Goal: Task Accomplishment & Management: Complete application form

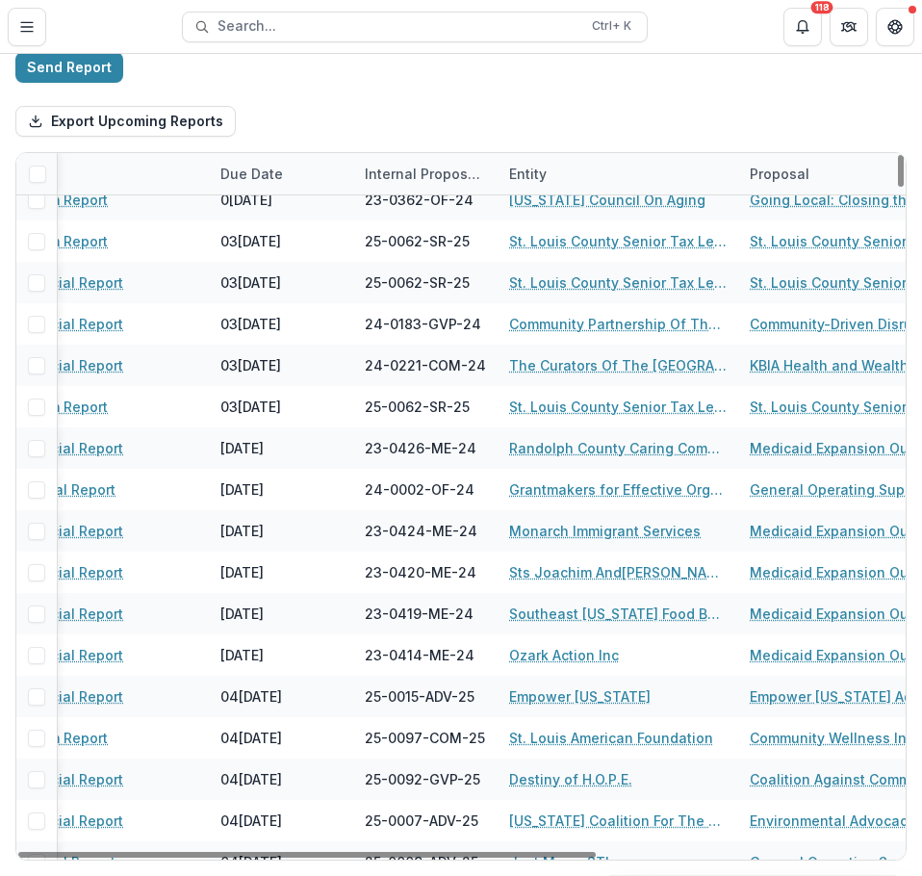
scroll to position [6101, 0]
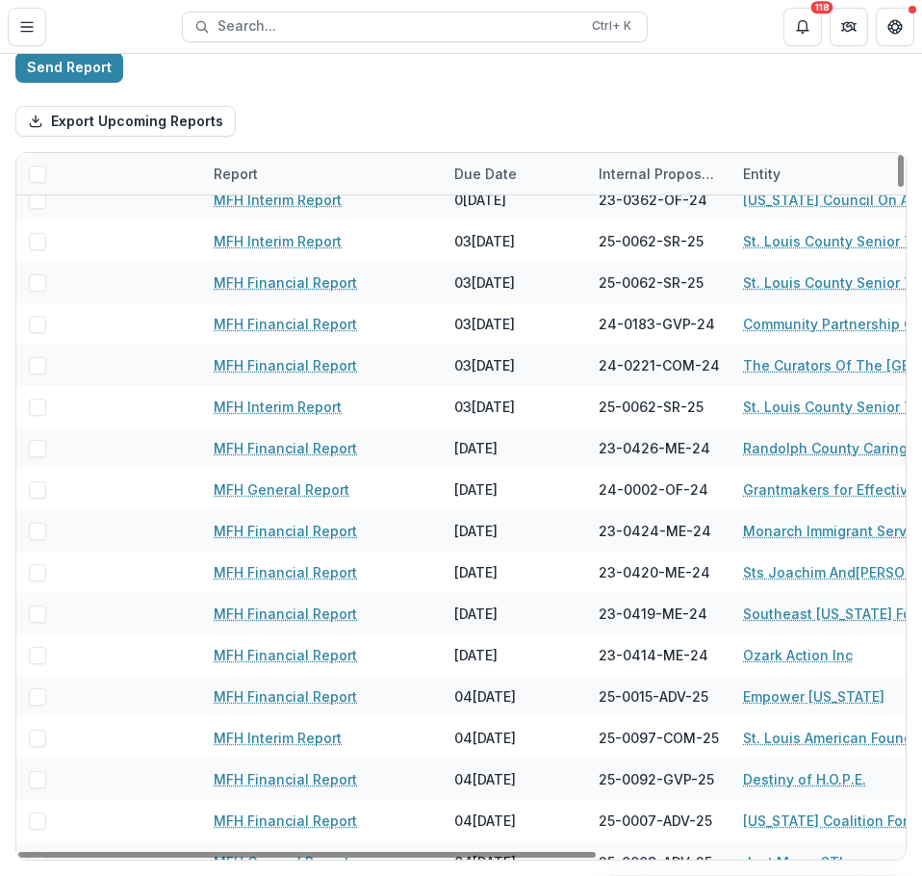
click at [35, 29] on button "Toggle Menu" at bounding box center [27, 27] width 39 height 39
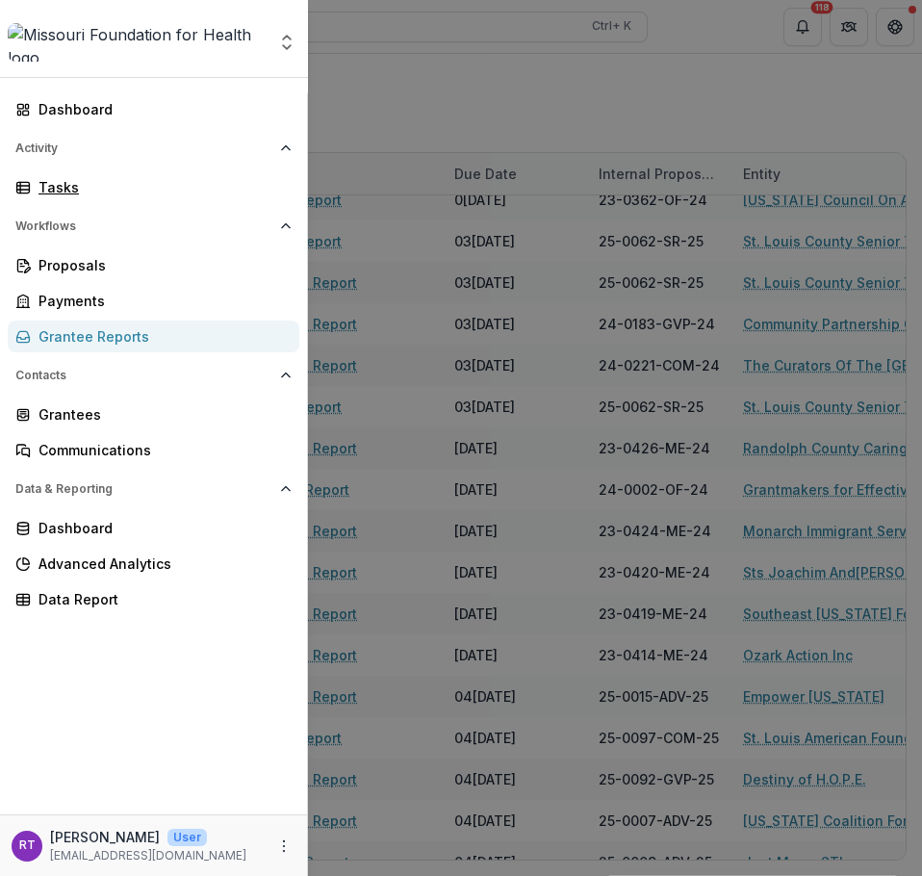
click at [107, 189] on div "Tasks" at bounding box center [161, 187] width 245 height 20
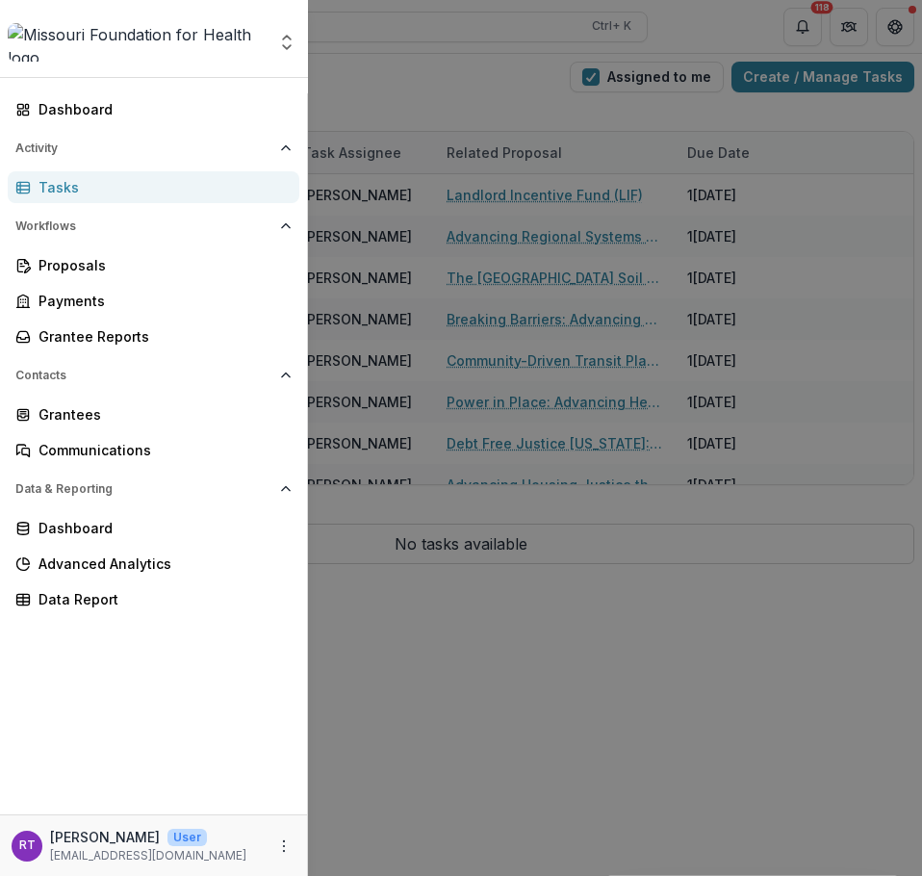
click at [418, 92] on div "Aggregate Analysis Foundations [US_STATE] Foundation for Health Team Settings D…" at bounding box center [461, 438] width 922 height 876
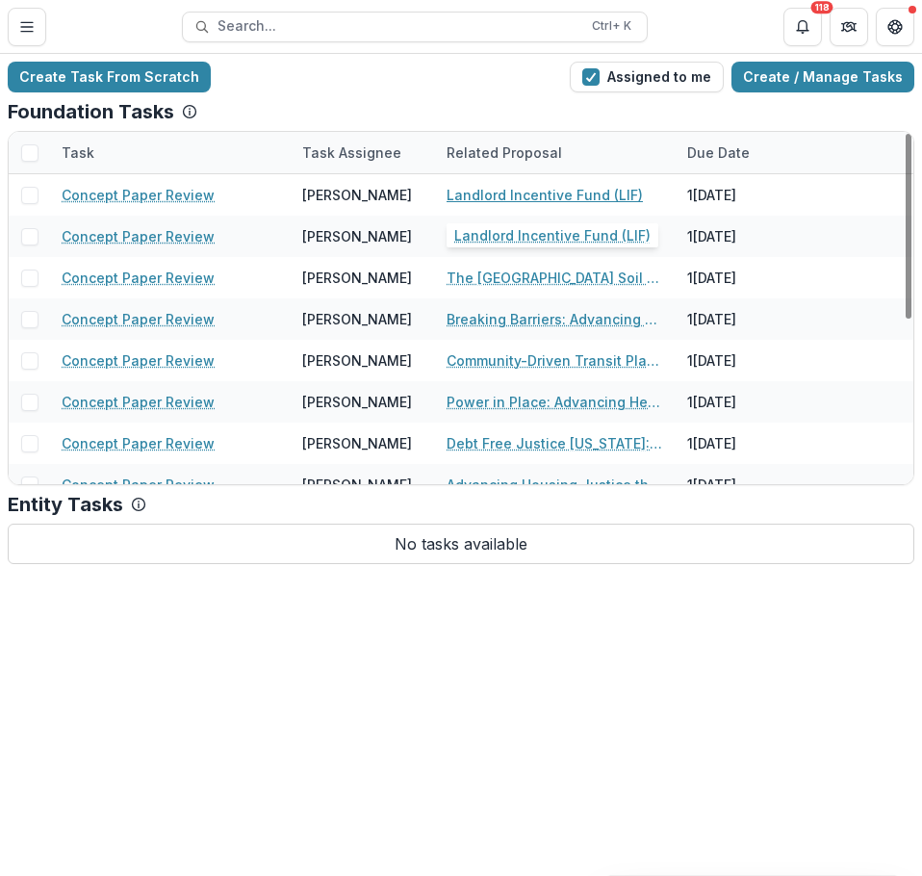
click at [562, 192] on link "Landlord Incentive Fund (LIF)" at bounding box center [545, 195] width 196 height 20
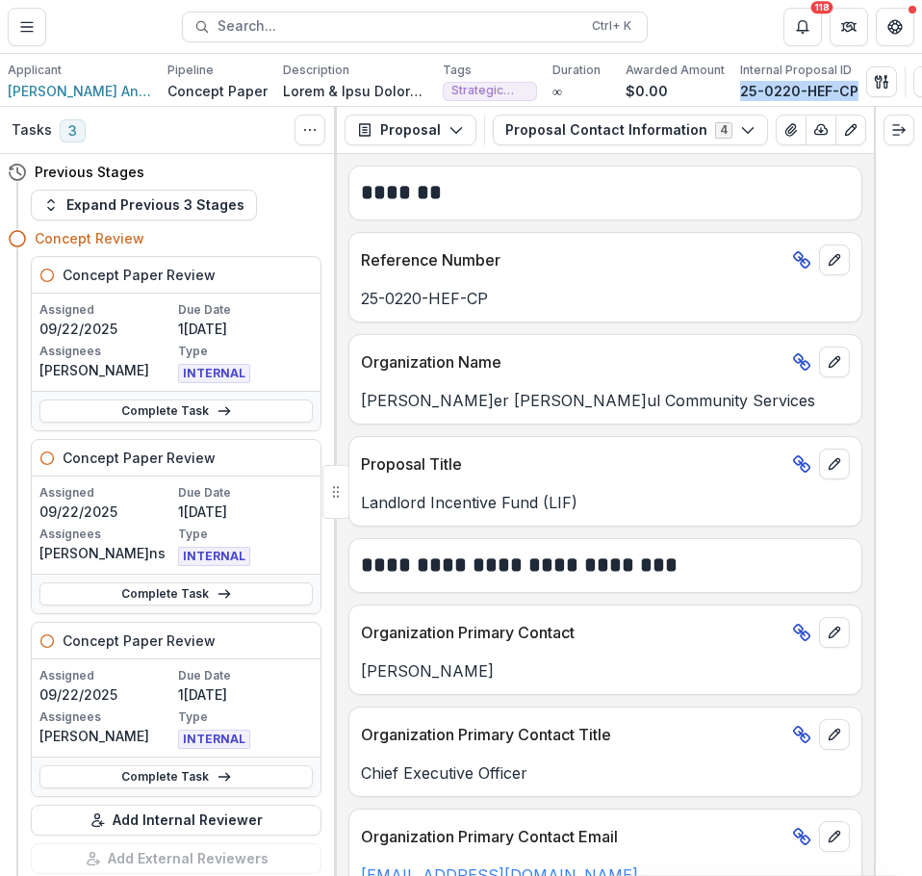
drag, startPoint x: 729, startPoint y: 92, endPoint x: 852, endPoint y: 111, distance: 124.6
click at [852, 107] on div "Applicant [PERSON_NAME] And [PERSON_NAME] Community Services Inc Pipeline Conce…" at bounding box center [461, 80] width 922 height 53
copy p "25-0220-HEF-CP"
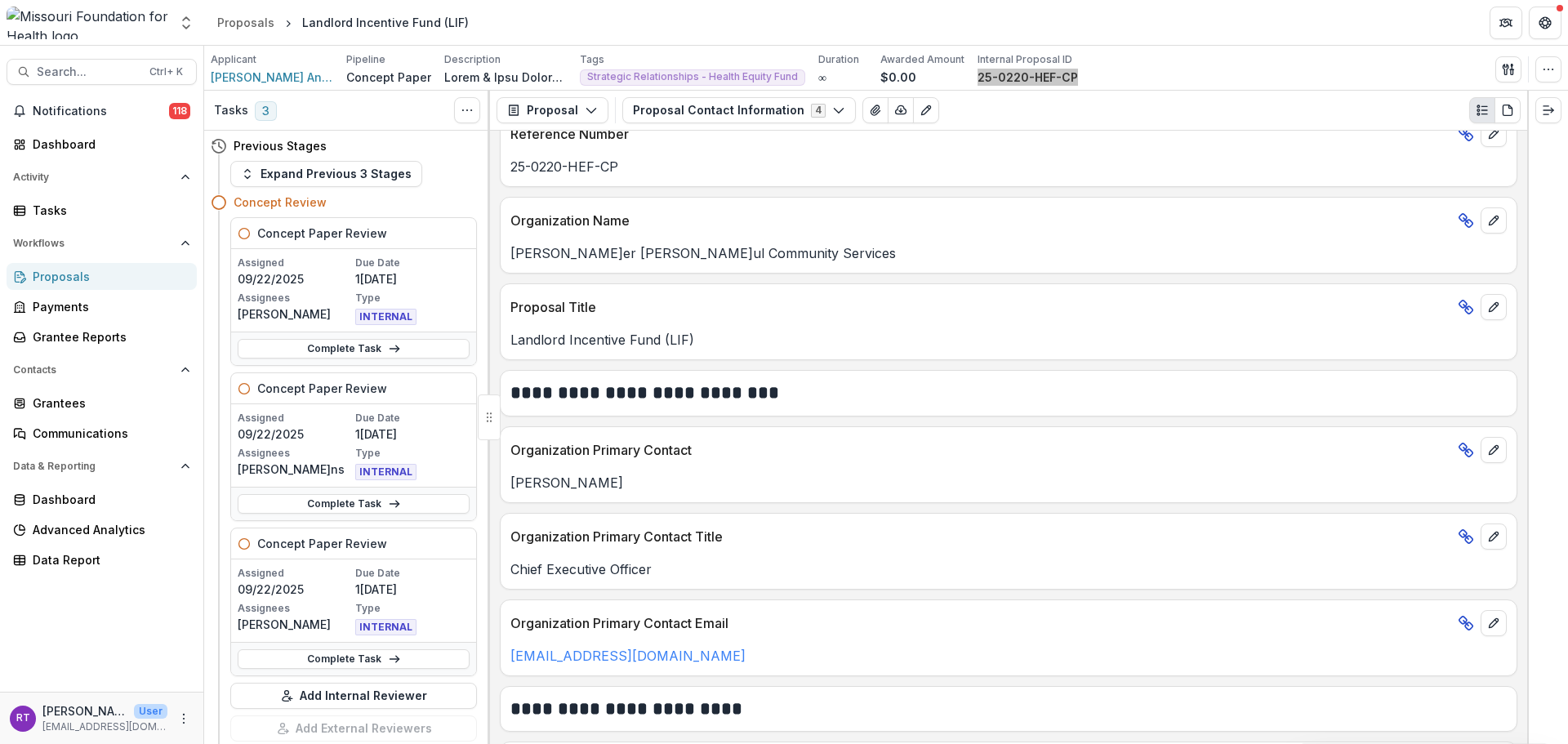
scroll to position [81, 0]
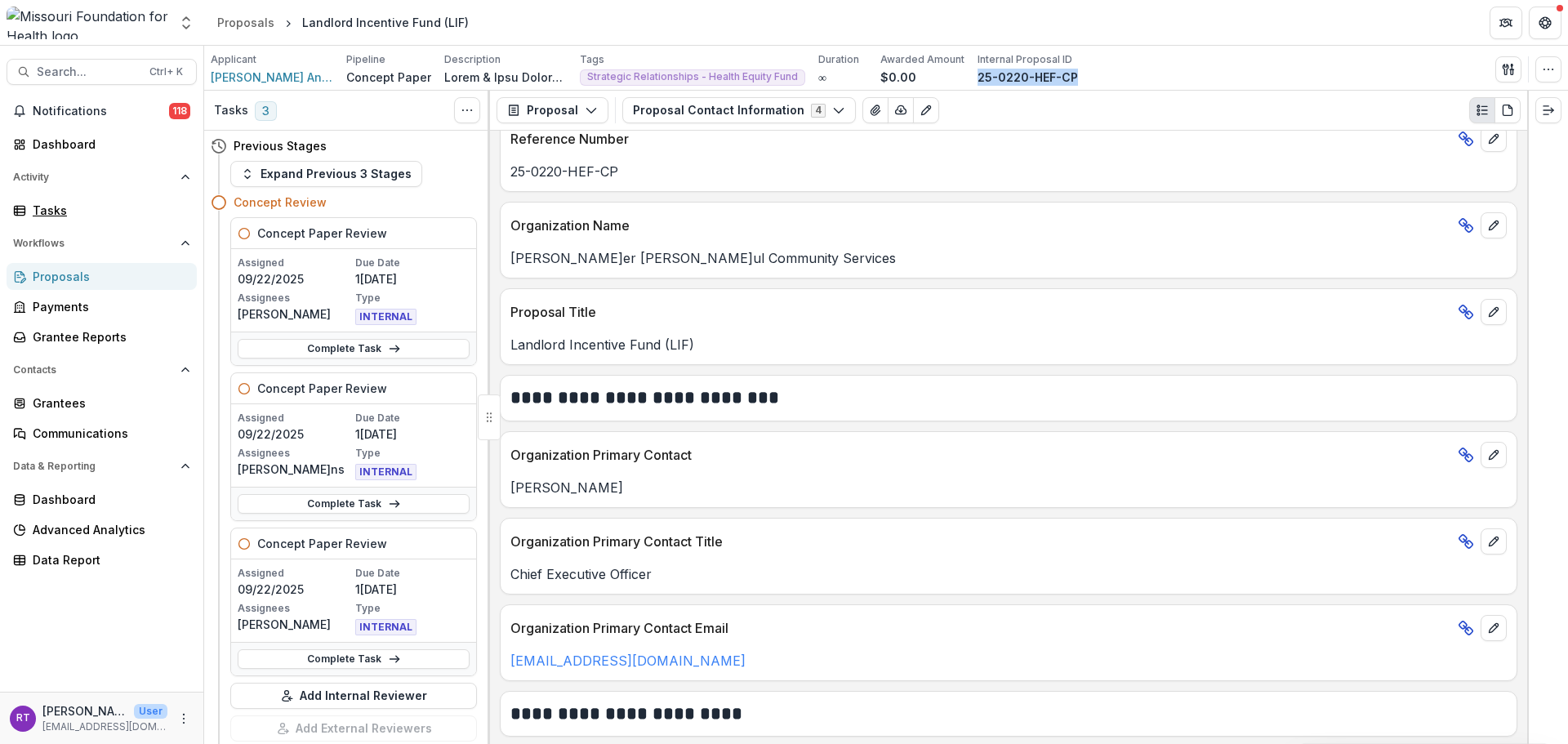
click at [60, 215] on div "Tasks" at bounding box center [109, 210] width 151 height 17
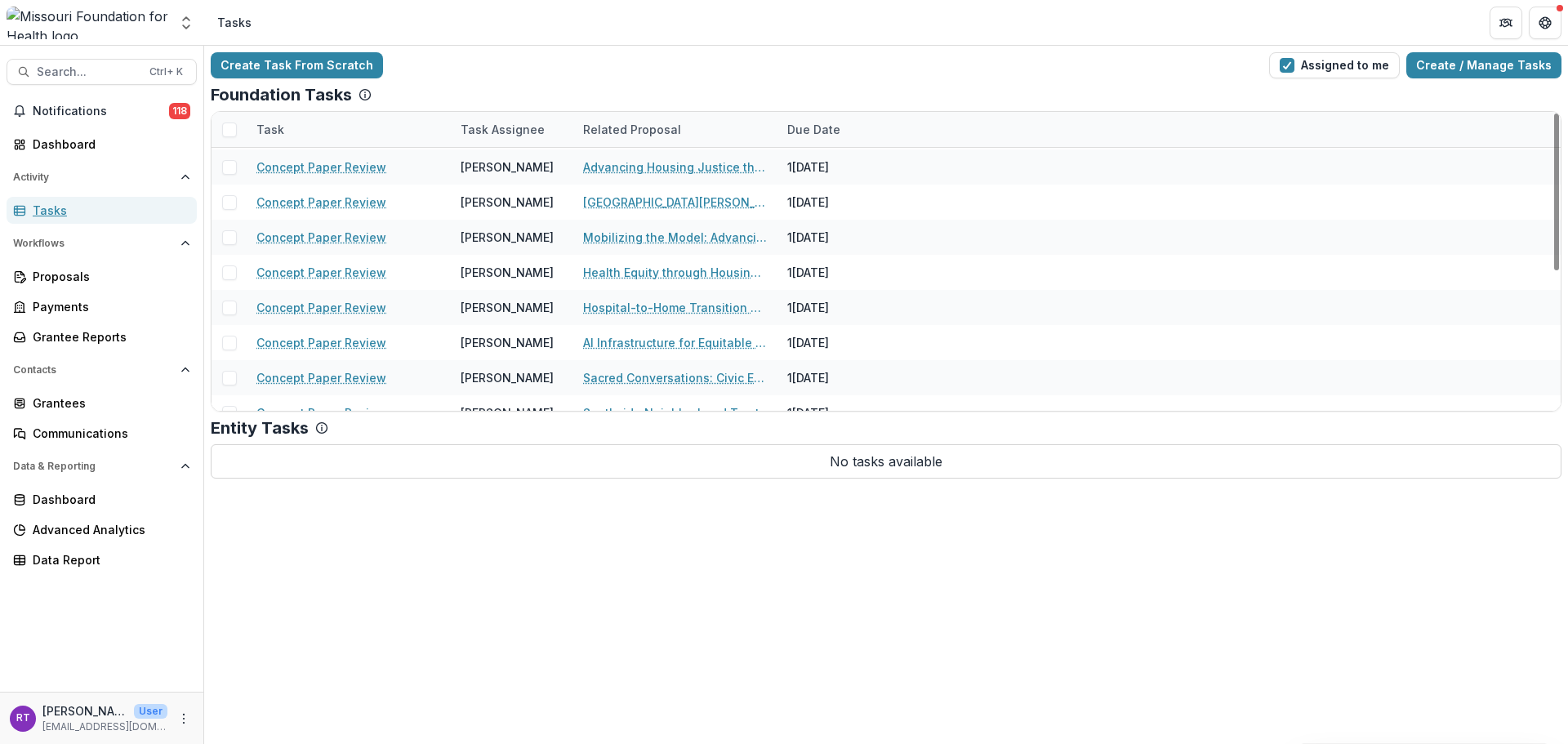
scroll to position [264, 0]
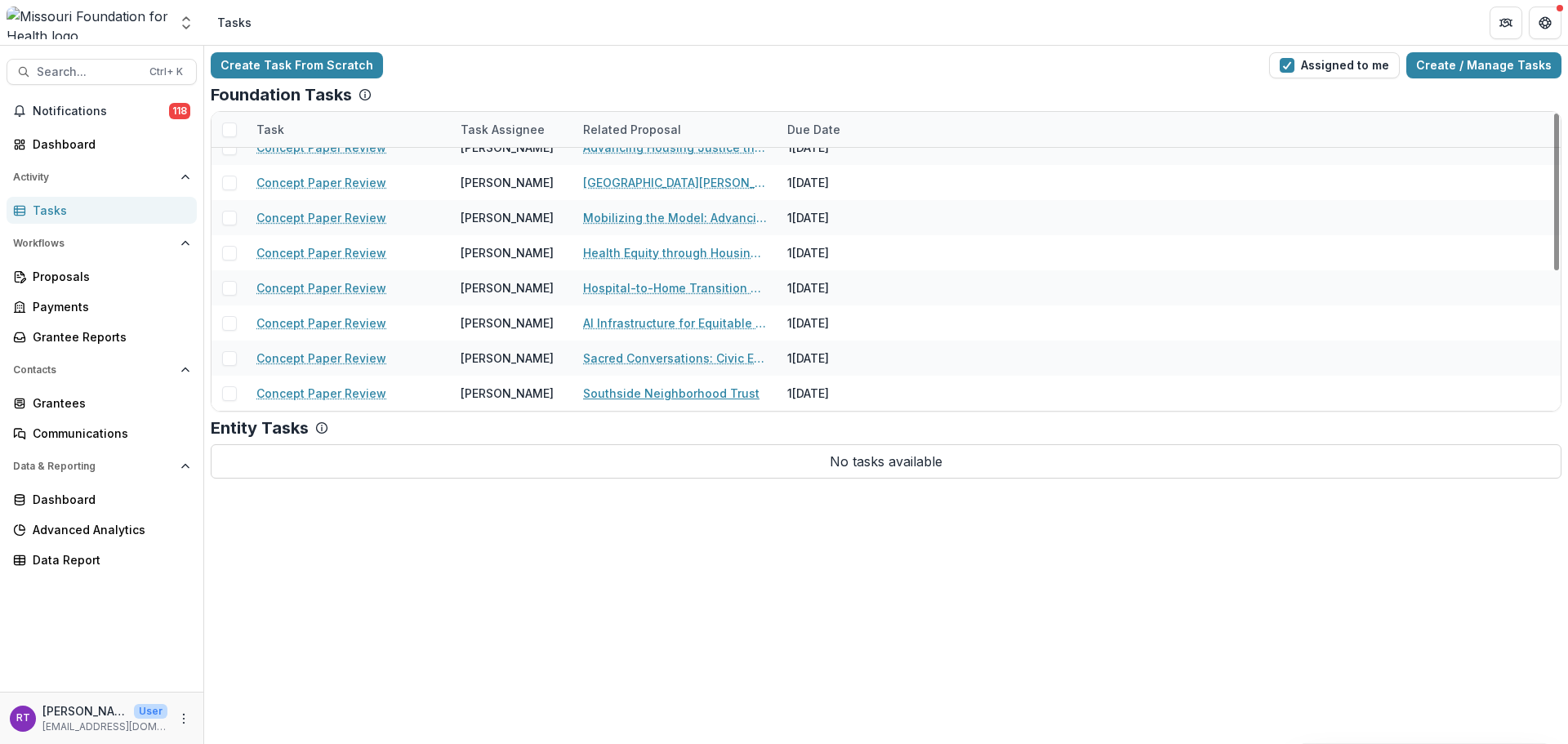
click at [681, 398] on link "Southside Neighborhood Trust" at bounding box center [671, 393] width 176 height 17
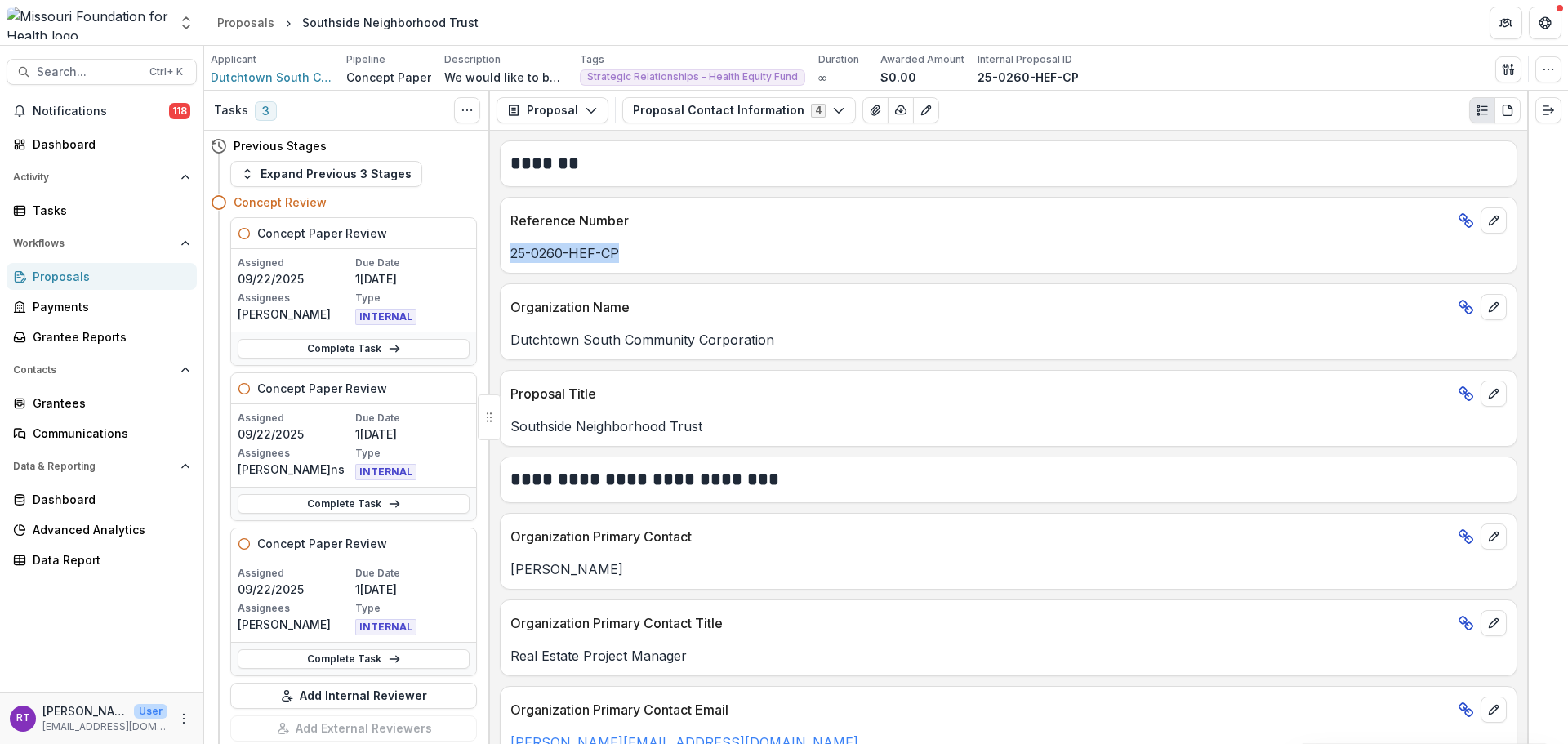
drag, startPoint x: 623, startPoint y: 254, endPoint x: 508, endPoint y: 264, distance: 115.4
click at [508, 264] on div "Reference Number 25-0260-HEF-CP" at bounding box center [1008, 235] width 1017 height 76
copy p "25-0260-HEF-CP"
click at [91, 142] on div "Dashboard" at bounding box center [109, 144] width 151 height 17
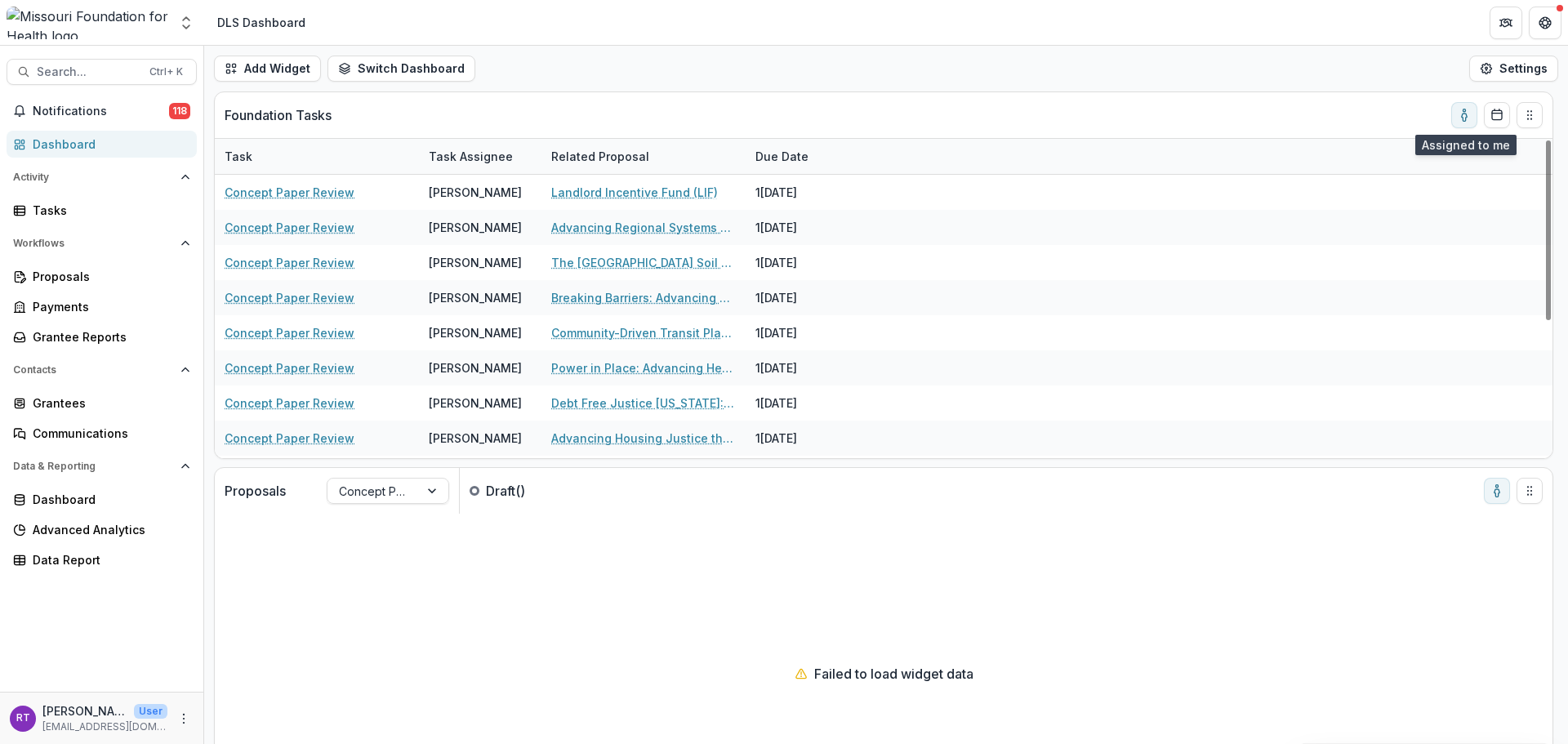
click at [1175, 120] on icon "toggle-assigned-to-me" at bounding box center [1464, 115] width 13 height 13
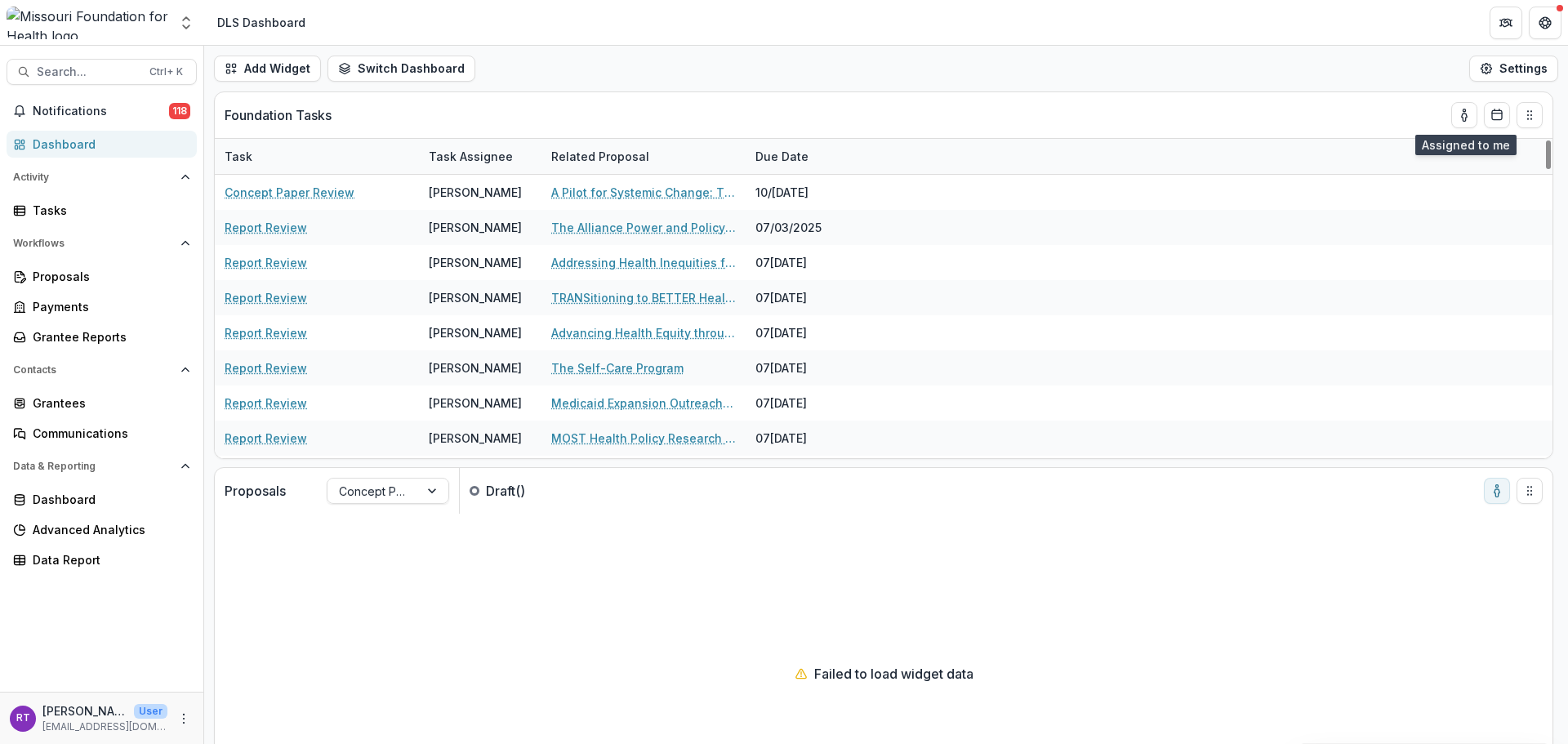
click at [1175, 110] on icon "toggle-assigned-to-me" at bounding box center [1464, 115] width 13 height 13
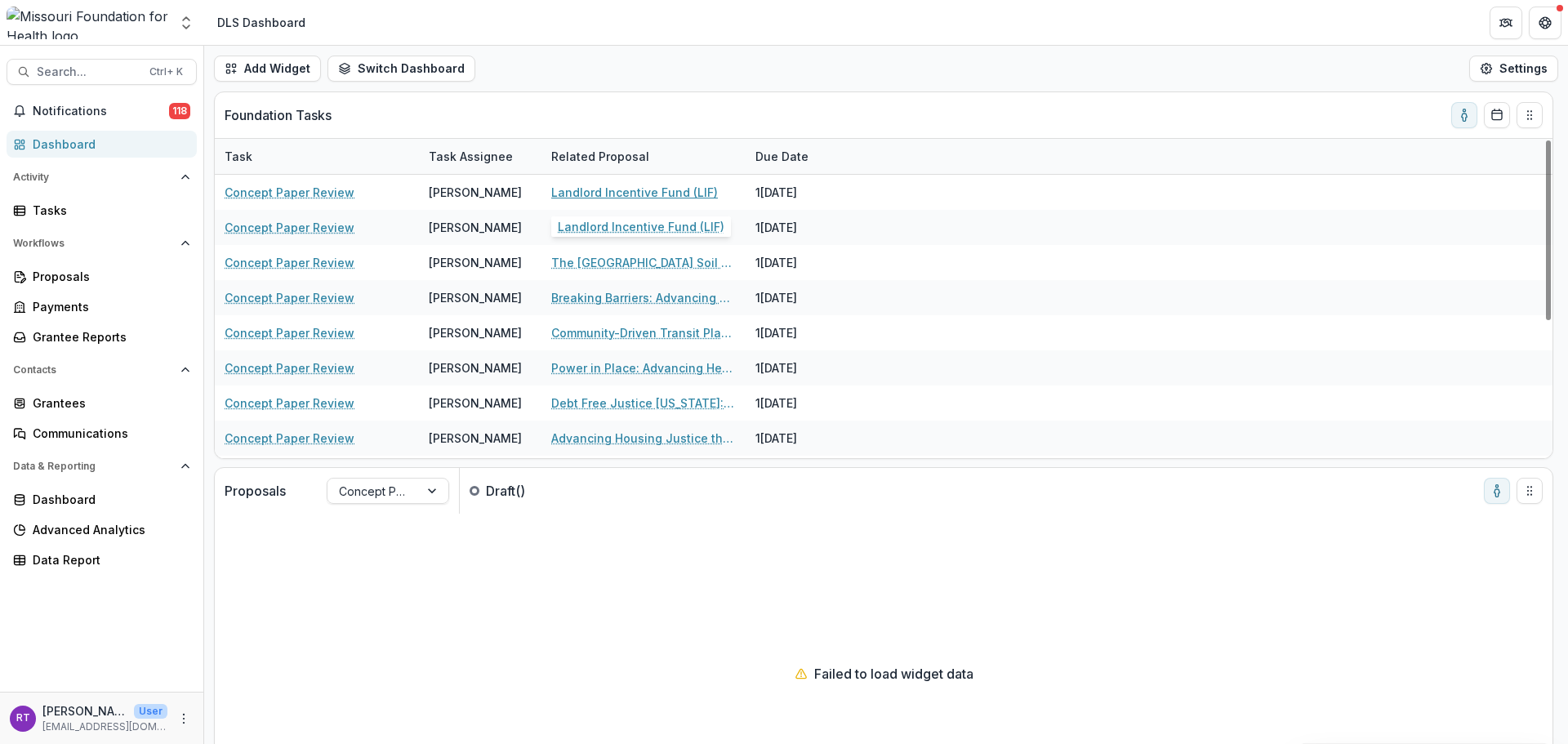
click at [626, 194] on link "Landlord Incentive Fund (LIF)" at bounding box center [635, 193] width 166 height 17
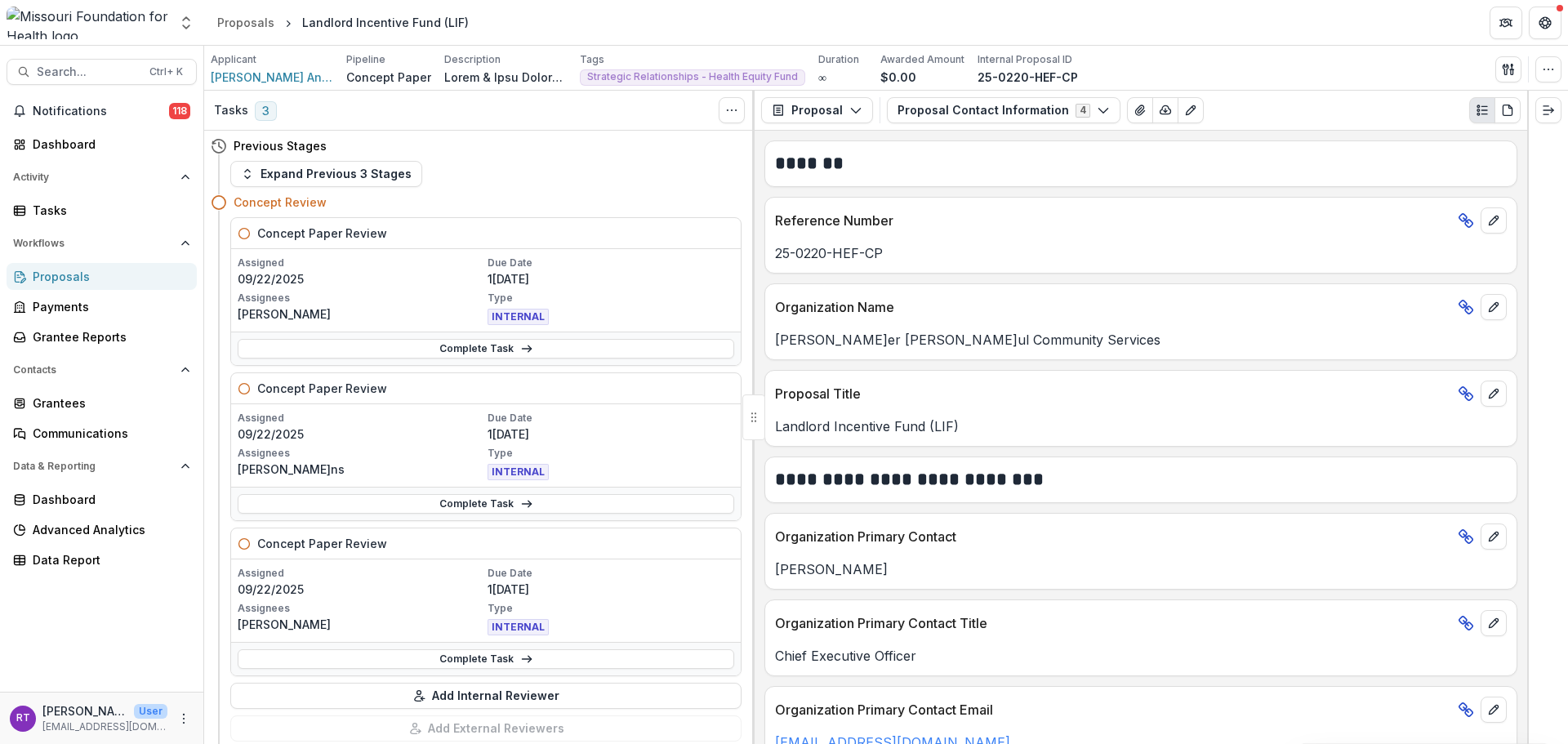
click at [293, 179] on button "Expand Previous 3 Stages" at bounding box center [326, 174] width 192 height 26
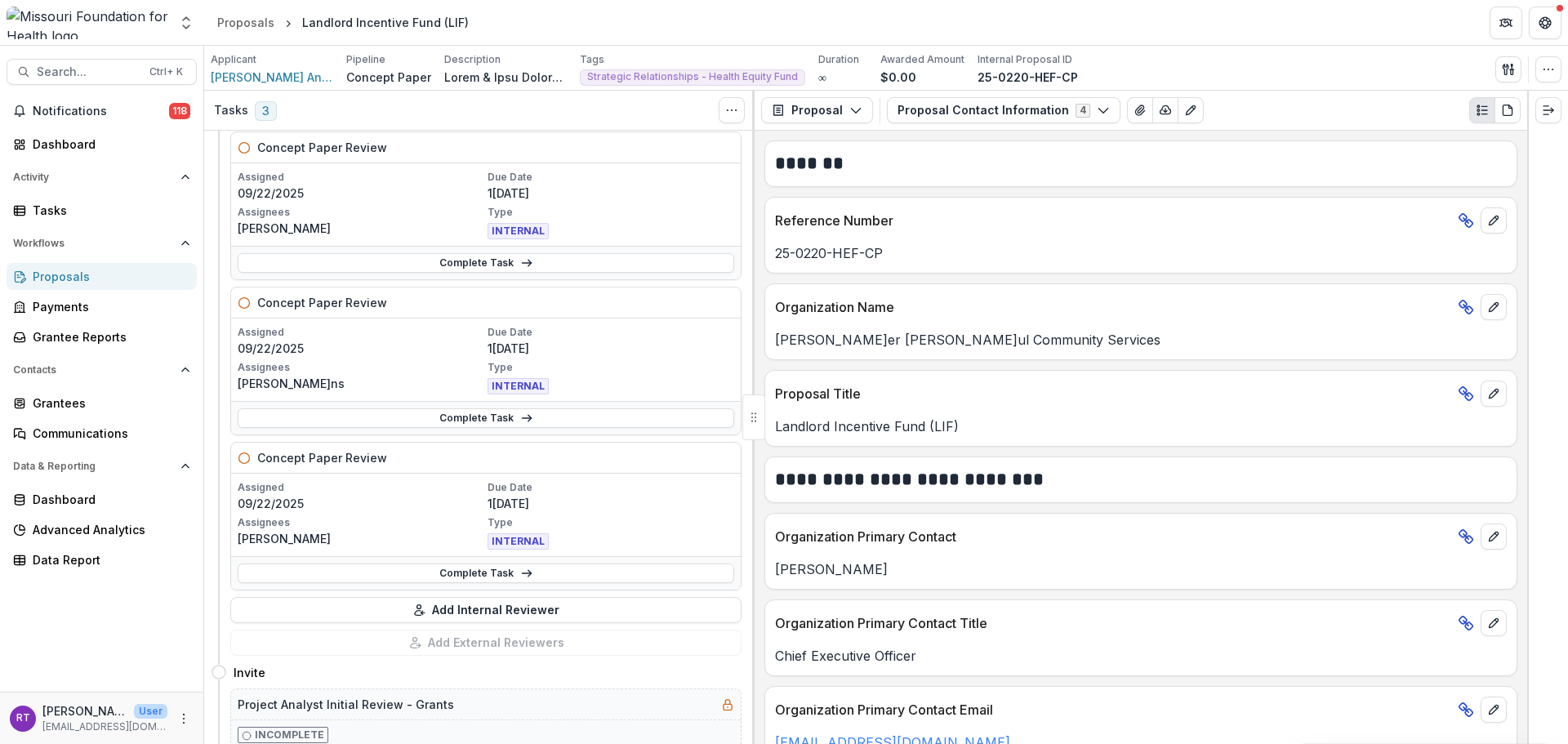
scroll to position [898, 0]
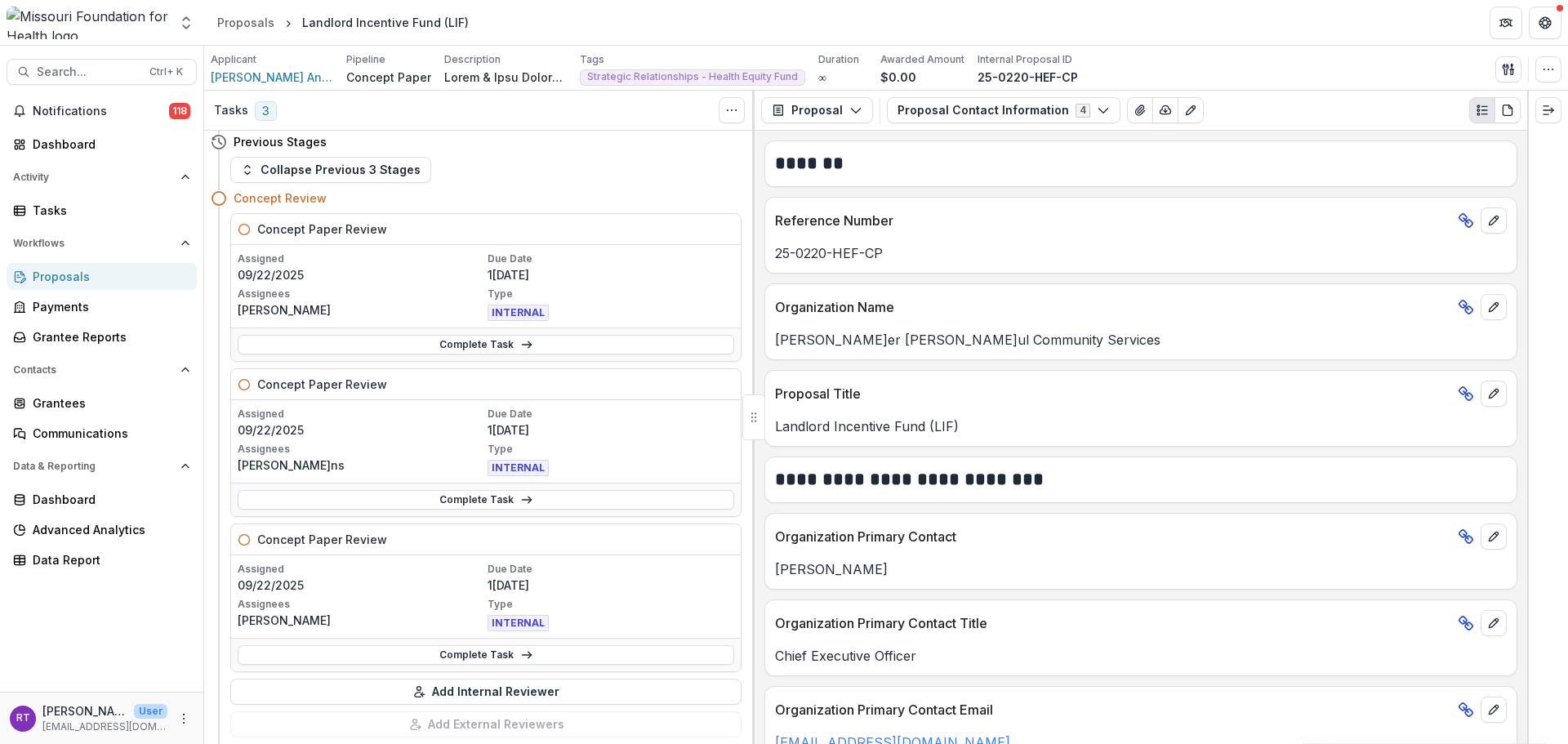
click at [543, 346] on link "Complete Task" at bounding box center [485, 344] width 496 height 20
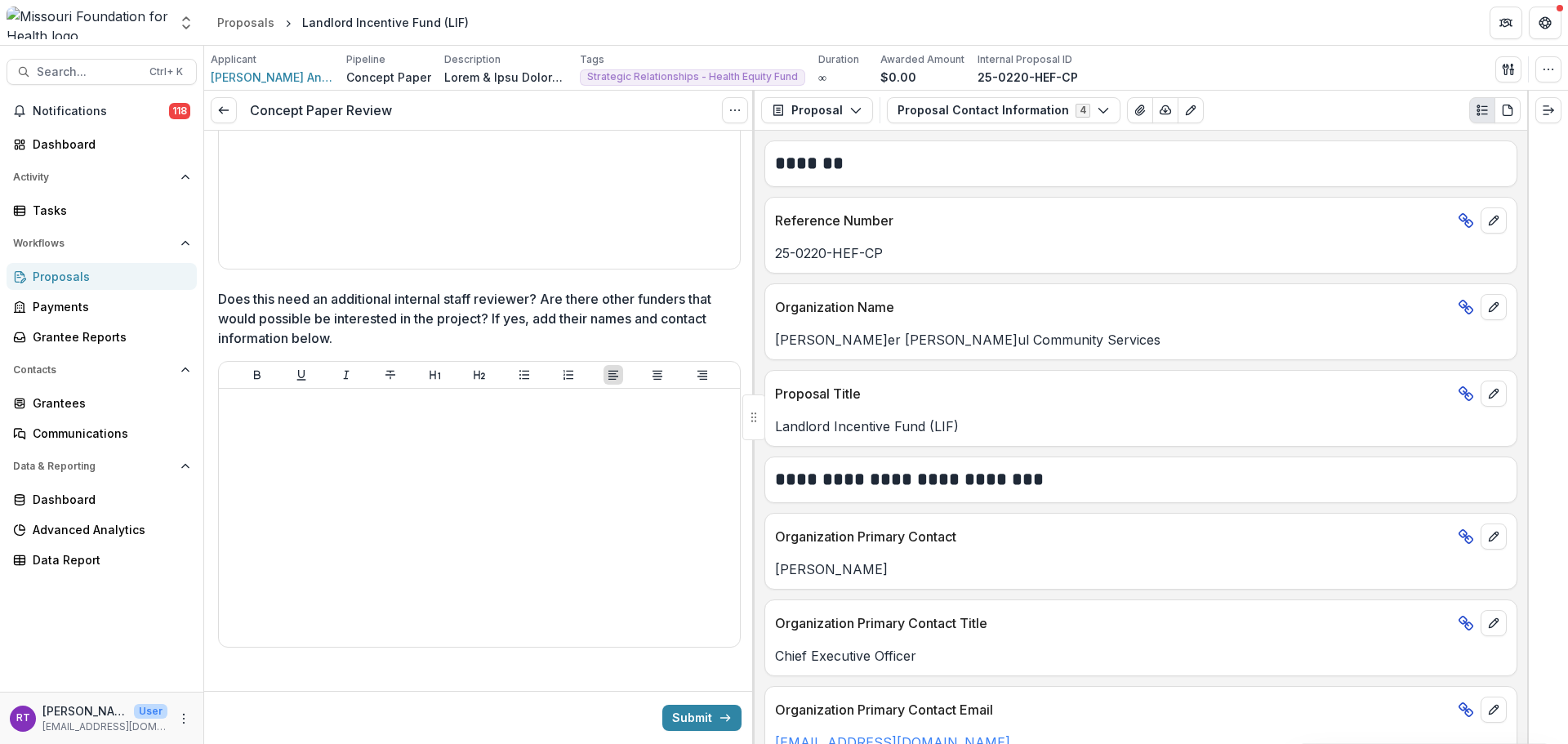
scroll to position [2987, 0]
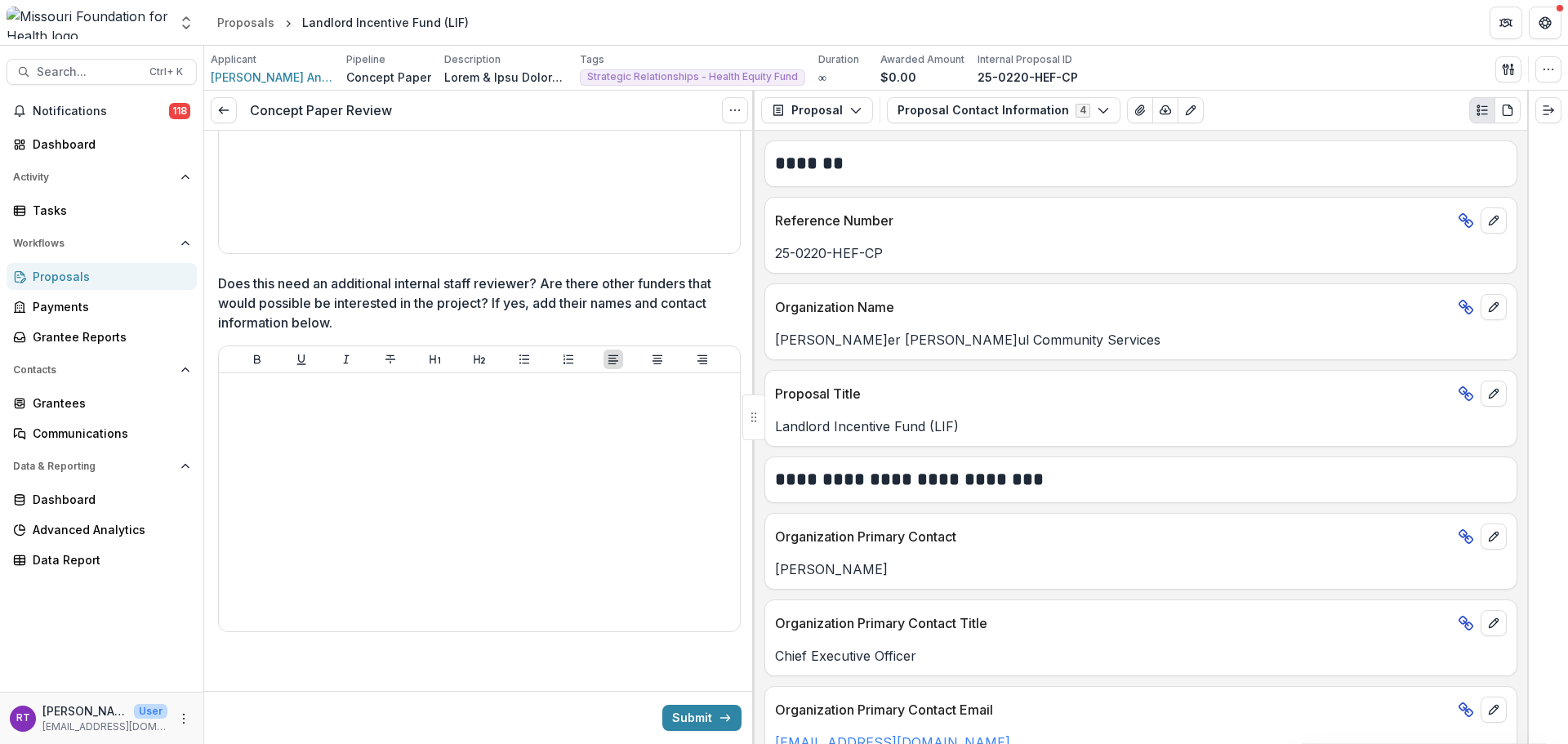
drag, startPoint x: 894, startPoint y: 569, endPoint x: 772, endPoint y: 552, distance: 123.2
click at [772, 552] on div "[PERSON_NAME]" at bounding box center [1141, 564] width 752 height 30
click at [854, 581] on div "Organization Primary Contact [PERSON_NAME]" at bounding box center [1141, 551] width 753 height 76
drag, startPoint x: 963, startPoint y: 432, endPoint x: 768, endPoint y: 411, distance: 196.1
click at [768, 411] on div "Landlord Incentive Fund (LIF)" at bounding box center [1141, 421] width 752 height 30
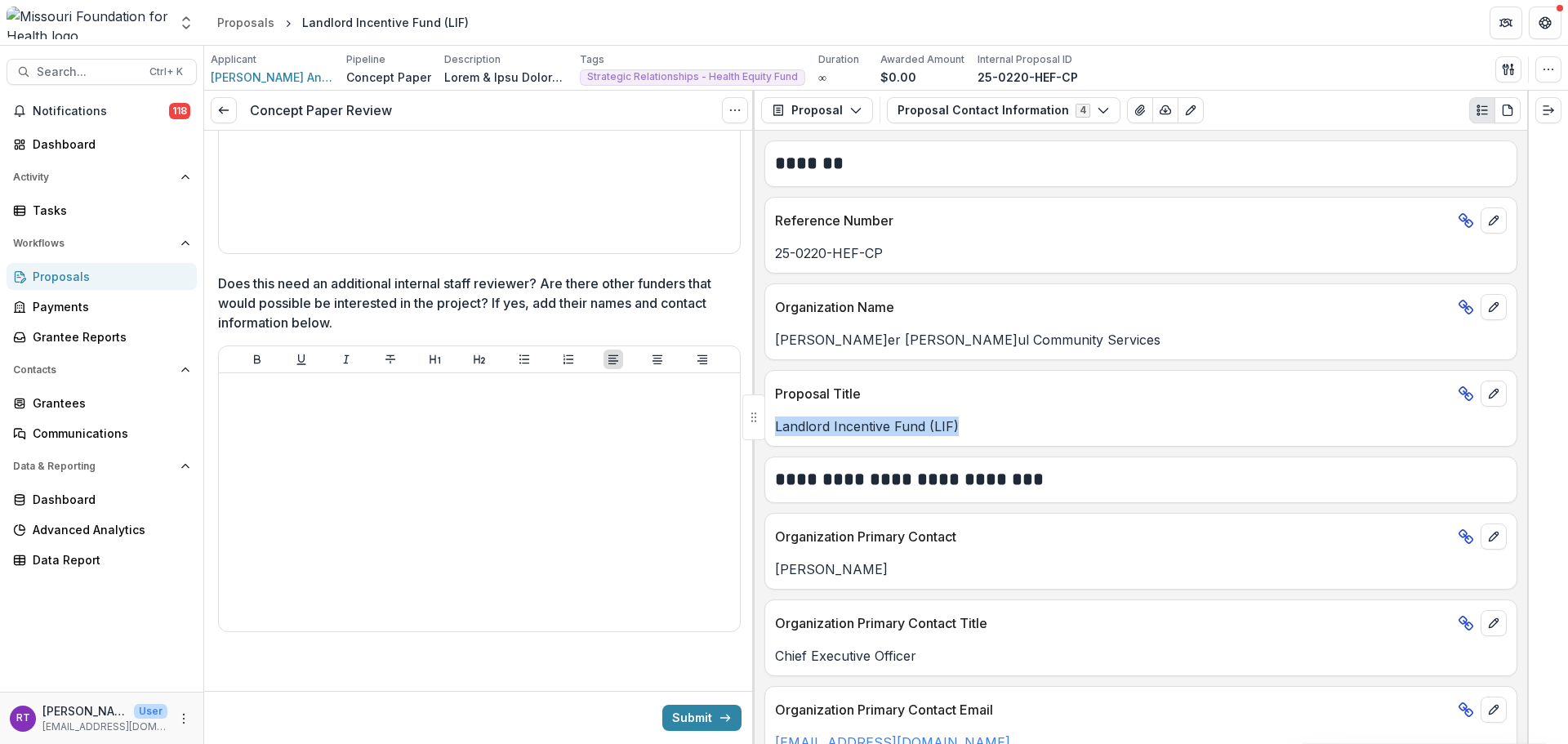
click at [876, 410] on div "Landlord Incentive Fund (LIF)" at bounding box center [1141, 421] width 752 height 30
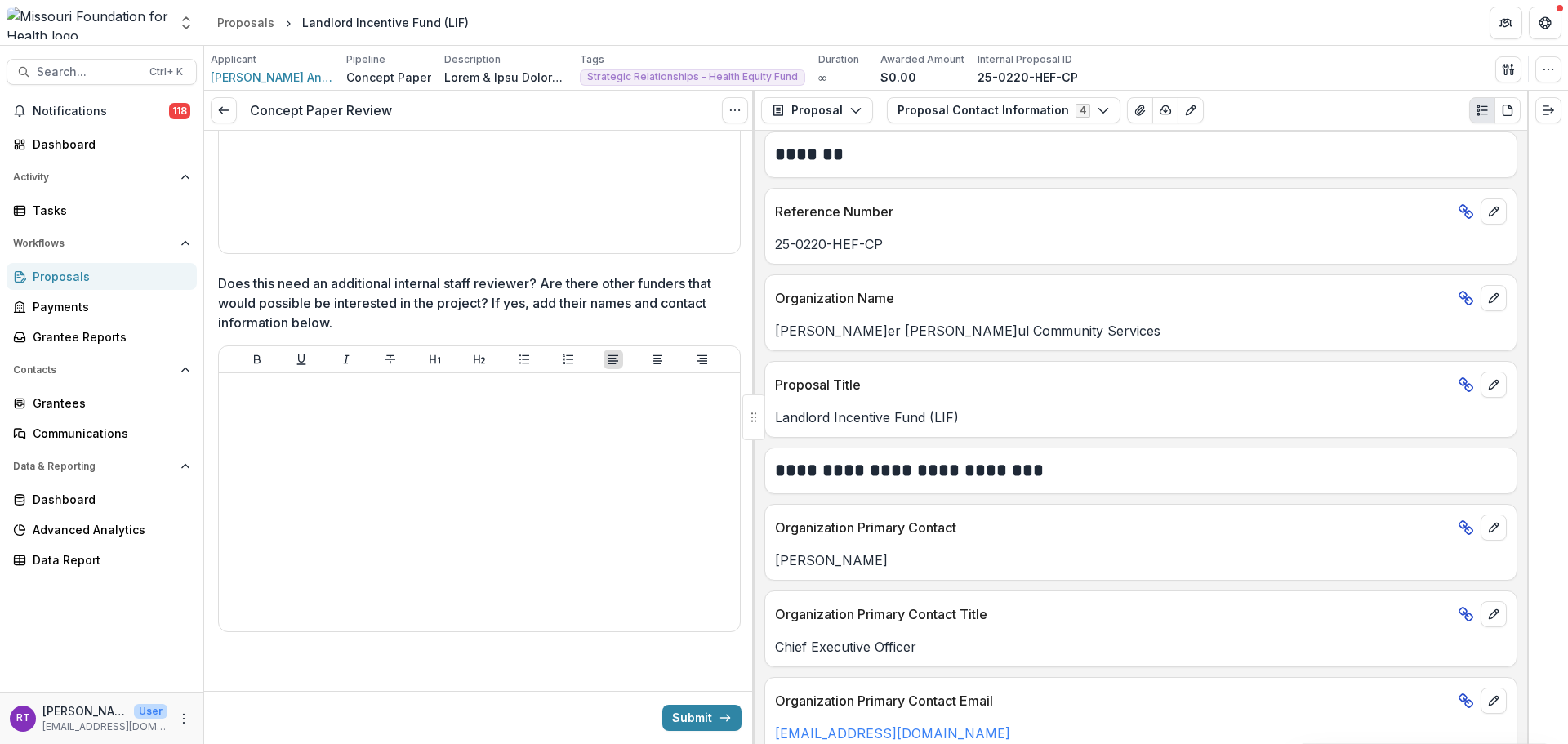
scroll to position [0, 0]
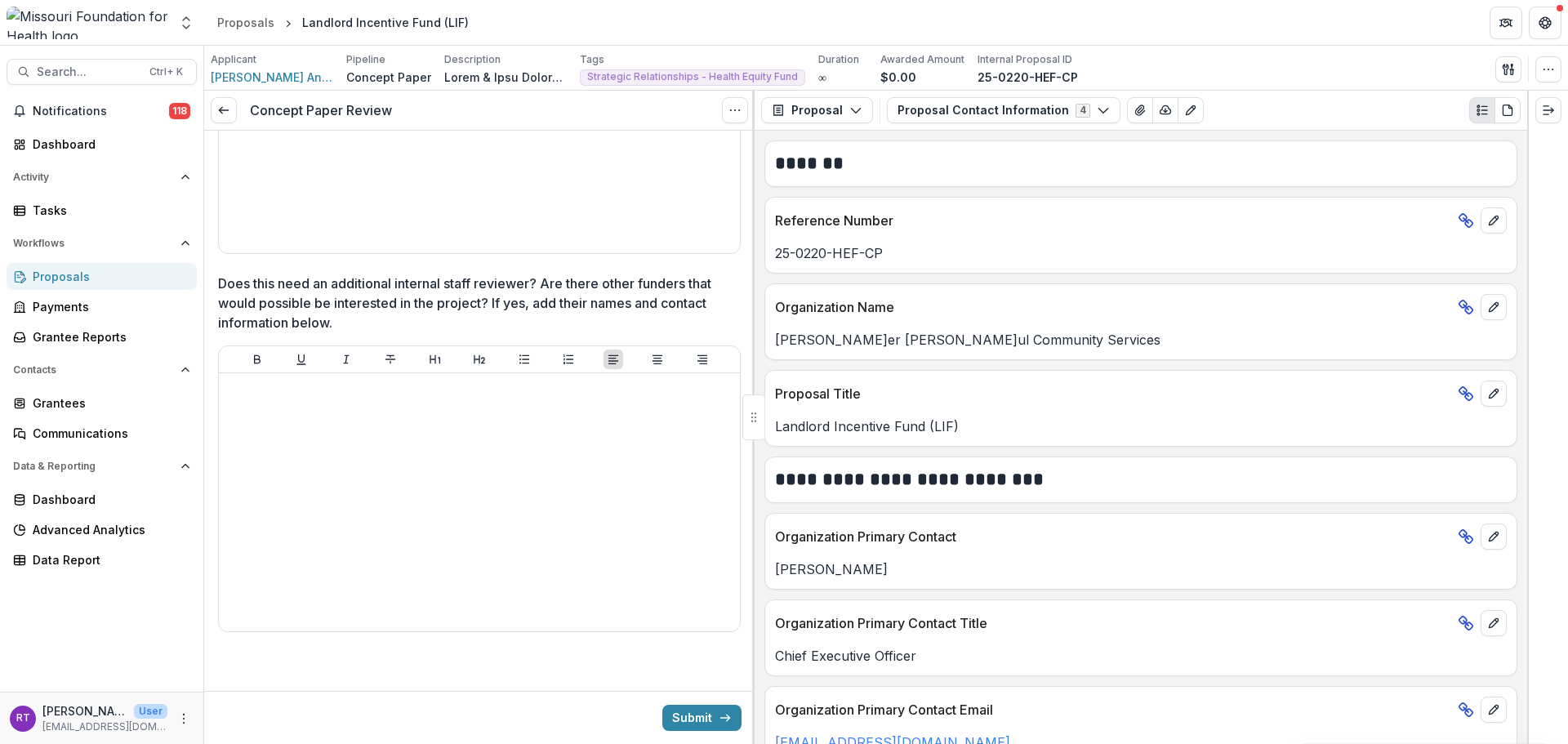
click at [992, 108] on button "Proposal Contact Information 4" at bounding box center [1003, 110] width 233 height 26
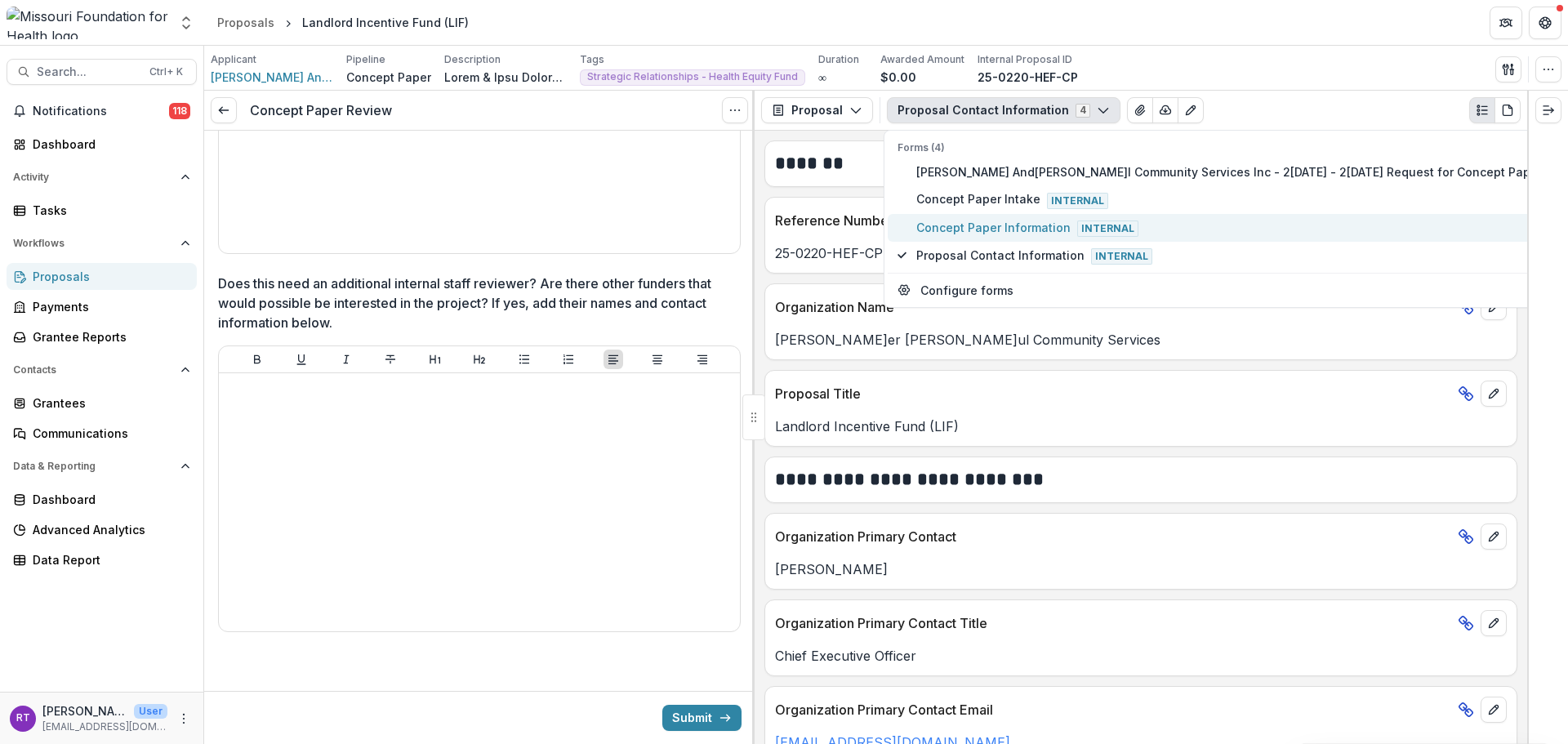
click at [1036, 227] on span "Concept Paper Information Internal" at bounding box center [1232, 227] width 632 height 18
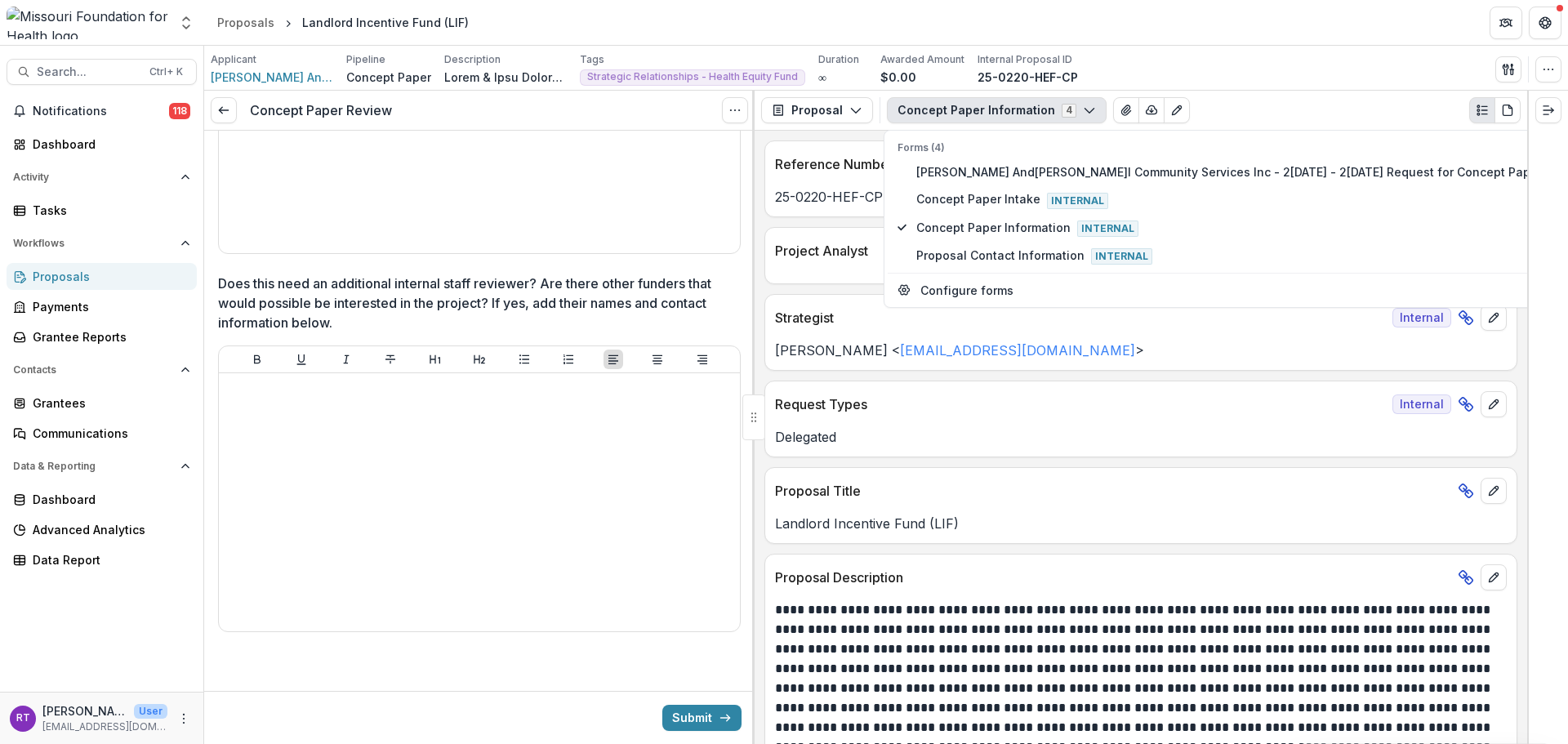
click at [860, 227] on div "**********" at bounding box center [1140, 437] width 773 height 613
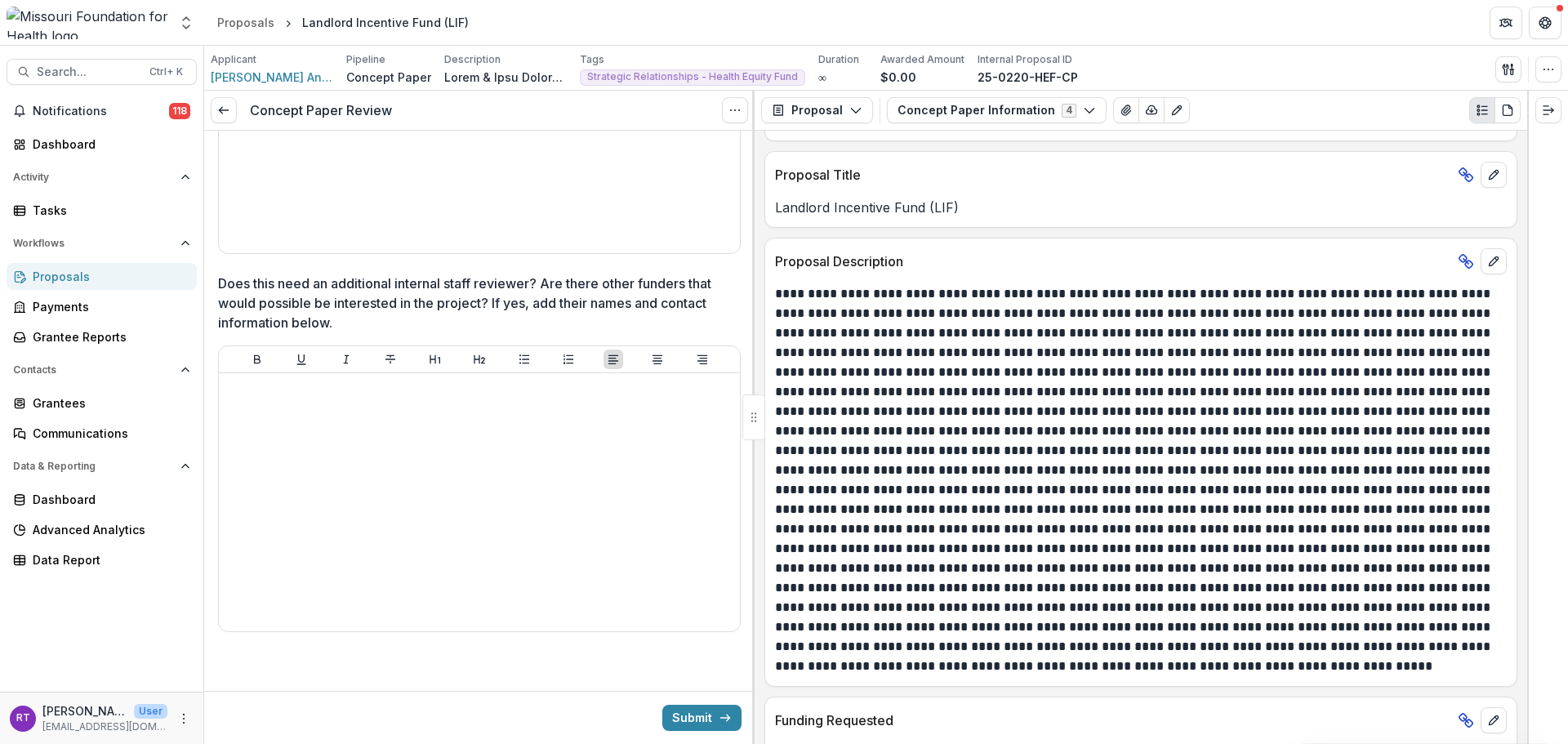
scroll to position [408, 0]
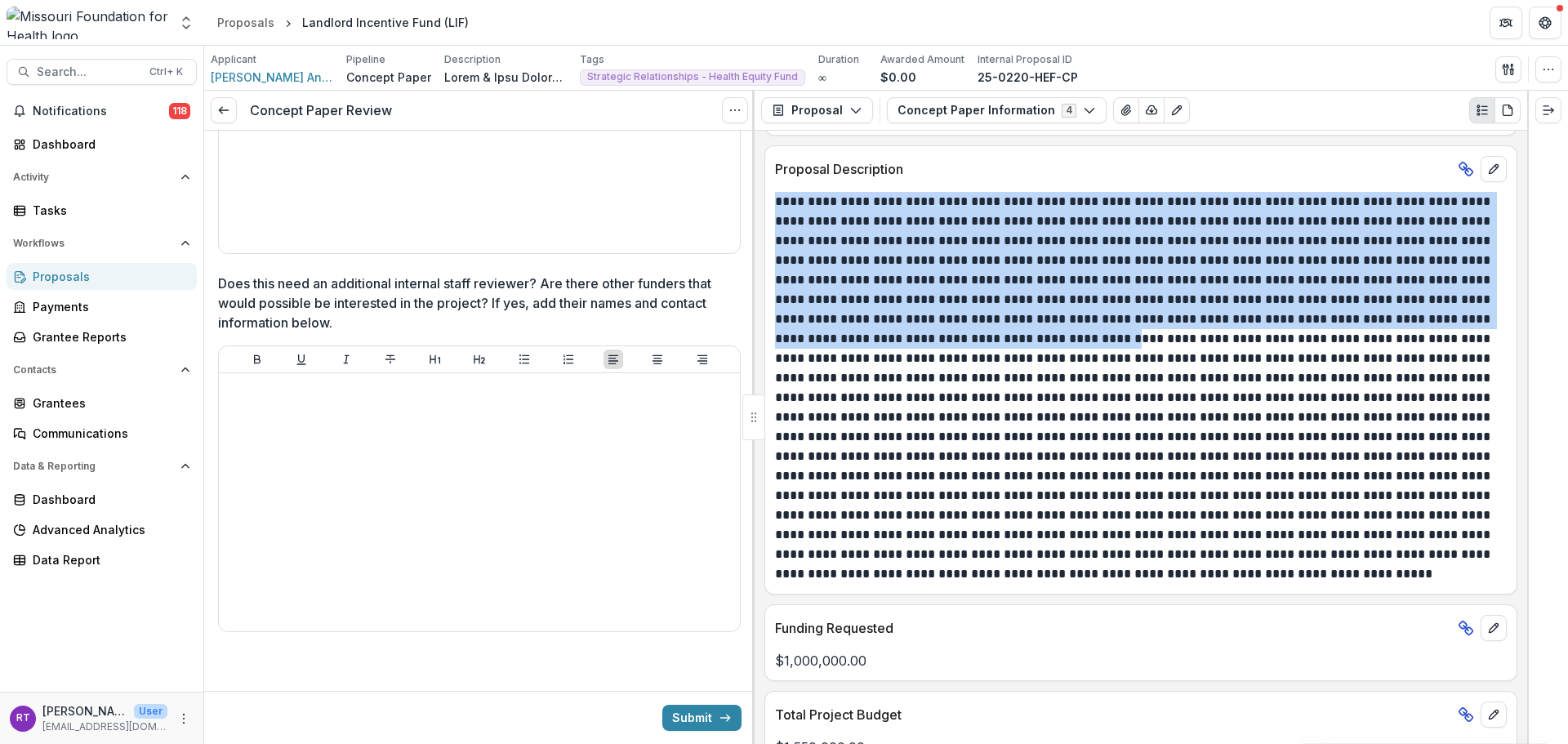
drag, startPoint x: 779, startPoint y: 204, endPoint x: 1099, endPoint y: 334, distance: 345.4
click at [1099, 334] on div at bounding box center [1141, 388] width 752 height 392
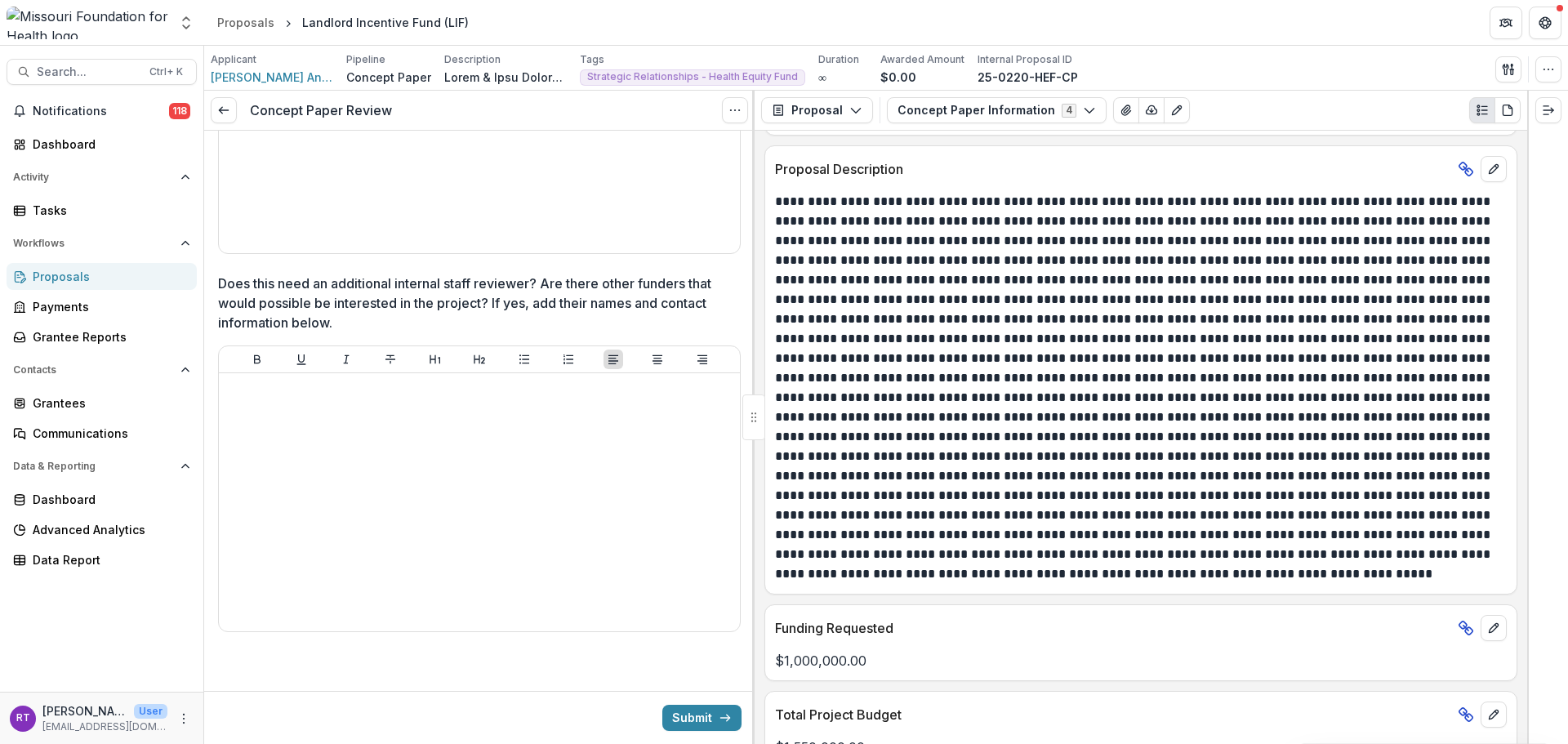
click at [1097, 404] on p at bounding box center [1139, 388] width 727 height 392
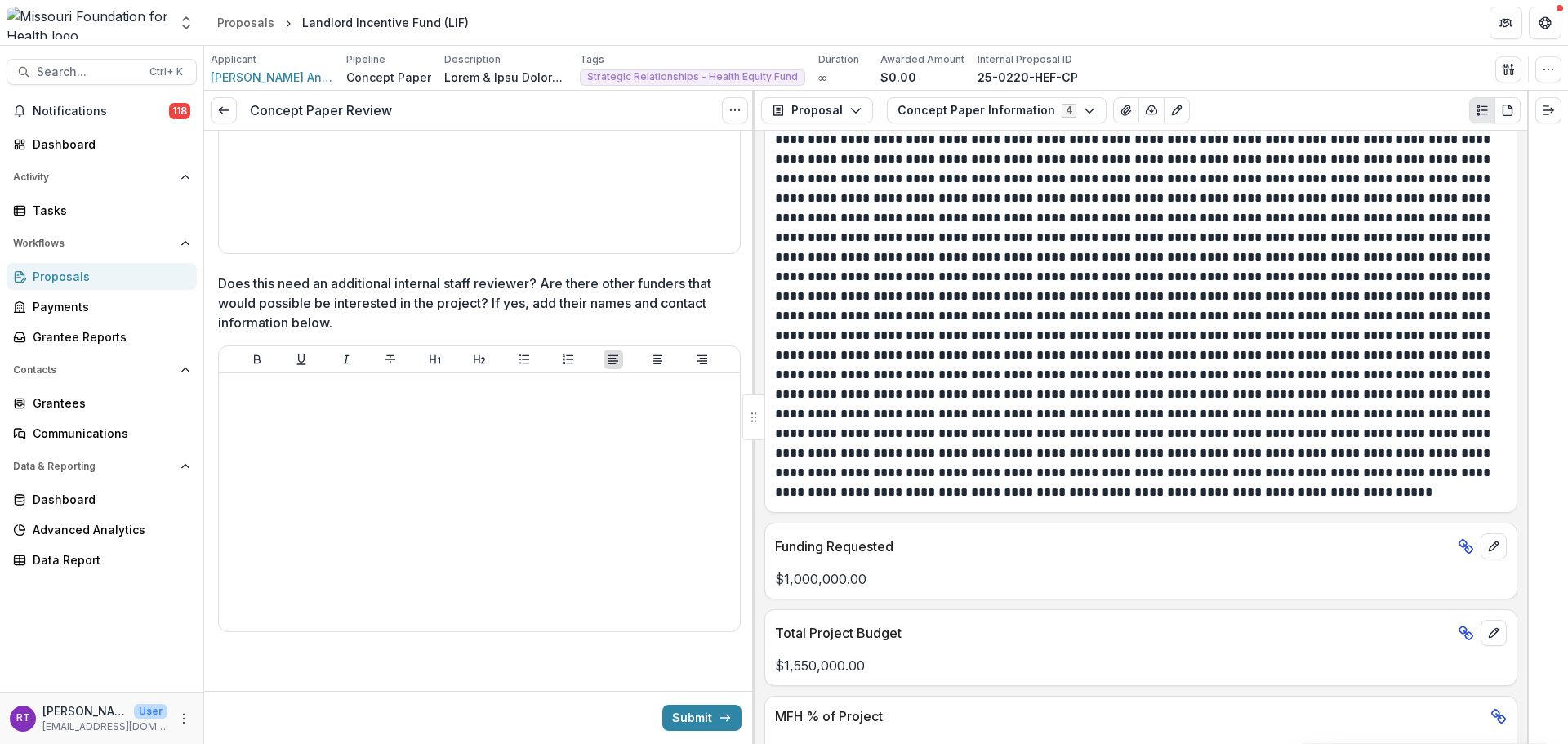
scroll to position [572, 0]
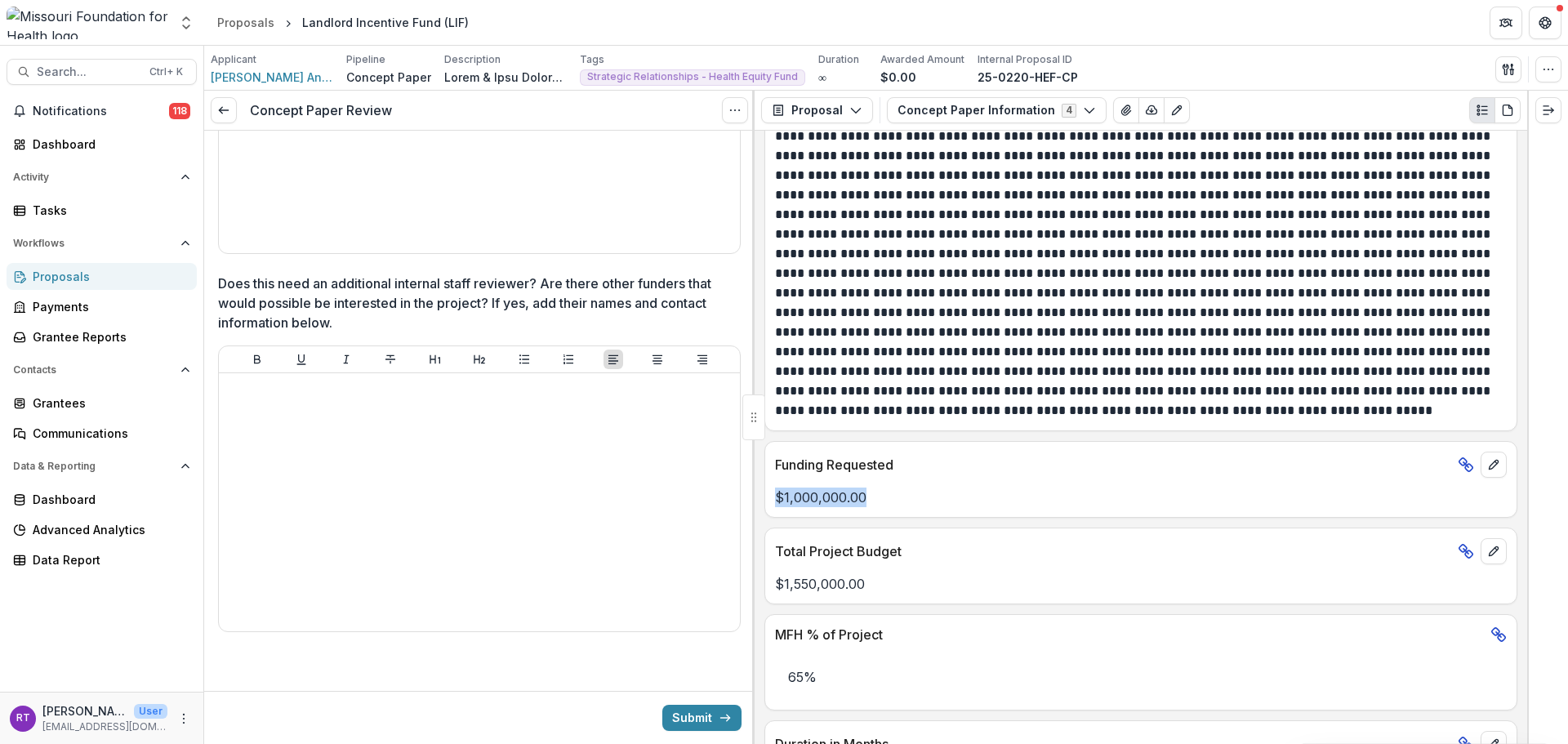
drag, startPoint x: 871, startPoint y: 503, endPoint x: 764, endPoint y: 484, distance: 108.7
click at [764, 484] on div "**********" at bounding box center [1140, 437] width 773 height 613
click at [836, 496] on p "$1,000,000.00" at bounding box center [1141, 497] width 731 height 20
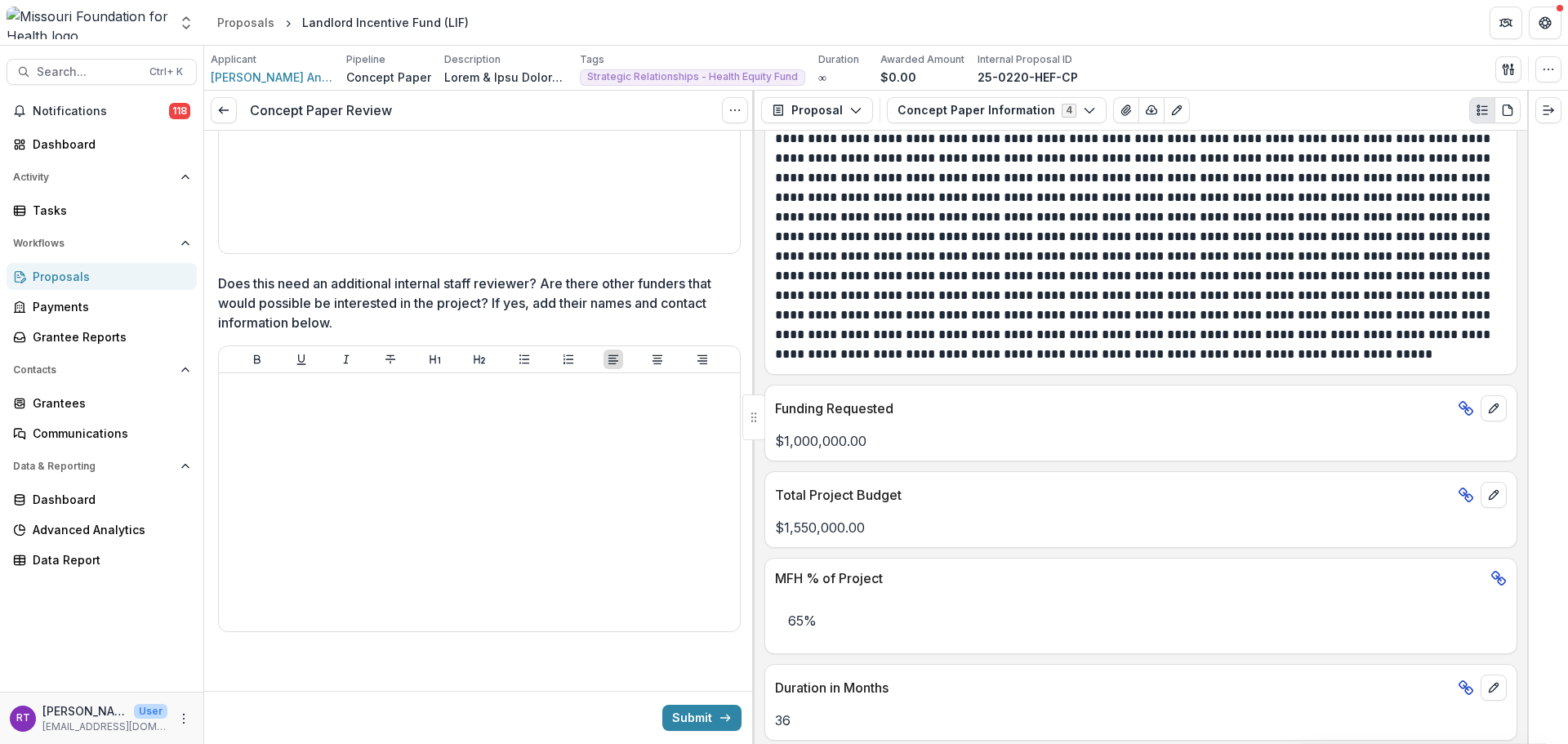
scroll to position [653, 0]
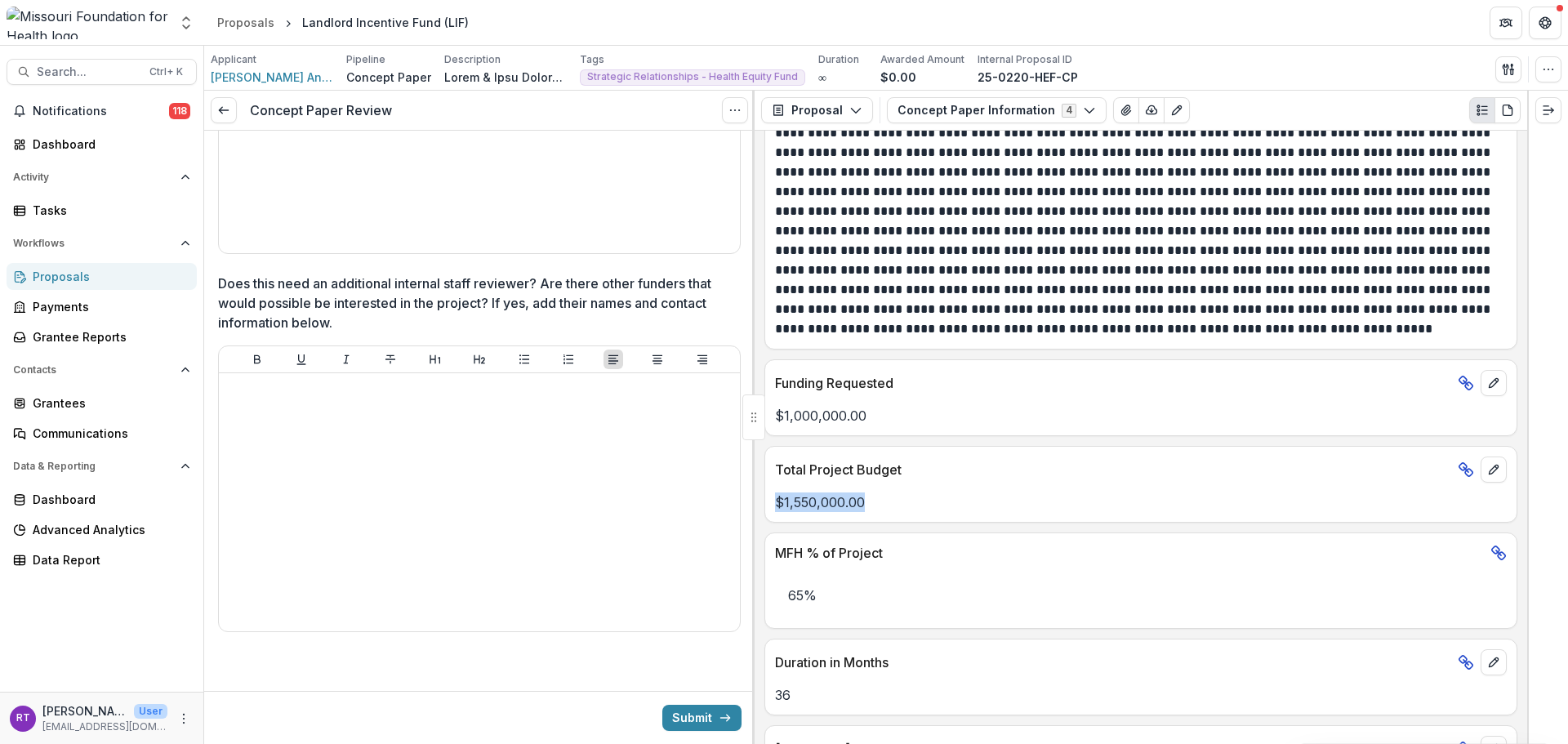
drag, startPoint x: 866, startPoint y: 502, endPoint x: 776, endPoint y: 498, distance: 90.1
click at [776, 498] on p "$1,550,000.00" at bounding box center [1141, 501] width 731 height 20
click at [777, 500] on p "$1,550,000.00" at bounding box center [1141, 501] width 731 height 20
drag, startPoint x: 796, startPoint y: 502, endPoint x: 823, endPoint y: 504, distance: 27.1
click at [823, 504] on p "$1,550,000.00" at bounding box center [1141, 501] width 731 height 20
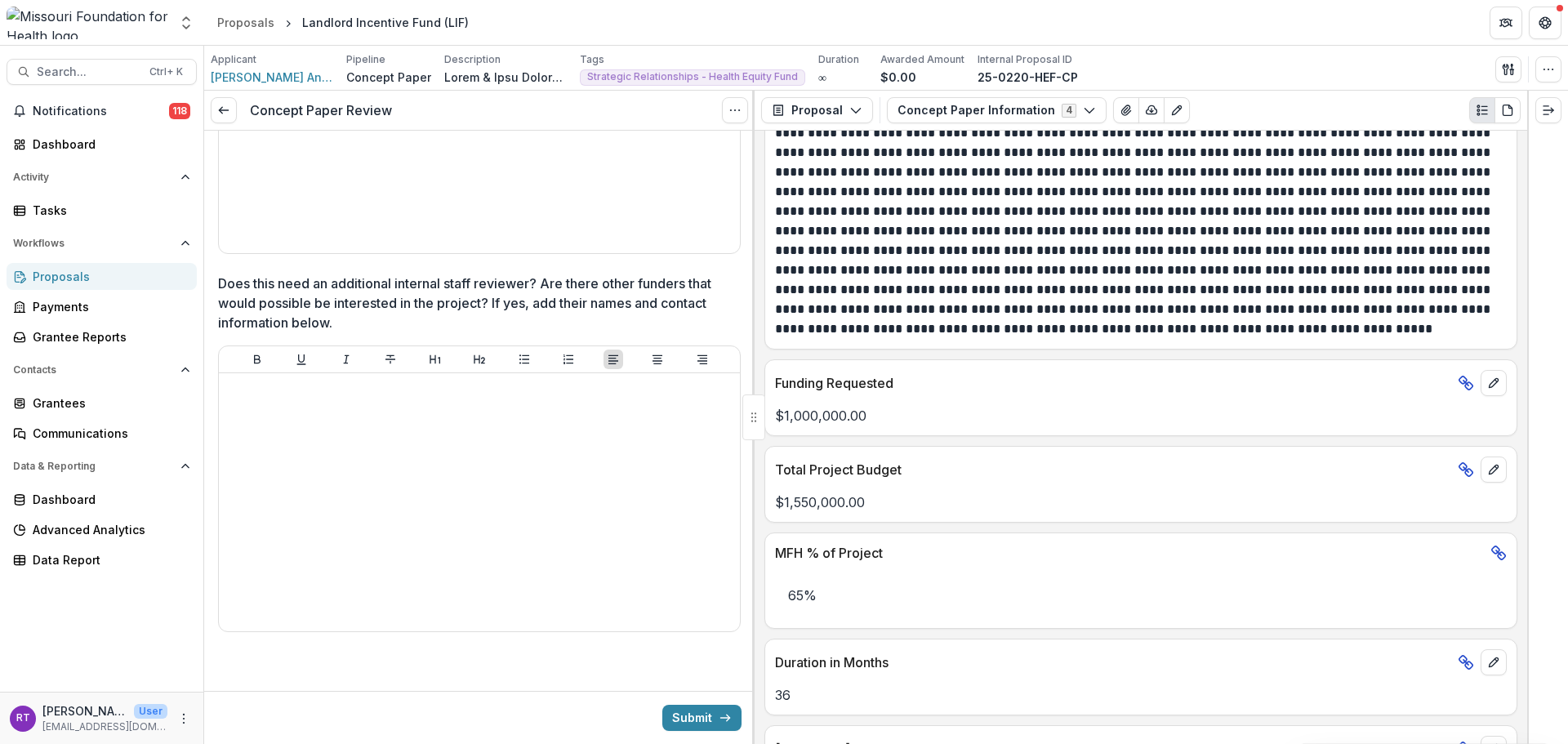
click at [838, 508] on p "$1,550,000.00" at bounding box center [1141, 501] width 731 height 20
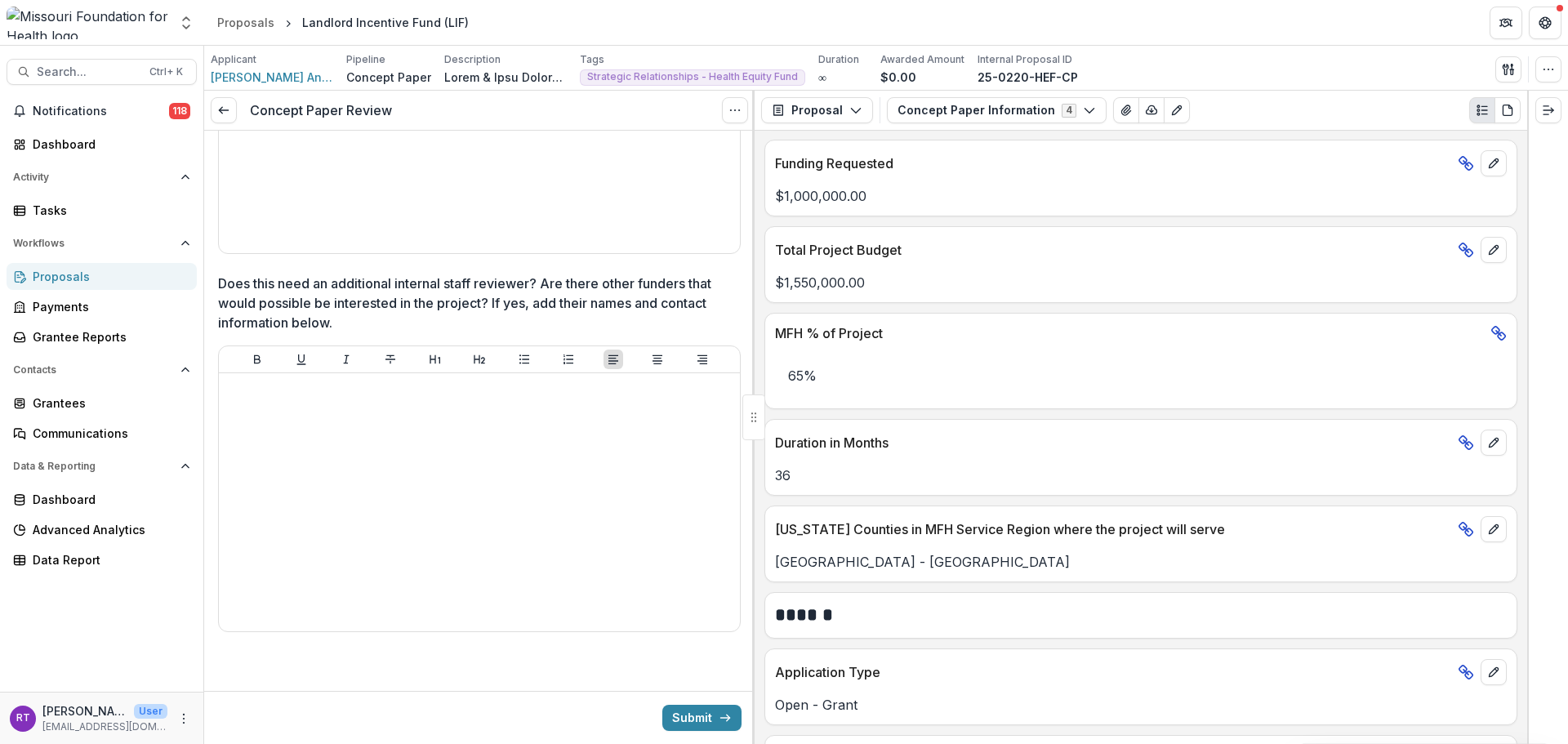
scroll to position [898, 0]
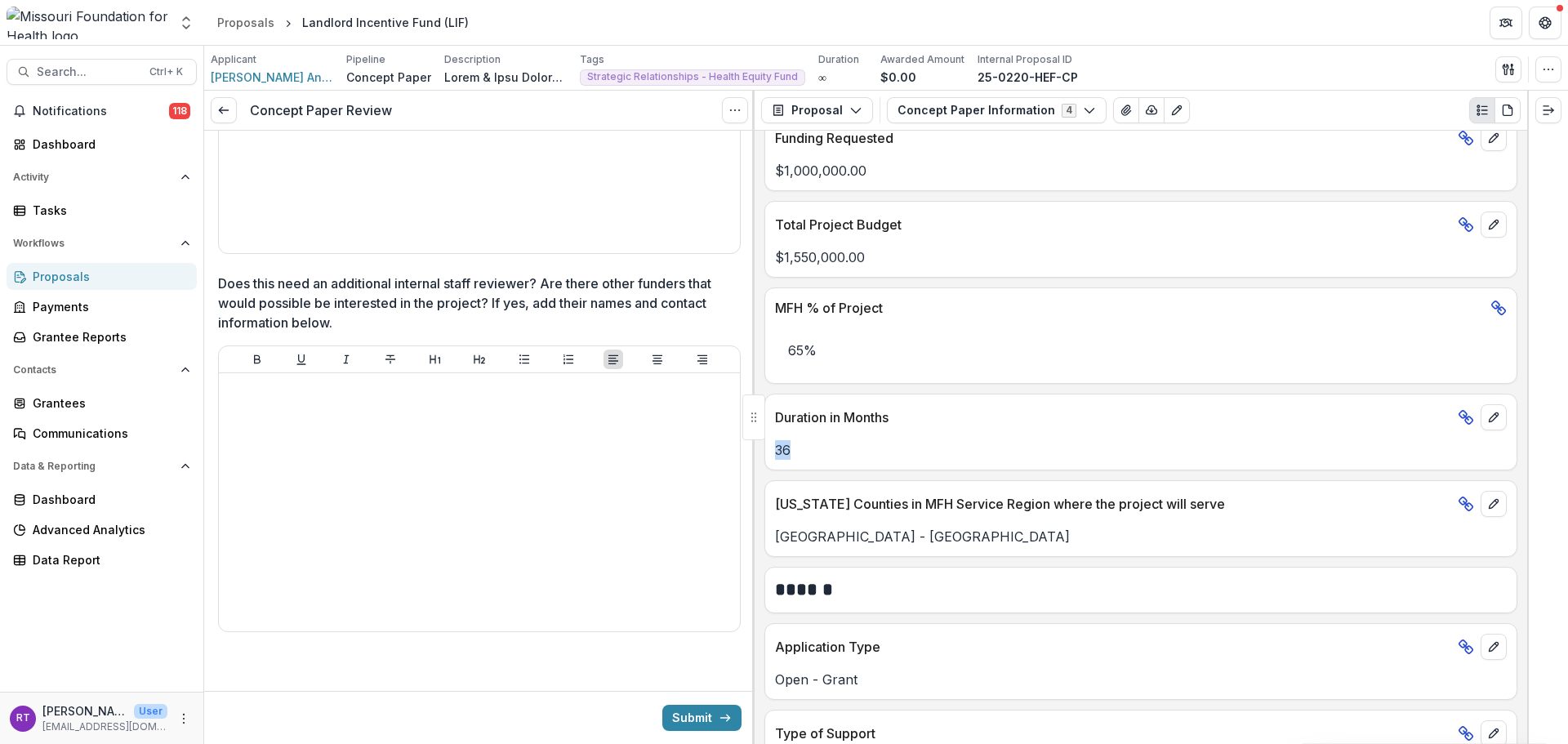
drag, startPoint x: 795, startPoint y: 449, endPoint x: 776, endPoint y: 451, distance: 19.1
click at [776, 451] on p "36" at bounding box center [1141, 450] width 731 height 20
click at [838, 456] on p "36" at bounding box center [1141, 450] width 731 height 20
drag, startPoint x: 1063, startPoint y: 538, endPoint x: 770, endPoint y: 516, distance: 293.8
click at [770, 516] on div "[US_STATE] Counties in MFH Service Region where the project will serve [GEOGRAP…" at bounding box center [1141, 518] width 753 height 76
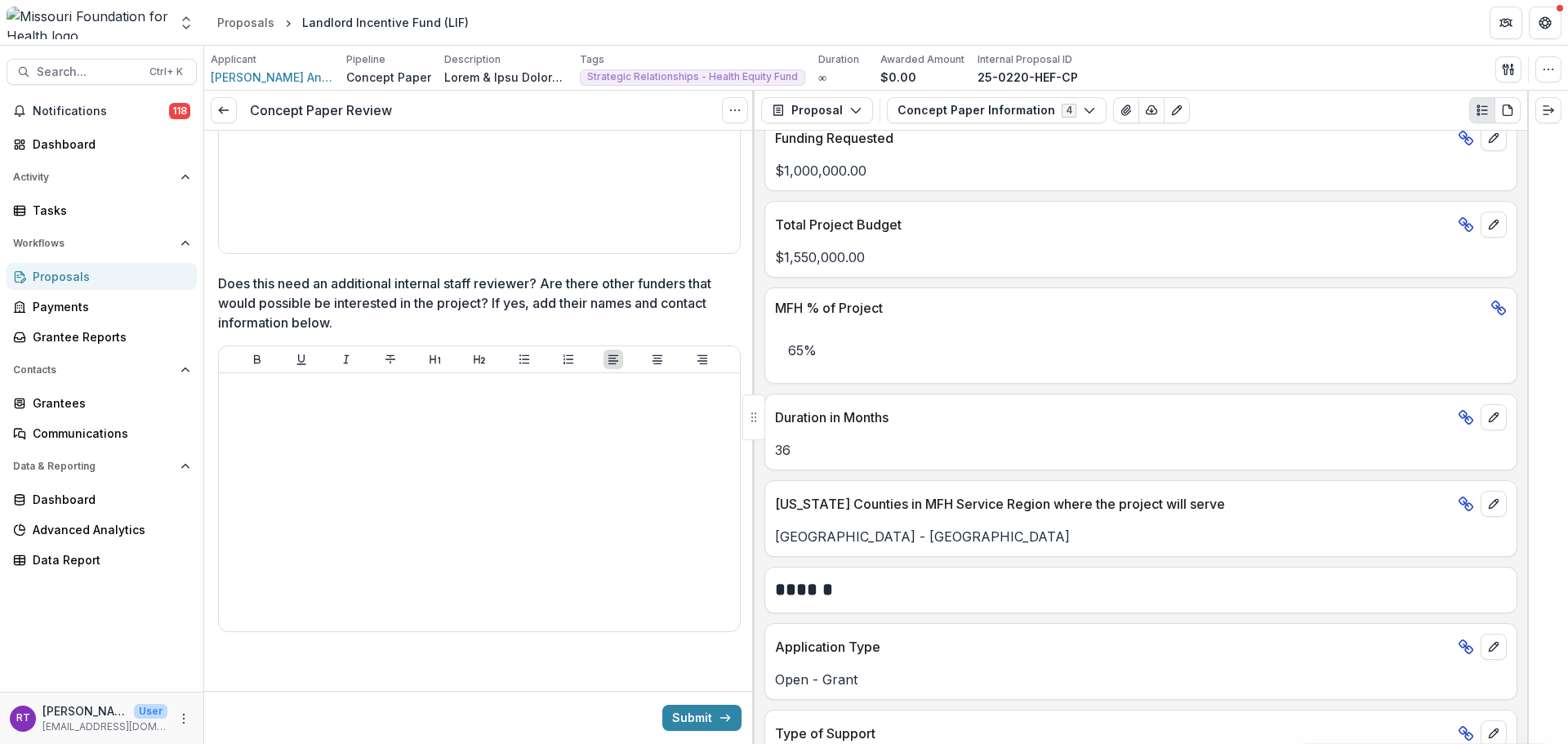
click at [807, 529] on p "[GEOGRAPHIC_DATA] - [GEOGRAPHIC_DATA]" at bounding box center [1141, 536] width 731 height 20
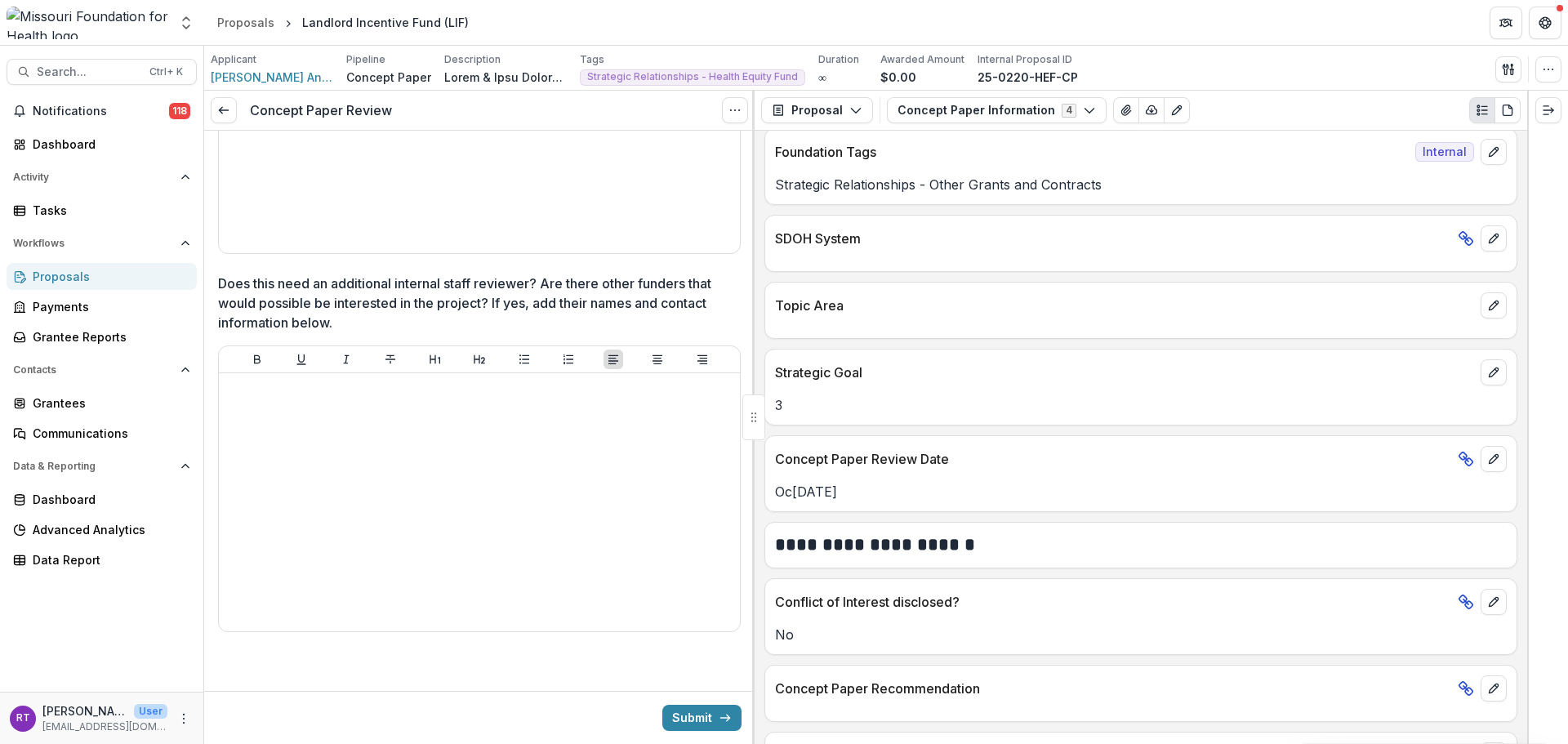
scroll to position [1708, 0]
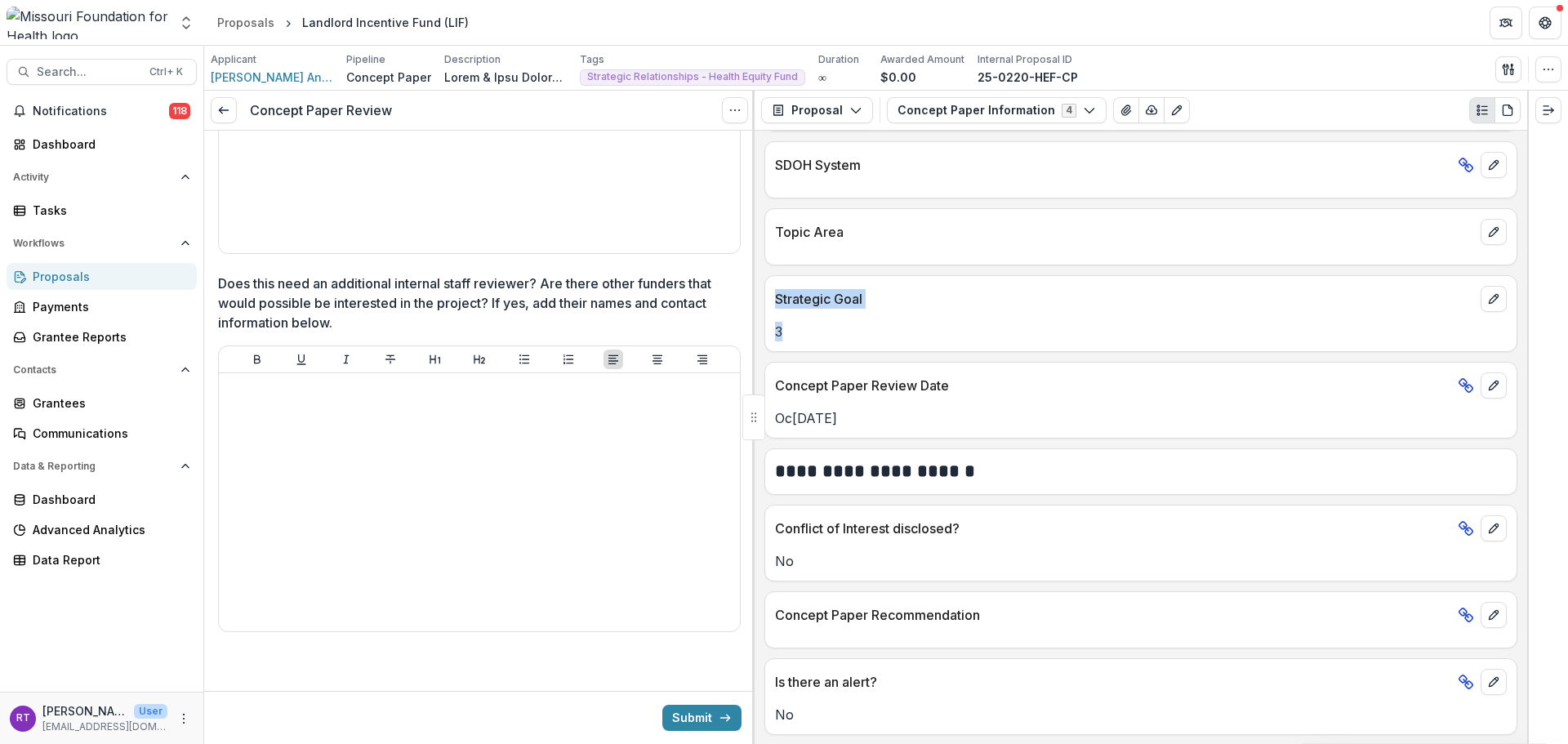
drag, startPoint x: 799, startPoint y: 333, endPoint x: 777, endPoint y: 306, distance: 34.8
click at [777, 306] on div "Strategic Goal 3" at bounding box center [1141, 313] width 753 height 76
click at [794, 316] on div "3" at bounding box center [1141, 327] width 752 height 30
drag, startPoint x: 799, startPoint y: 557, endPoint x: 766, endPoint y: 517, distance: 51.9
click at [766, 517] on div "Conflict of Interest disclosed? No" at bounding box center [1141, 543] width 753 height 76
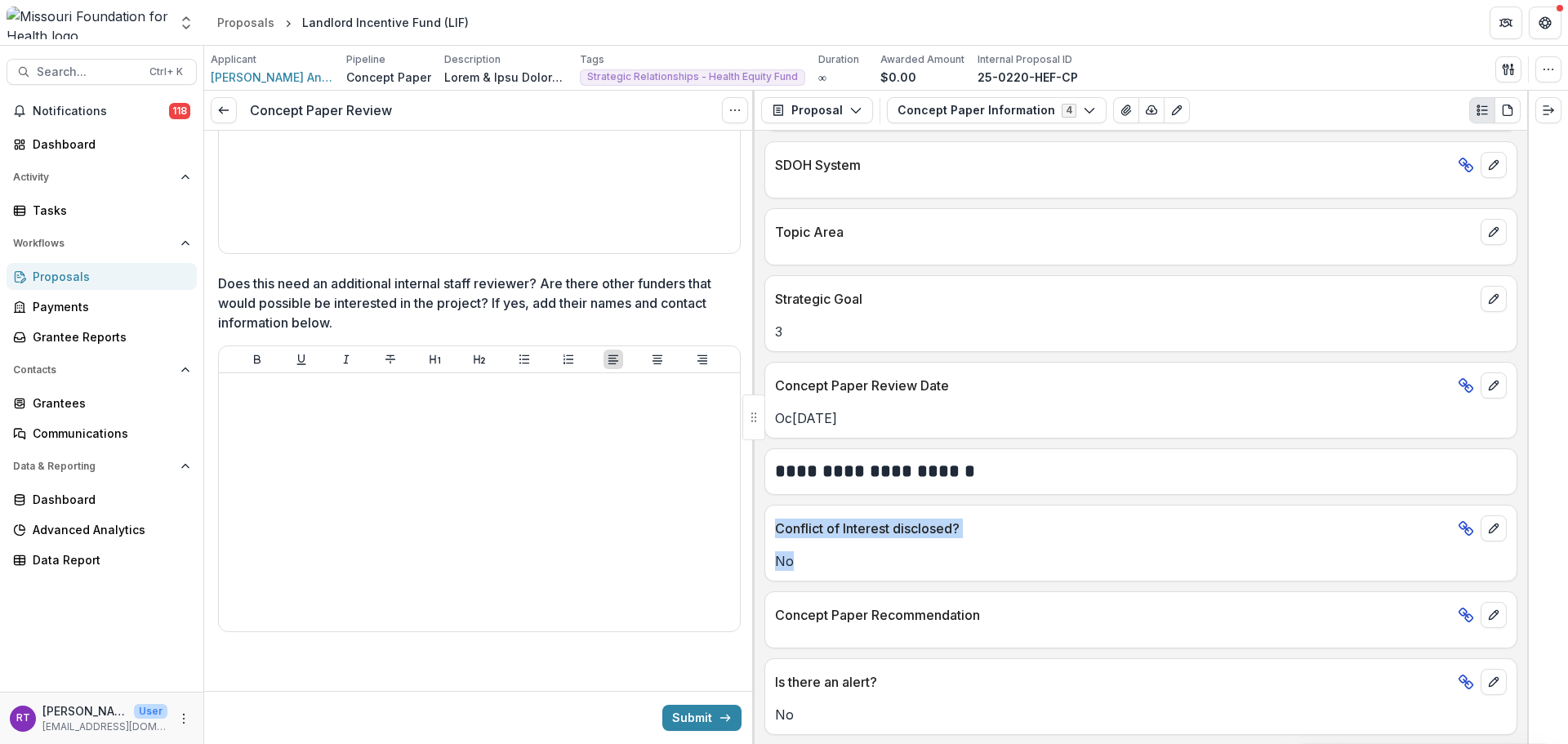
click at [826, 551] on p "No" at bounding box center [1141, 561] width 731 height 20
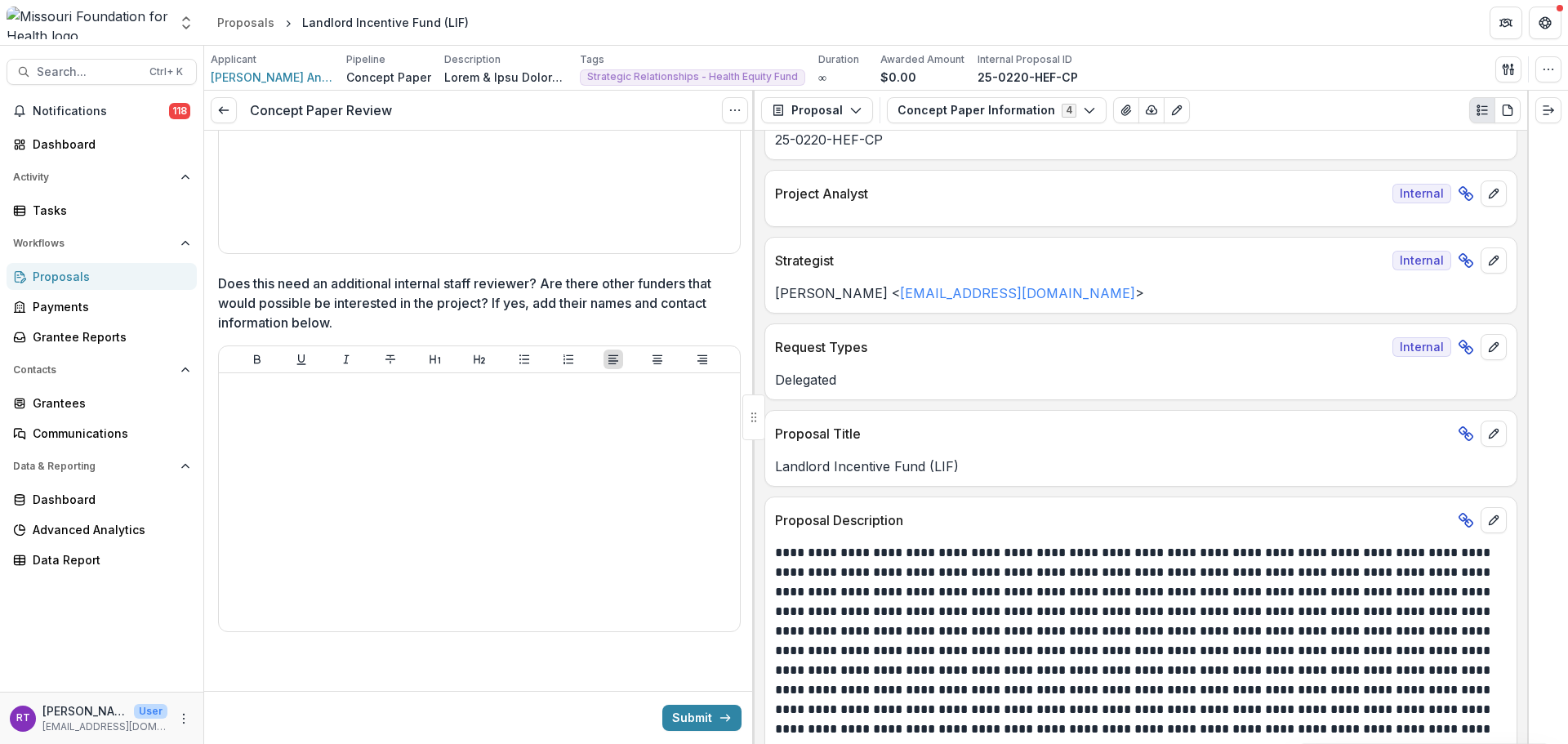
scroll to position [0, 0]
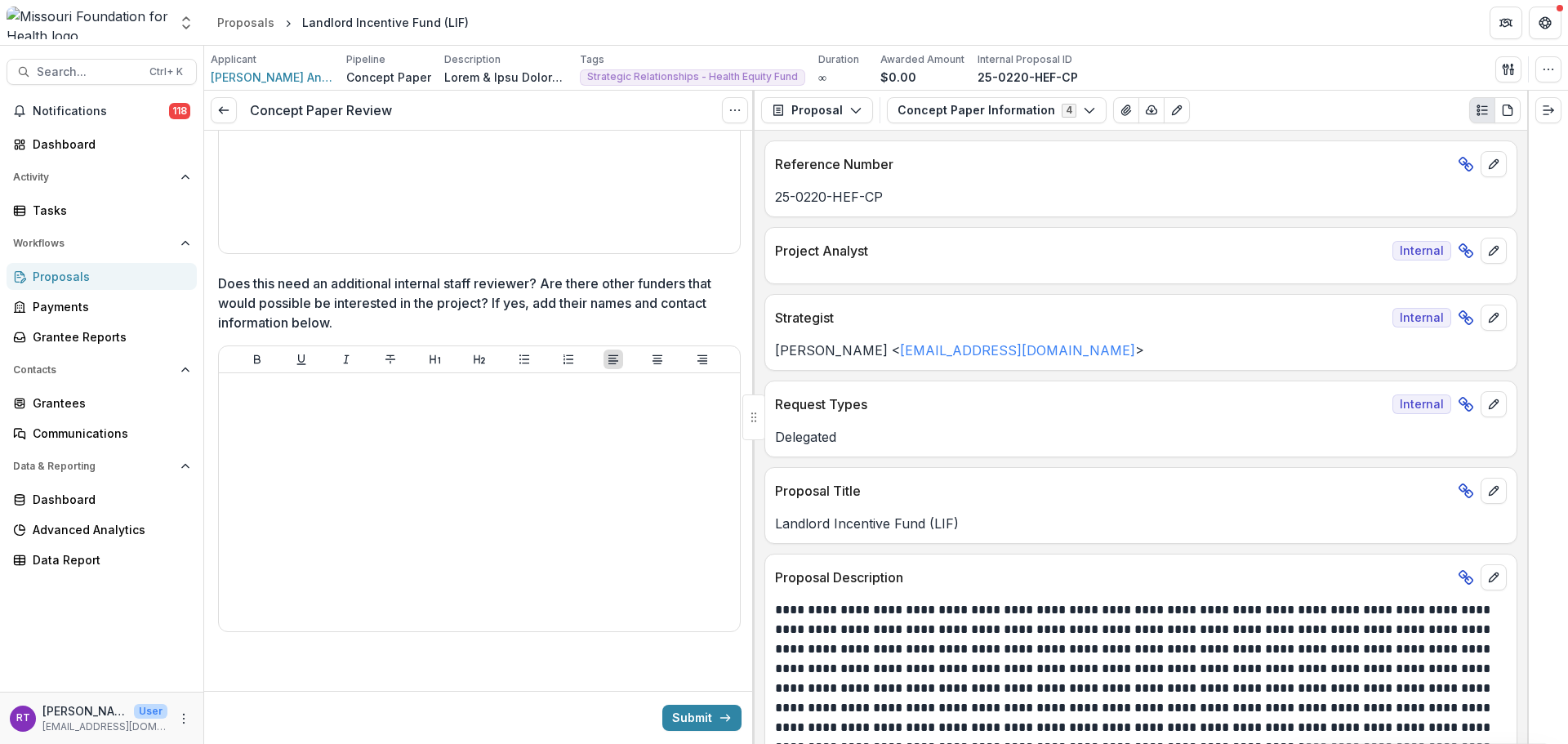
click at [993, 115] on button "Concept Paper Information 4" at bounding box center [996, 110] width 220 height 26
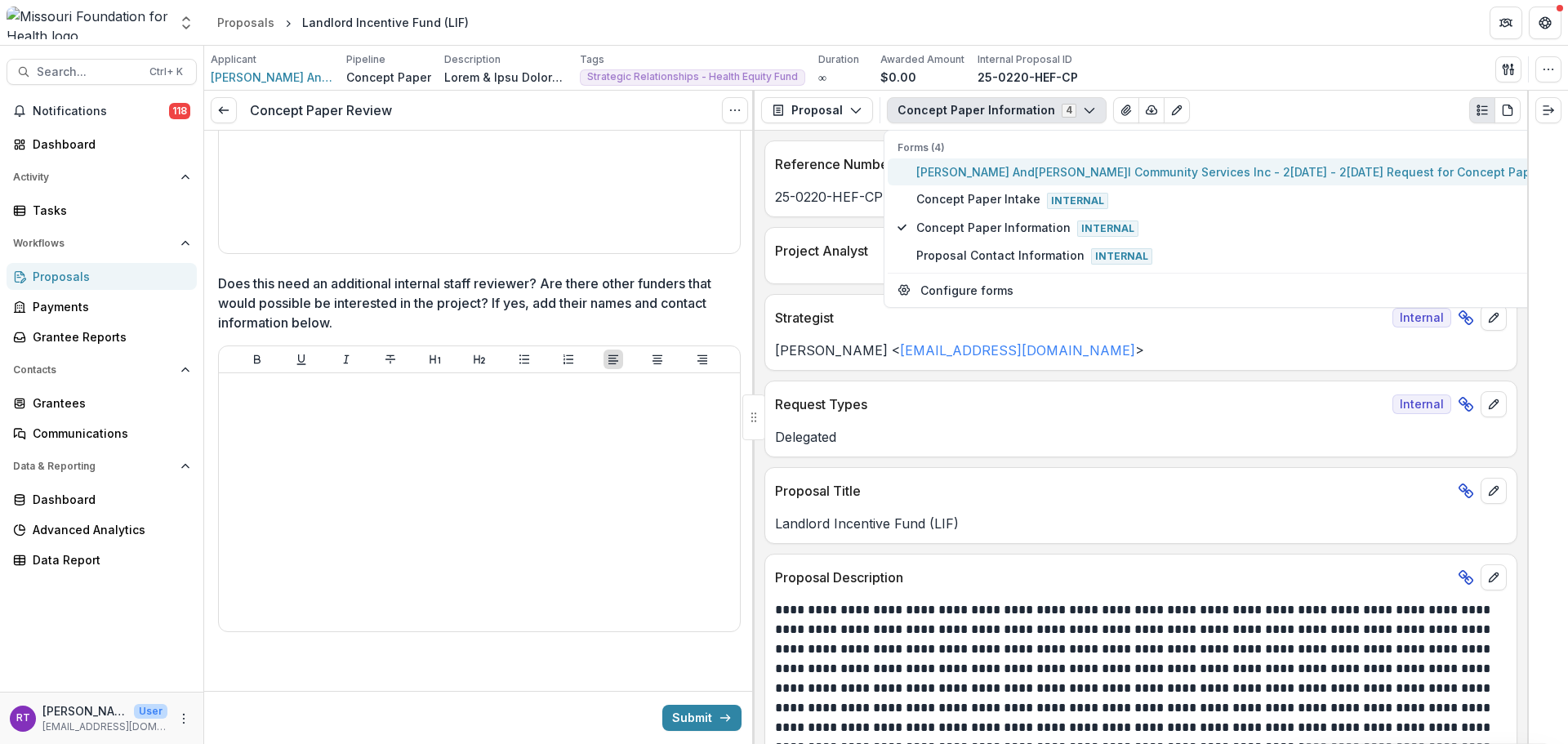
drag, startPoint x: 1161, startPoint y: 174, endPoint x: 1150, endPoint y: 274, distance: 100.6
click at [1161, 173] on span "[PERSON_NAME] And[PERSON_NAME]l Community Services Inc - 2[DATE] - 2[DATE] Requ…" at bounding box center [1232, 172] width 632 height 17
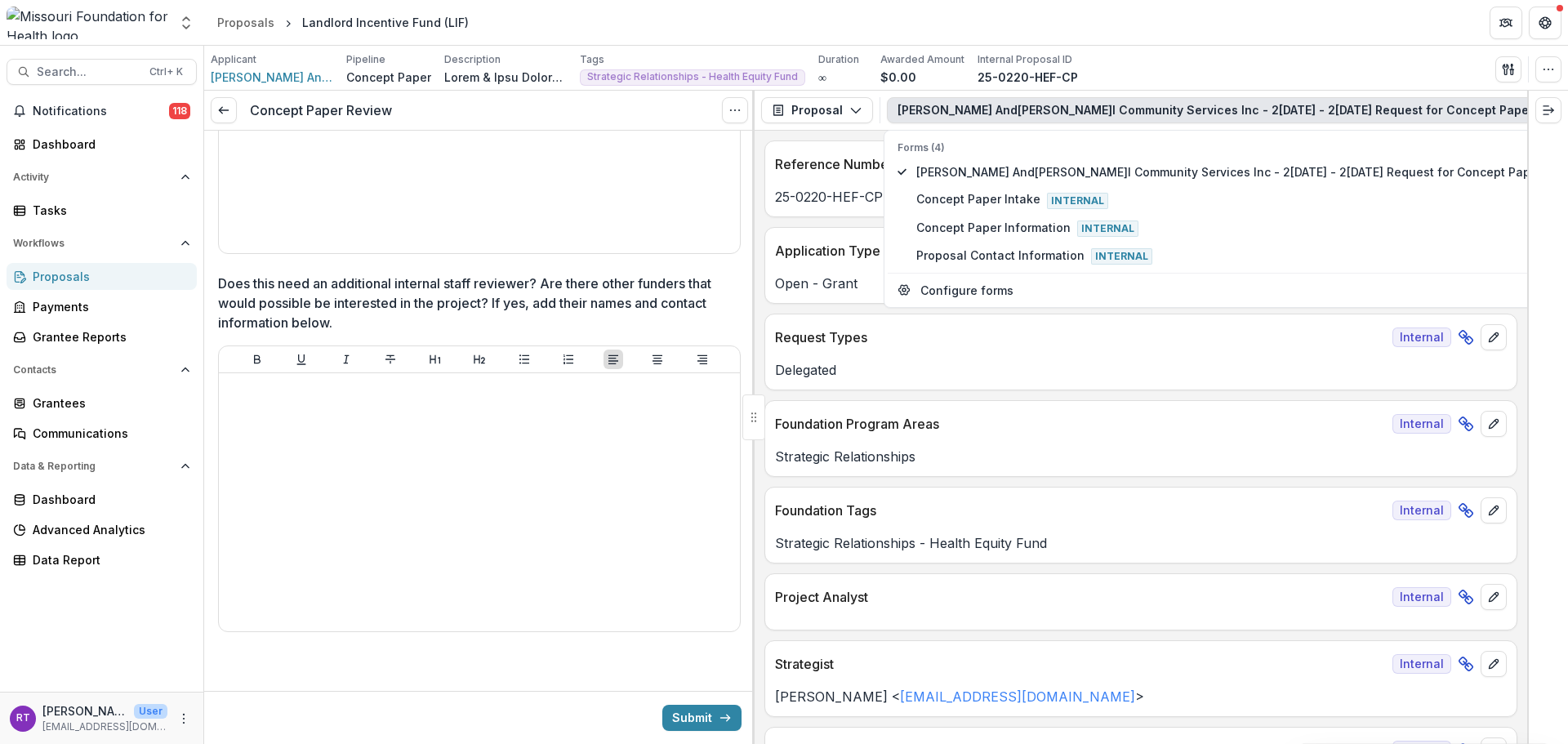
click at [1030, 395] on div "**********" at bounding box center [1140, 437] width 773 height 613
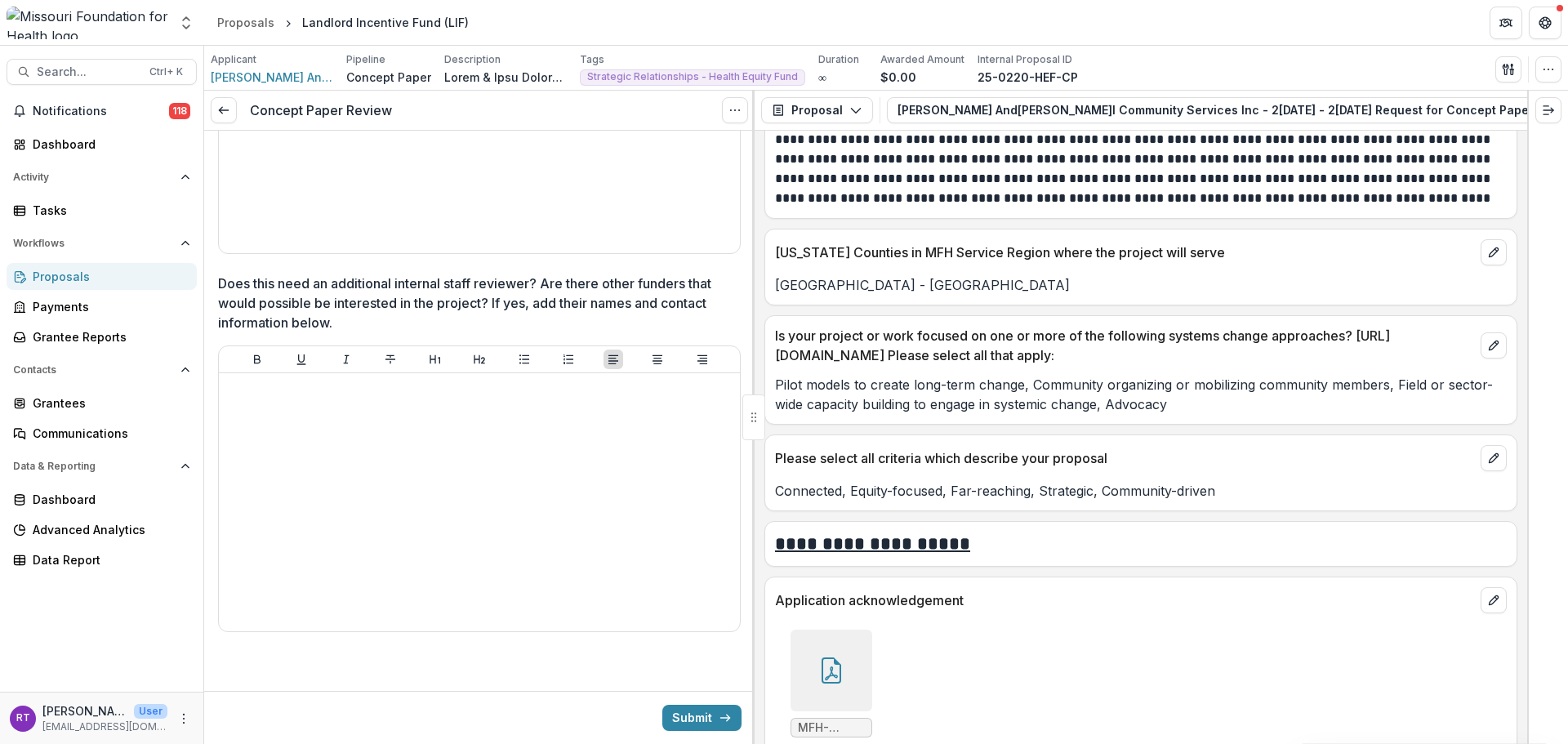
scroll to position [4410, 0]
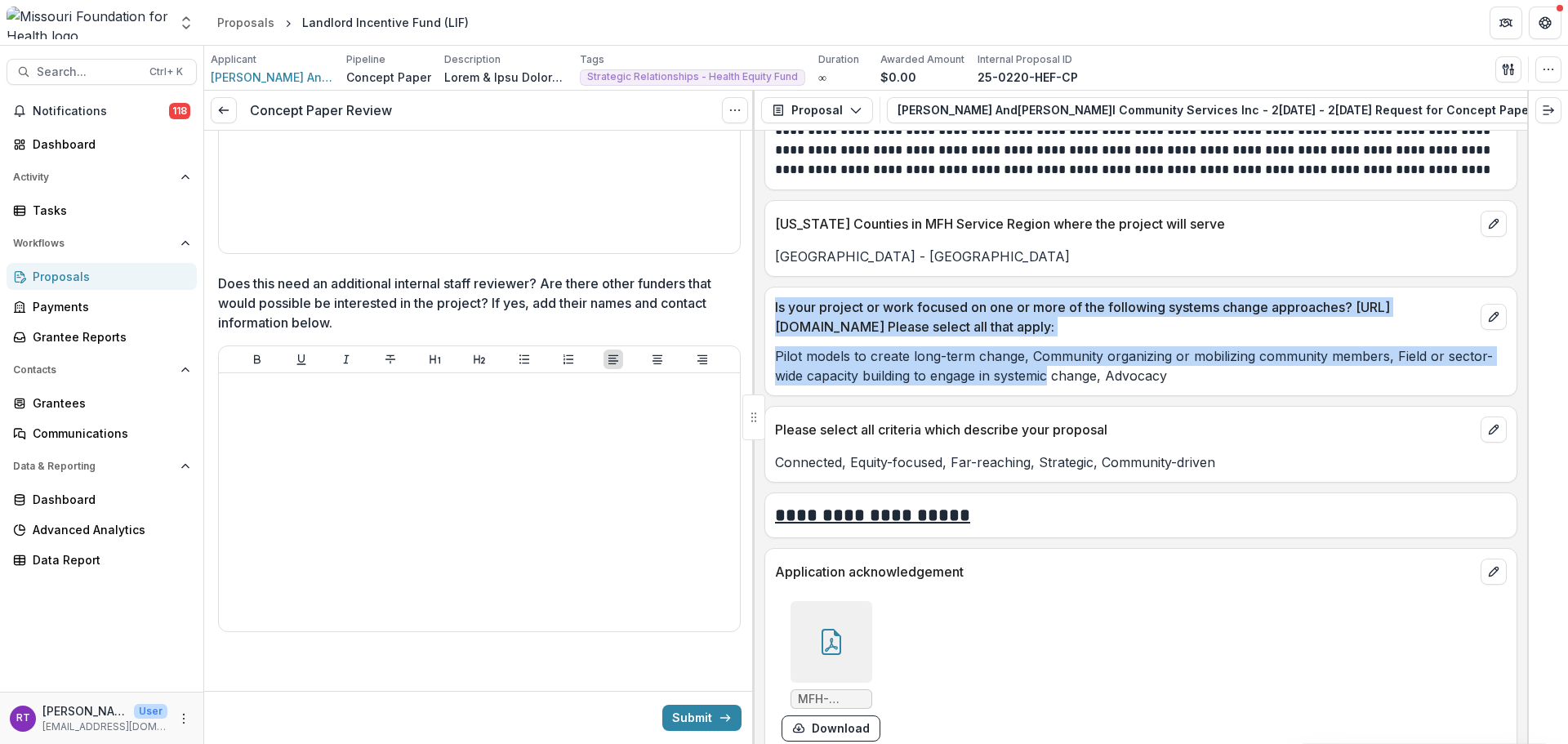
drag, startPoint x: 775, startPoint y: 291, endPoint x: 1050, endPoint y: 361, distance: 283.8
click at [1050, 361] on div "Is your project or work focused on one or more of the following systems change …" at bounding box center [1141, 341] width 753 height 109
click at [1050, 361] on p "Pilot models to create long-term change, Community organizing or mobilizing com…" at bounding box center [1141, 366] width 731 height 39
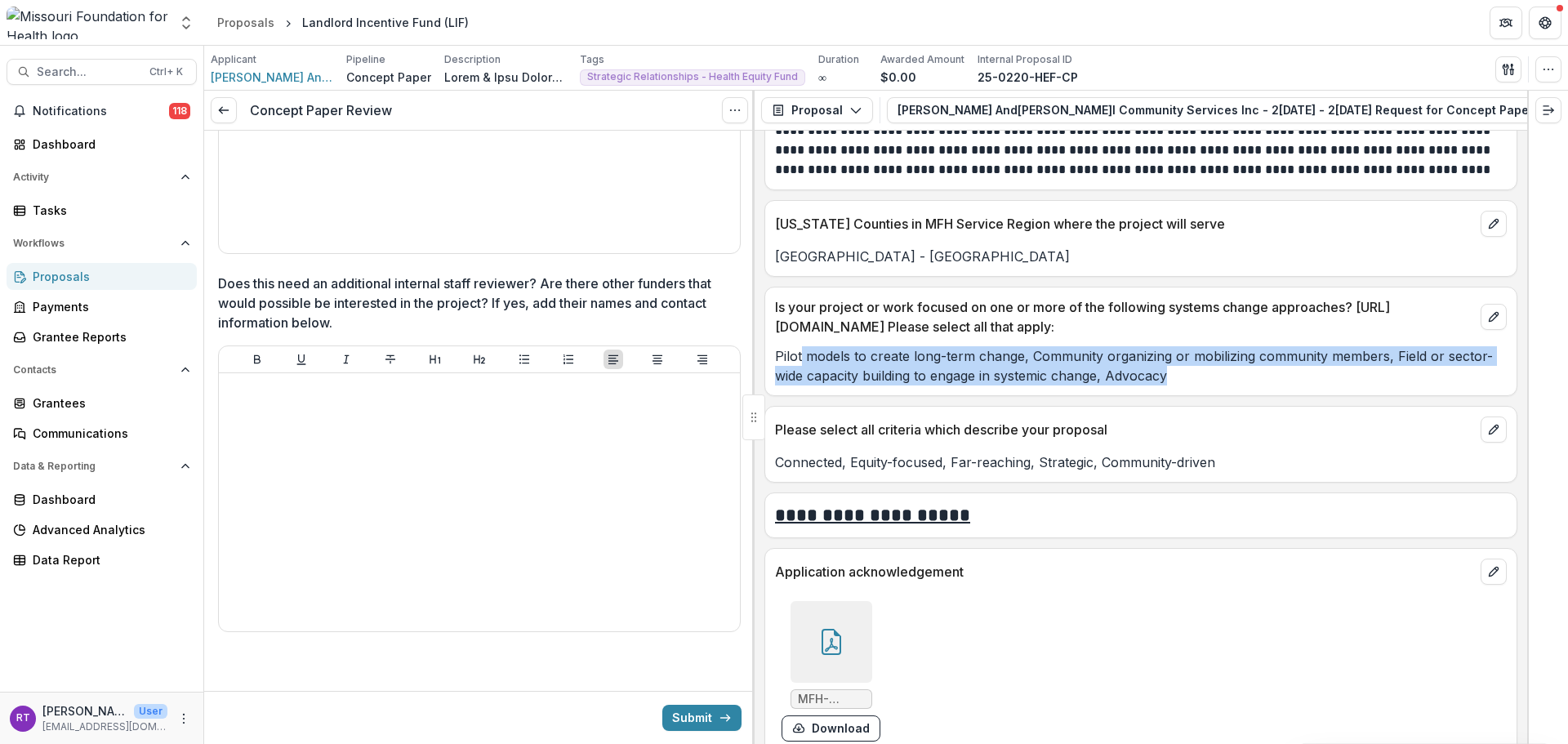
drag, startPoint x: 1200, startPoint y: 361, endPoint x: 803, endPoint y: 337, distance: 397.7
click at [803, 346] on p "Pilot models to create long-term change, Community organizing or mobilizing com…" at bounding box center [1141, 366] width 731 height 39
click at [806, 346] on p "Pilot models to create long-term change, Community organizing or mobilizing com…" at bounding box center [1141, 366] width 731 height 39
drag, startPoint x: 1168, startPoint y: 360, endPoint x: 841, endPoint y: 338, distance: 327.7
click at [841, 346] on p "Pilot models to create long-term change, Community organizing or mobilizing com…" at bounding box center [1141, 366] width 731 height 39
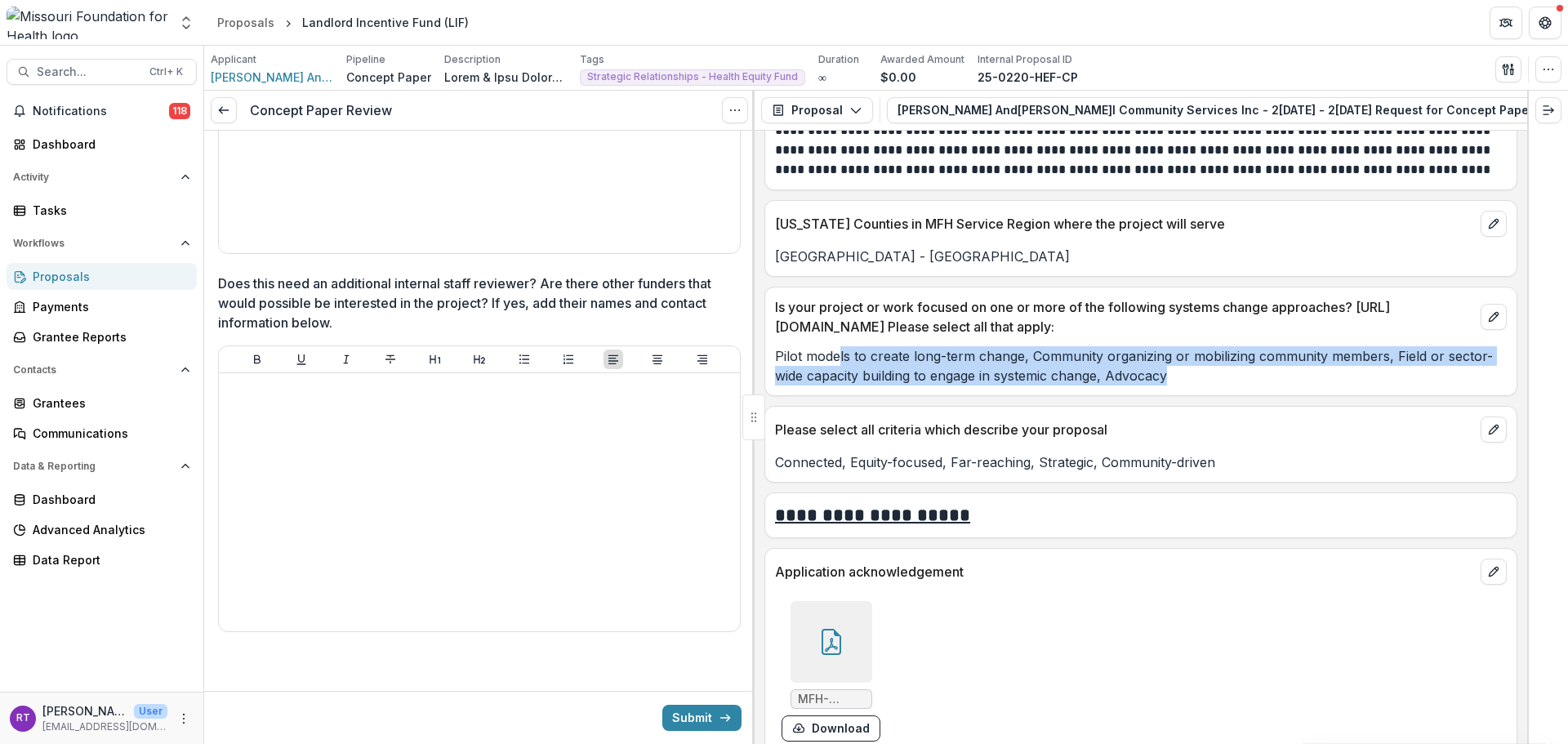
click at [841, 346] on p "Pilot models to create long-term change, Community organizing or mobilizing com…" at bounding box center [1141, 366] width 731 height 39
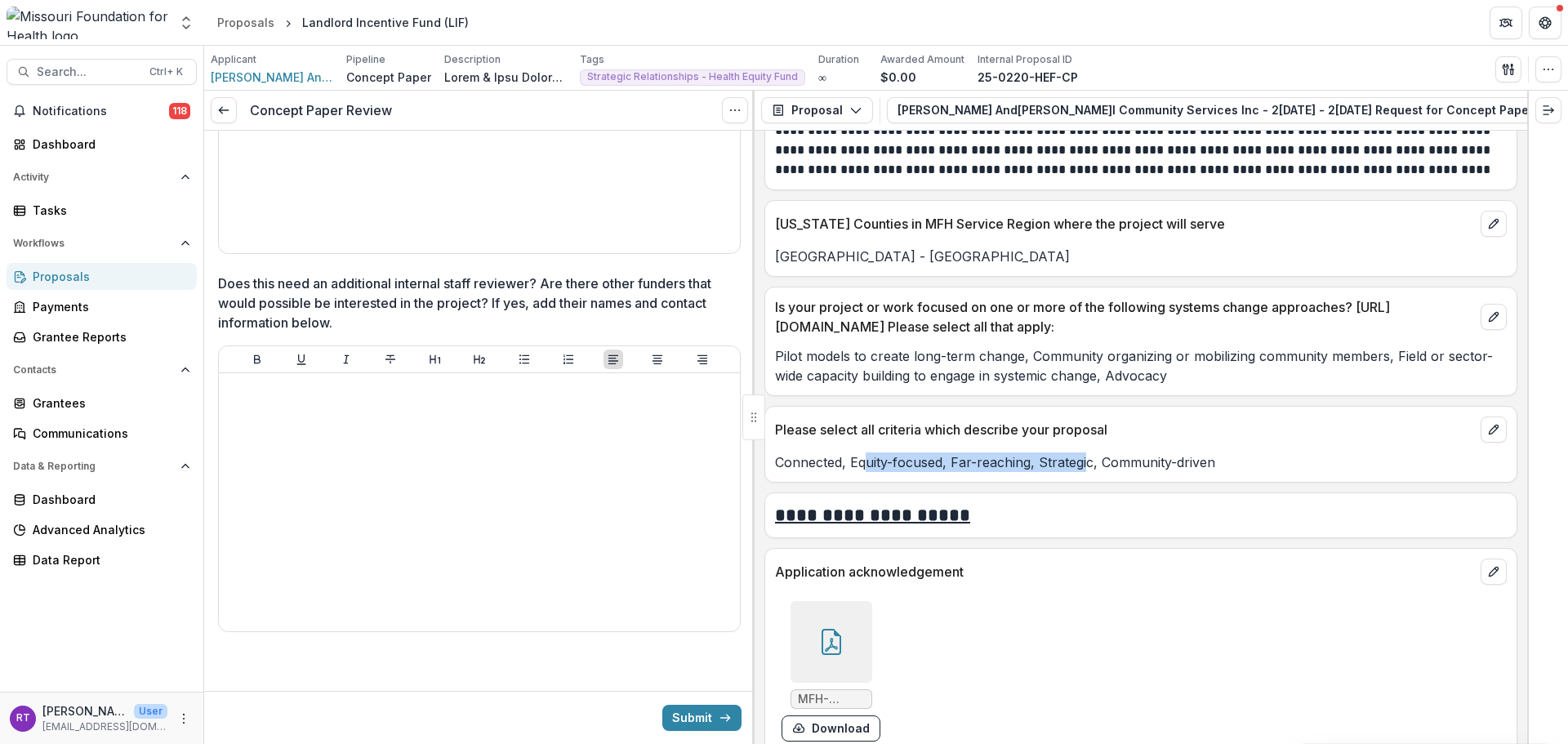
drag, startPoint x: 896, startPoint y: 456, endPoint x: 1100, endPoint y: 454, distance: 204.0
click at [1087, 457] on div "Please select all criteria which describe your proposal Connected, Equity-focus…" at bounding box center [1141, 444] width 753 height 76
click at [1100, 453] on p "Connected, Equity-focused, Far-reaching, Strategic, Community-driven" at bounding box center [1141, 462] width 731 height 20
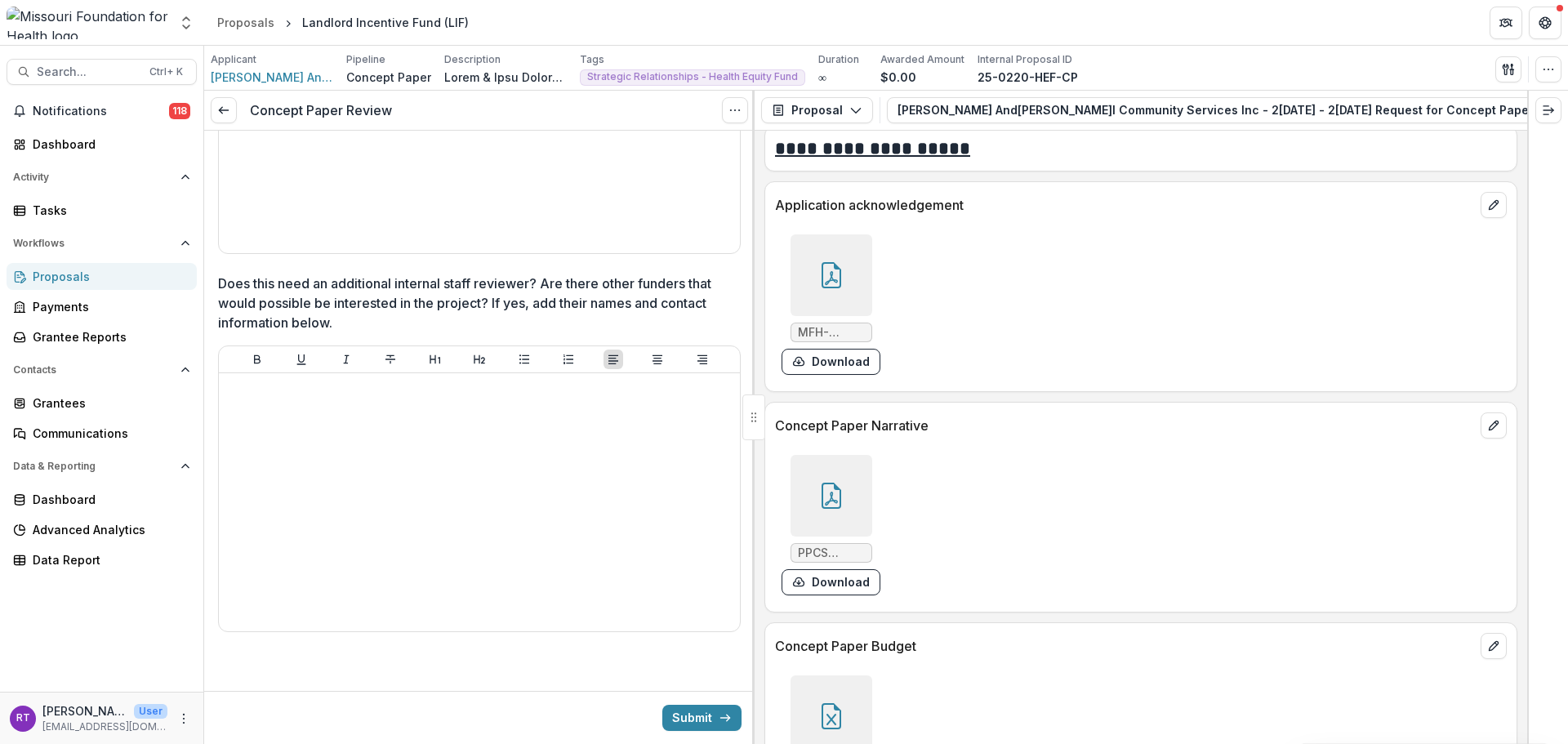
scroll to position [4818, 0]
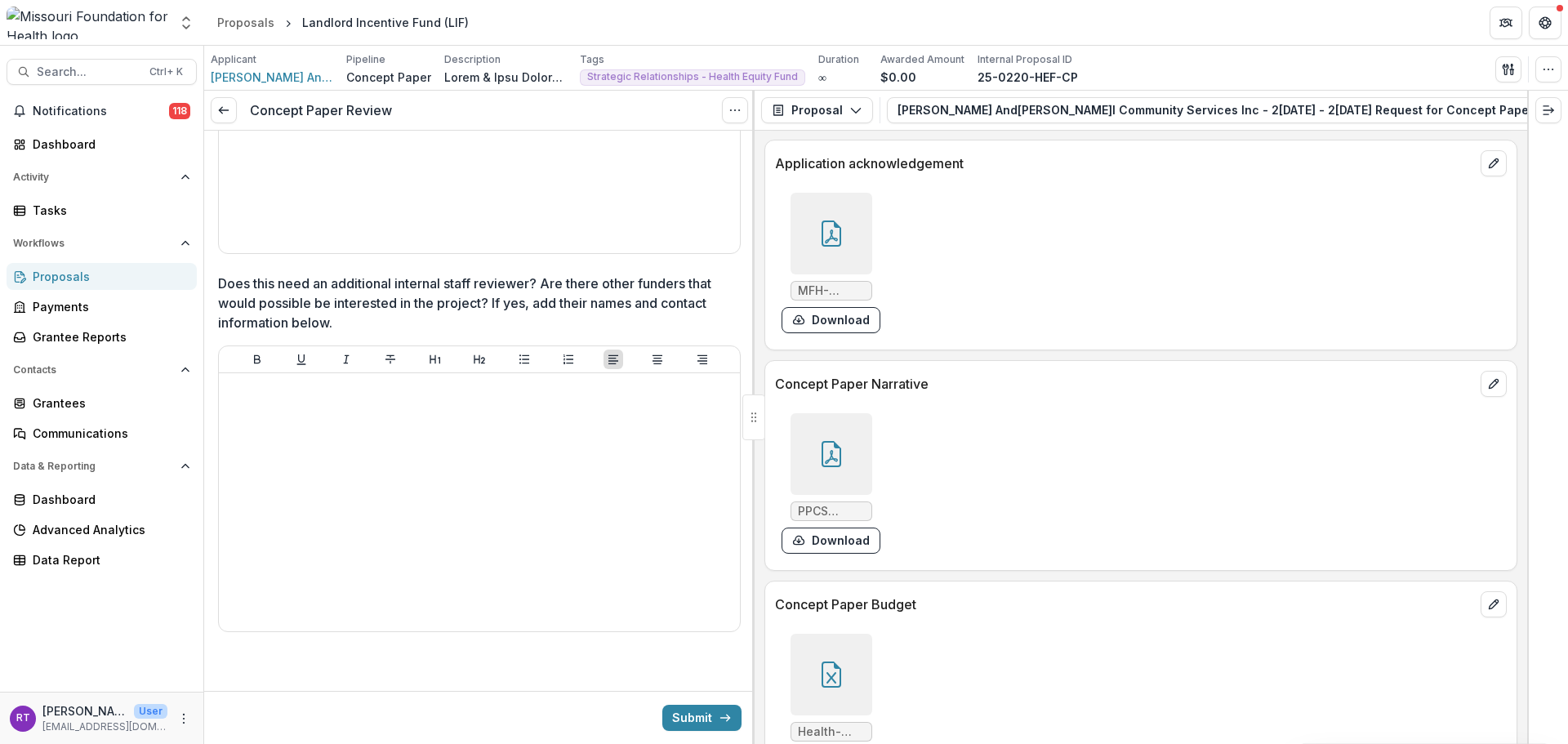
click at [854, 434] on div at bounding box center [832, 454] width 81 height 81
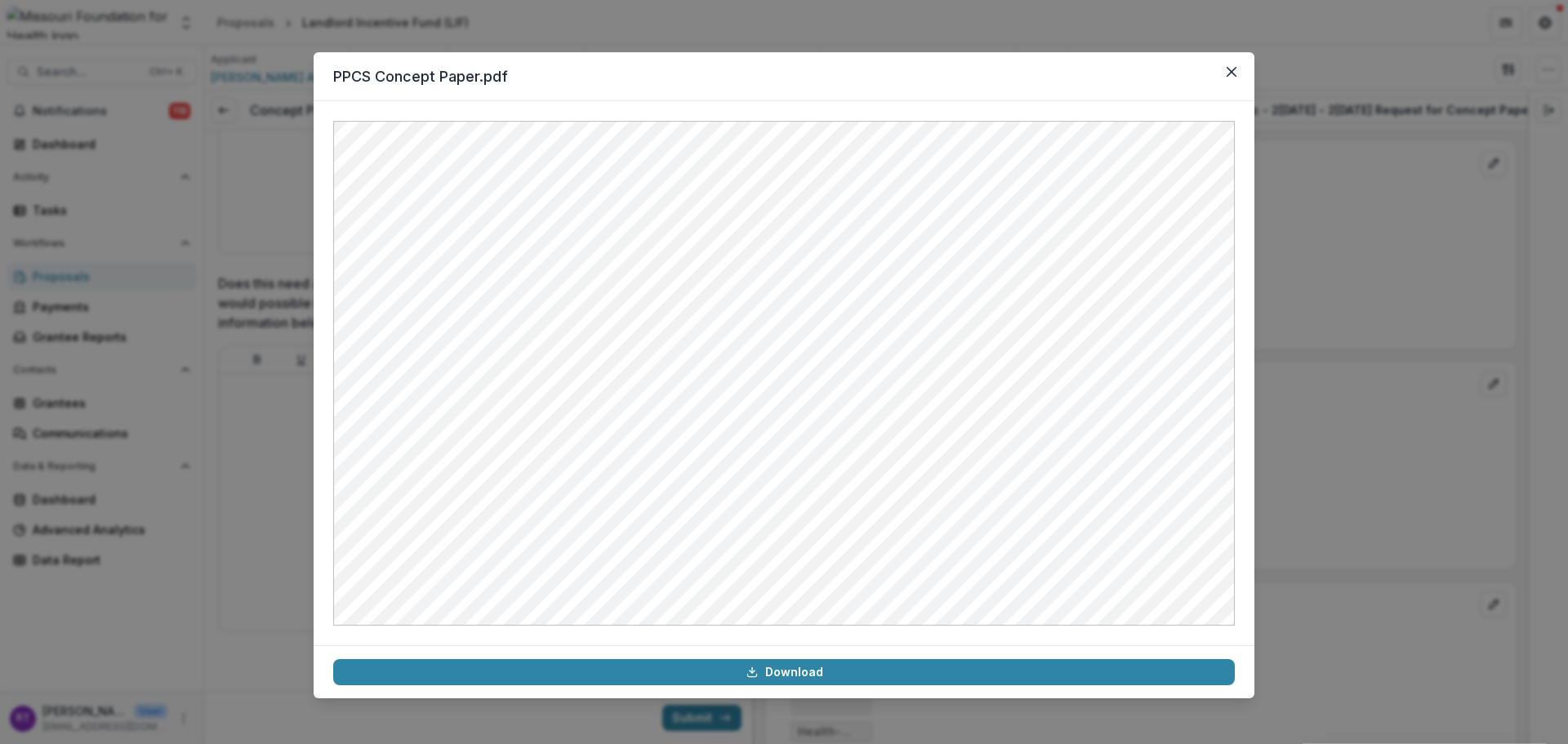
click at [1175, 70] on icon "Close" at bounding box center [1232, 72] width 10 height 10
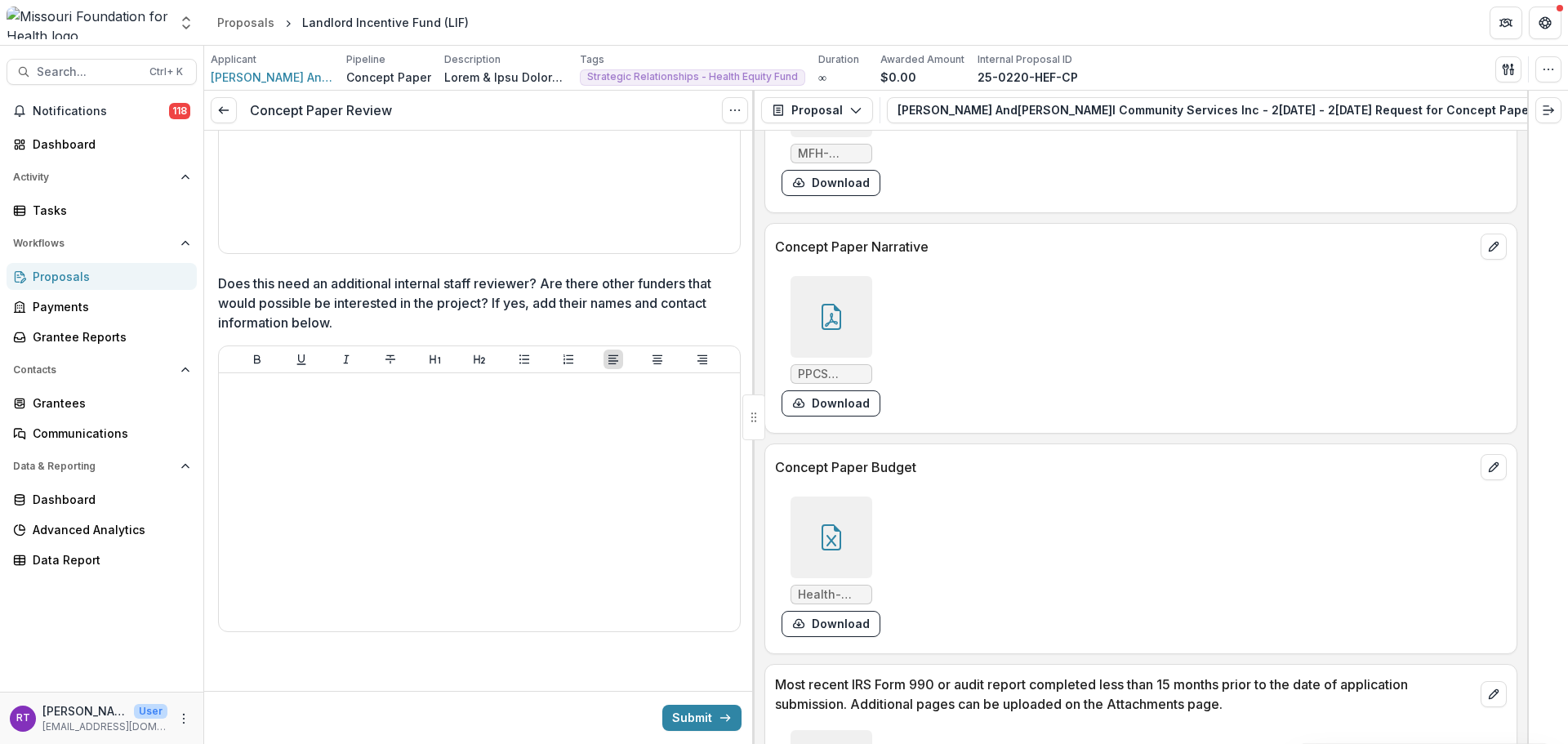
scroll to position [4981, 0]
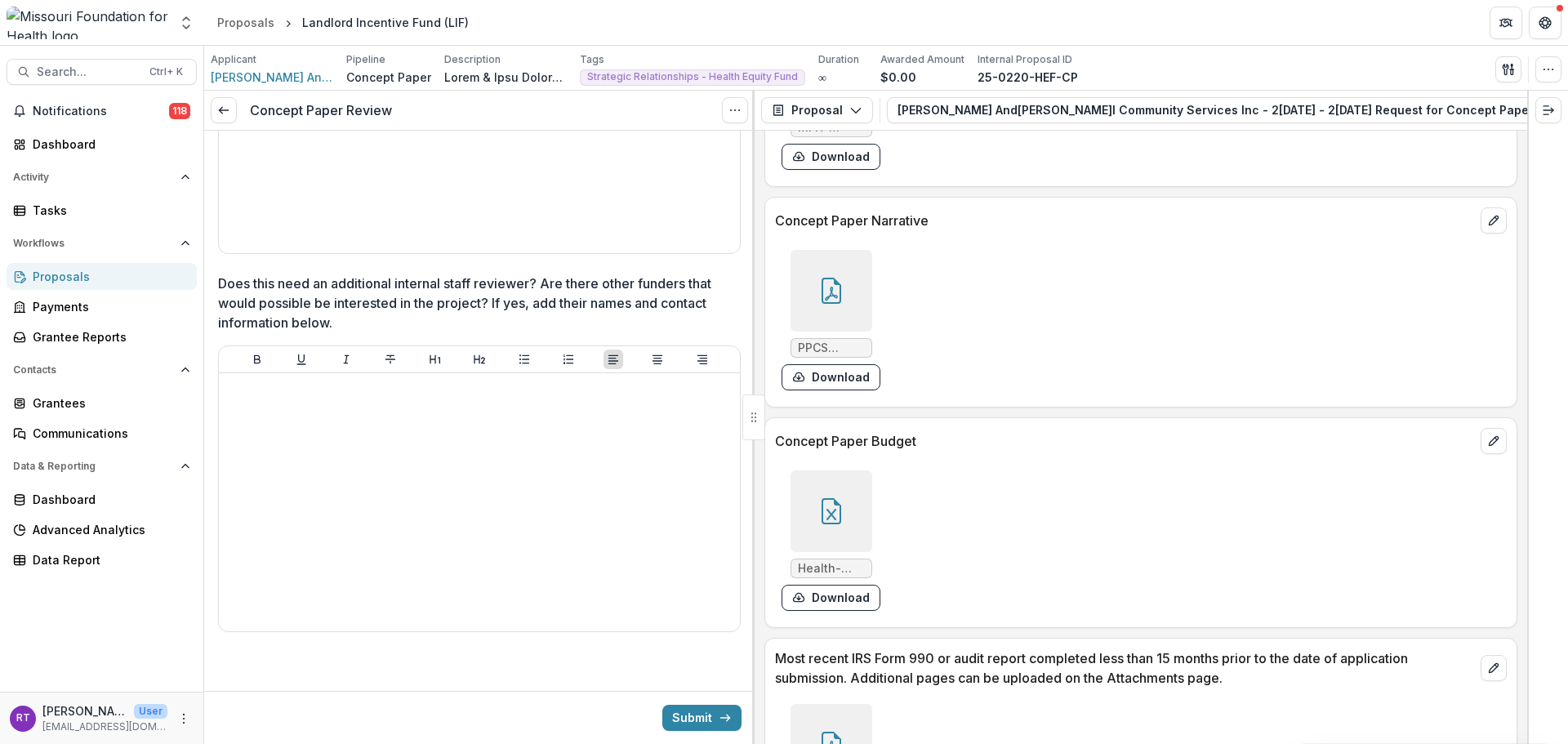
click at [855, 484] on div at bounding box center [832, 511] width 81 height 81
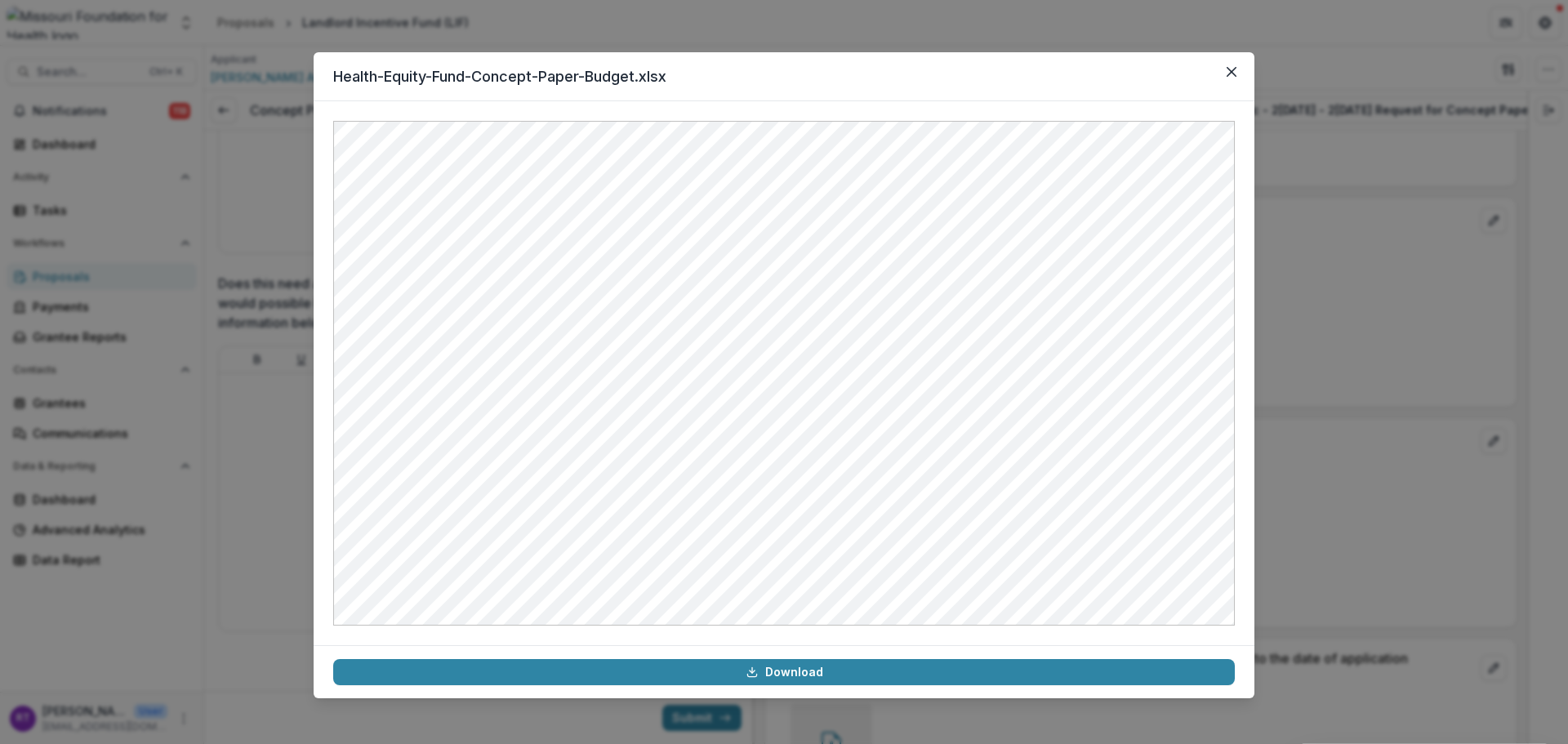
click at [1175, 81] on button "Close" at bounding box center [1231, 71] width 26 height 26
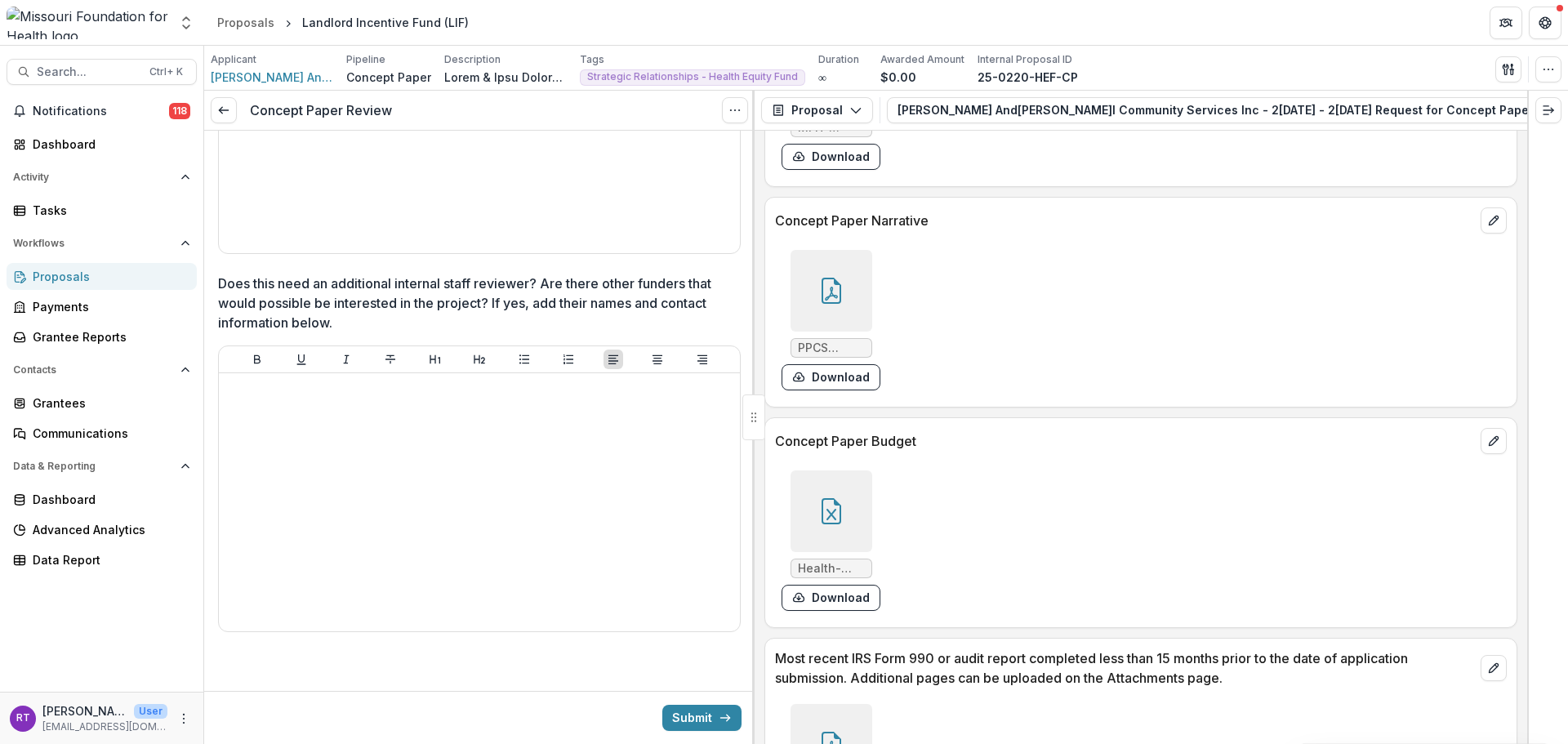
click at [845, 251] on div at bounding box center [832, 291] width 81 height 81
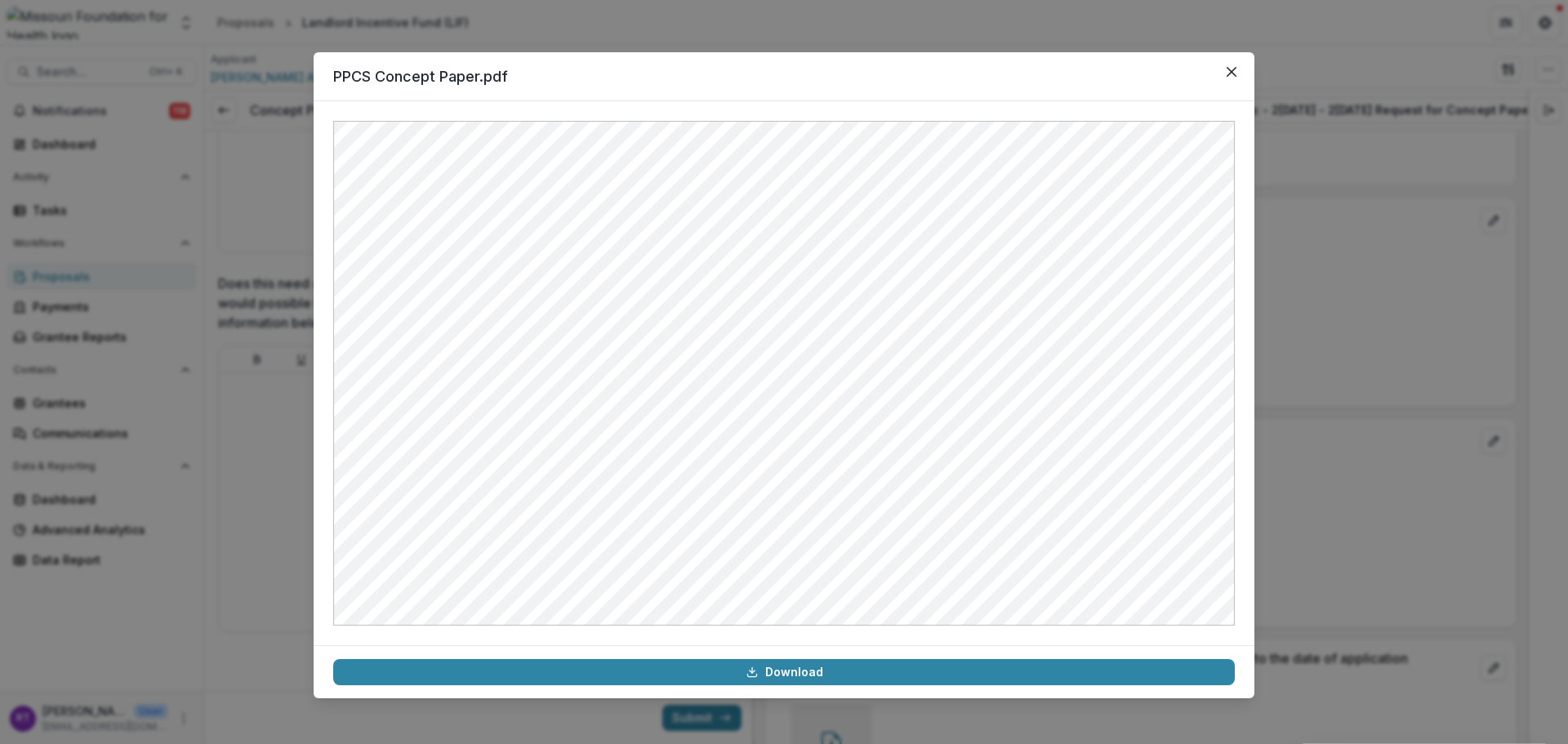
click at [1175, 71] on button "Close" at bounding box center [1231, 71] width 26 height 26
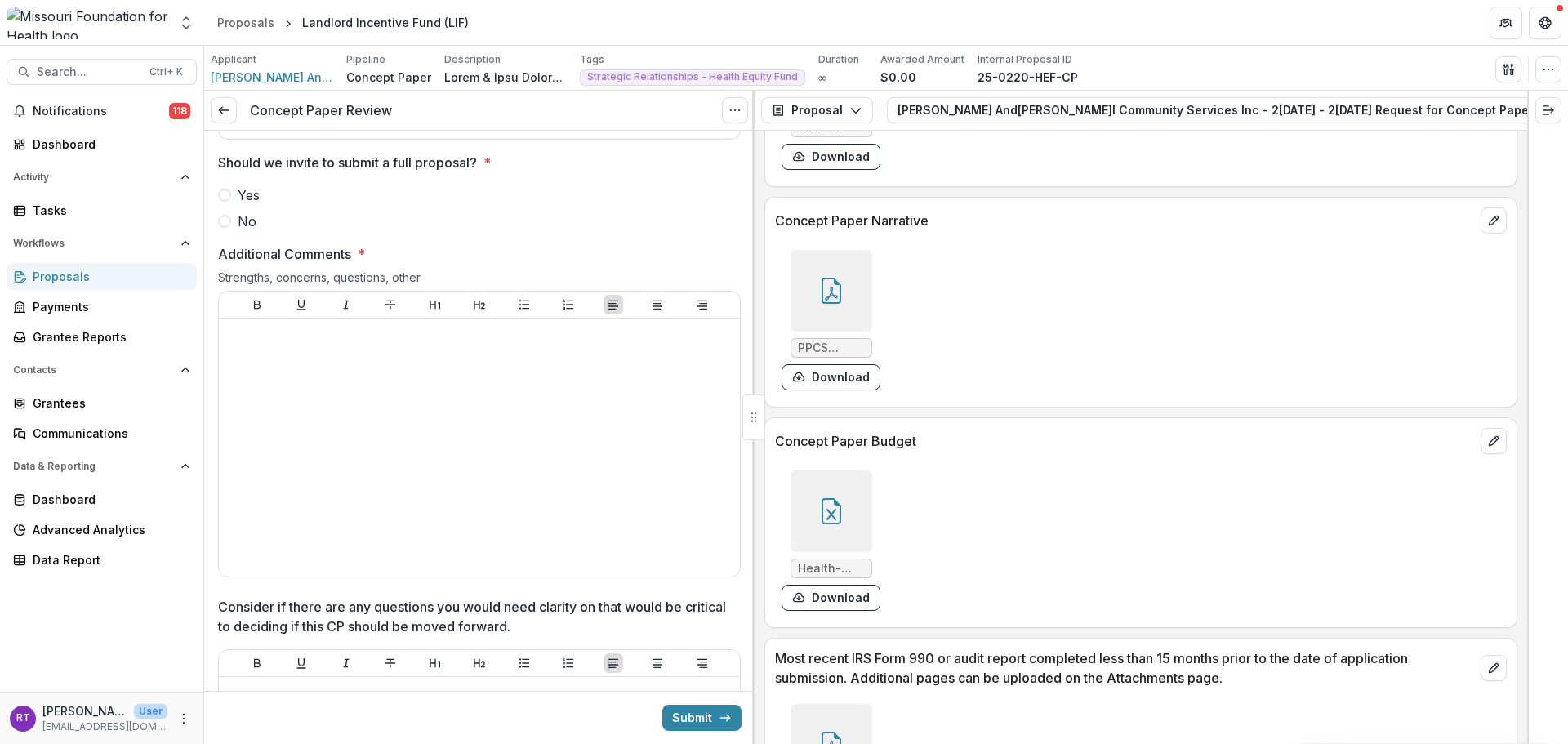
scroll to position [2286, 0]
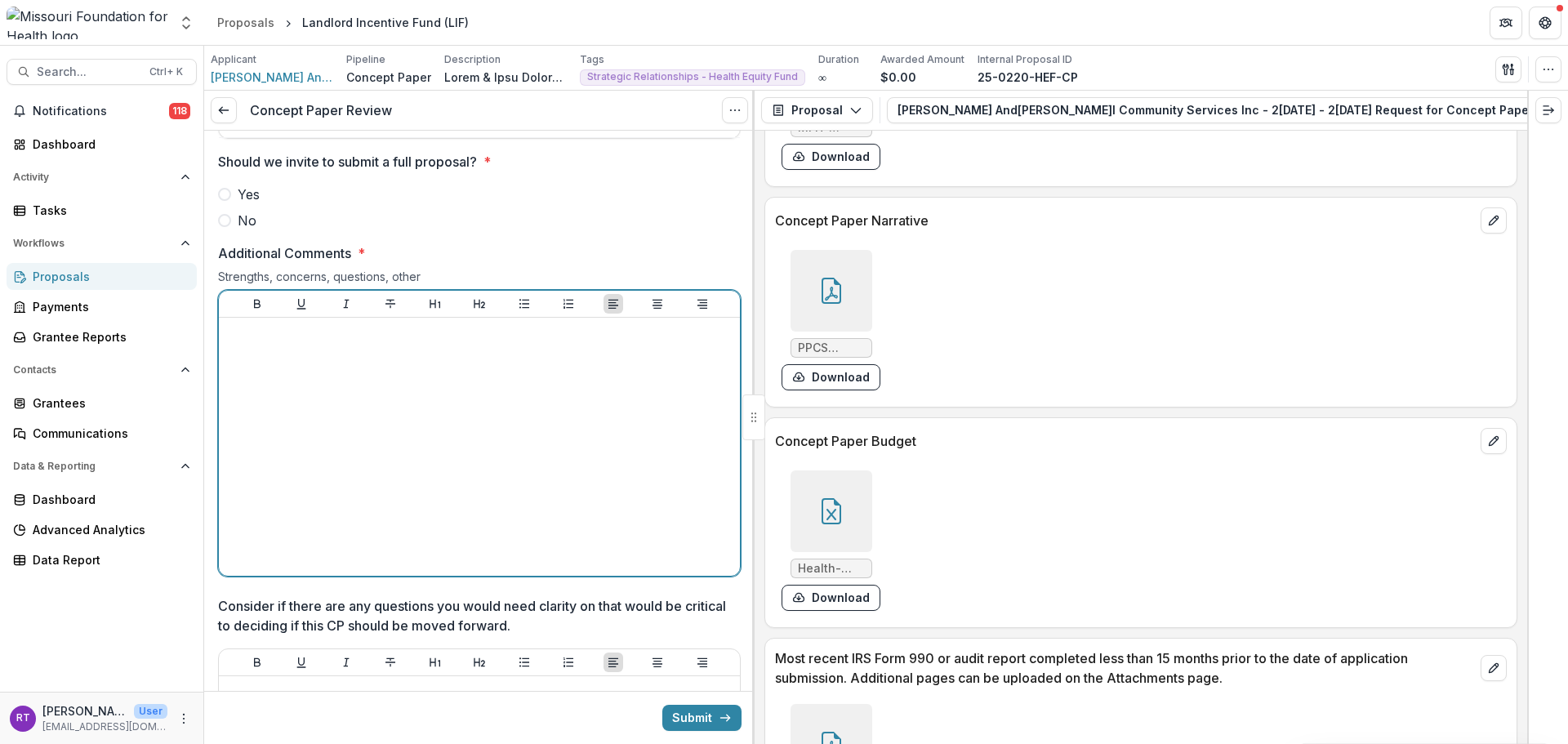
click at [305, 361] on div at bounding box center [479, 446] width 508 height 245
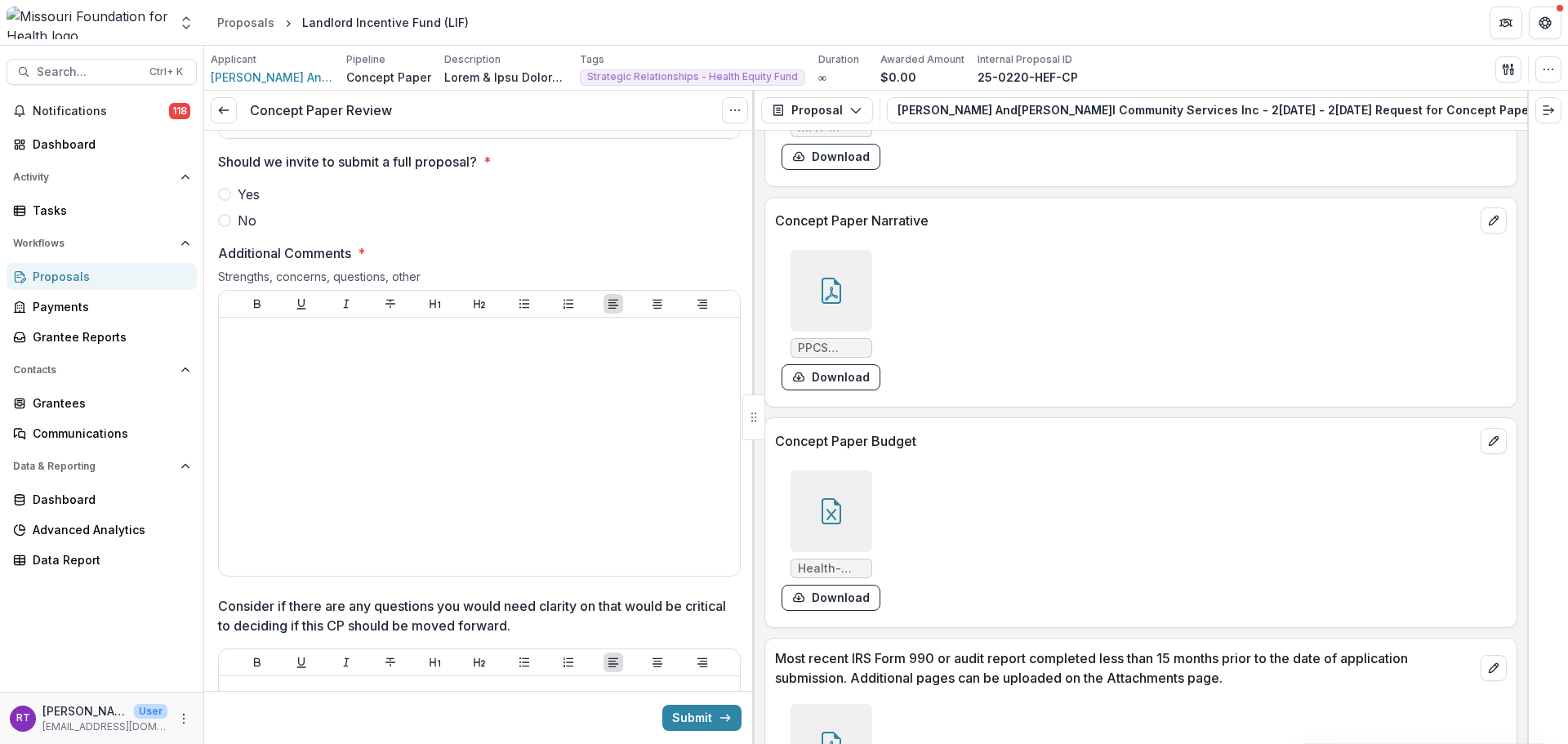
click at [855, 279] on div at bounding box center [832, 291] width 81 height 81
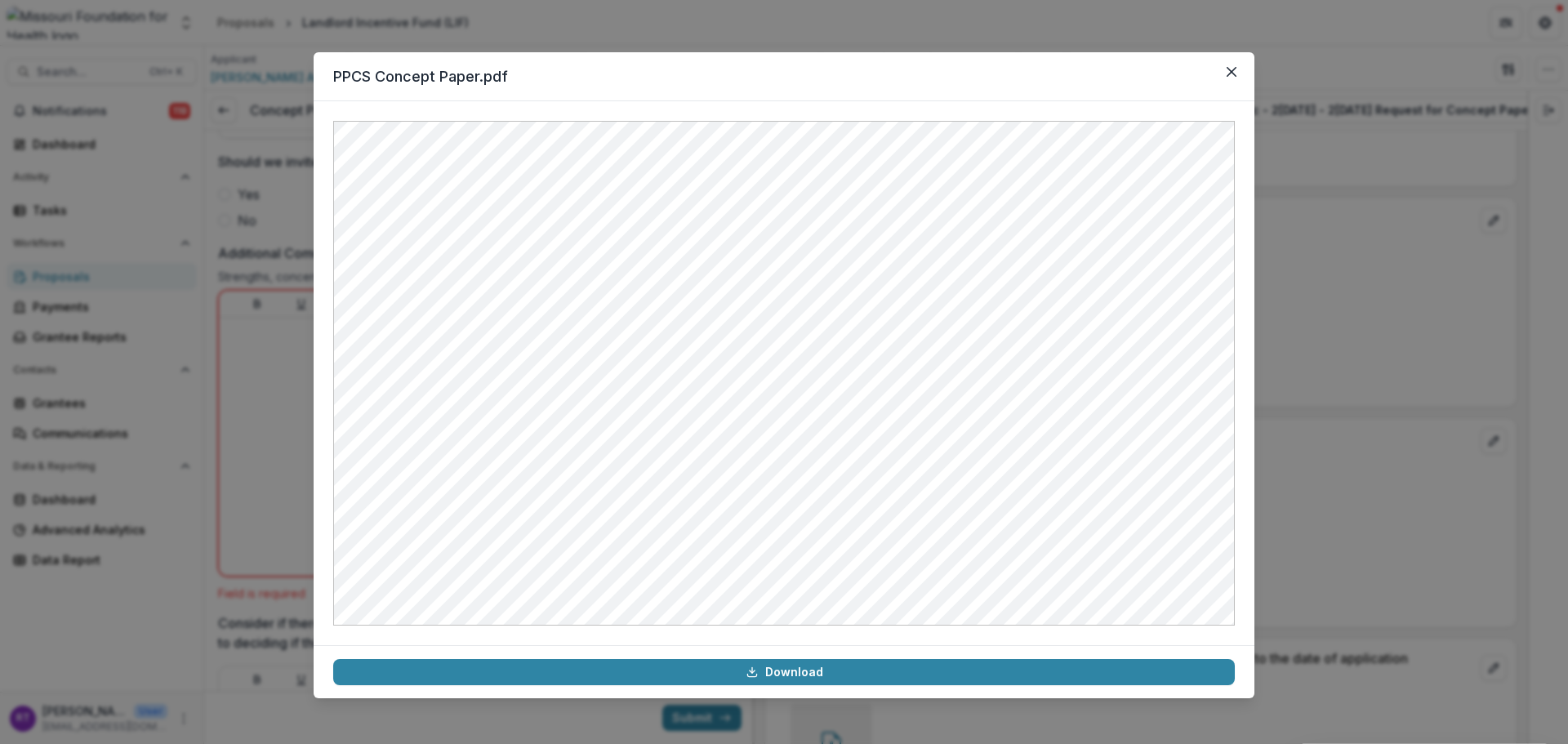
click at [1175, 63] on button "Close" at bounding box center [1231, 71] width 26 height 26
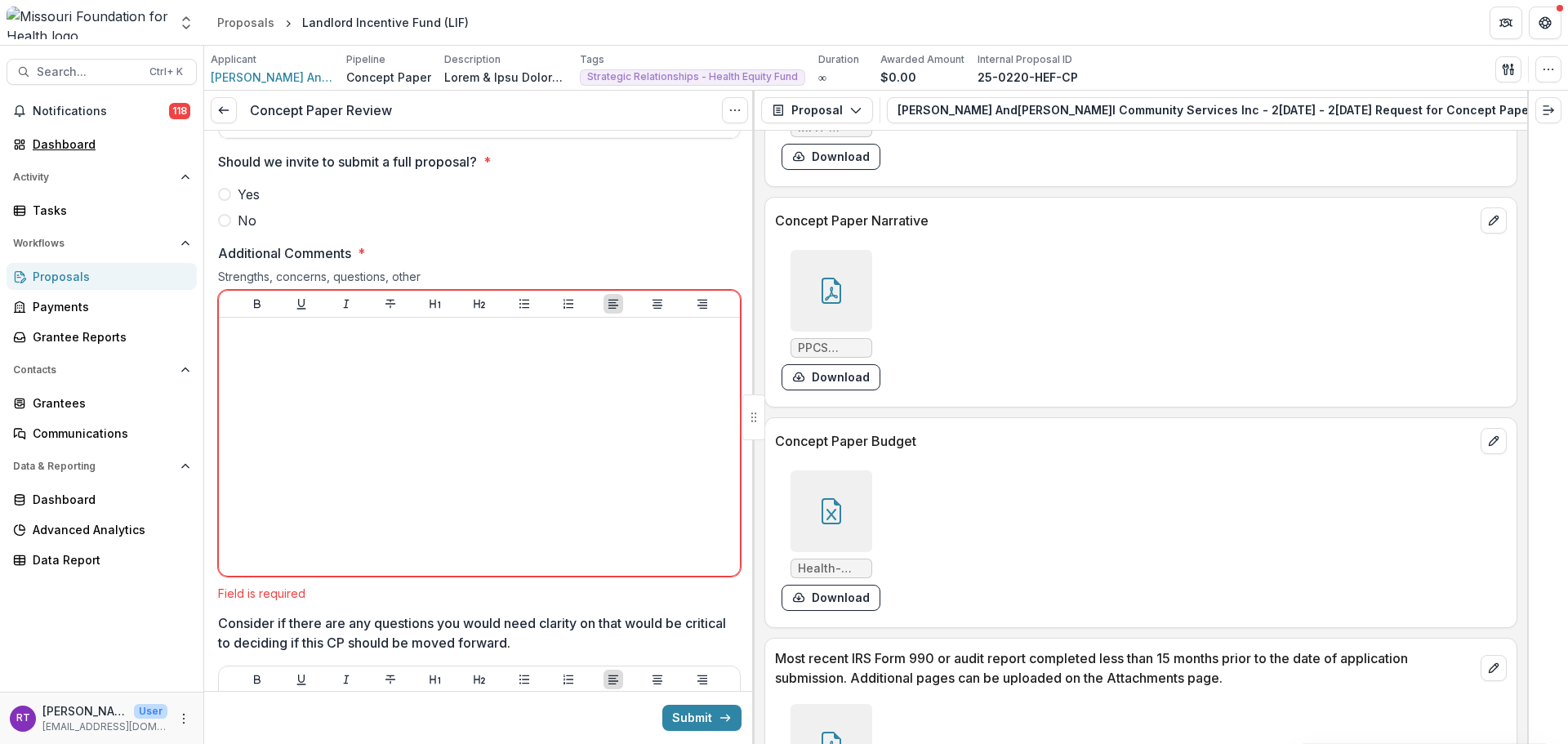
click at [88, 142] on div "Dashboard" at bounding box center [109, 144] width 151 height 17
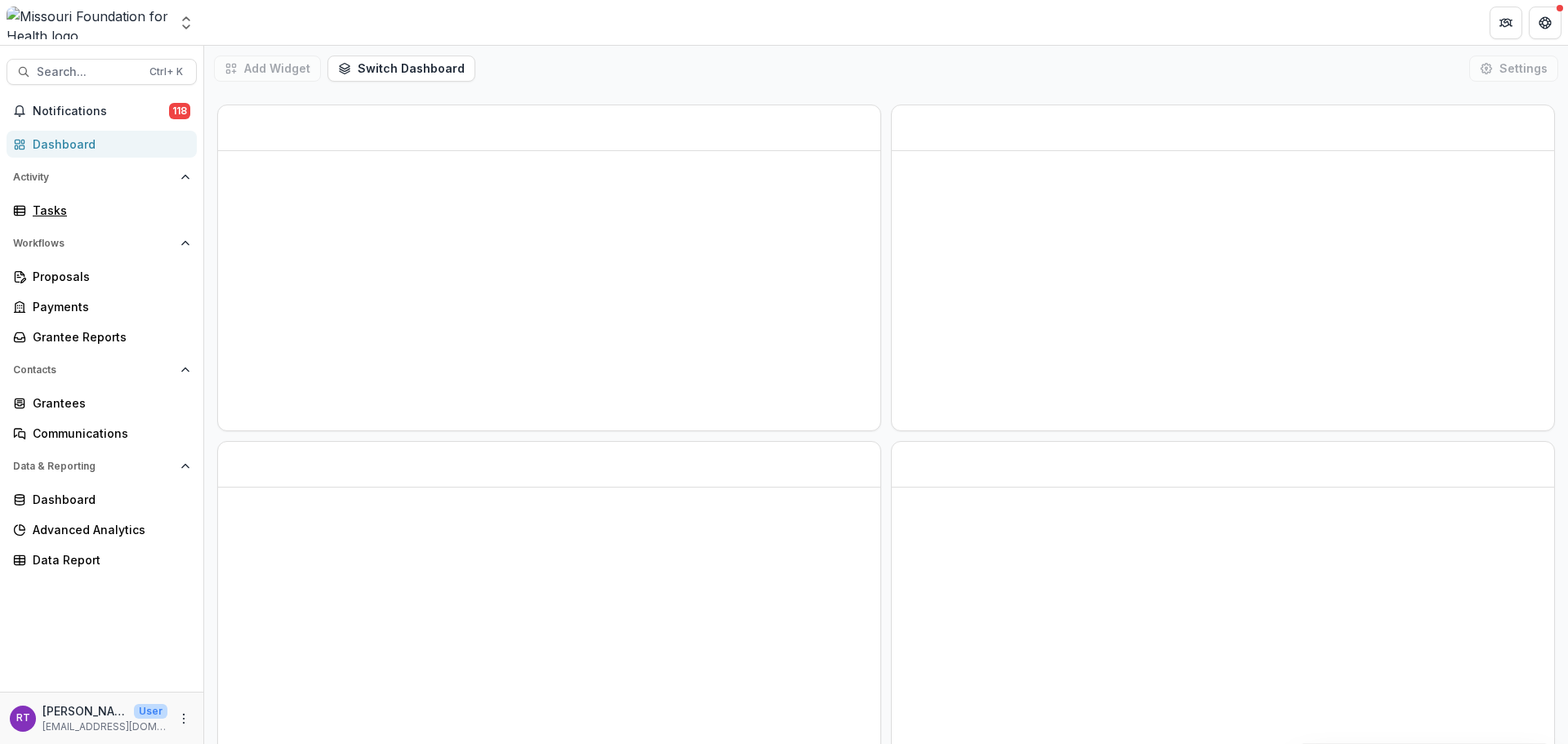
click at [132, 215] on div "Tasks" at bounding box center [109, 210] width 151 height 17
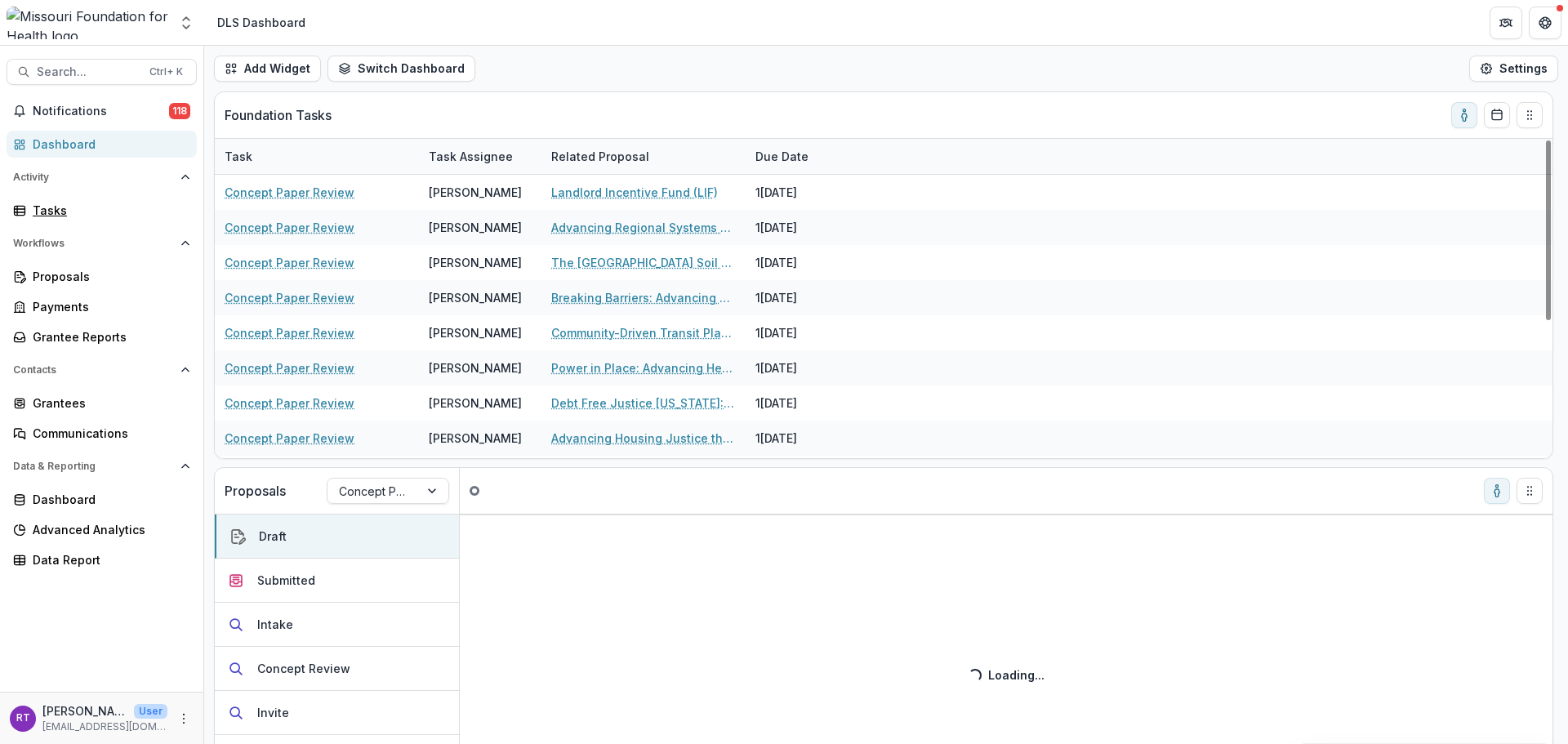
scroll to position [243, 0]
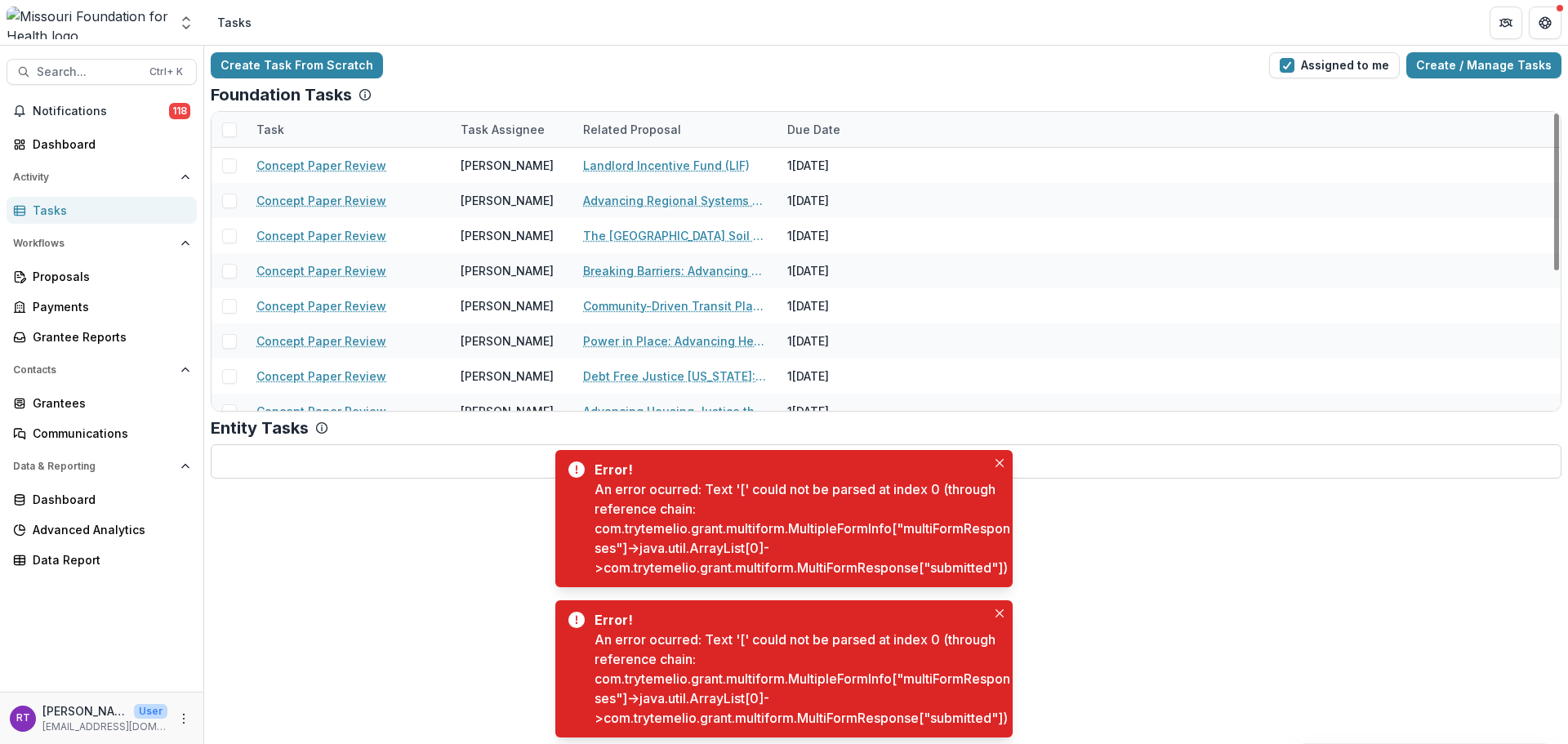
click at [1000, 459] on icon "Close" at bounding box center [1000, 463] width 8 height 8
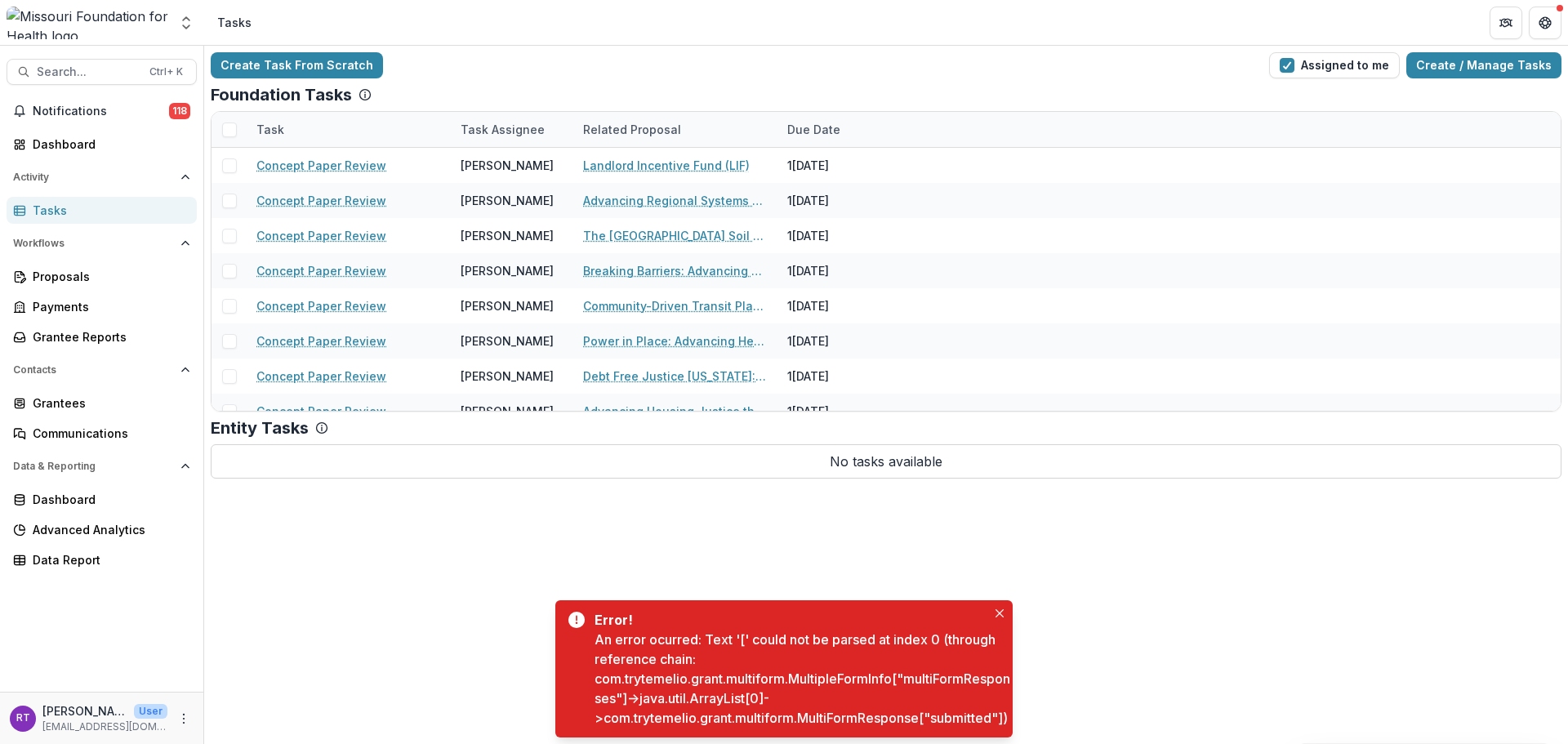
click at [1003, 609] on icon "Close" at bounding box center [1000, 613] width 8 height 8
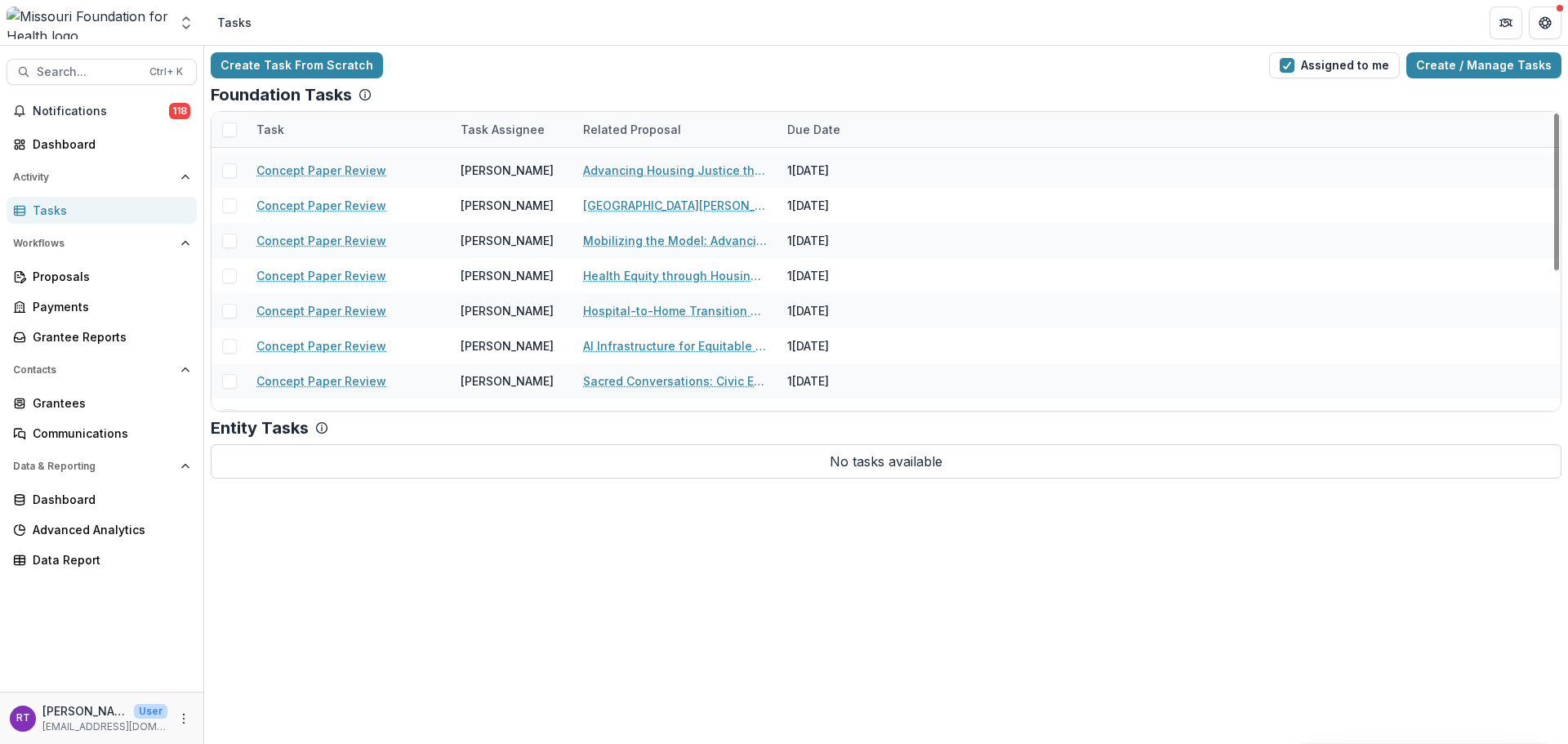
scroll to position [264, 0]
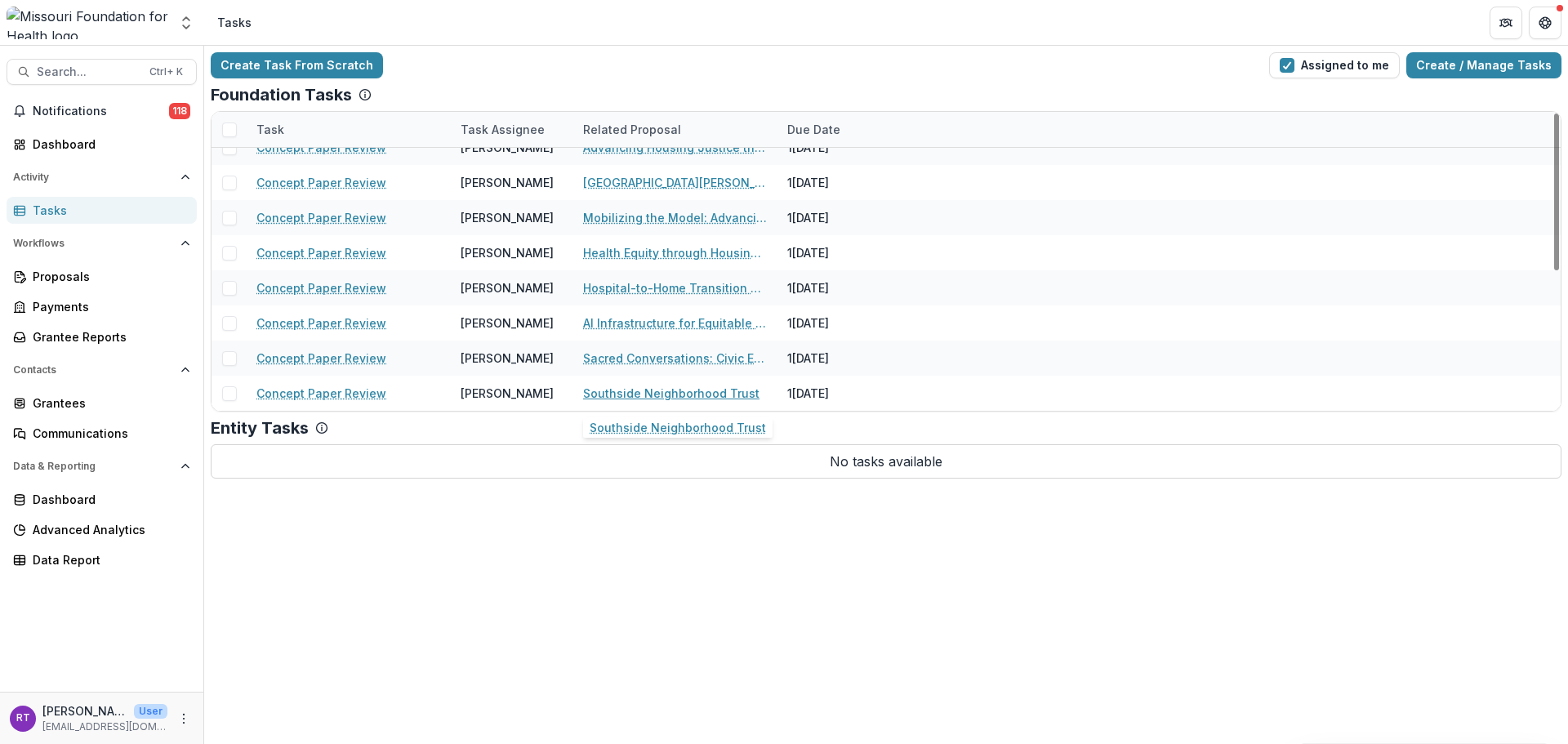
click at [709, 391] on link "Southside Neighborhood Trust" at bounding box center [671, 393] width 176 height 17
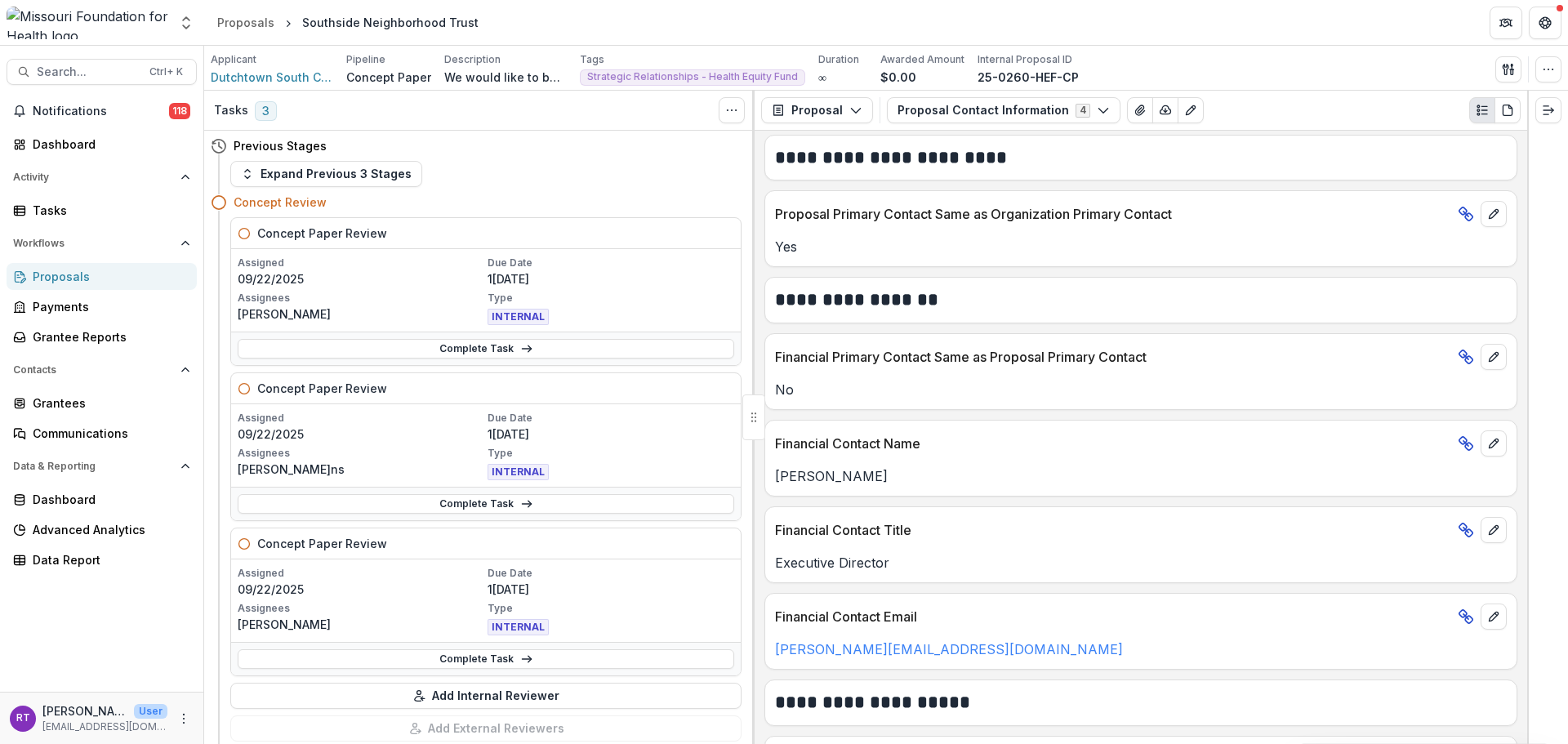
scroll to position [221, 0]
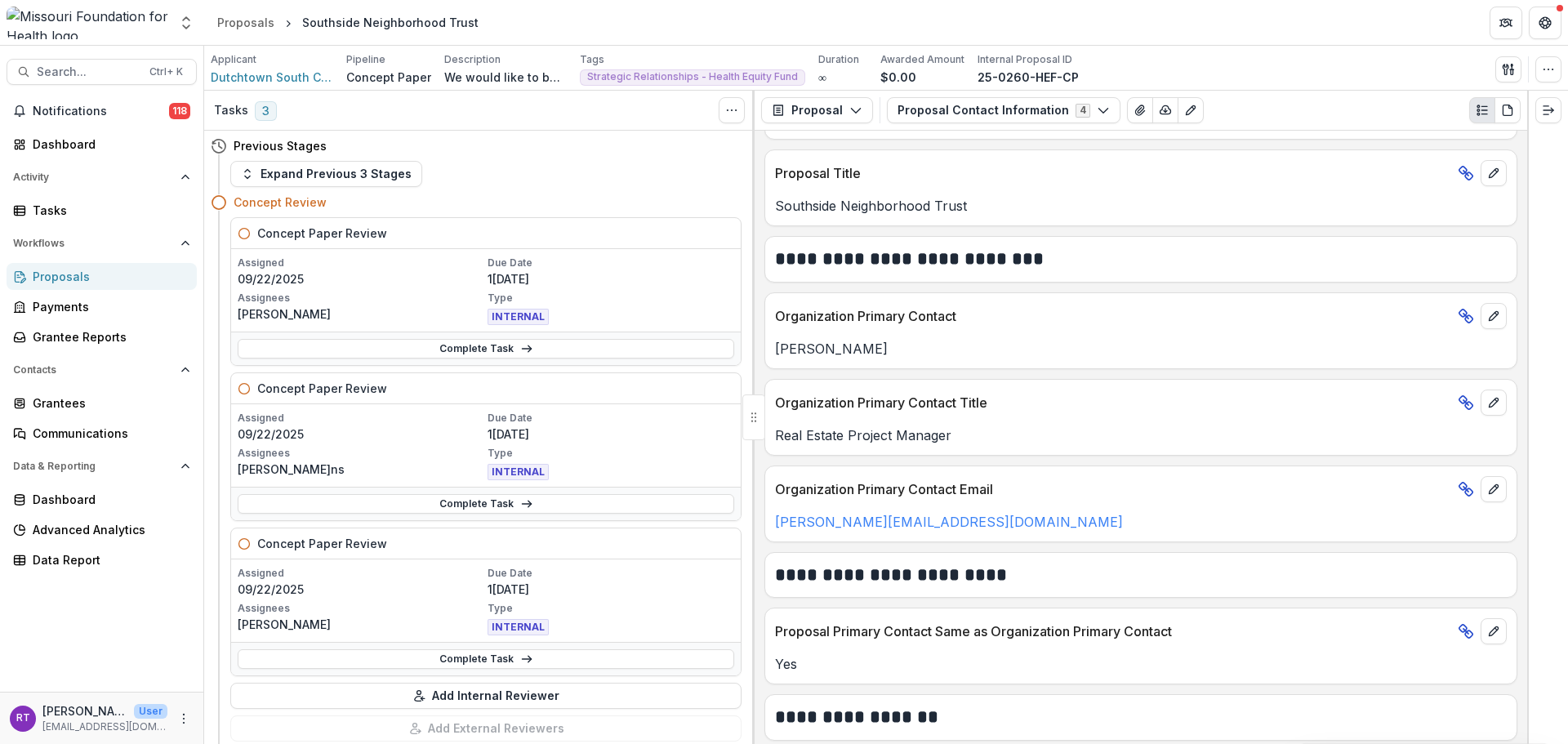
click at [243, 25] on div "Proposals" at bounding box center [245, 22] width 57 height 17
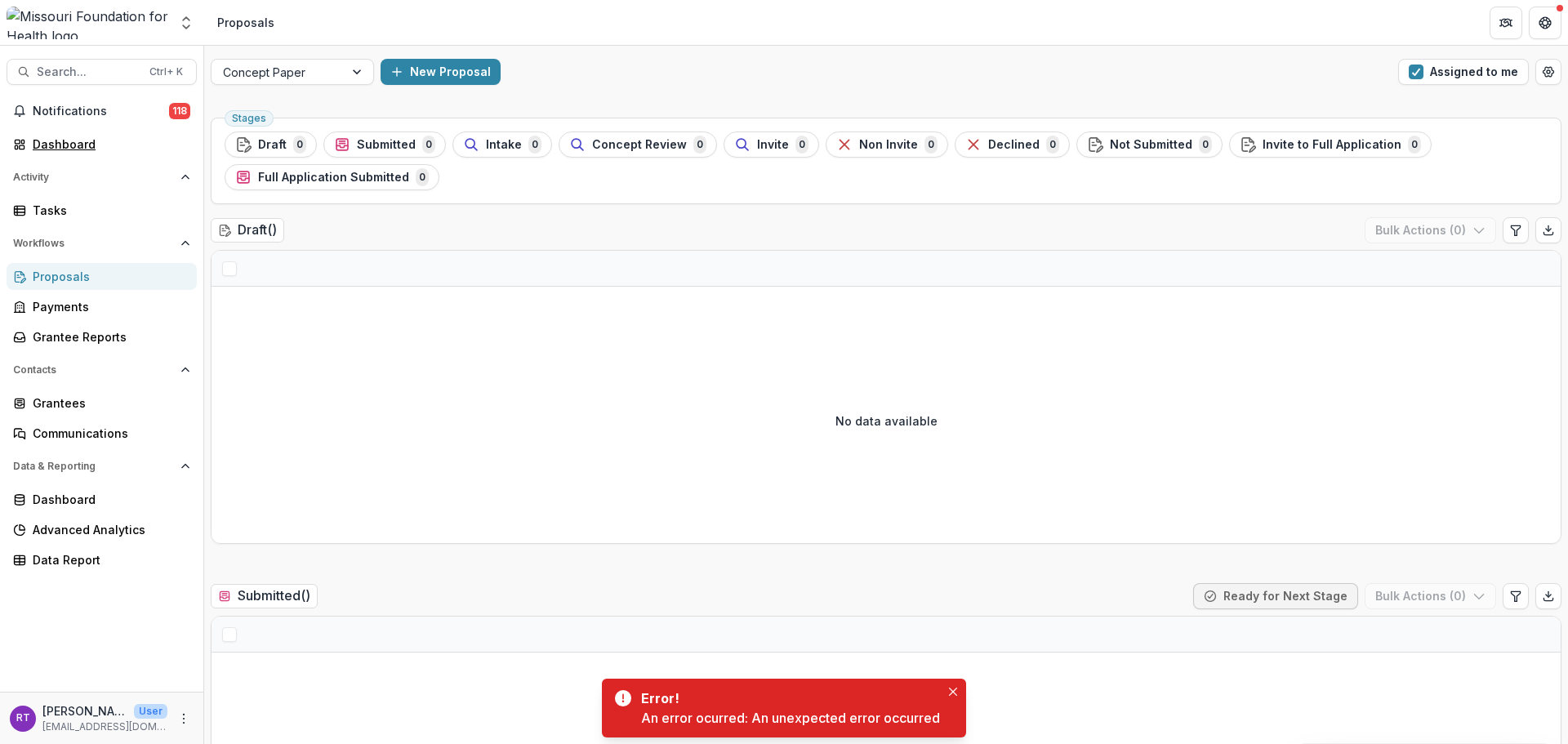
click at [84, 146] on div "Dashboard" at bounding box center [109, 144] width 151 height 17
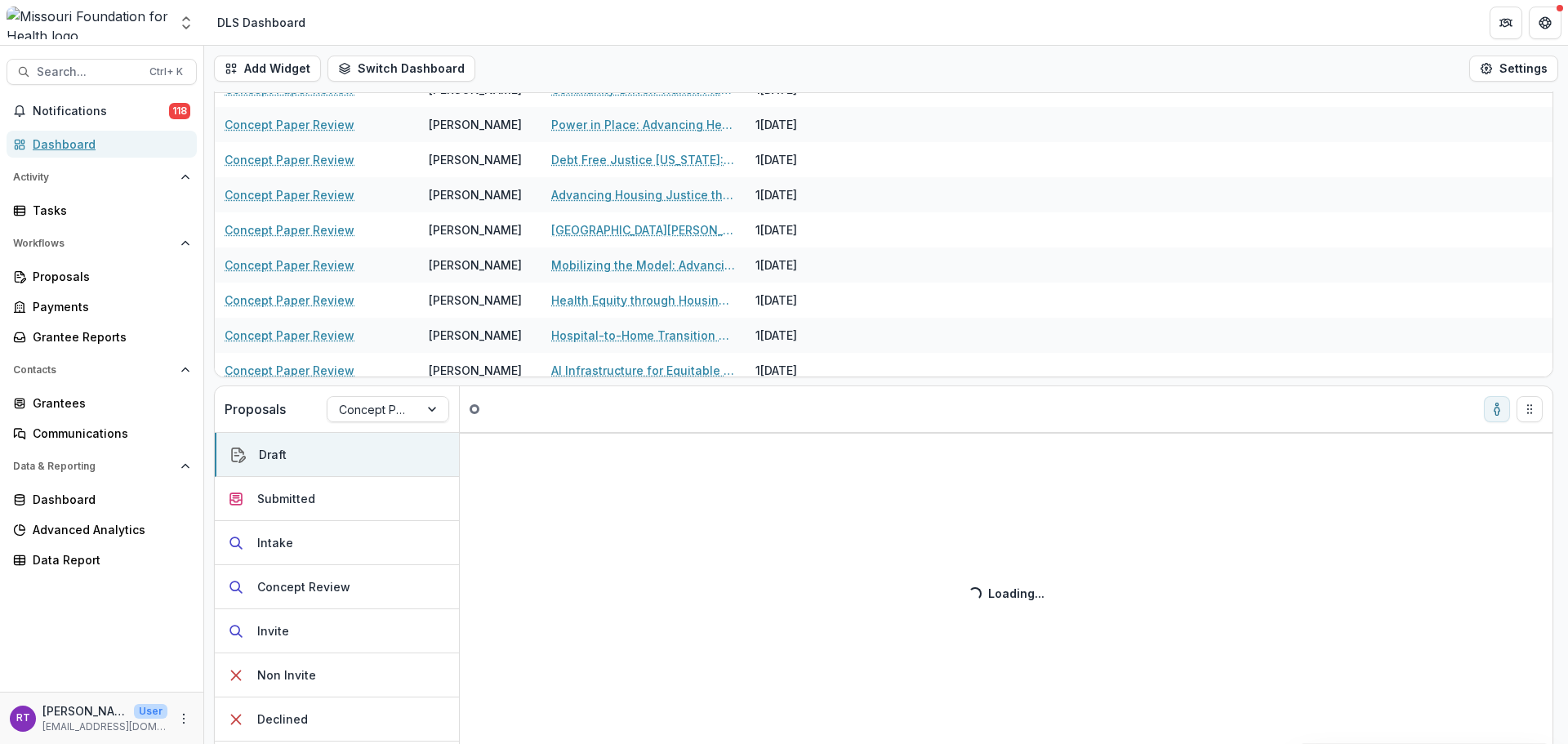
scroll to position [243, 0]
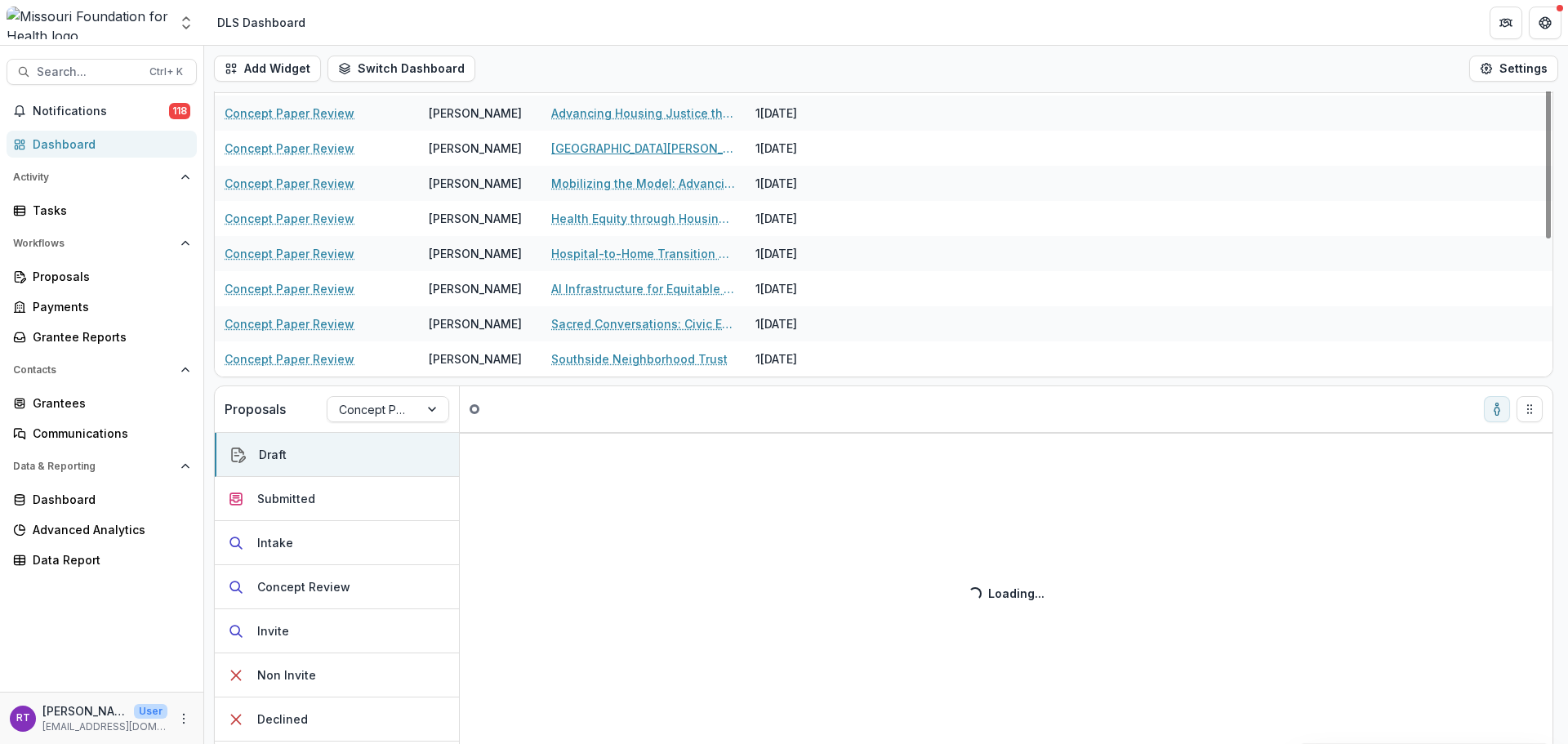
click at [663, 147] on link "[GEOGRAPHIC_DATA][PERSON_NAME] Initiative" at bounding box center [644, 148] width 185 height 17
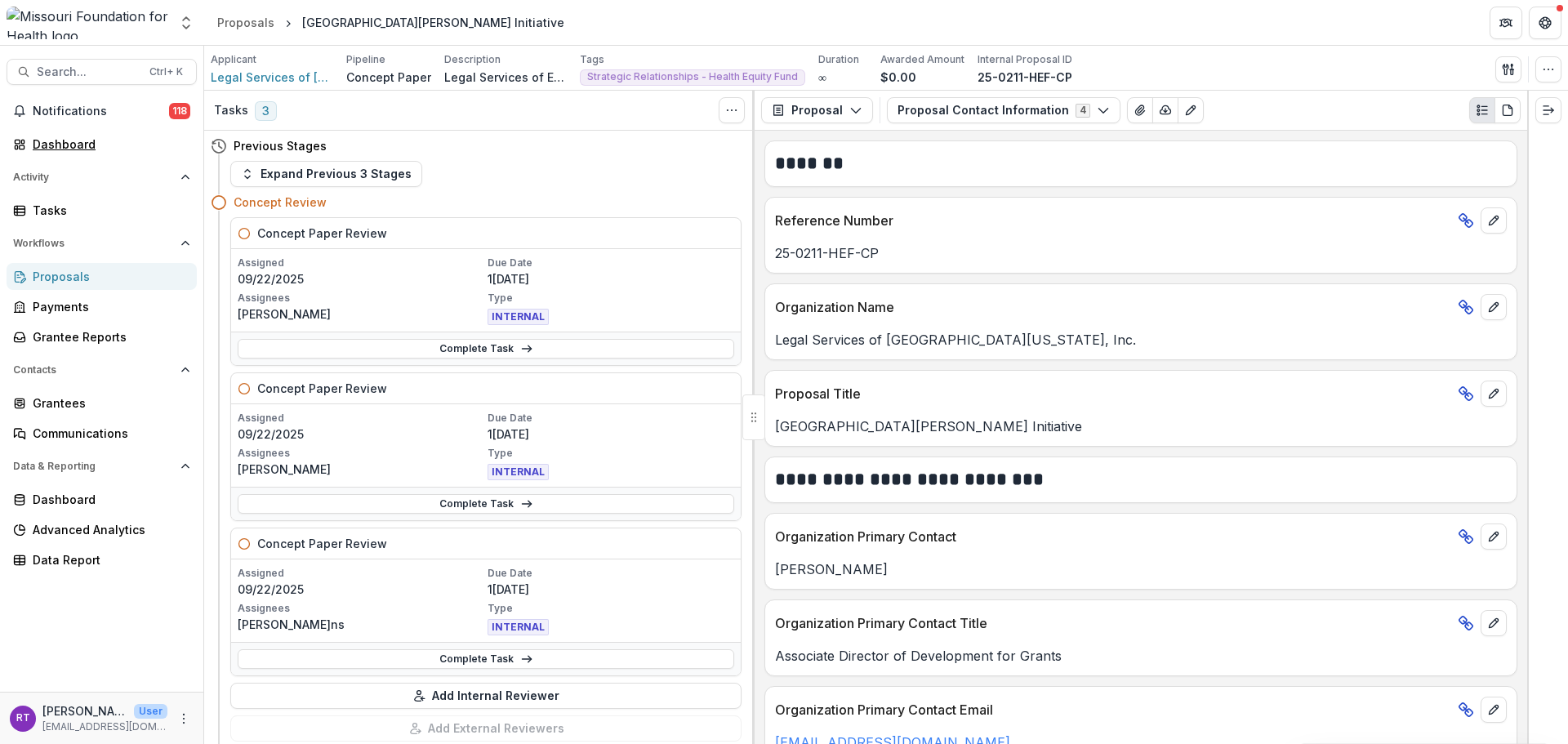
click at [47, 131] on link "Dashboard" at bounding box center [102, 144] width 190 height 27
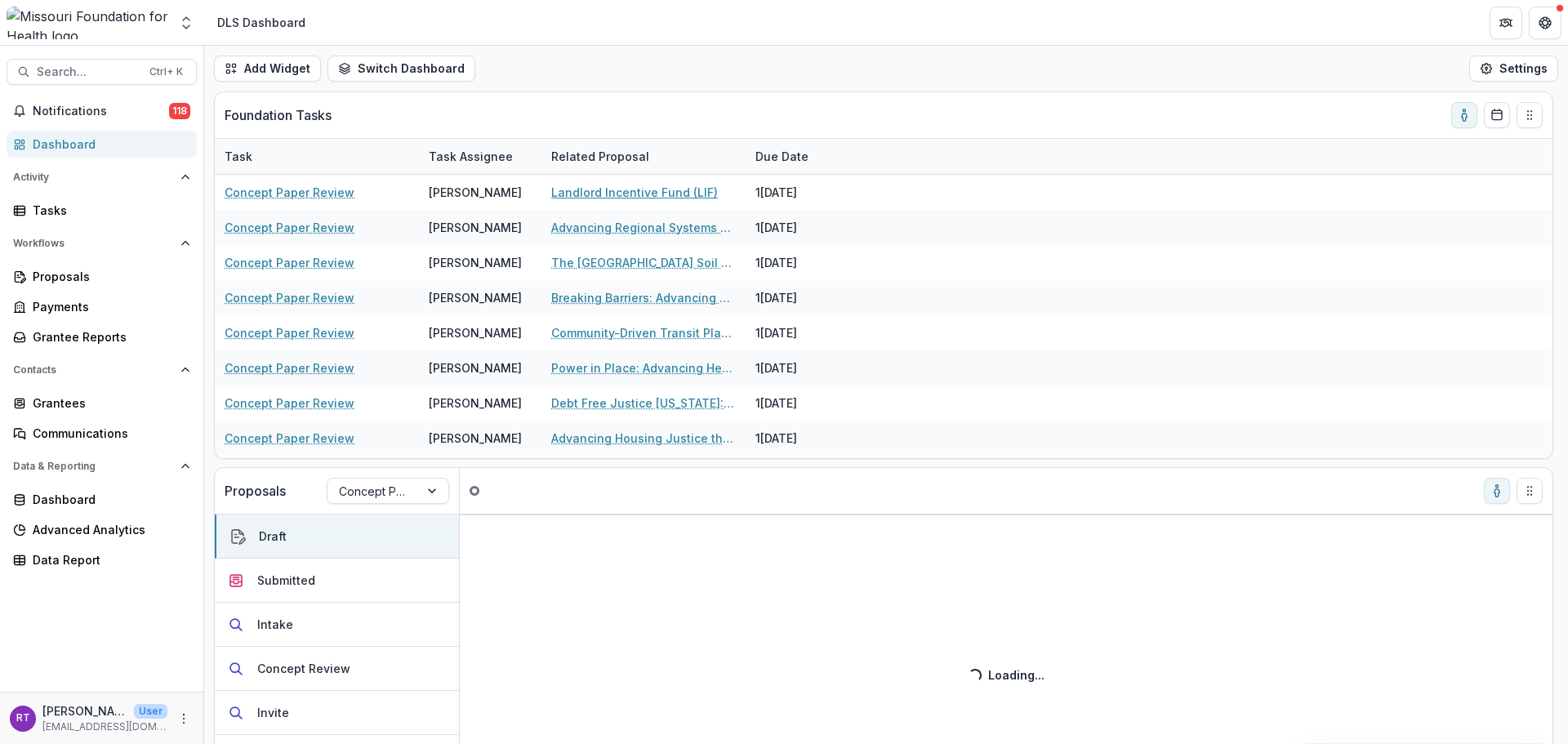
click at [612, 189] on link "Landlord Incentive Fund (LIF)" at bounding box center [635, 193] width 166 height 17
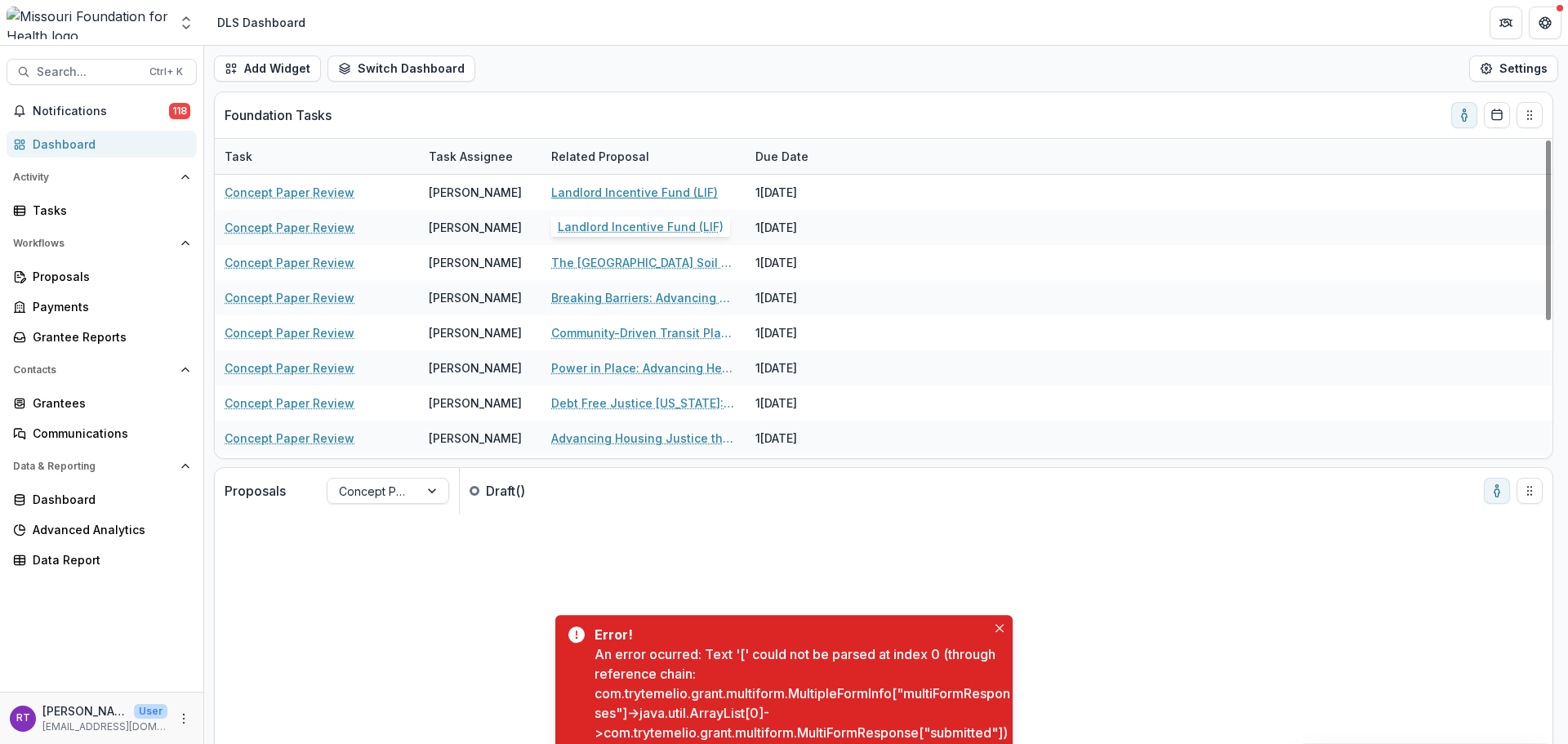
click at [692, 192] on link "Landlord Incentive Fund (LIF)" at bounding box center [635, 193] width 166 height 17
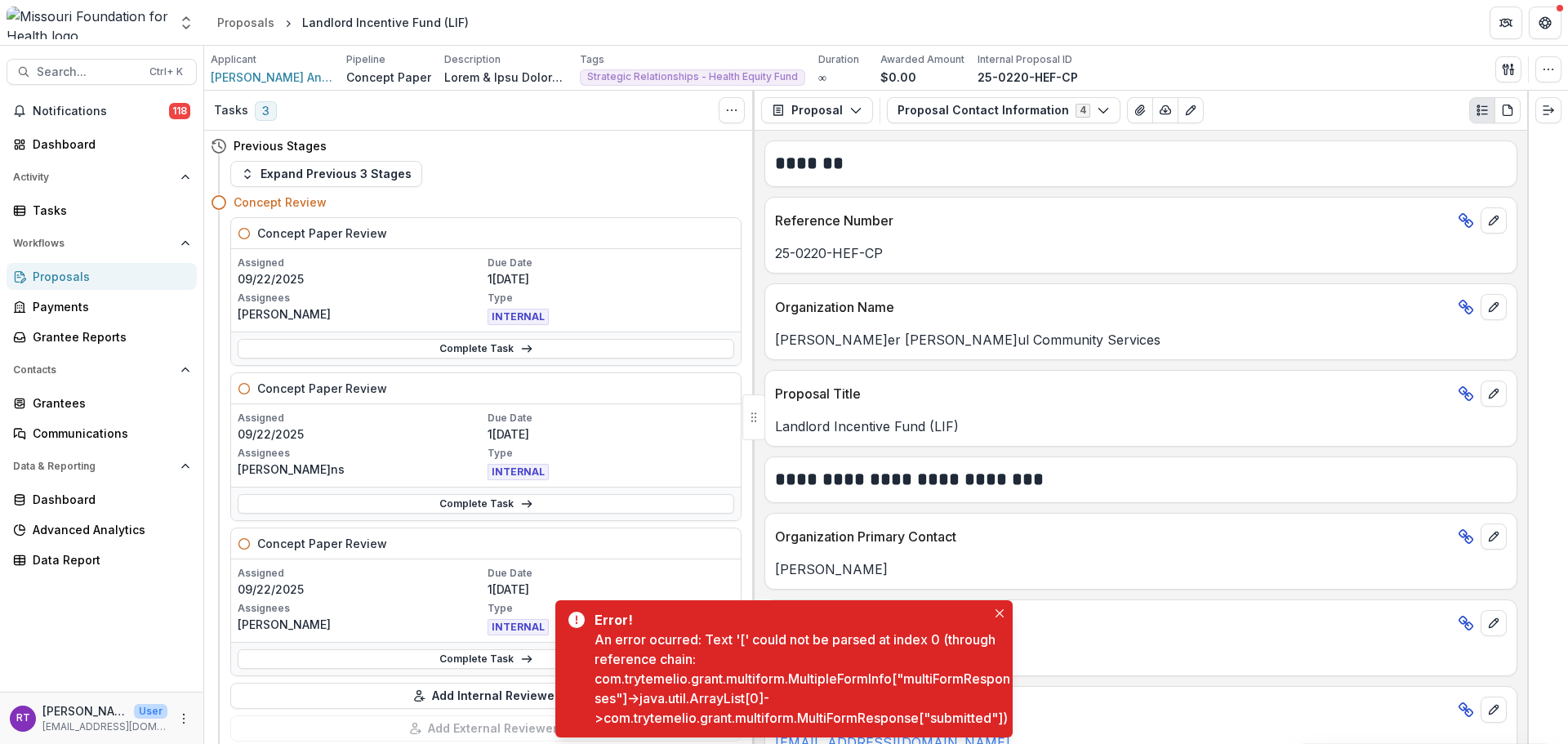
click at [997, 609] on icon "Close" at bounding box center [1000, 613] width 8 height 8
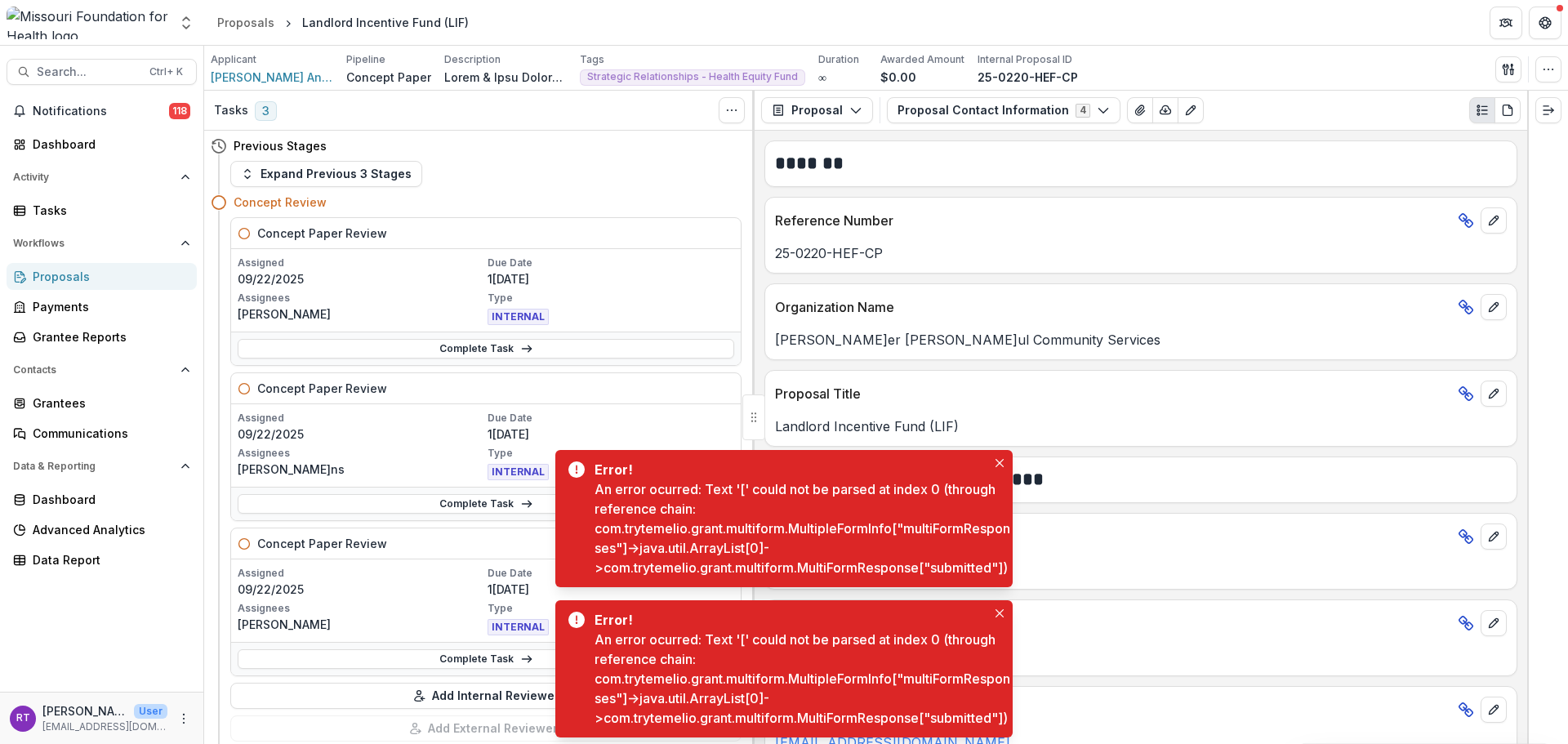
click at [931, 119] on button "Proposal Contact Information 4" at bounding box center [1003, 110] width 233 height 26
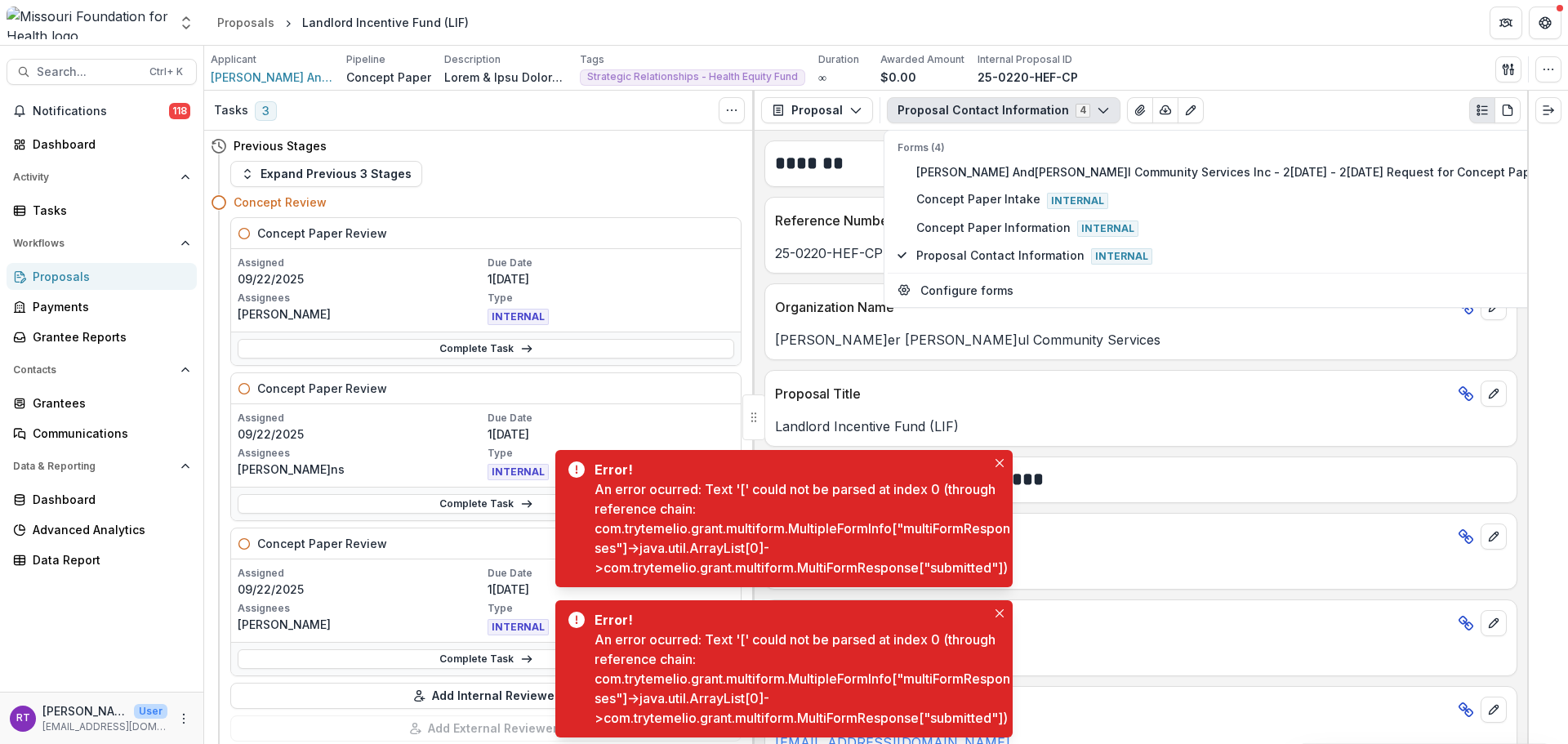
click at [1000, 453] on button "Close" at bounding box center [1000, 462] width 20 height 20
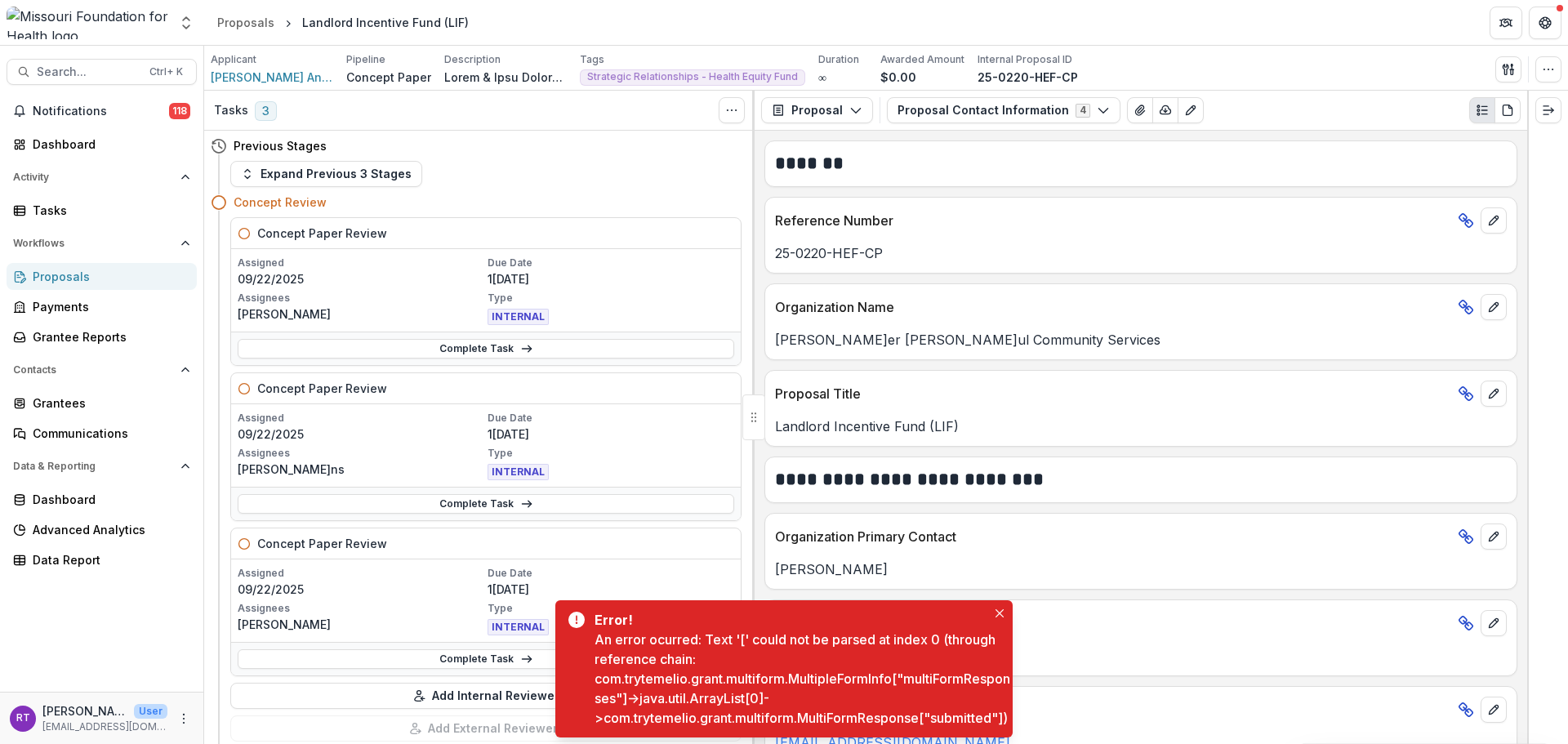
click at [1002, 603] on button "Close" at bounding box center [1000, 613] width 20 height 20
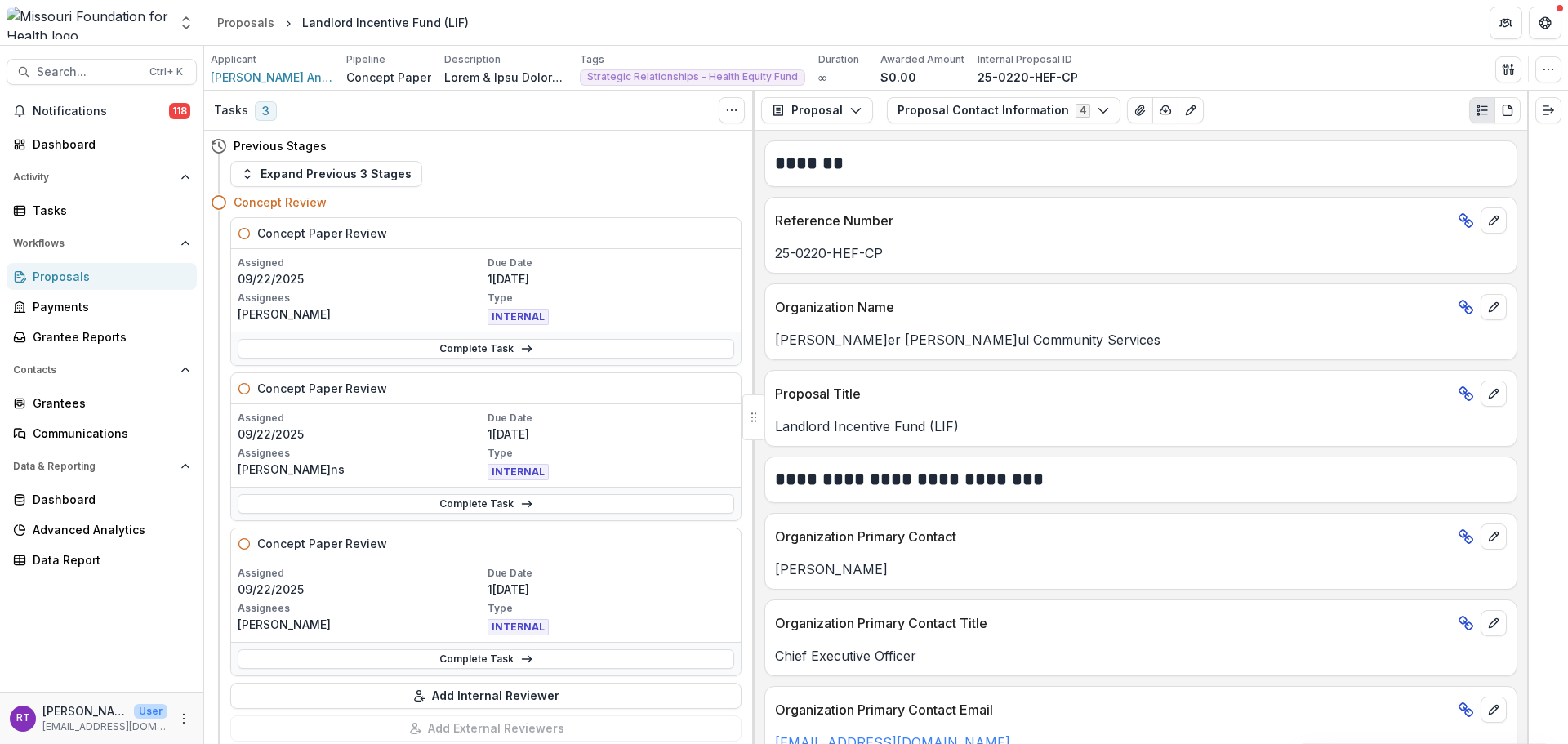
click at [1008, 115] on button "Proposal Contact Information 4" at bounding box center [1003, 110] width 233 height 26
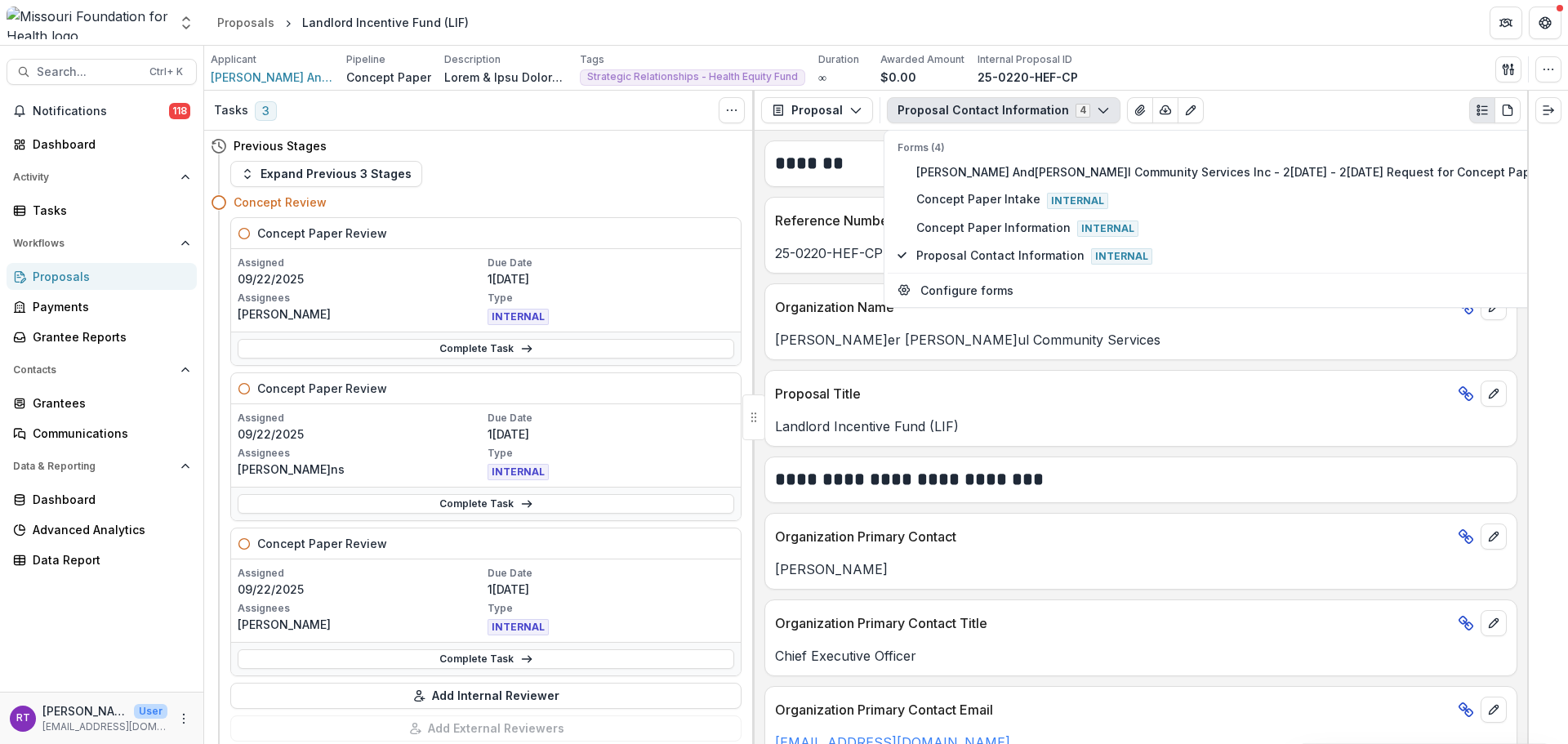
click at [1175, 12] on header "Proposals Landlord Incentive Fund (LIF)" at bounding box center [887, 22] width 1364 height 45
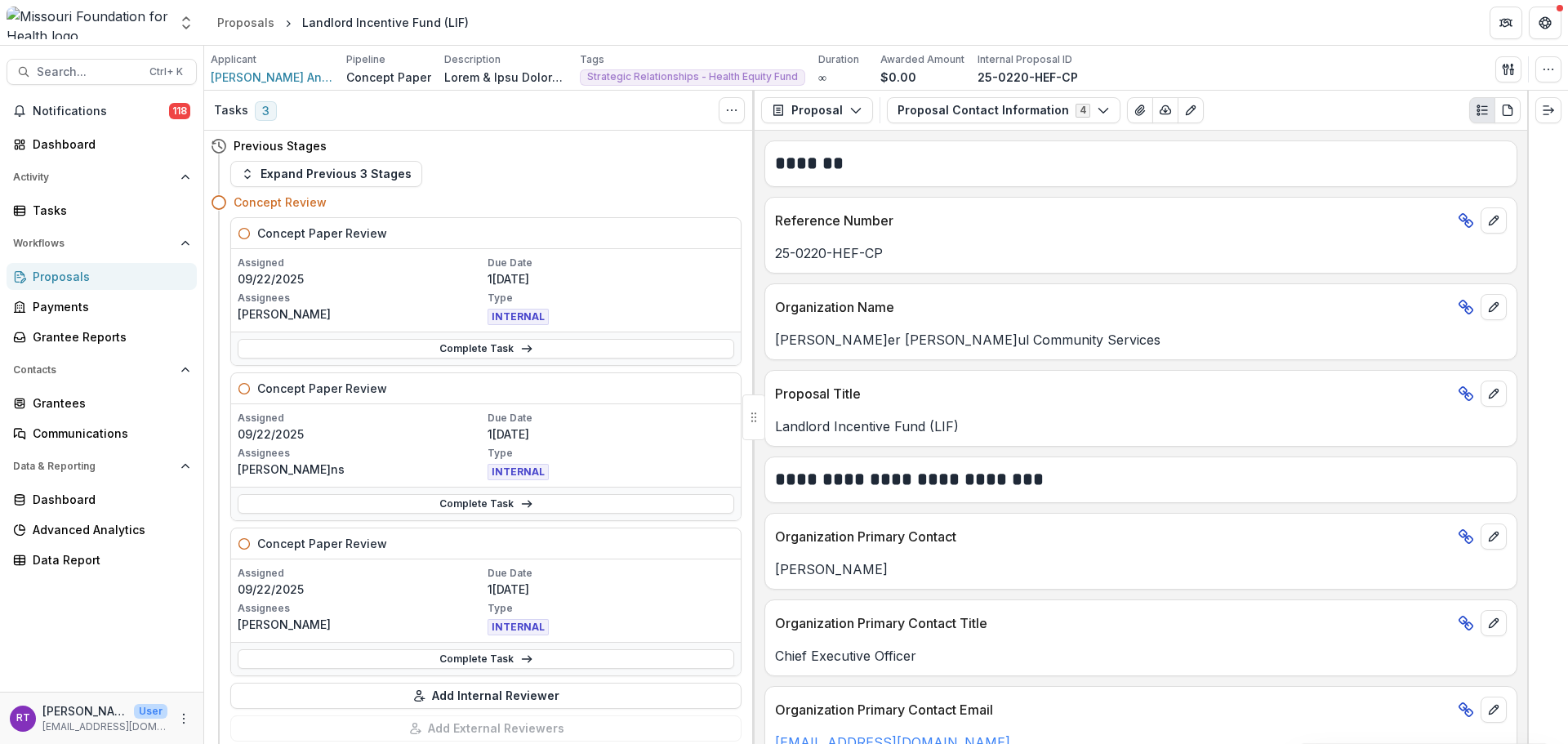
click at [1097, 116] on icon "button" at bounding box center [1103, 109] width 13 height 13
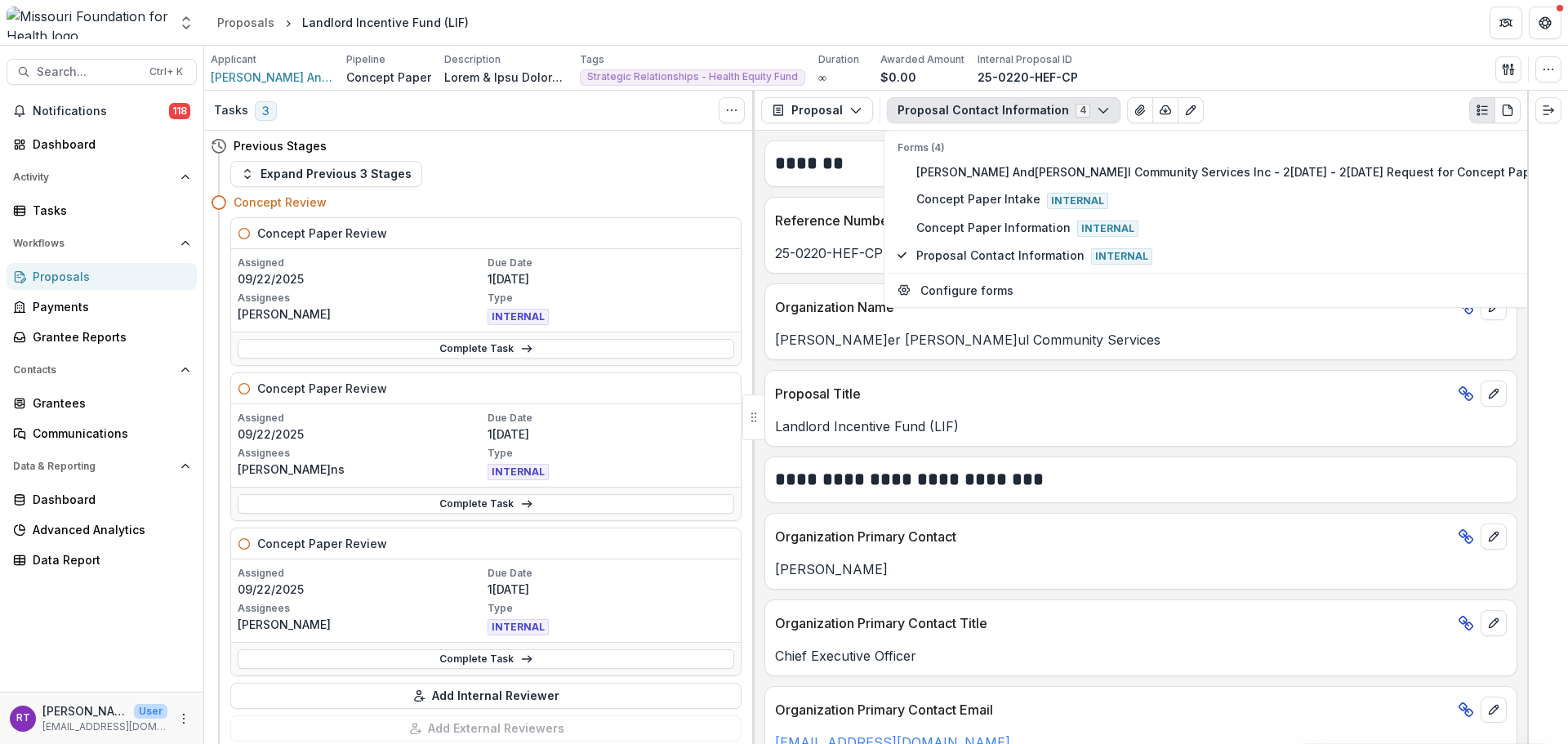
click at [1134, 110] on icon "View Attached Files" at bounding box center [1140, 109] width 13 height 13
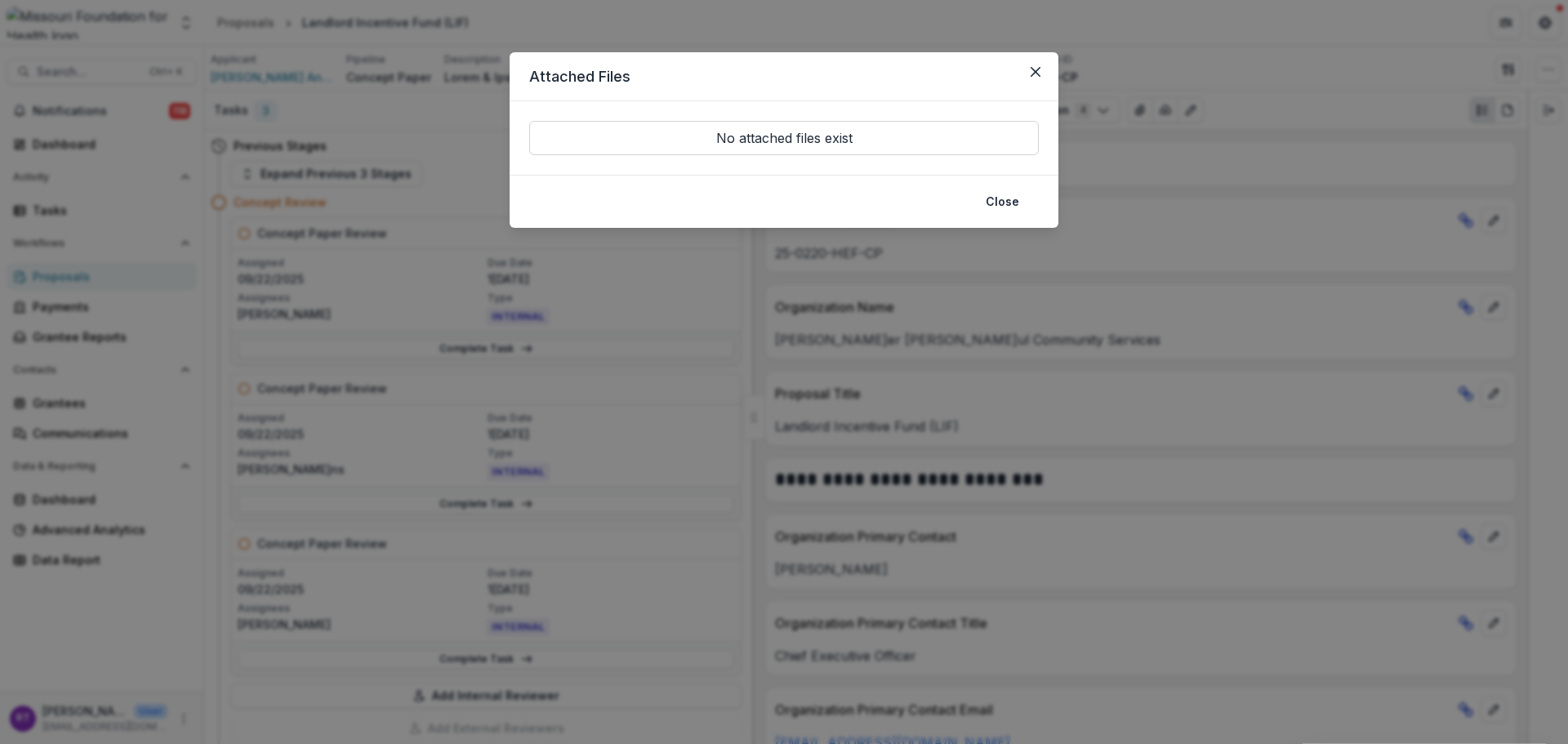
click at [1040, 63] on button "Close" at bounding box center [1035, 71] width 26 height 26
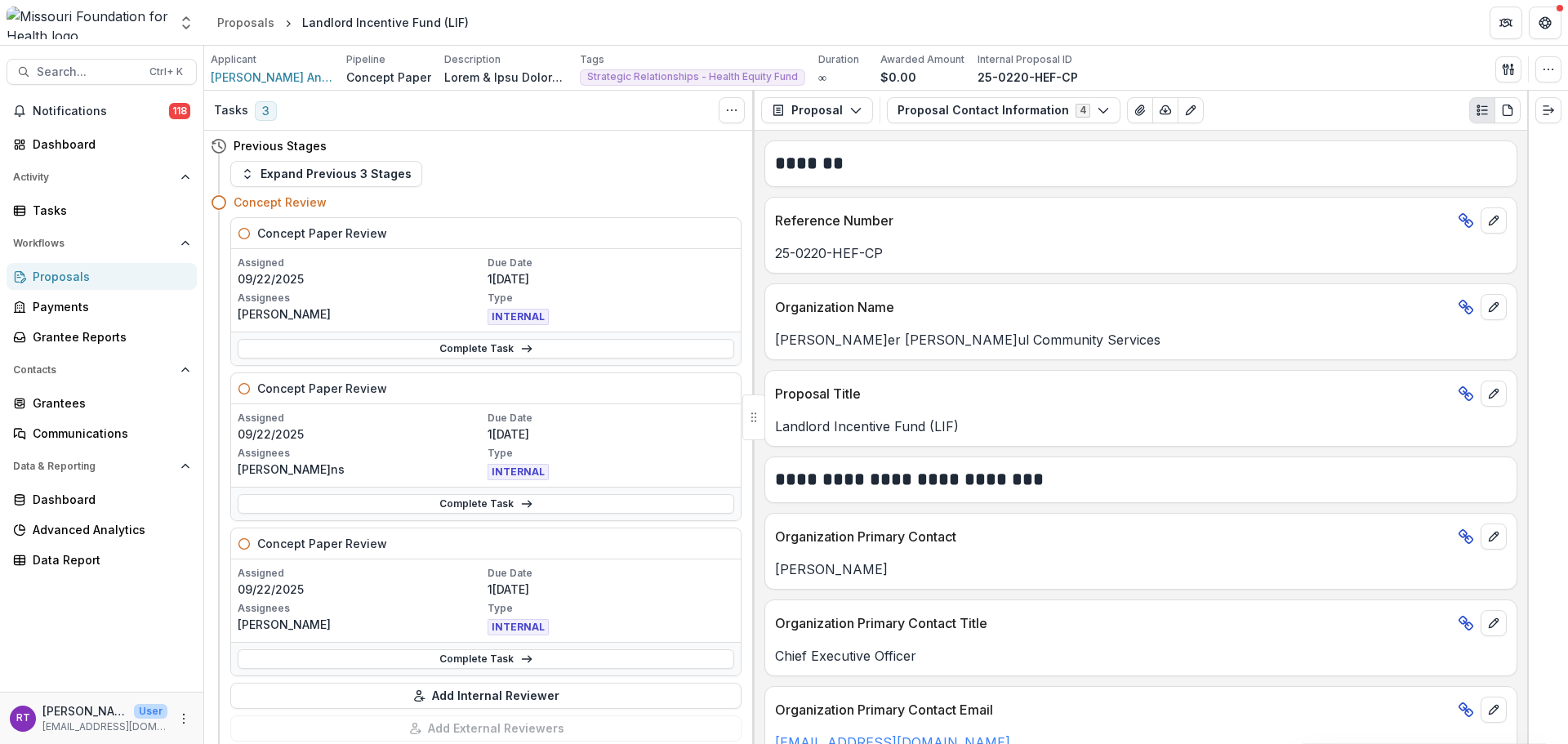
click at [1044, 109] on button "Proposal Contact Information 4" at bounding box center [1003, 110] width 233 height 26
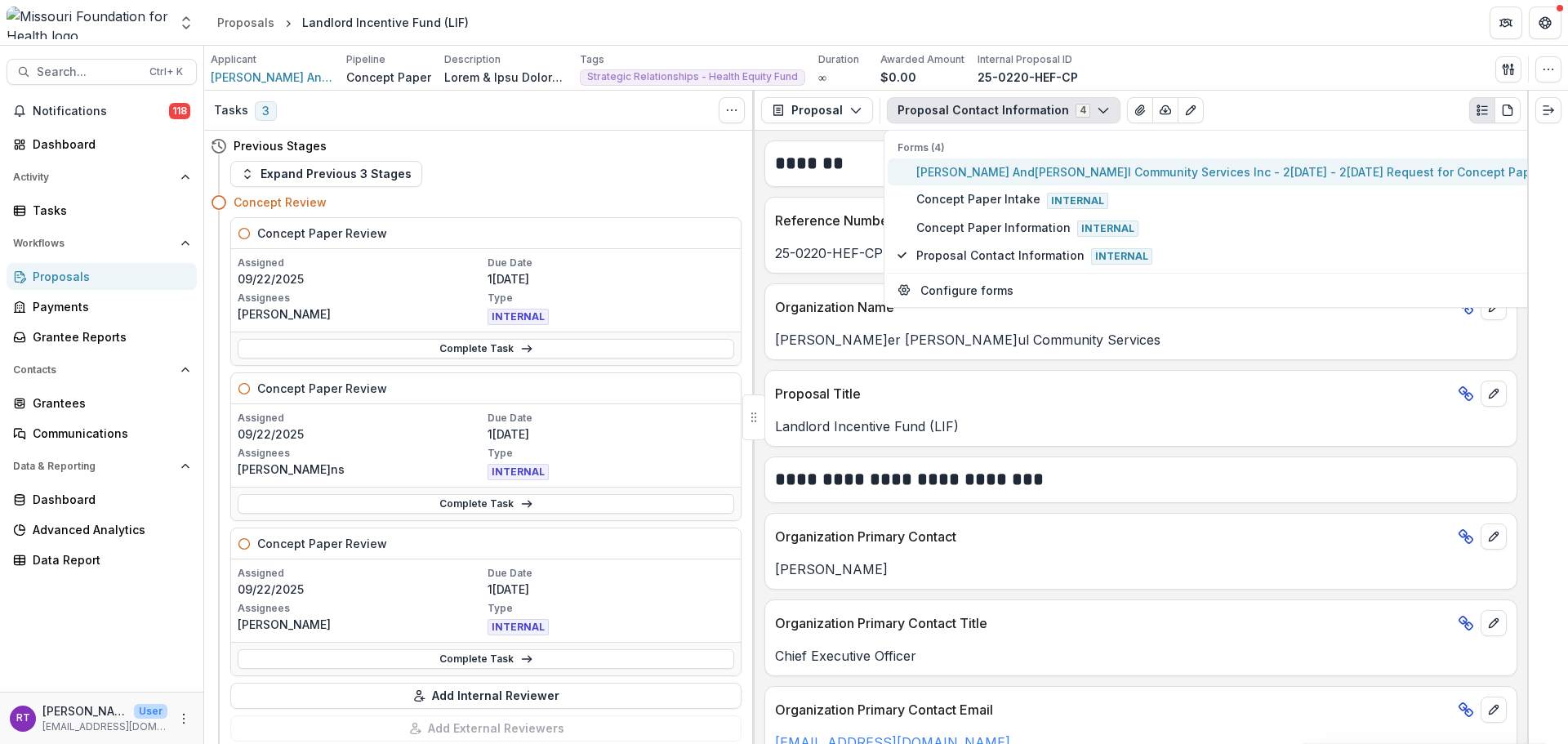
click at [1044, 167] on span "[PERSON_NAME] And[PERSON_NAME]l Community Services Inc - 2[DATE] - 2[DATE] Requ…" at bounding box center [1232, 172] width 632 height 17
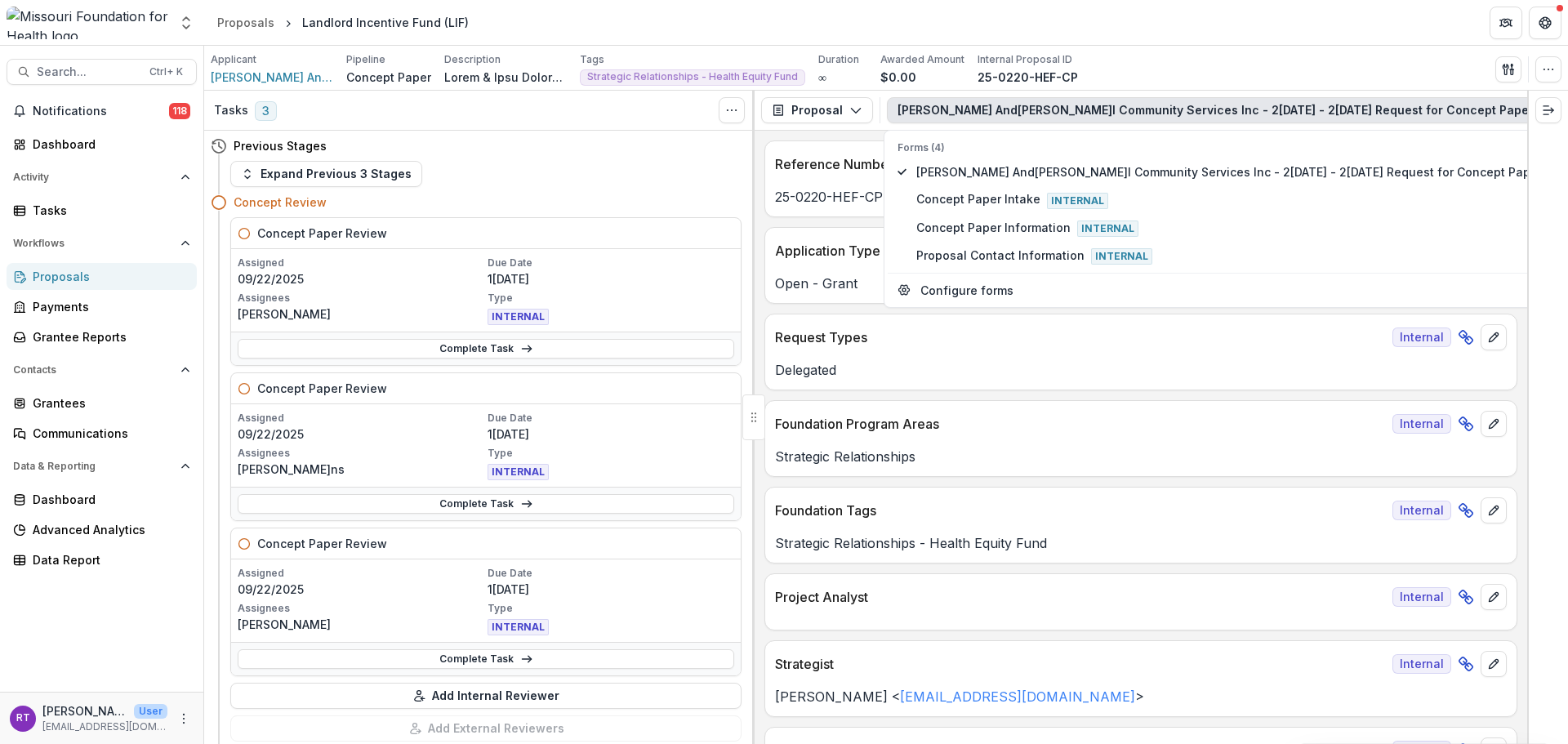
click at [1175, 63] on div "Applicant [PERSON_NAME] And [PERSON_NAME] Community Services Inc Pipeline Conce…" at bounding box center [886, 69] width 1351 height 33
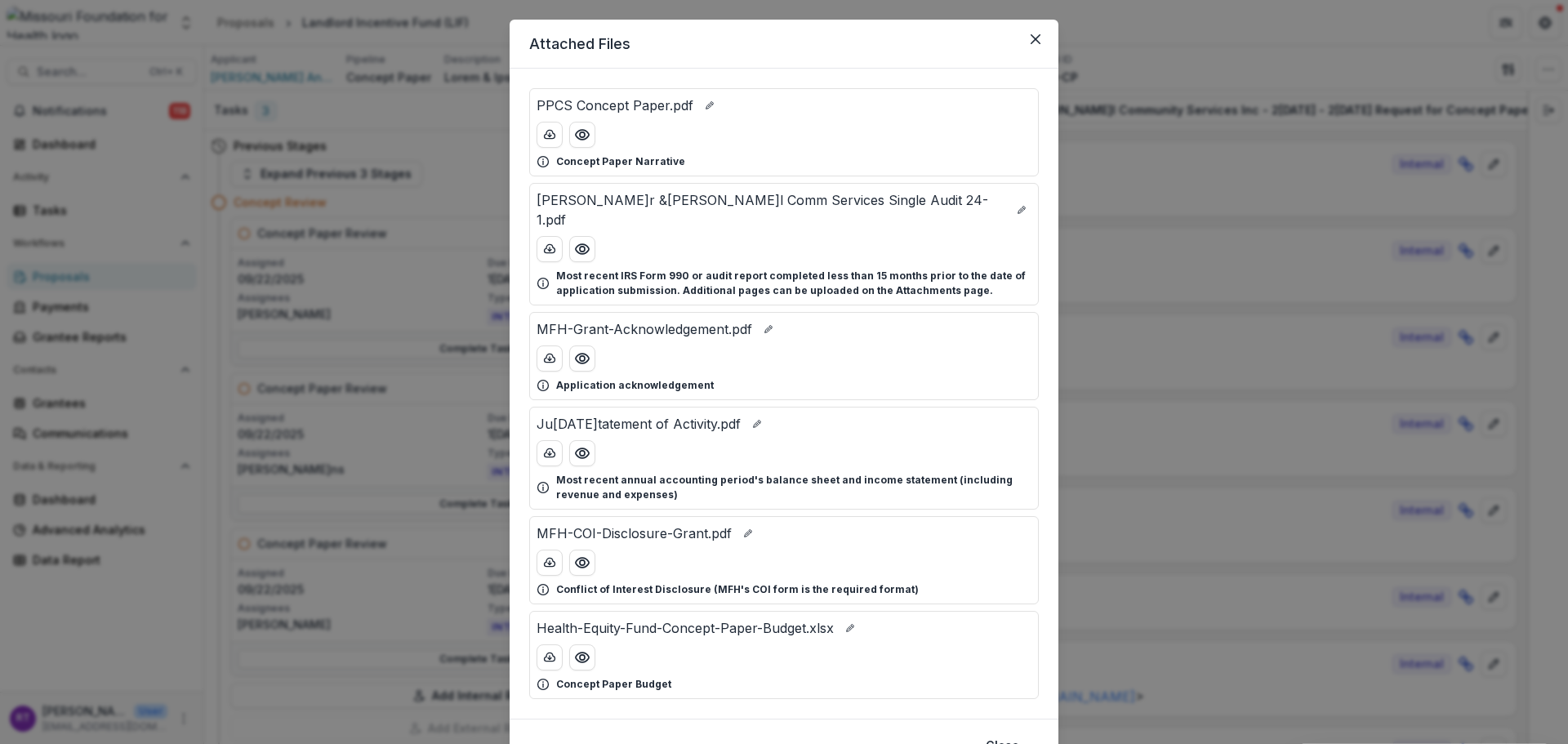
scroll to position [32, 0]
click at [576, 645] on button "Preview Health-Equity-Fund-Concept-Paper-Budget.xlsx" at bounding box center [582, 657] width 26 height 26
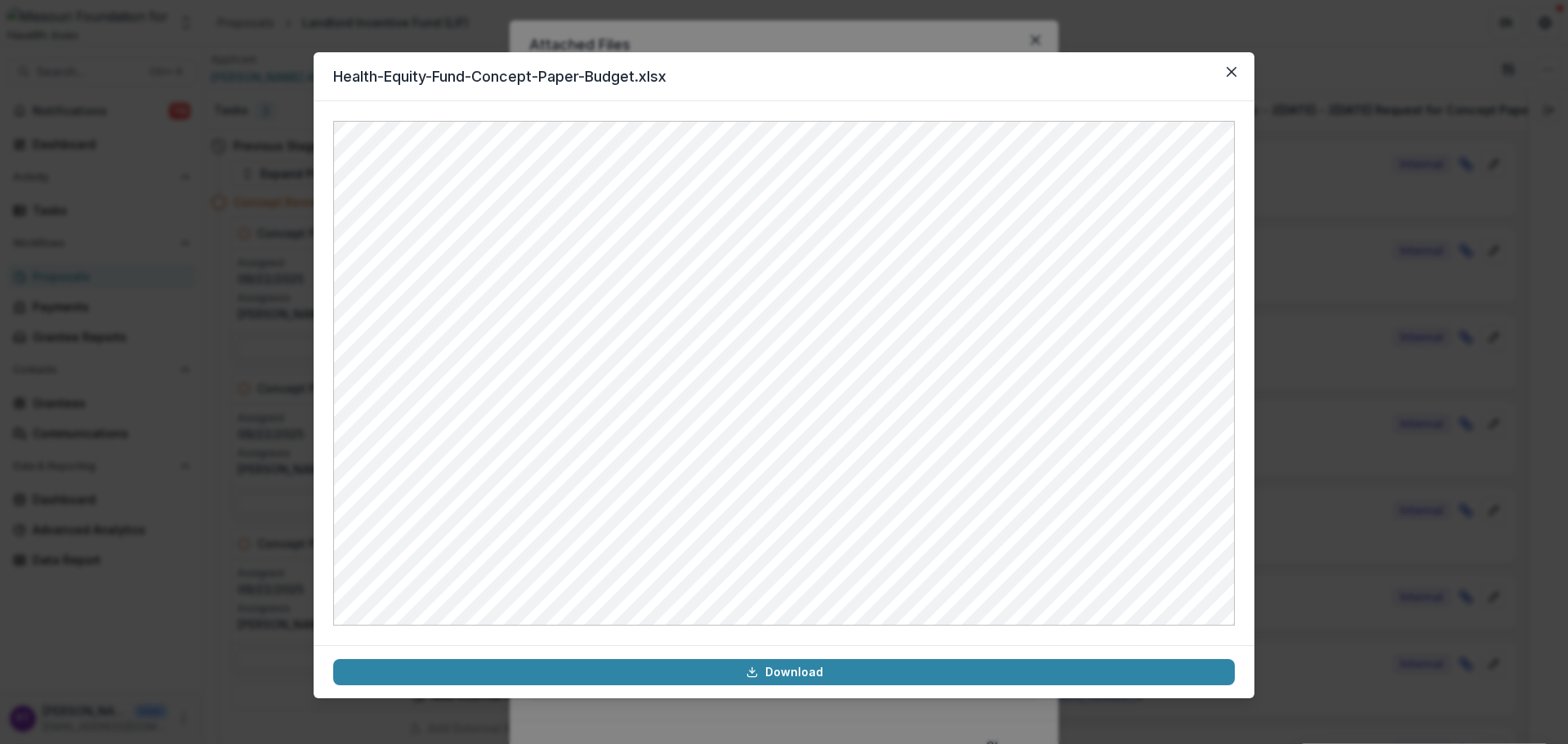
click at [1175, 69] on icon "Close" at bounding box center [1232, 72] width 10 height 10
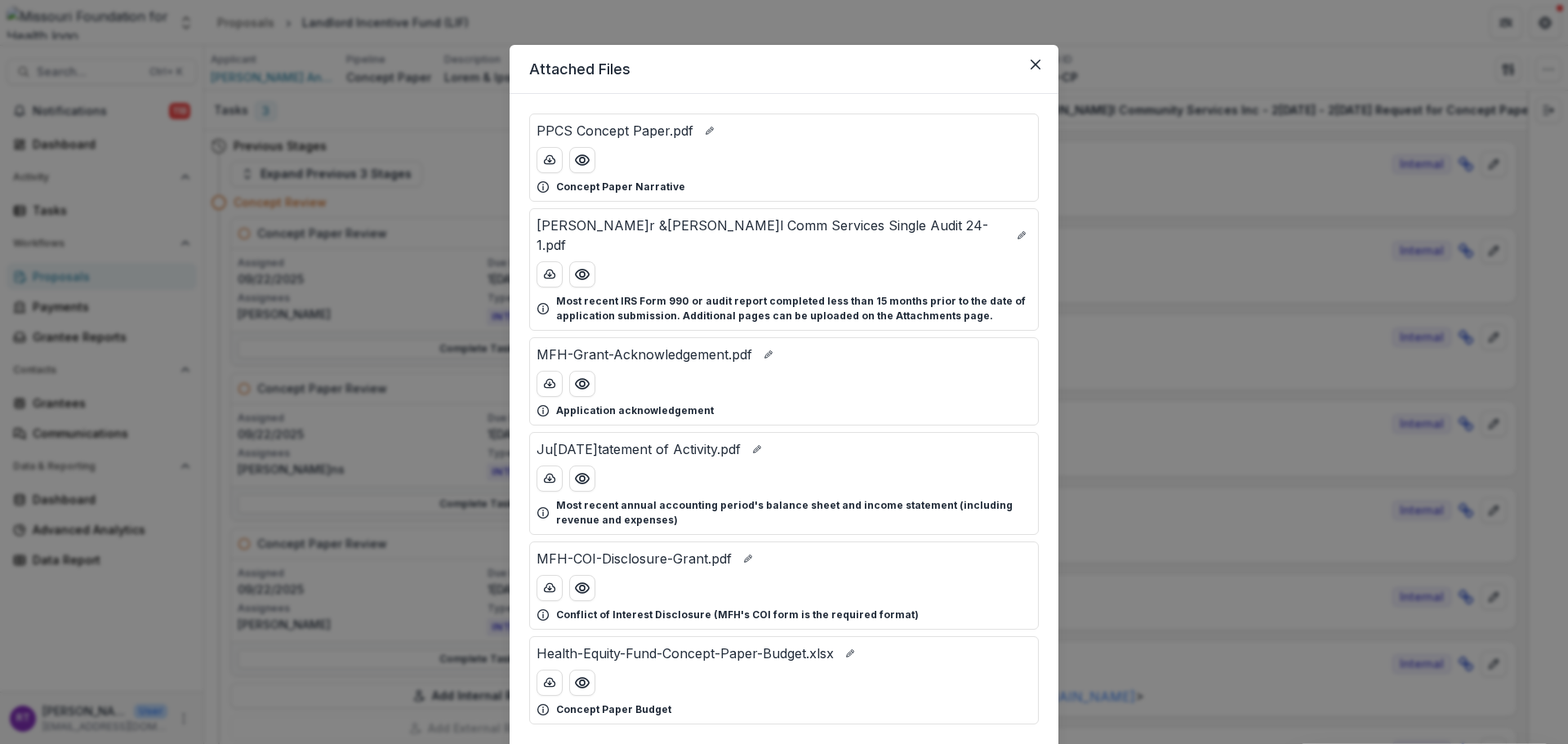
scroll to position [3, 0]
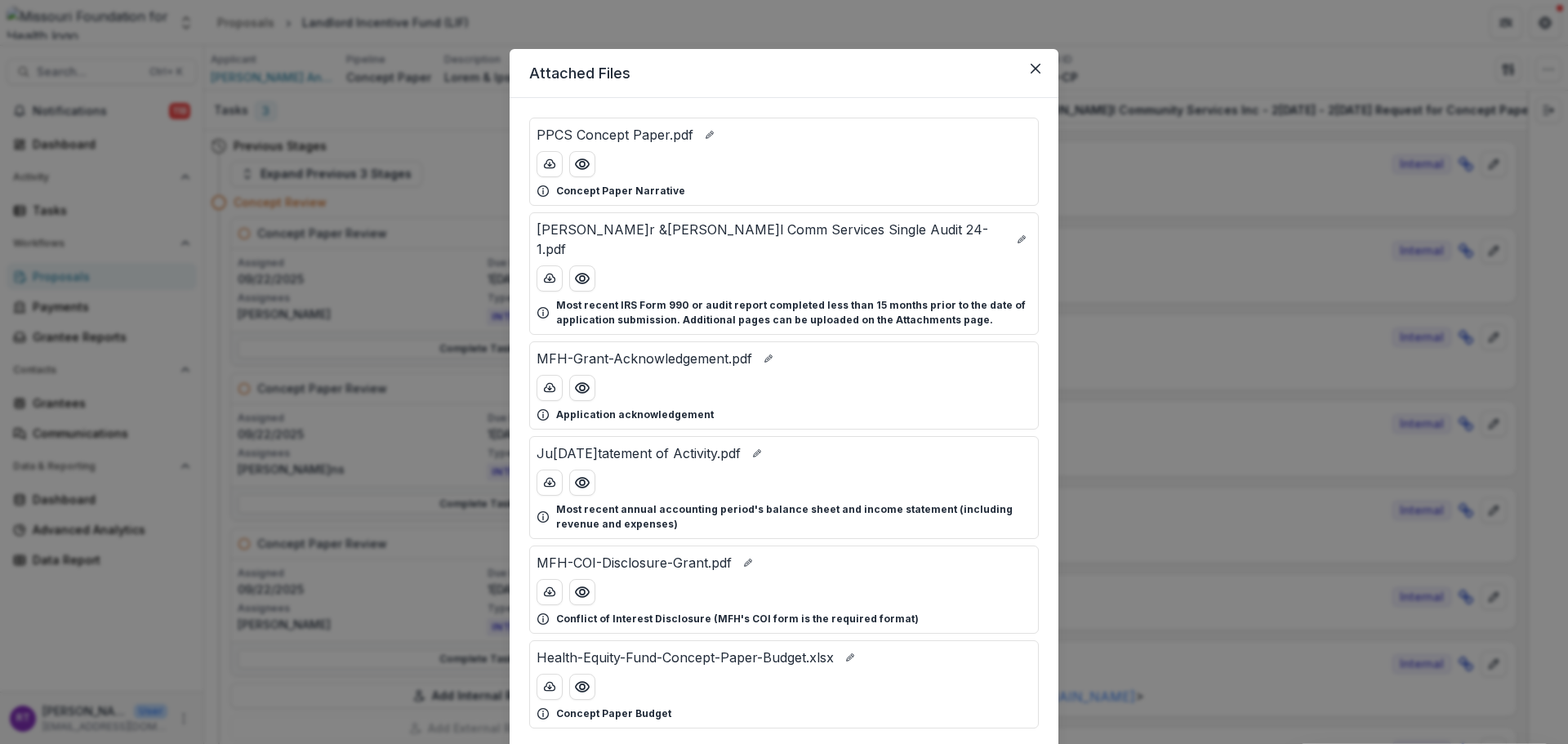
click at [569, 172] on button "Preview PPCS Concept Paper.pdf" at bounding box center [582, 164] width 26 height 26
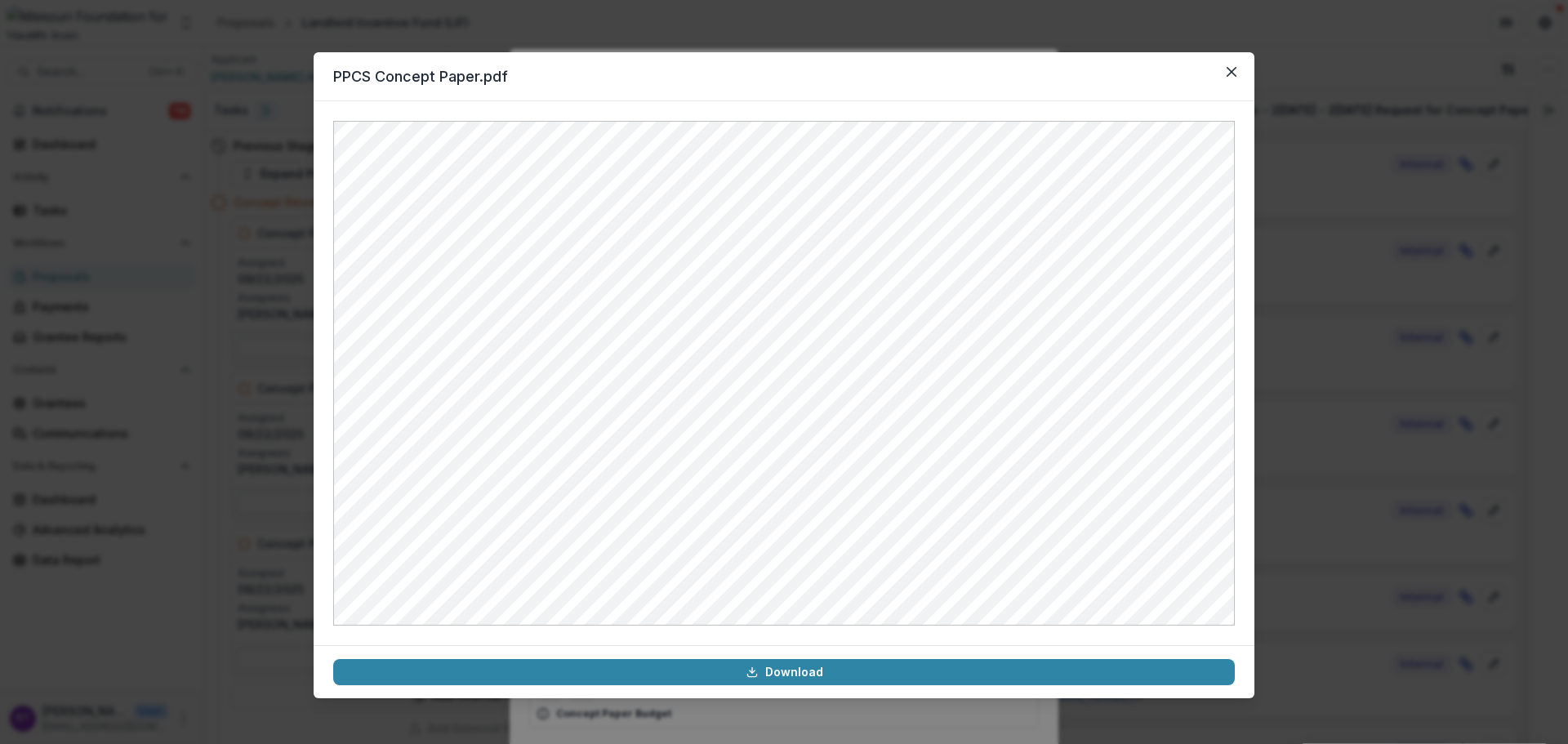
click at [1175, 59] on button "Close" at bounding box center [1231, 71] width 26 height 26
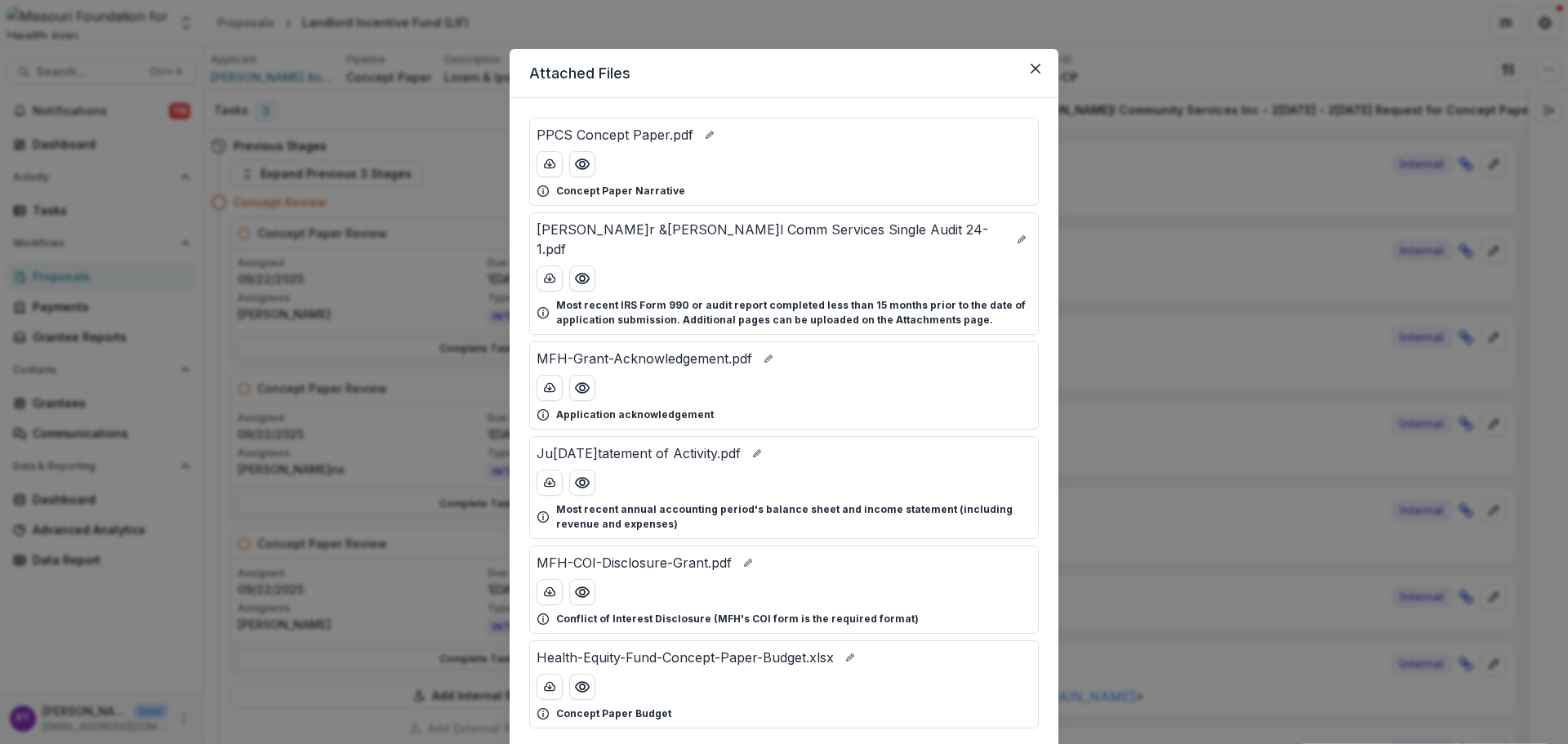
click at [974, 27] on div "Attached Files PPCS Concept Paper.pdf Concept Paper Narrativ[PERSON_NAME]er [PE…" at bounding box center [784, 372] width 1568 height 744
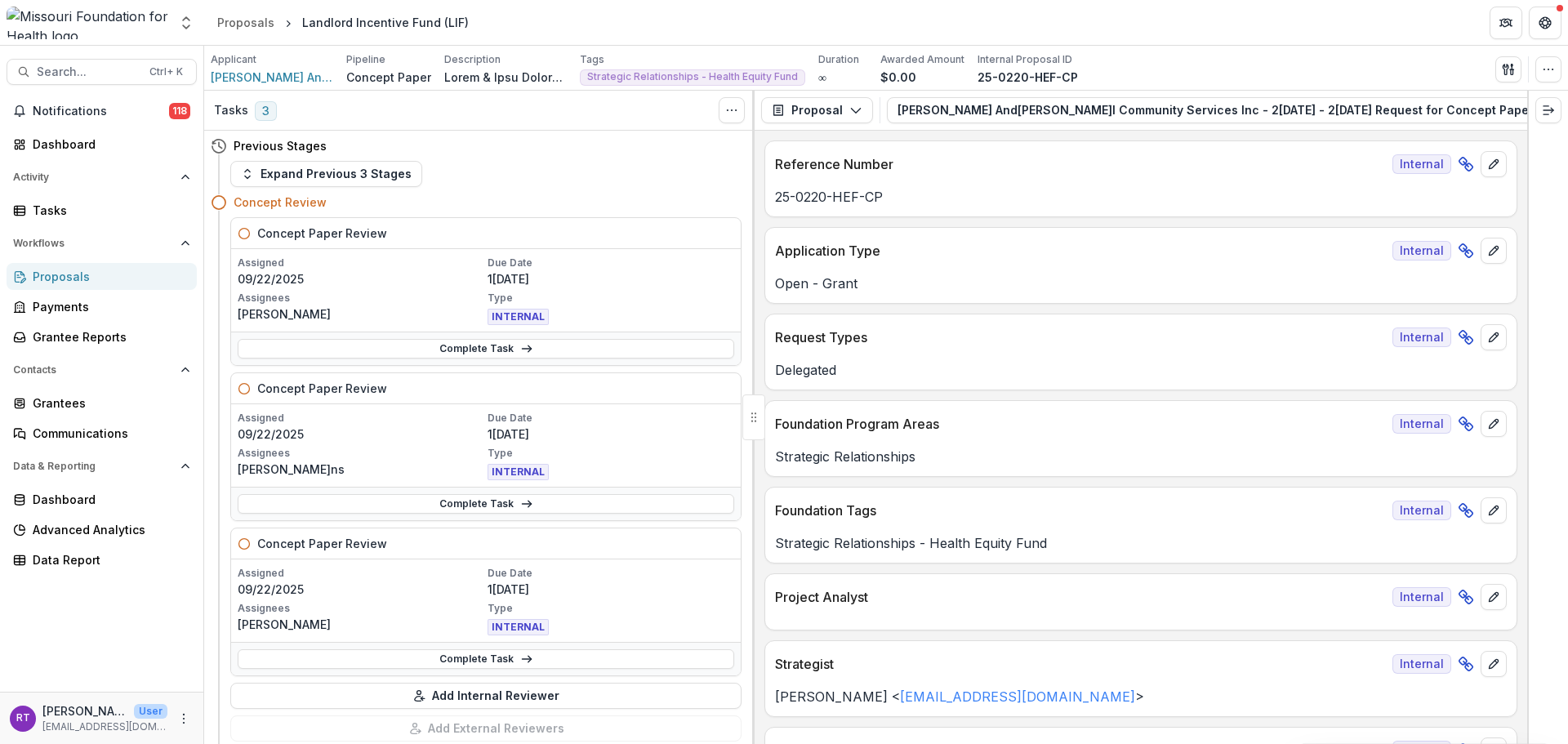
click at [448, 352] on link "Complete Task" at bounding box center [485, 348] width 496 height 20
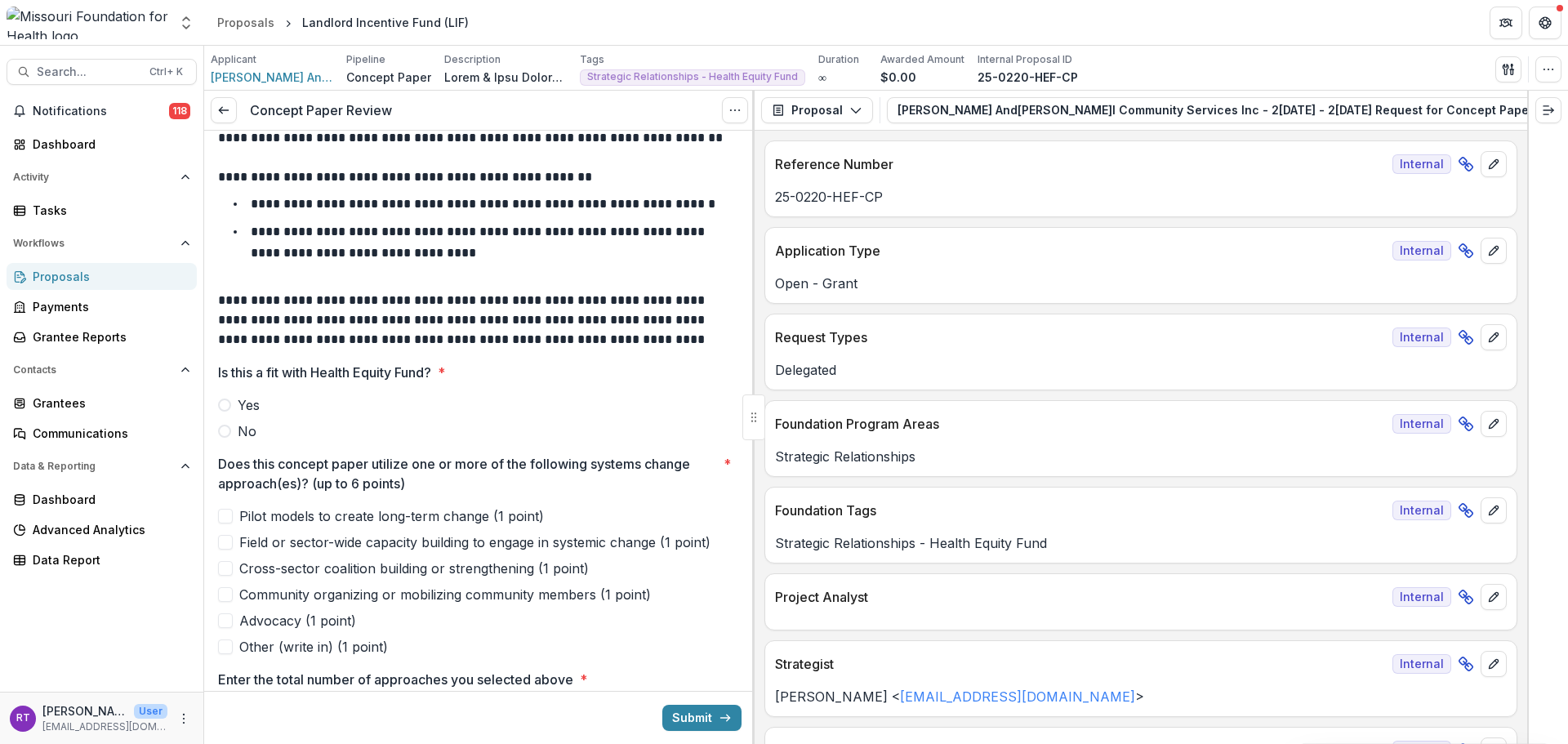
scroll to position [164, 0]
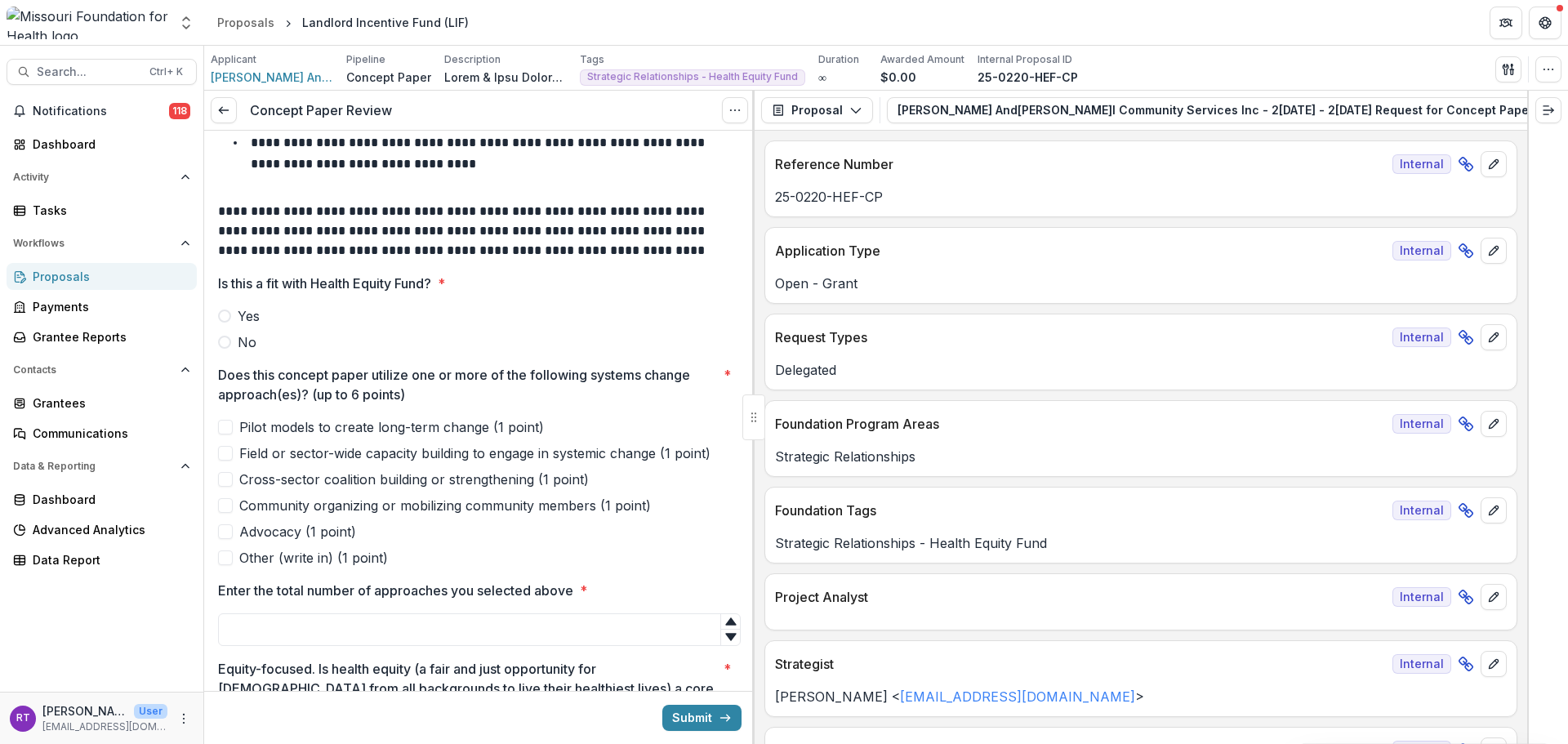
click at [255, 308] on span "Yes" at bounding box center [249, 316] width 22 height 20
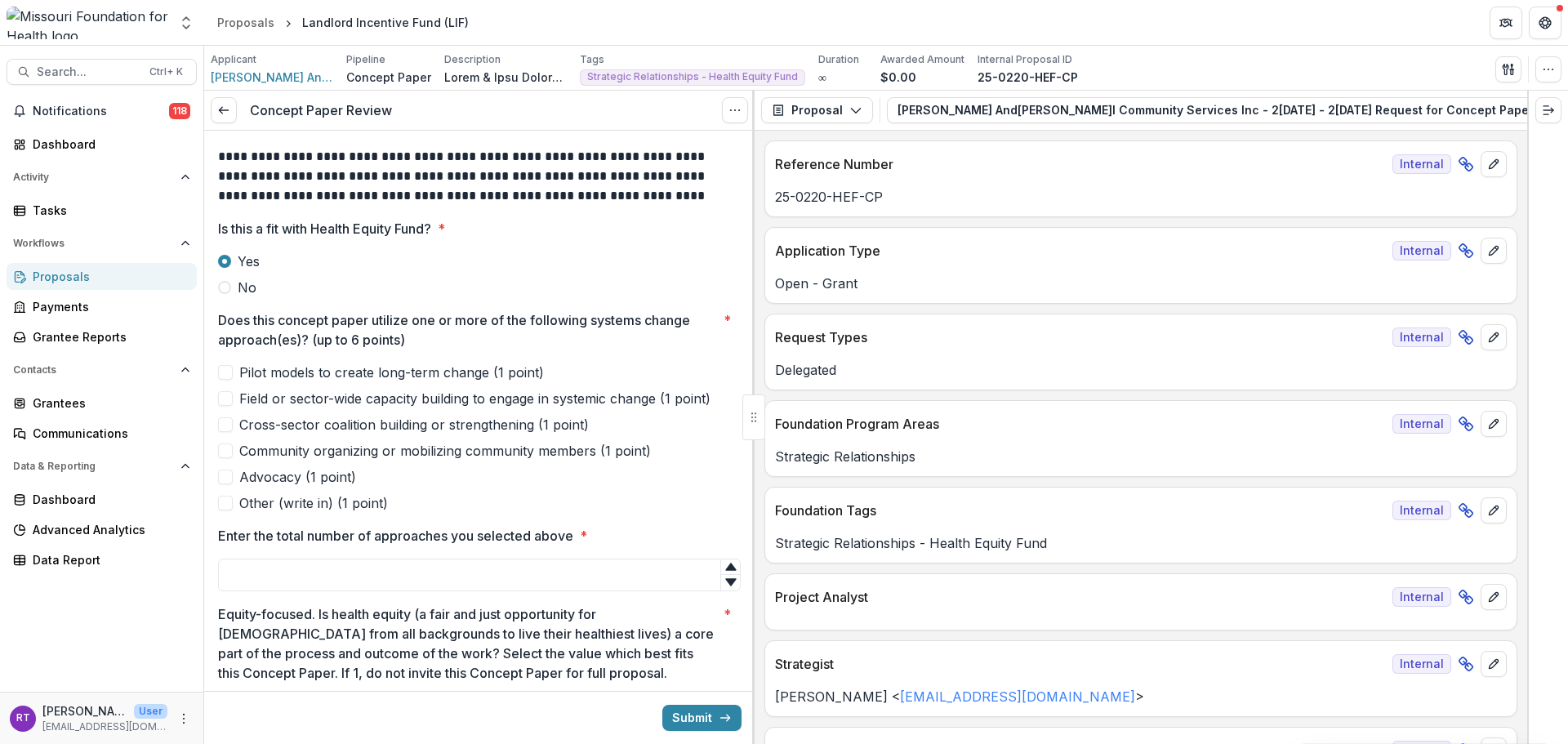
scroll to position [245, 0]
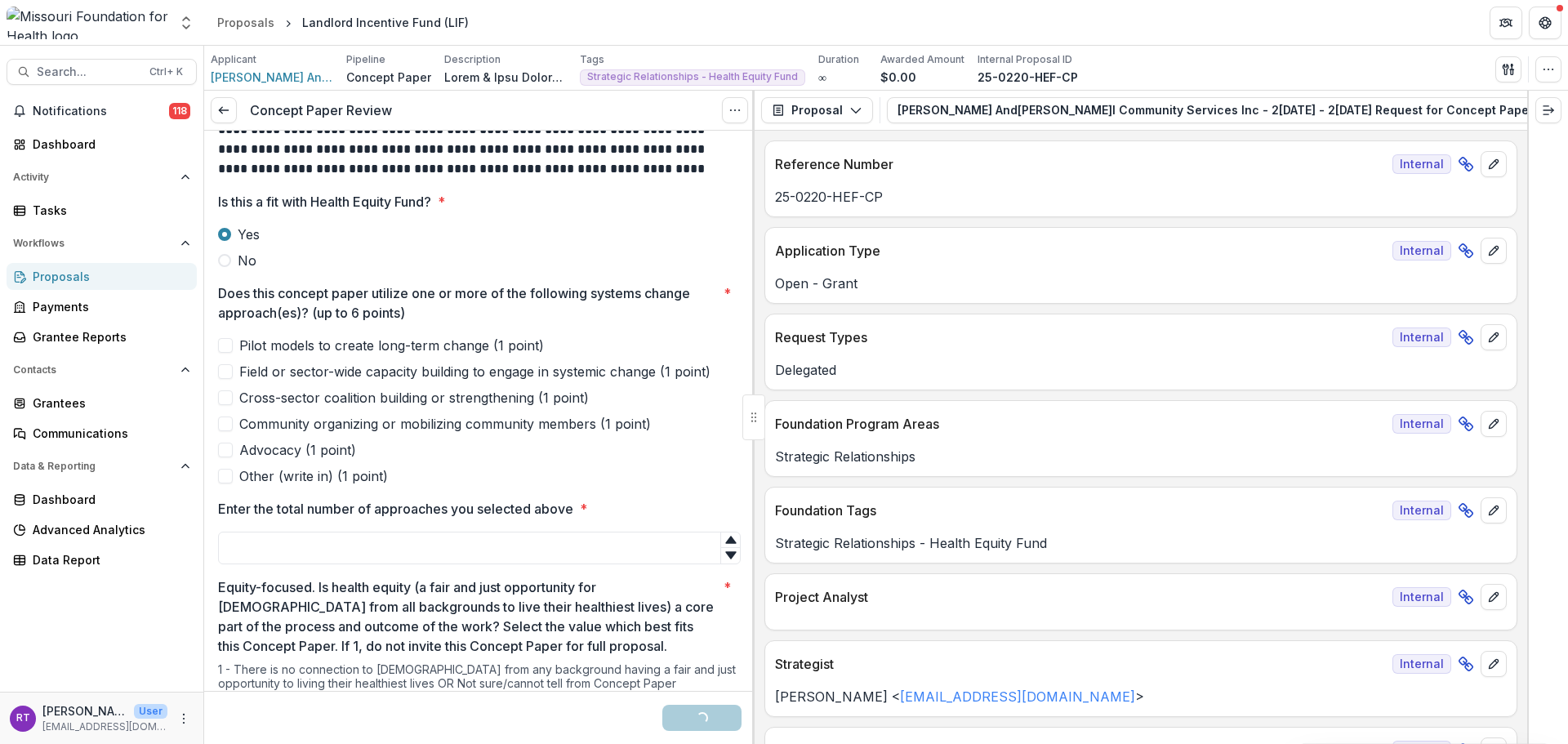
click at [312, 347] on span "Pilot models to create long-term change (1 point)" at bounding box center [391, 345] width 305 height 20
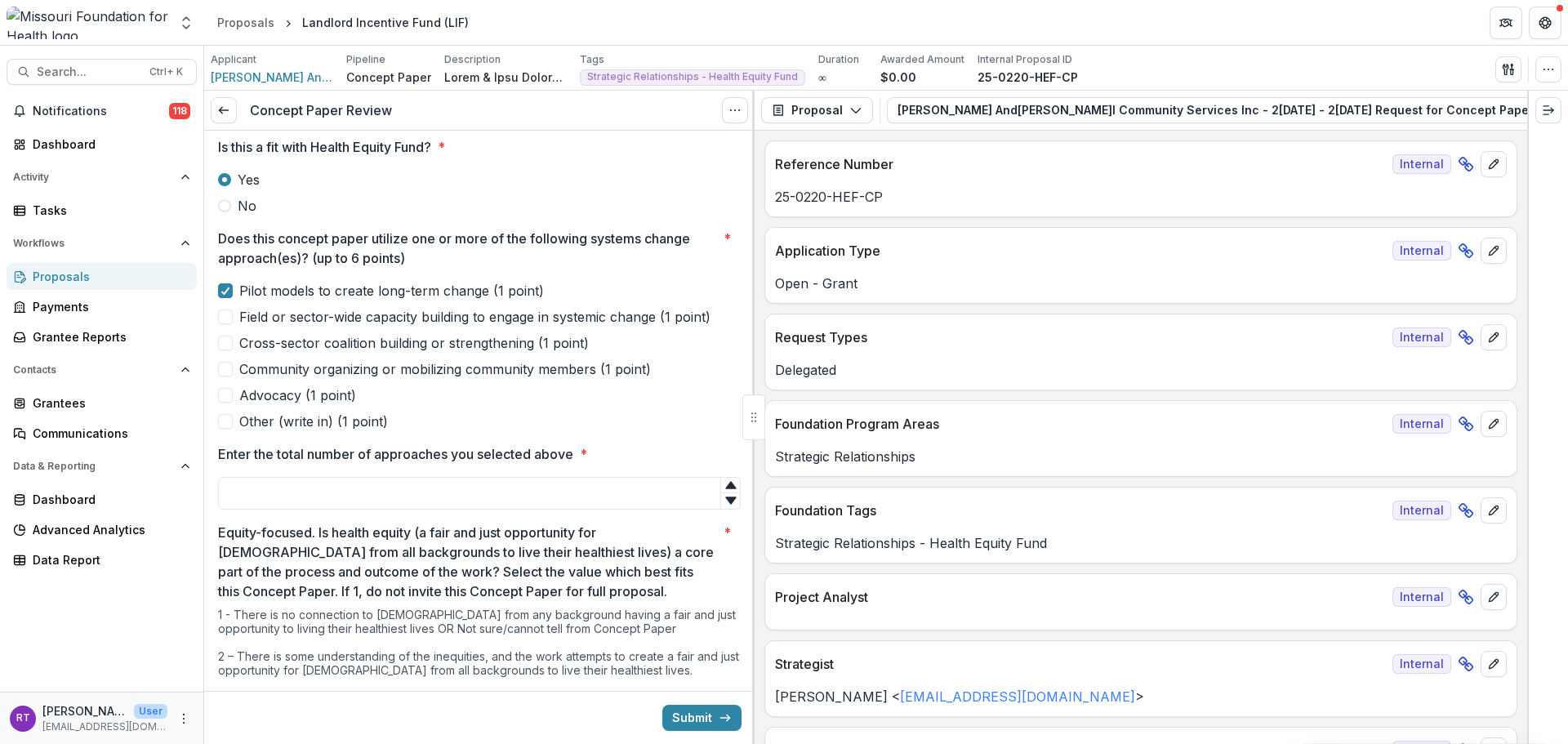
scroll to position [327, 0]
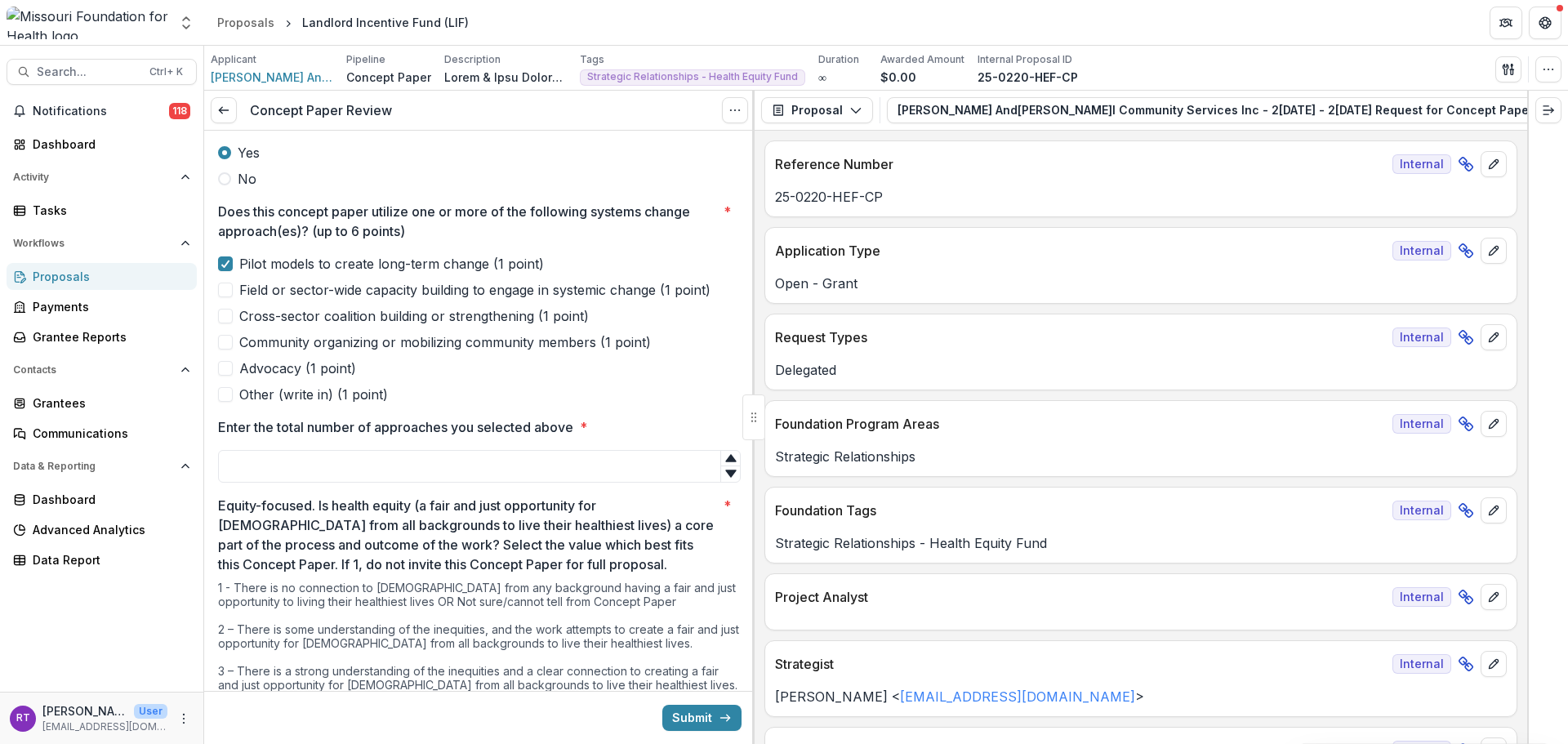
click at [550, 294] on span "Field or sector-wide capacity building to engage in systemic change (1 point)" at bounding box center [474, 289] width 471 height 20
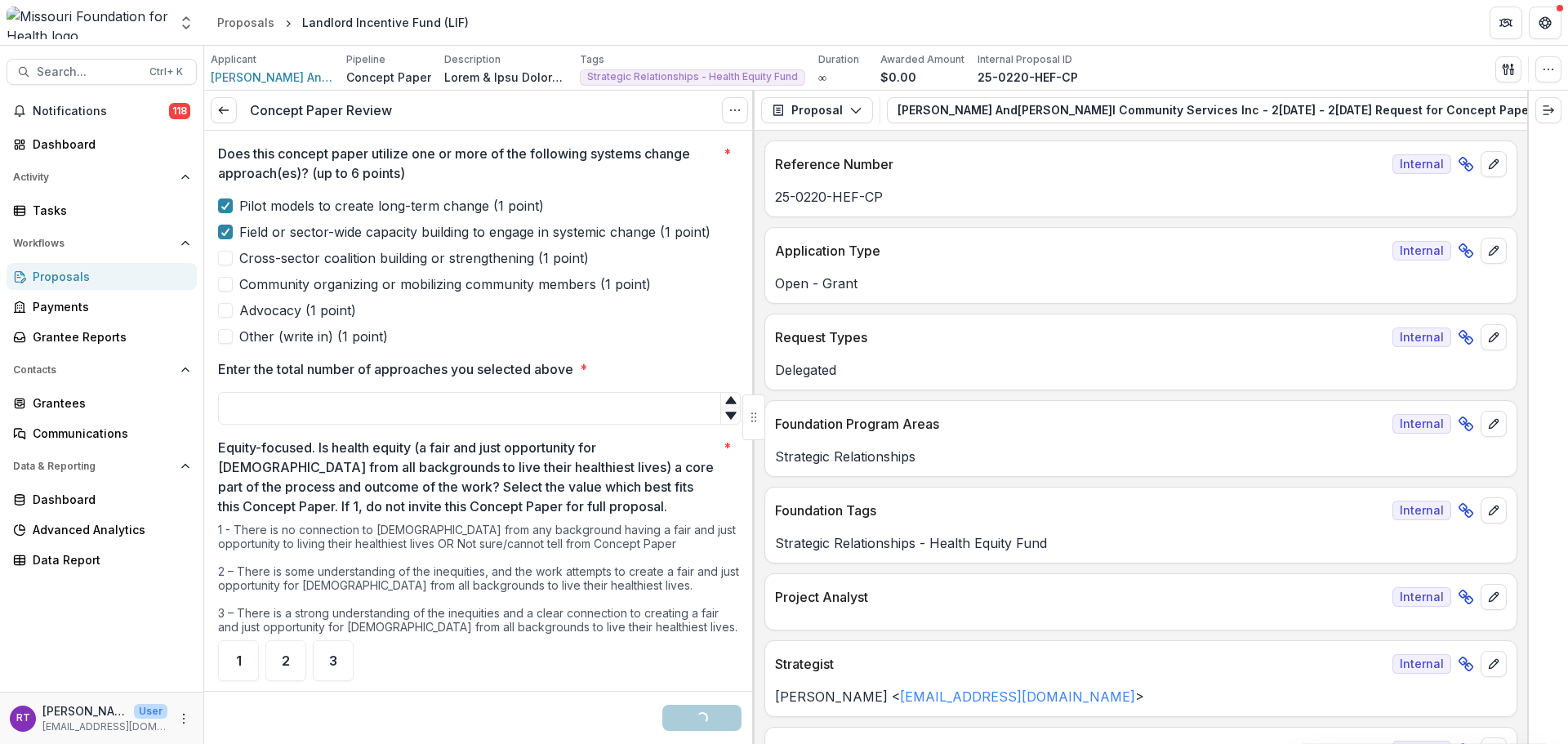
scroll to position [408, 0]
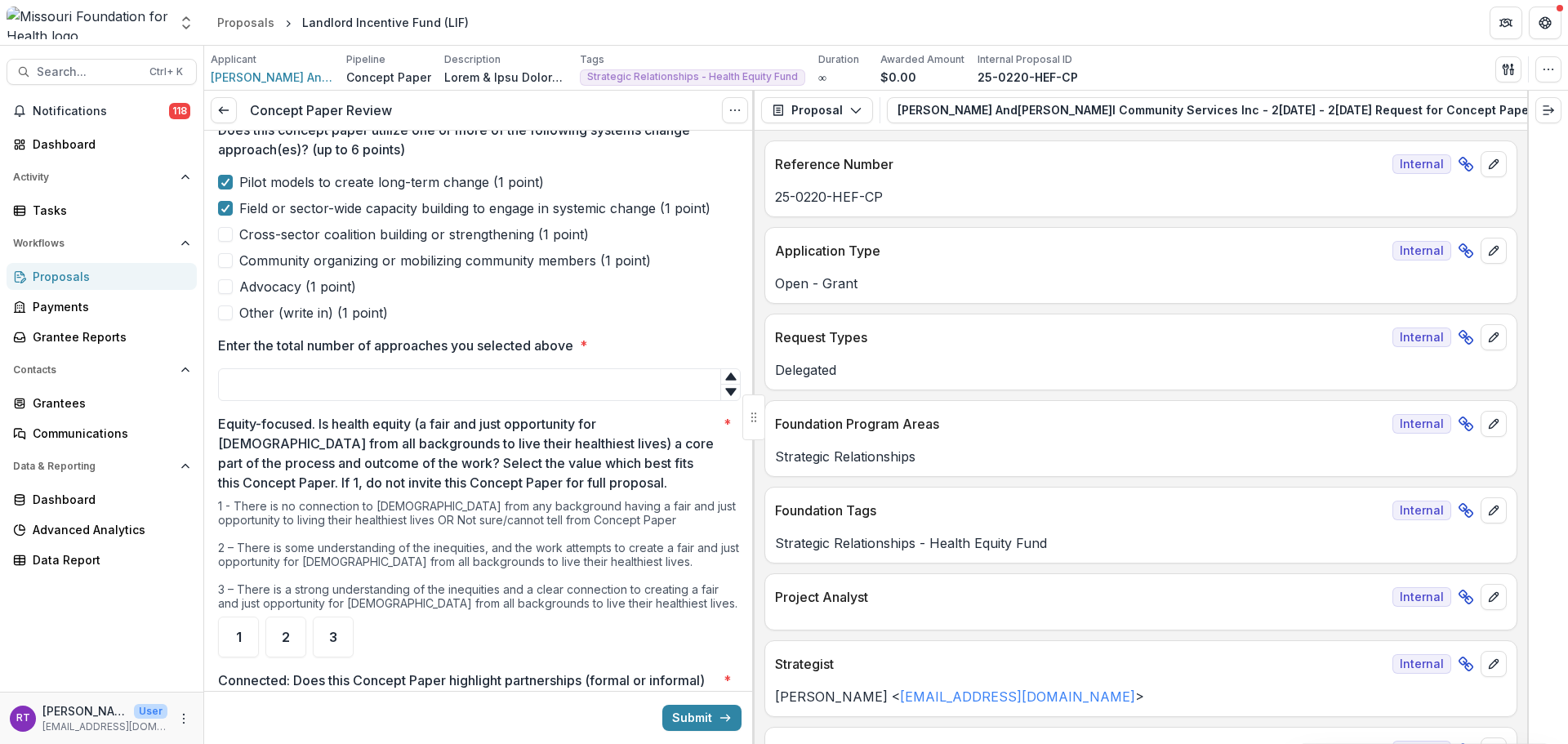
click at [536, 383] on input "Enter the total number of approaches you selected above *" at bounding box center [479, 384] width 523 height 33
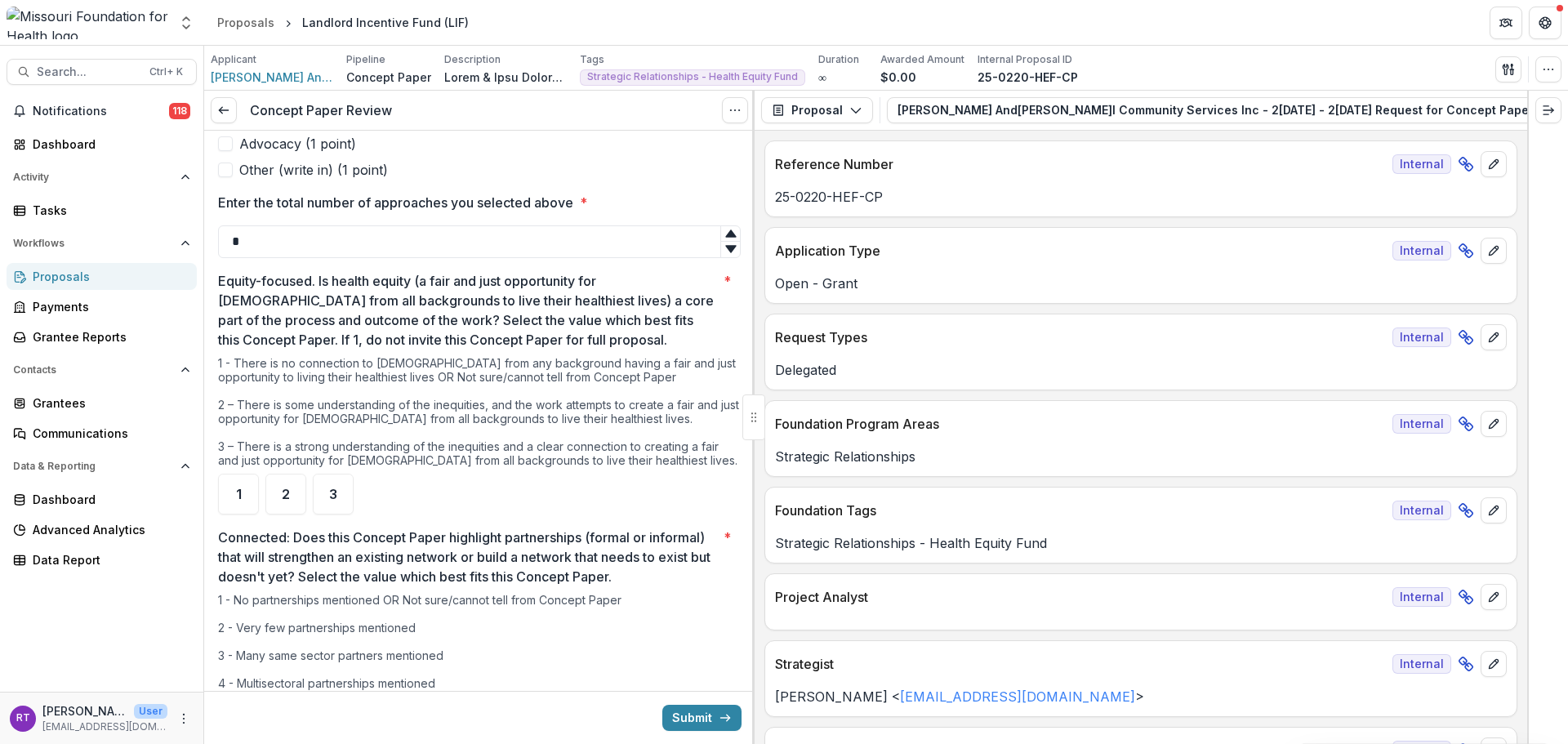
scroll to position [572, 0]
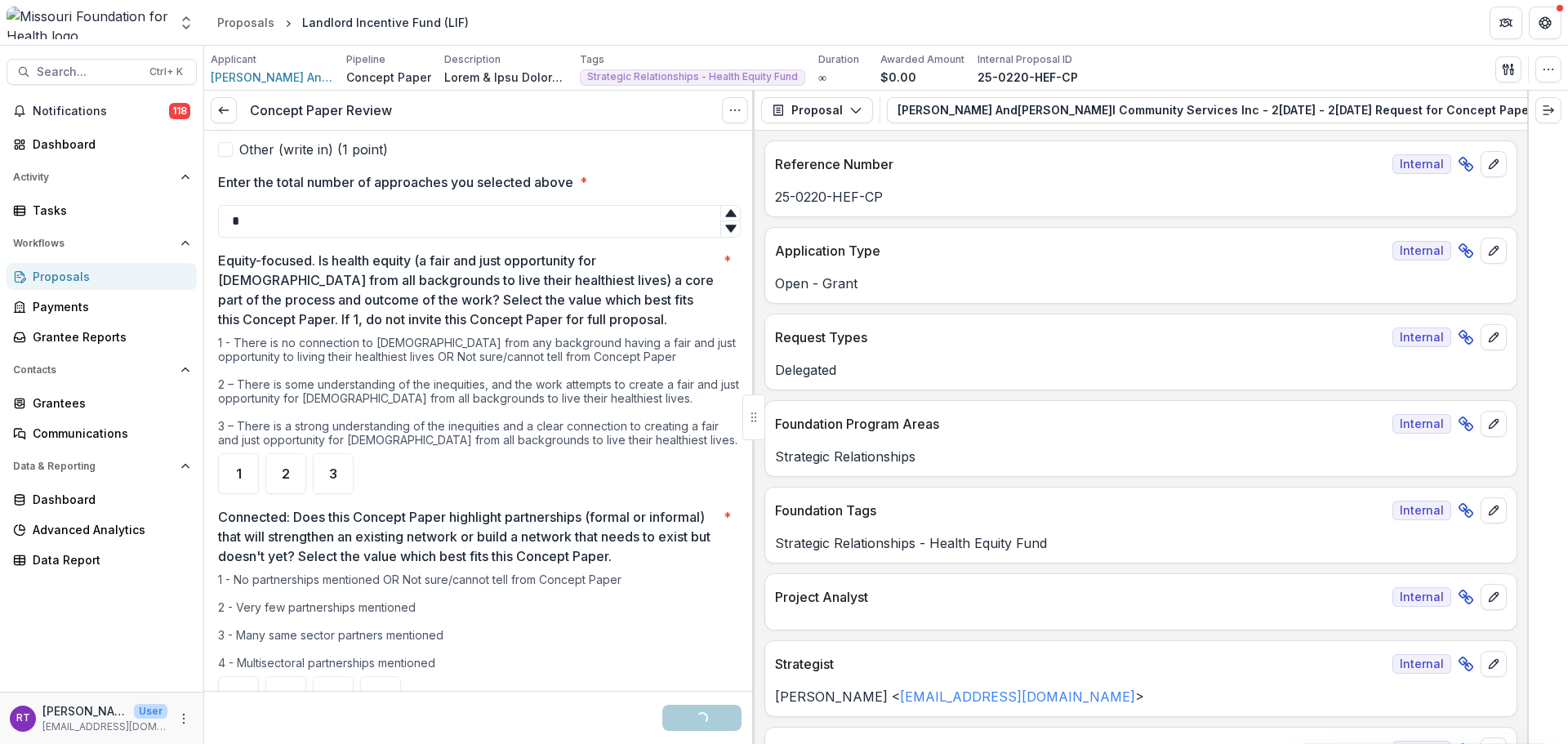
type input "*"
click at [426, 400] on div "1 - There is no connection to [DEMOGRAPHIC_DATA] from any background having a f…" at bounding box center [479, 394] width 523 height 118
click at [298, 484] on div "2" at bounding box center [286, 473] width 41 height 41
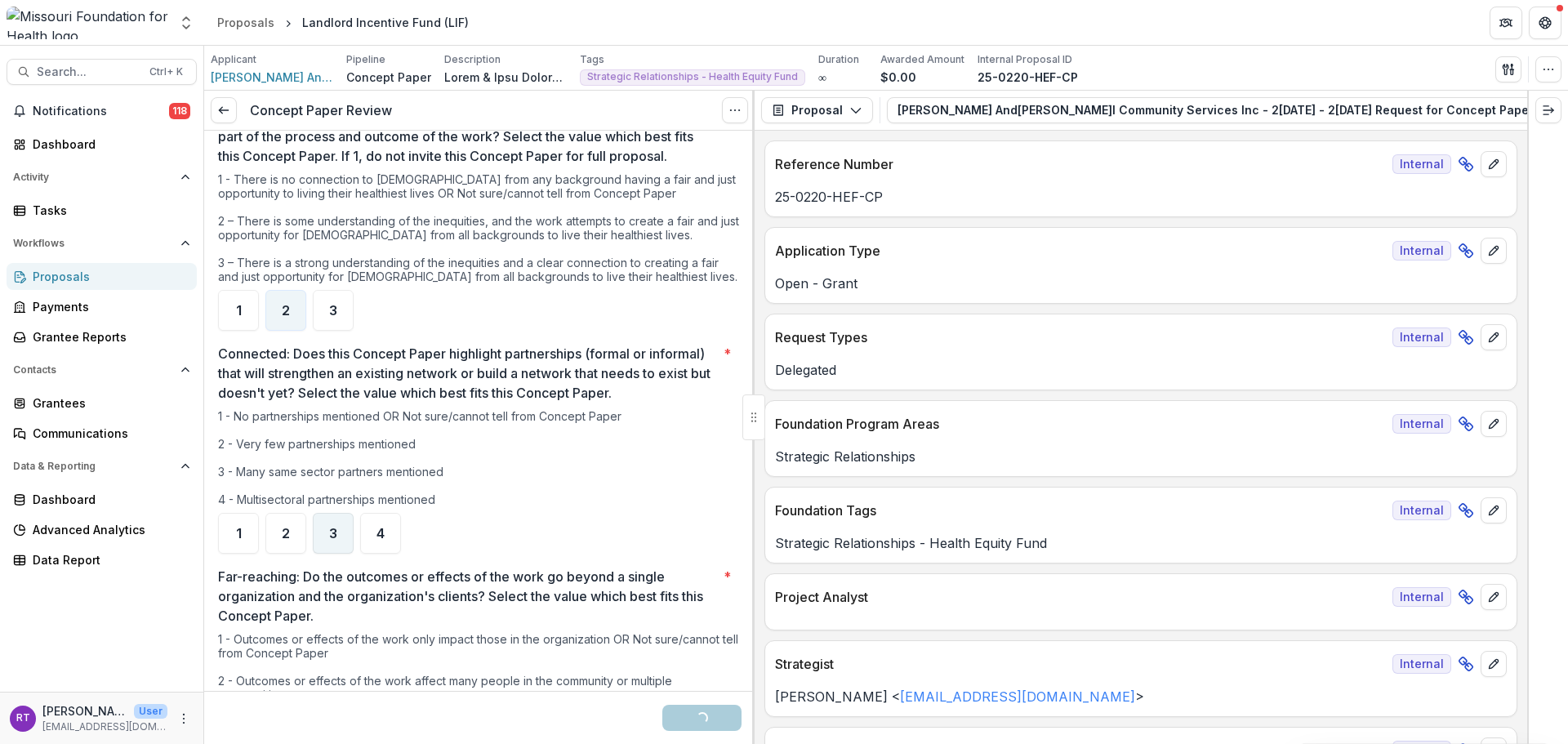
scroll to position [817, 0]
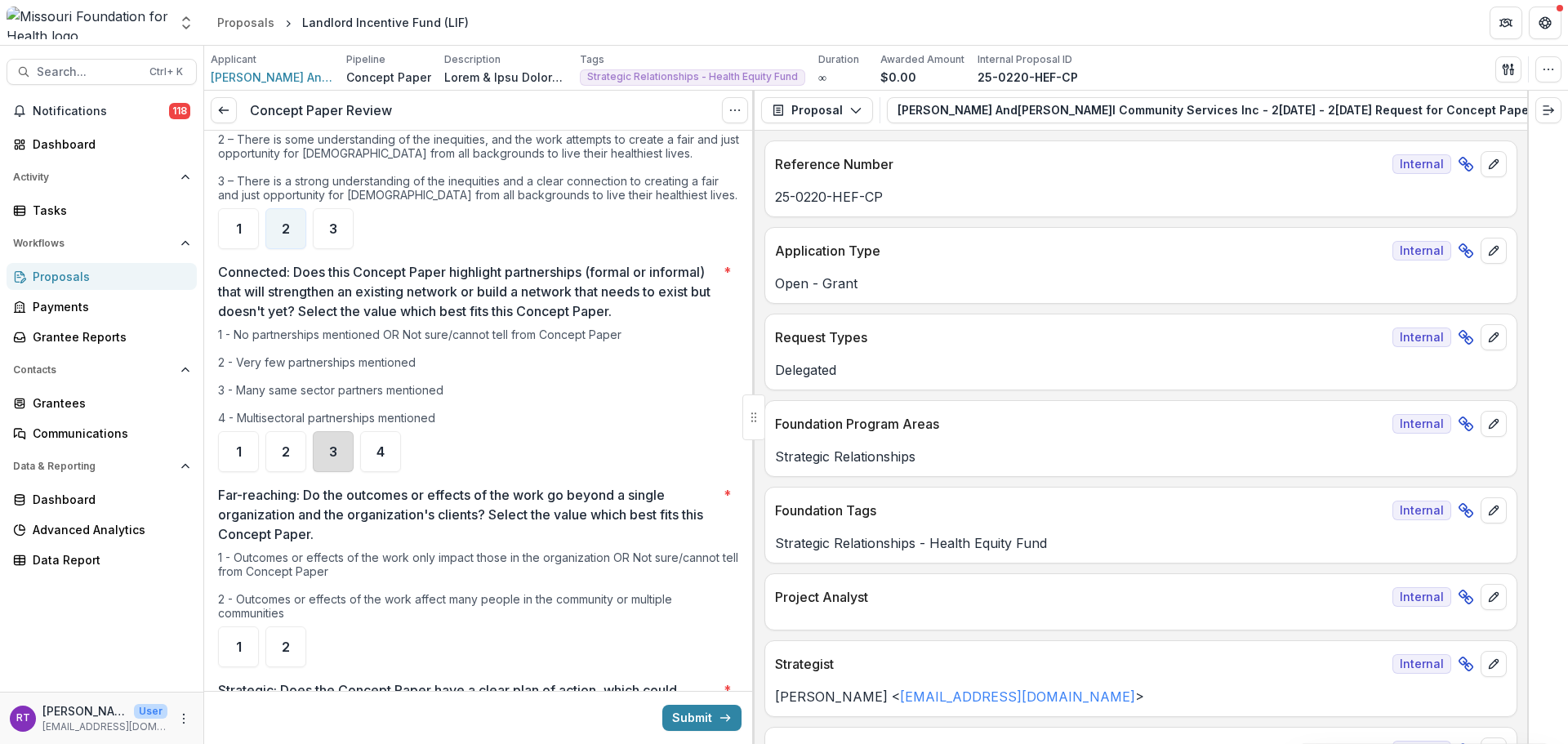
click at [344, 452] on div "3" at bounding box center [333, 451] width 41 height 41
click at [391, 458] on div "4" at bounding box center [381, 451] width 41 height 41
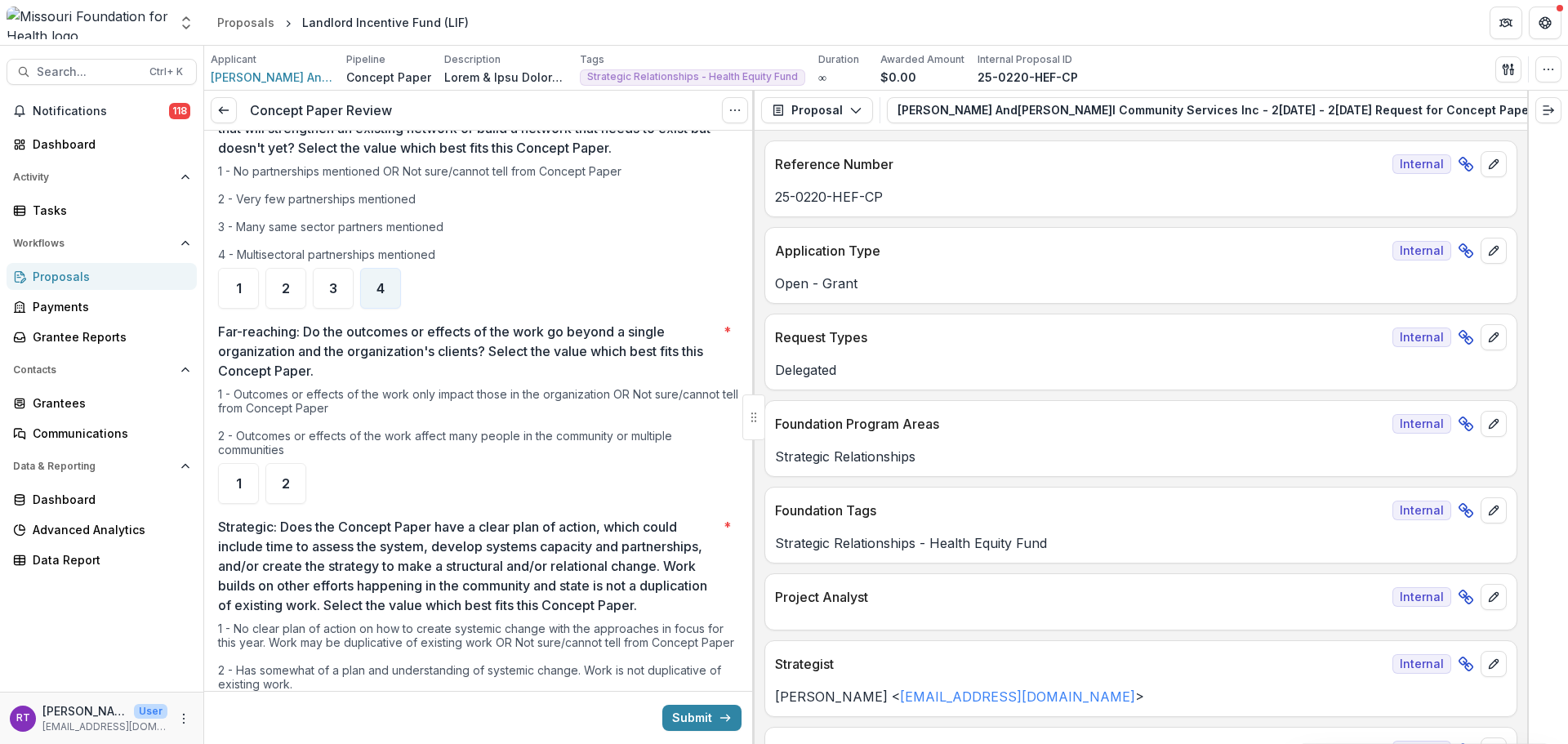
scroll to position [1061, 0]
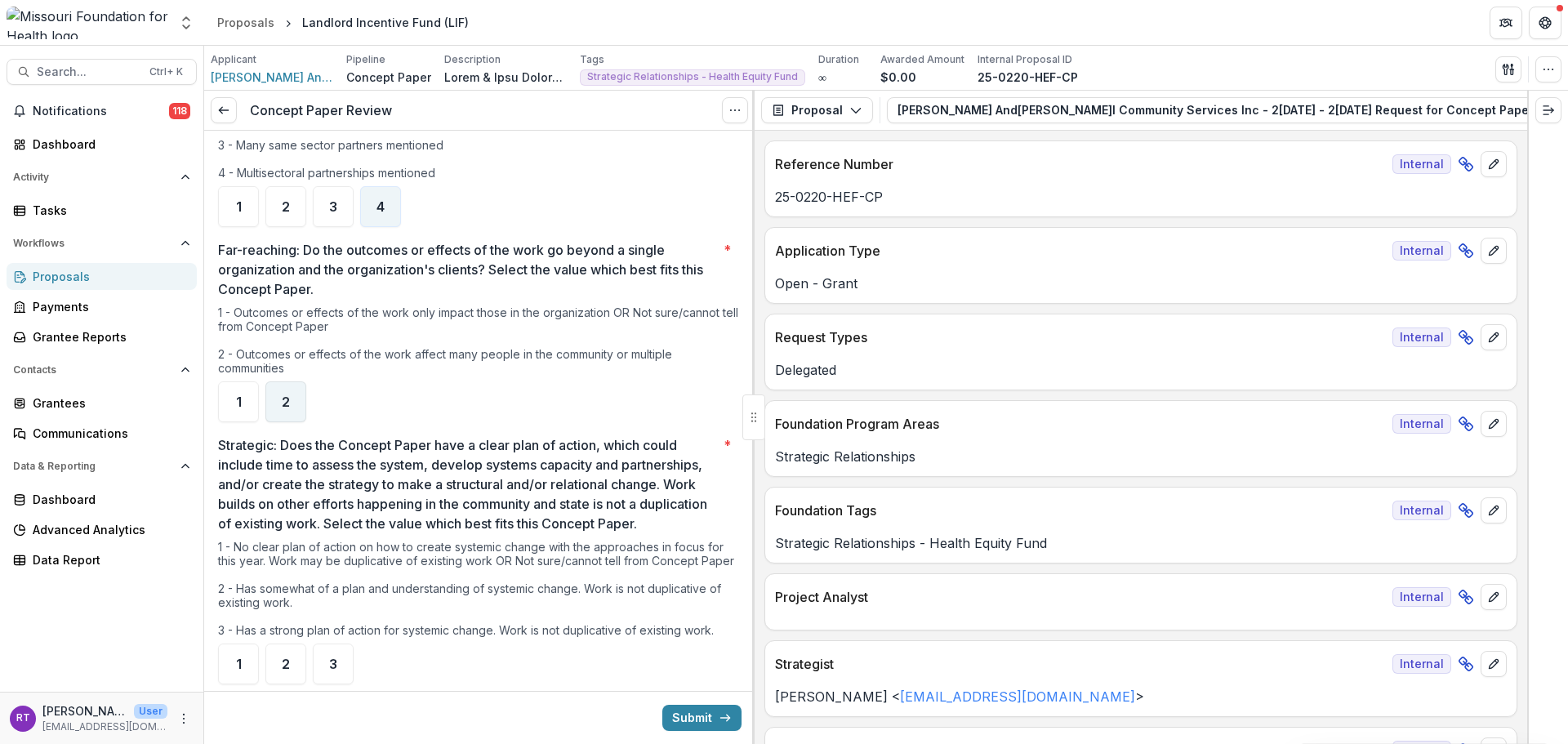
click at [301, 414] on div "2" at bounding box center [286, 402] width 41 height 41
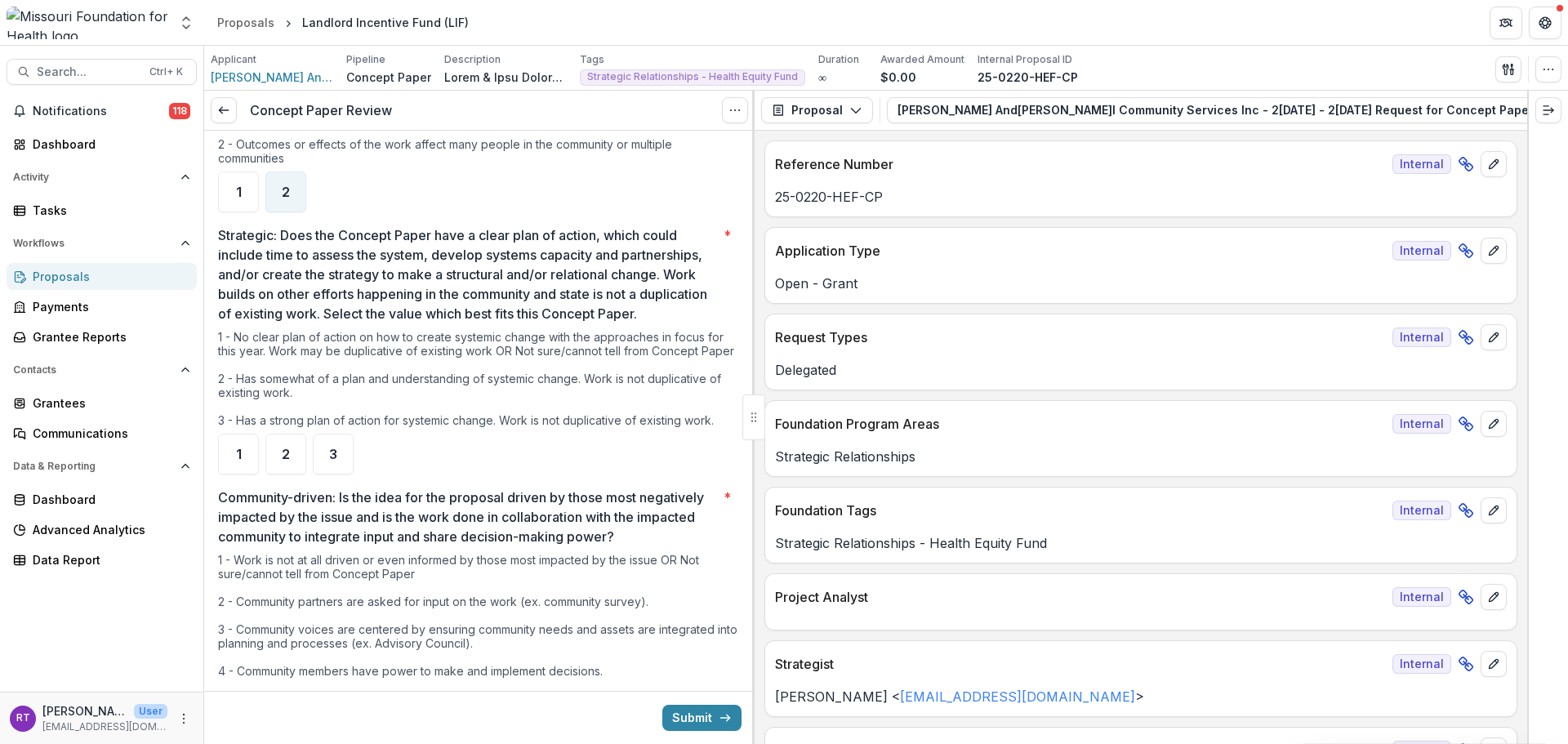
scroll to position [1306, 0]
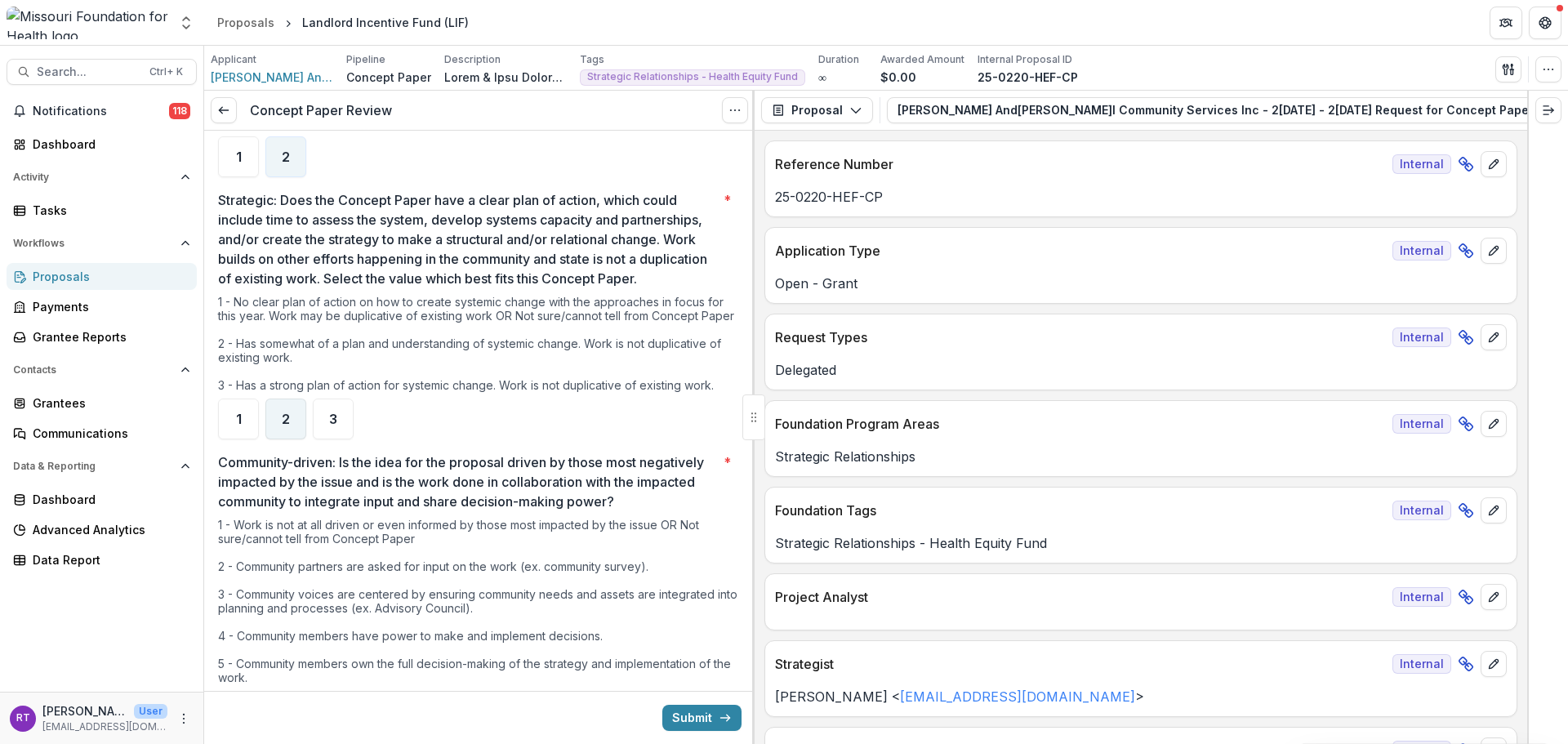
click at [282, 419] on div "2" at bounding box center [286, 419] width 41 height 41
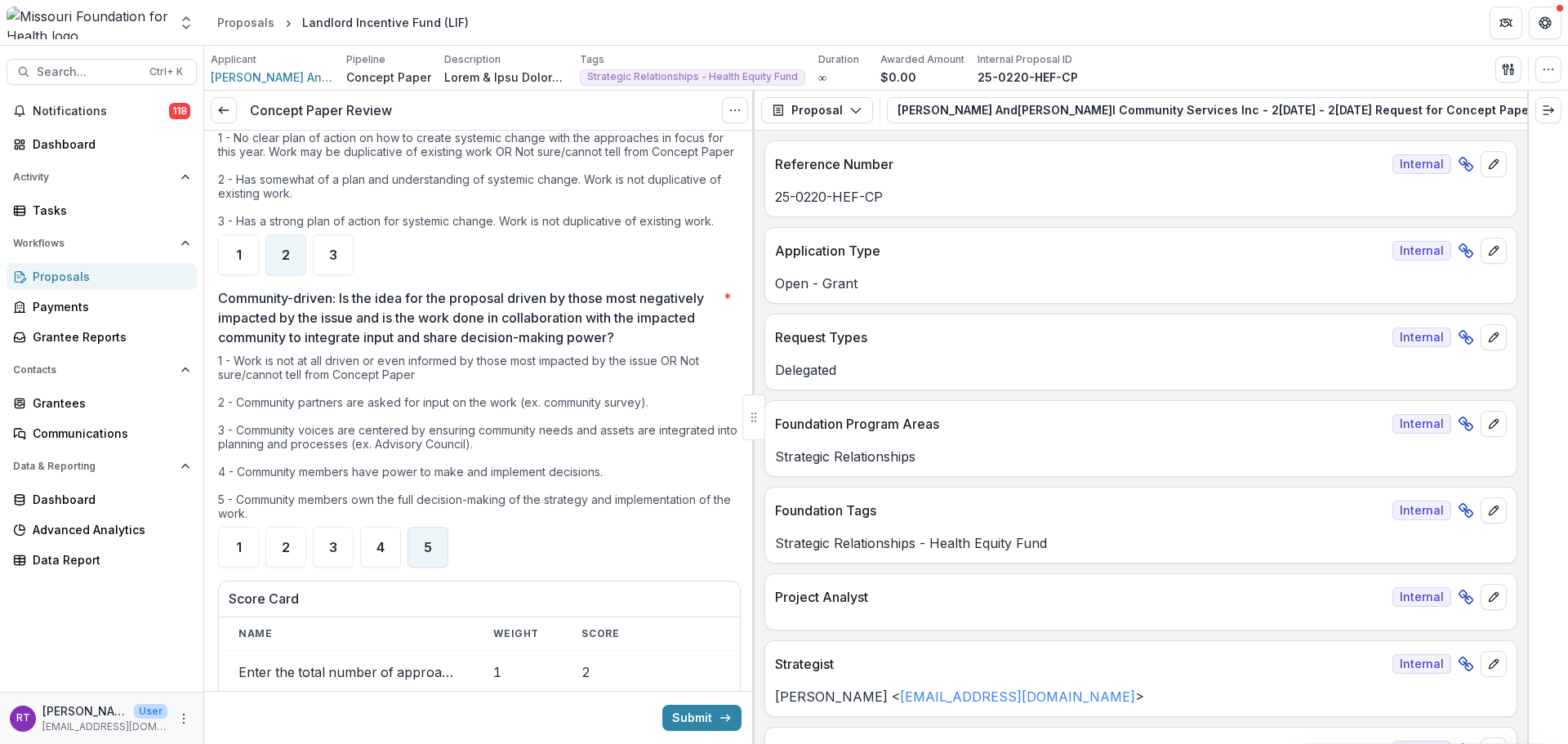
scroll to position [1470, 0]
click at [316, 567] on div "3" at bounding box center [333, 548] width 41 height 41
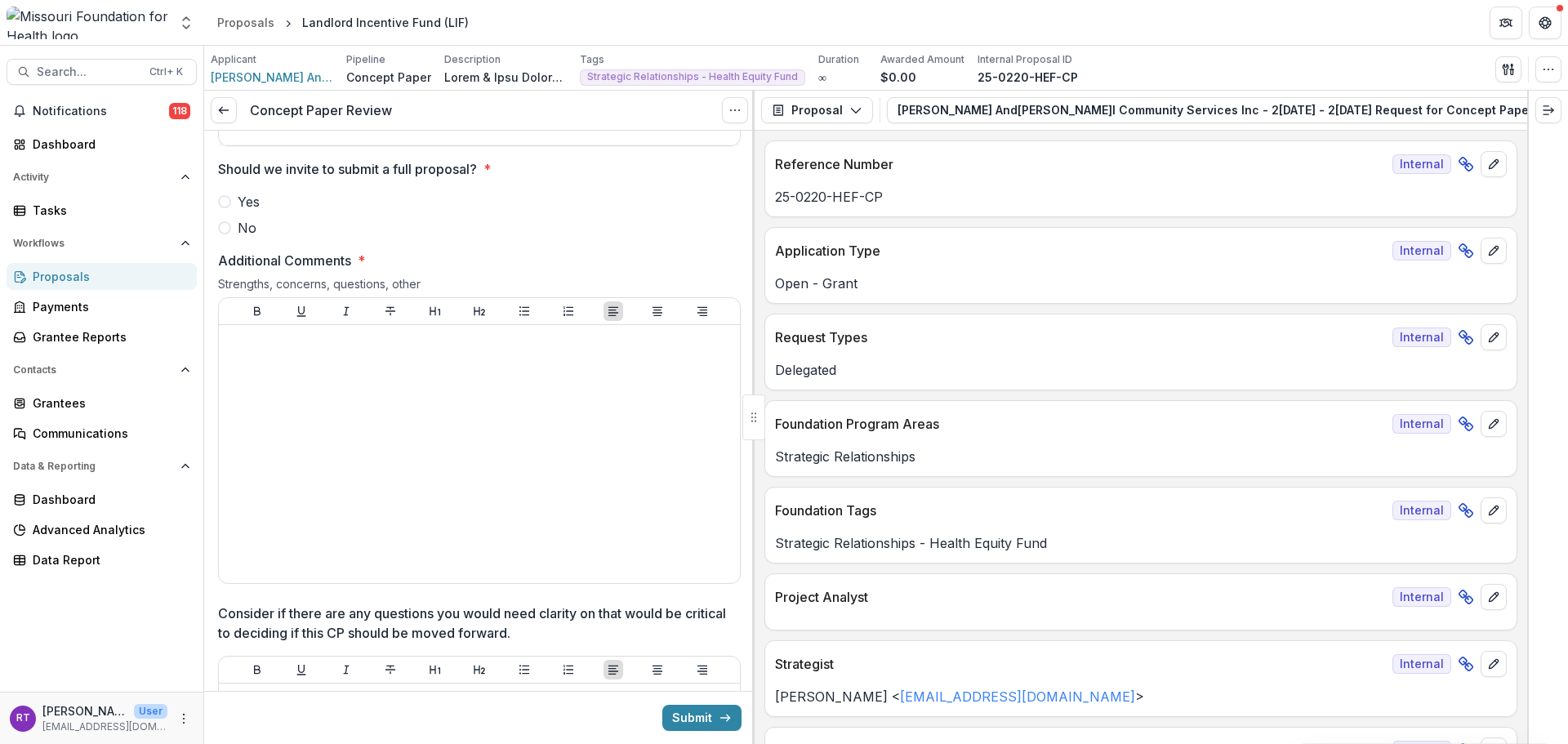
scroll to position [2286, 0]
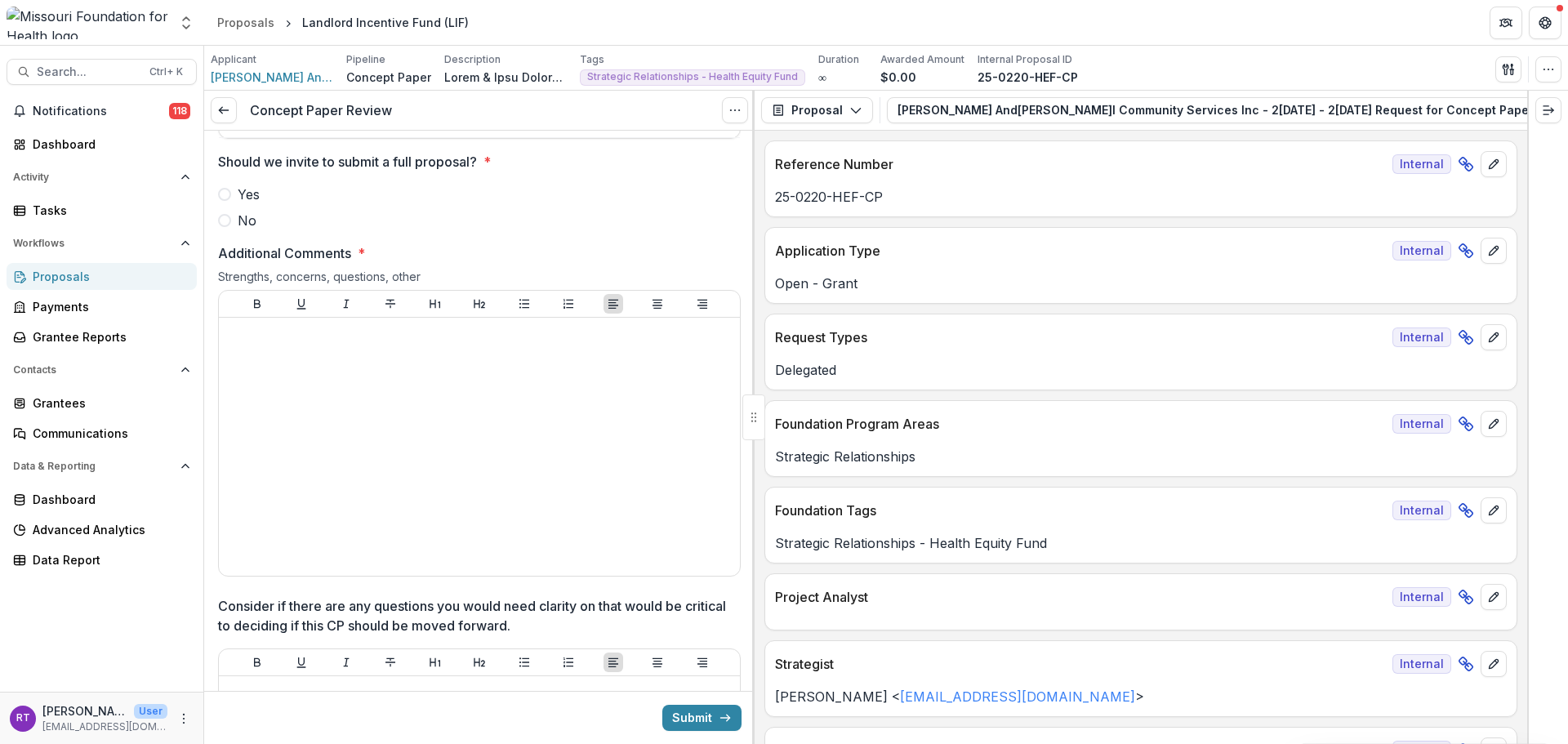
click at [241, 230] on span "No" at bounding box center [247, 220] width 19 height 20
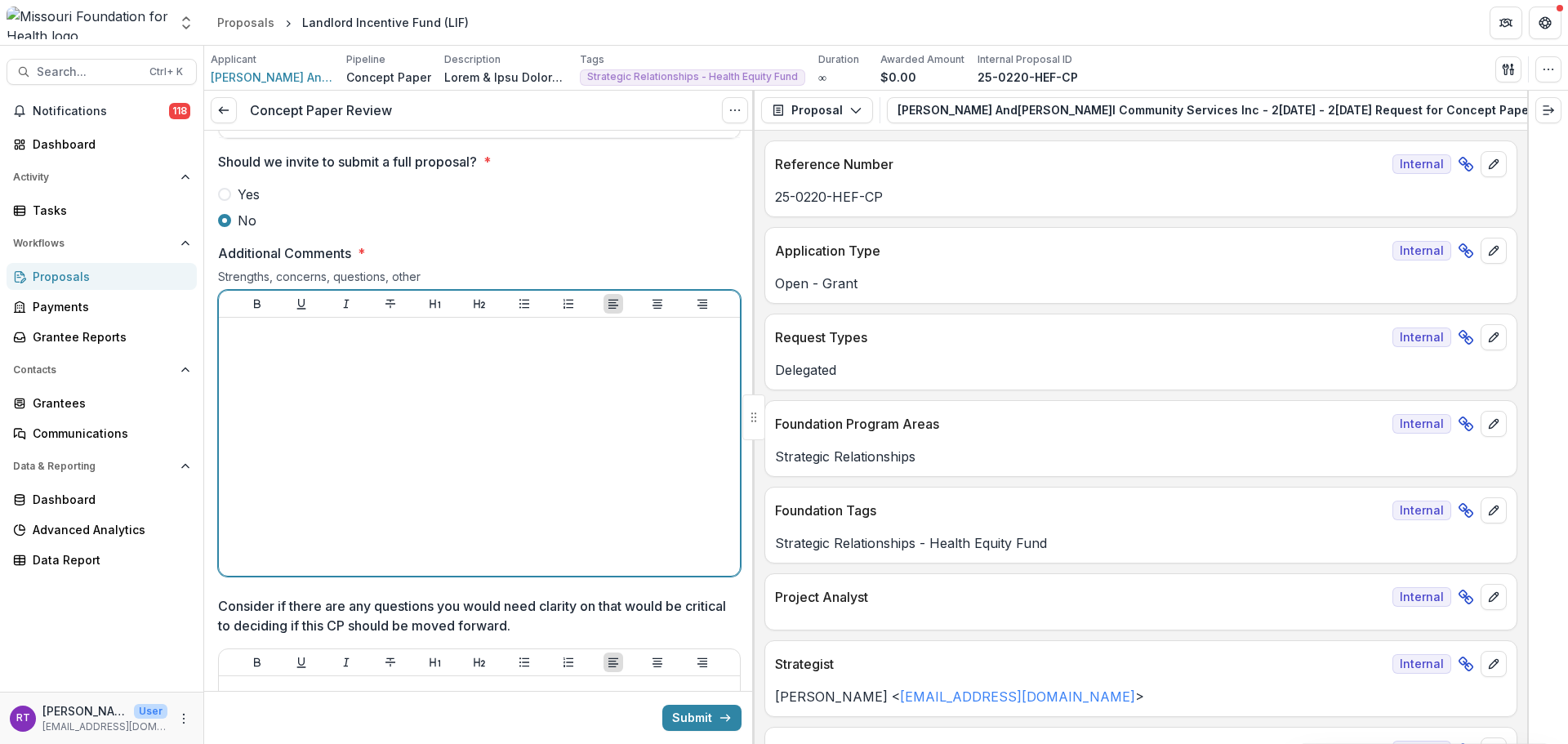
click at [305, 383] on div at bounding box center [479, 446] width 508 height 245
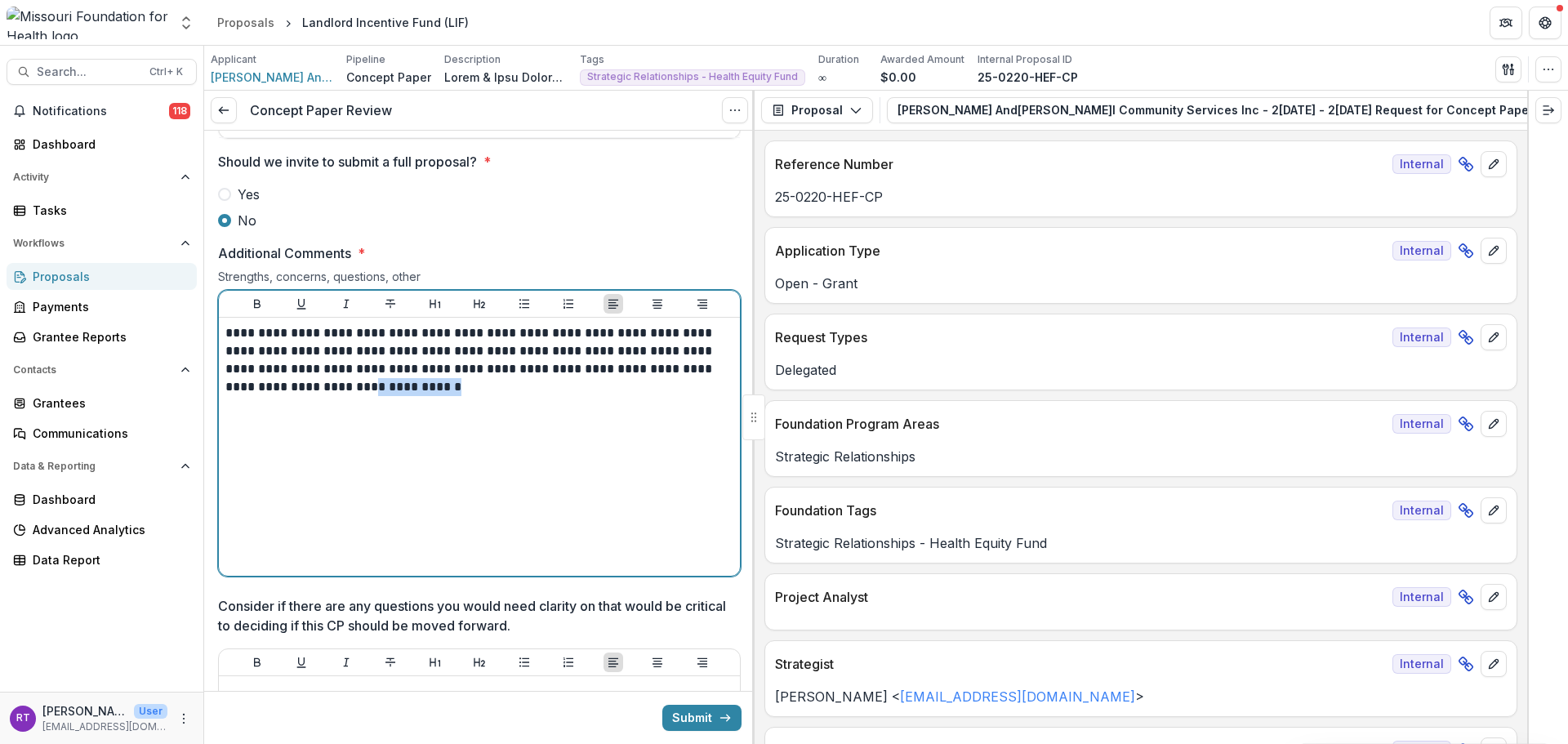
drag, startPoint x: 383, startPoint y: 404, endPoint x: 290, endPoint y: 424, distance: 95.1
click at [290, 424] on div "**********" at bounding box center [479, 446] width 508 height 245
click at [634, 394] on p "**********" at bounding box center [478, 360] width 505 height 72
click at [615, 396] on p "**********" at bounding box center [478, 360] width 505 height 72
click at [563, 396] on p "**********" at bounding box center [478, 360] width 505 height 72
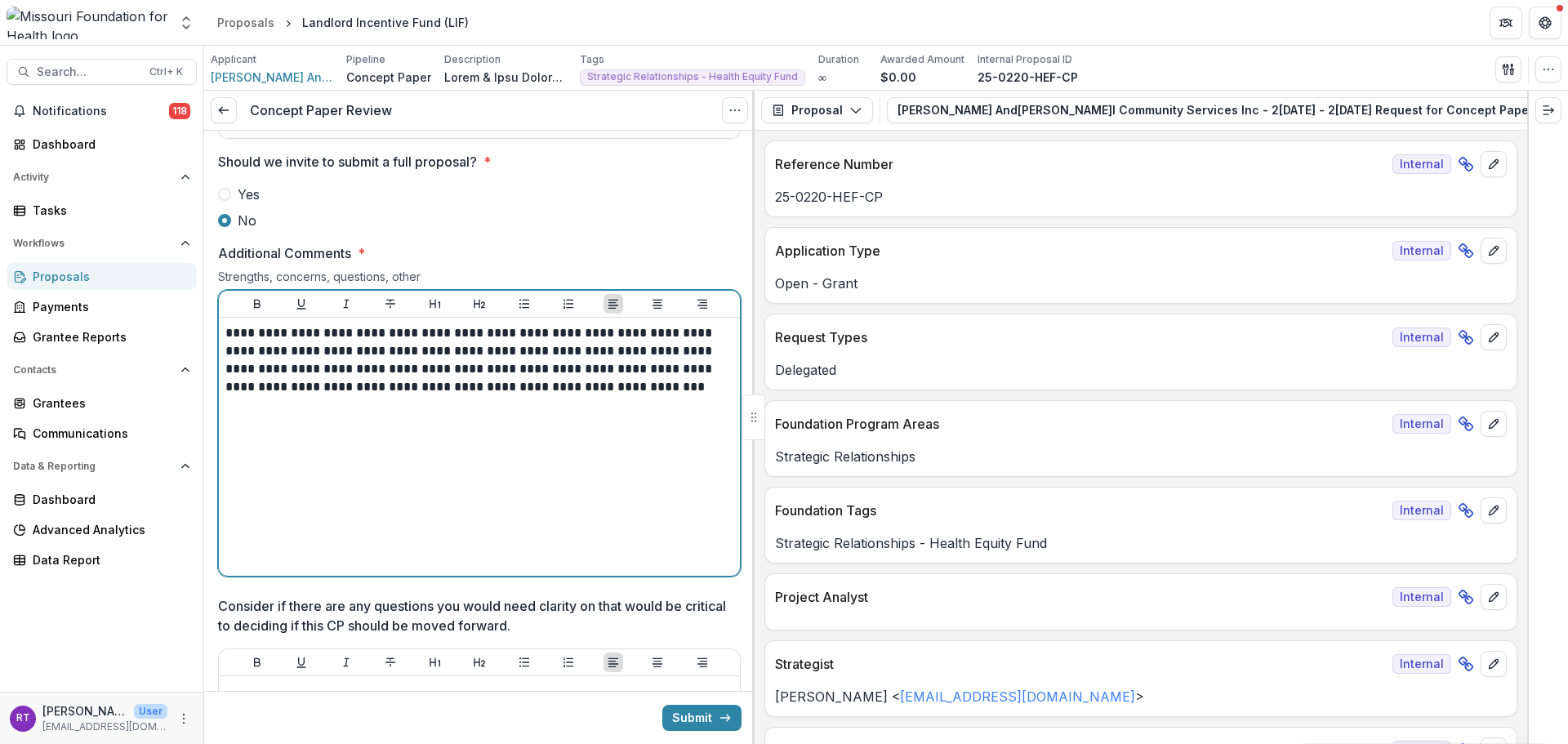
click at [605, 418] on div "**********" at bounding box center [479, 446] width 508 height 245
drag, startPoint x: 608, startPoint y: 411, endPoint x: 477, endPoint y: 425, distance: 131.7
click at [477, 425] on div "**********" at bounding box center [479, 446] width 508 height 245
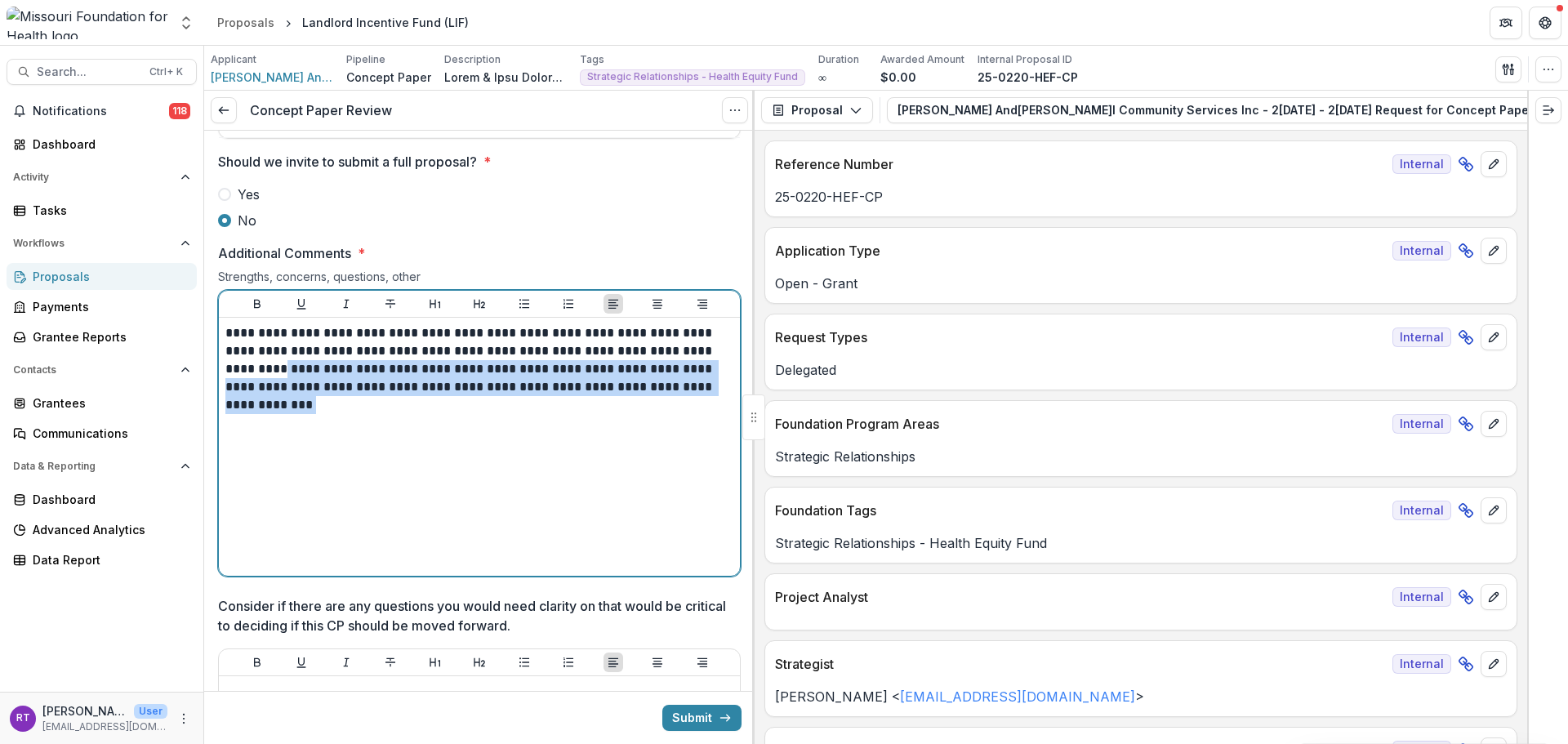
drag, startPoint x: 696, startPoint y: 431, endPoint x: 680, endPoint y: 374, distance: 59.2
click at [680, 374] on div "**********" at bounding box center [479, 446] width 508 height 245
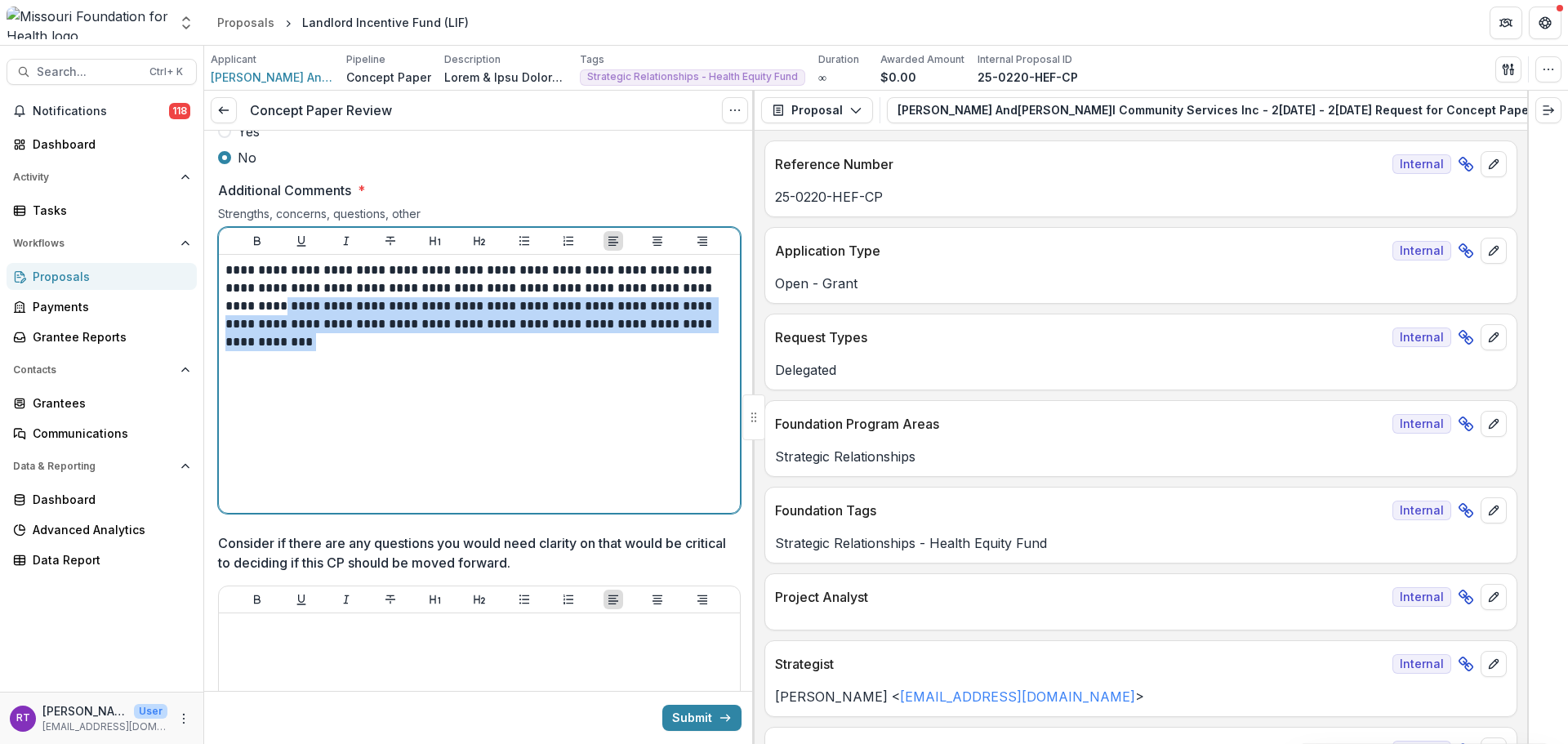
scroll to position [2450, 0]
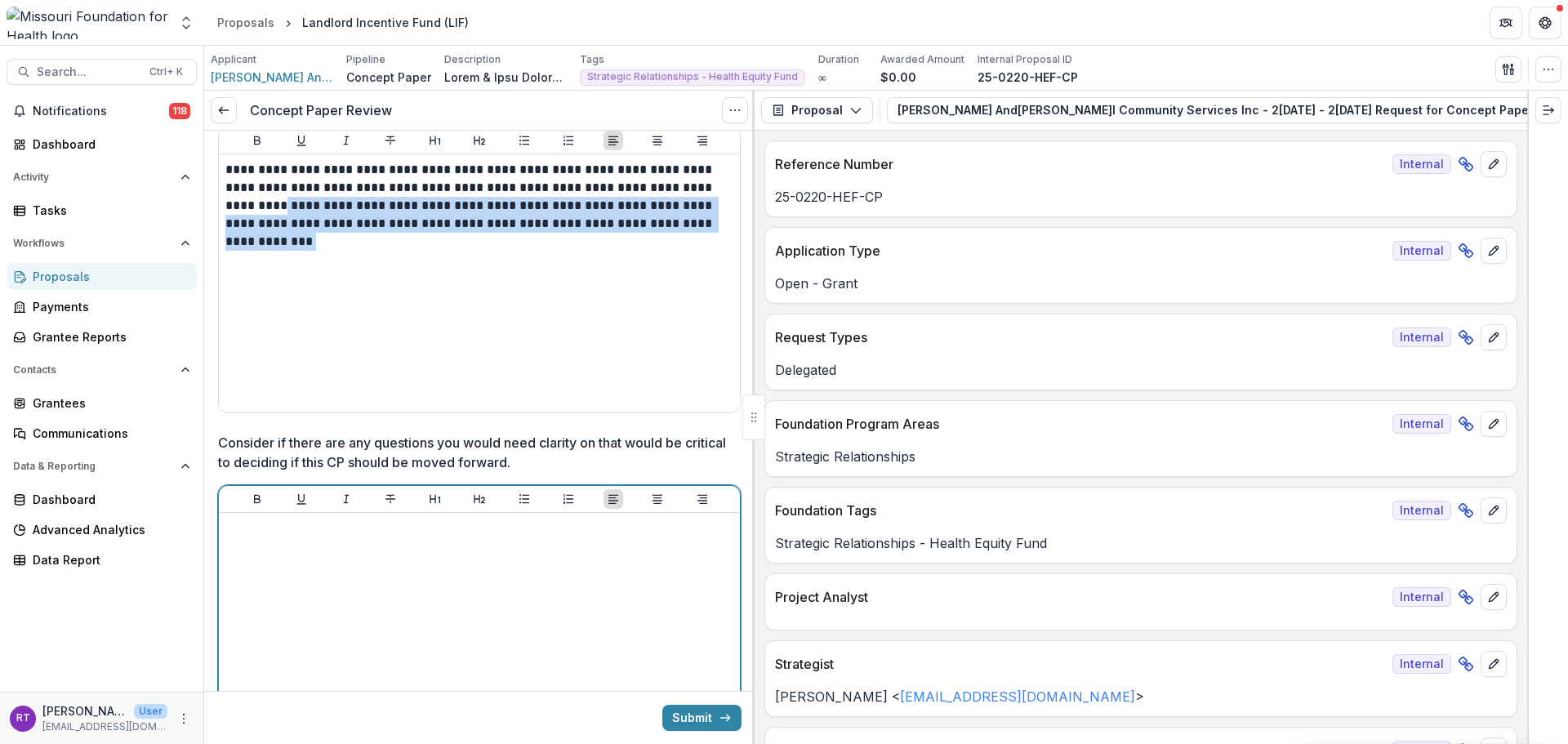
click at [544, 599] on div at bounding box center [479, 641] width 508 height 245
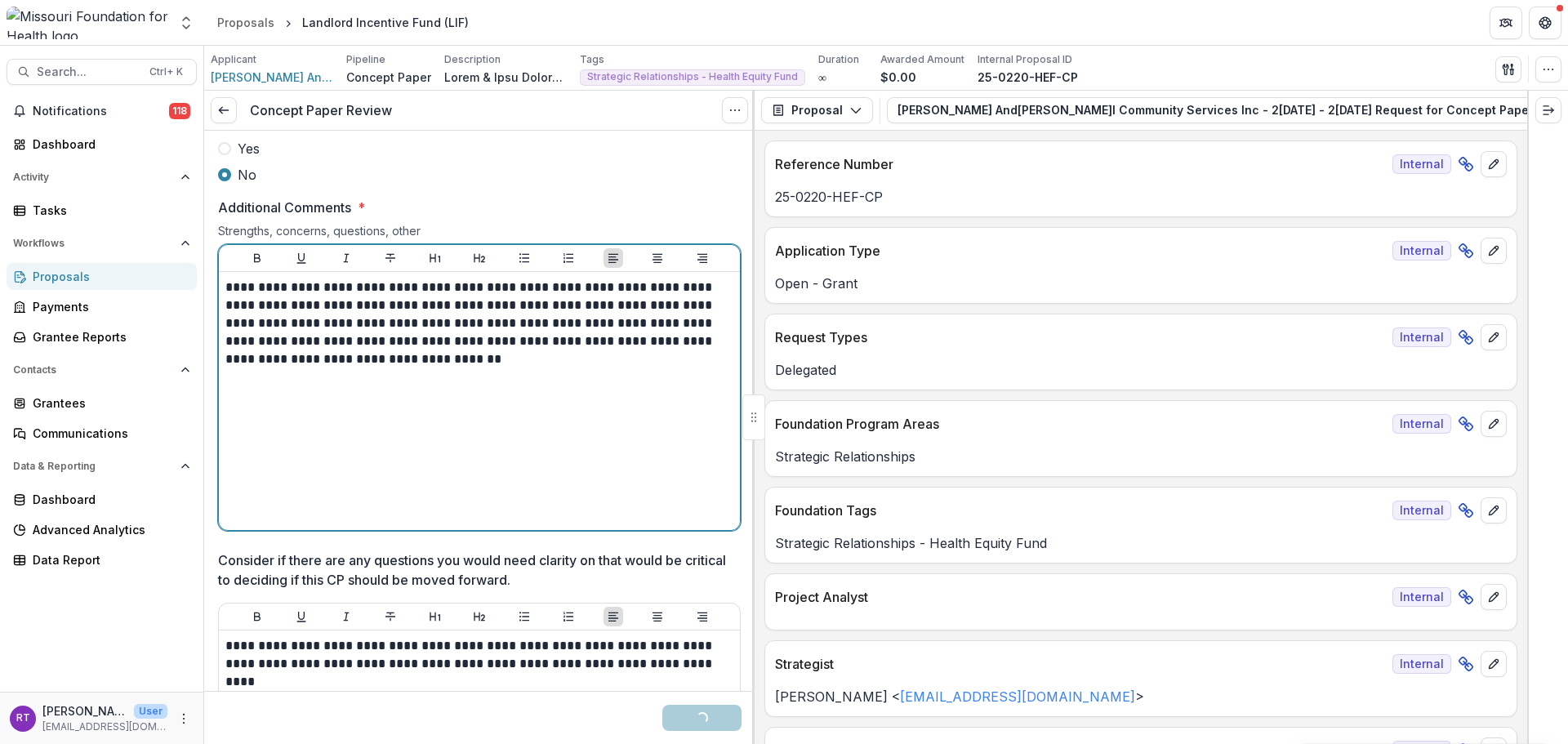
scroll to position [2369, 0]
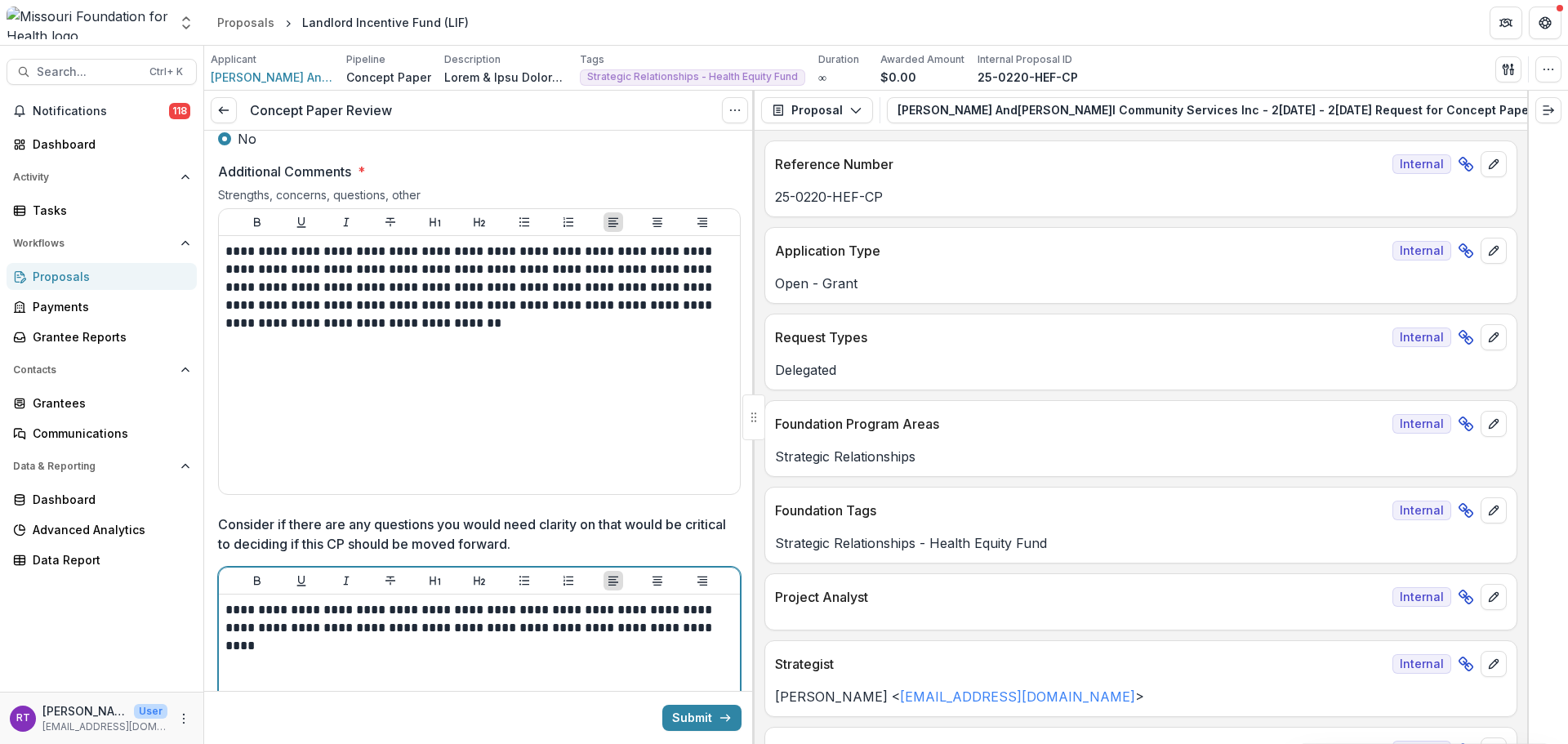
click at [700, 637] on p "**********" at bounding box center [478, 618] width 505 height 36
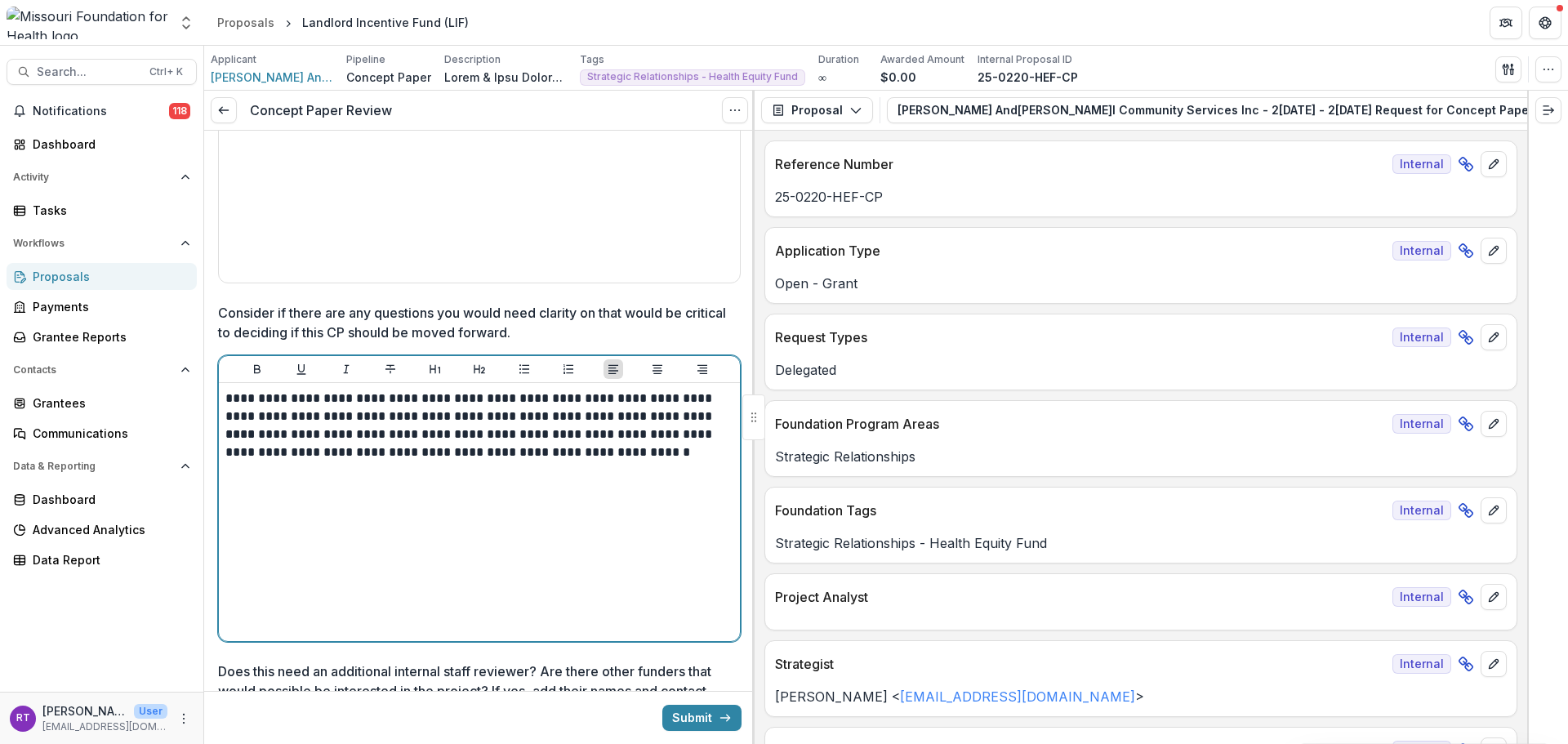
scroll to position [2613, 0]
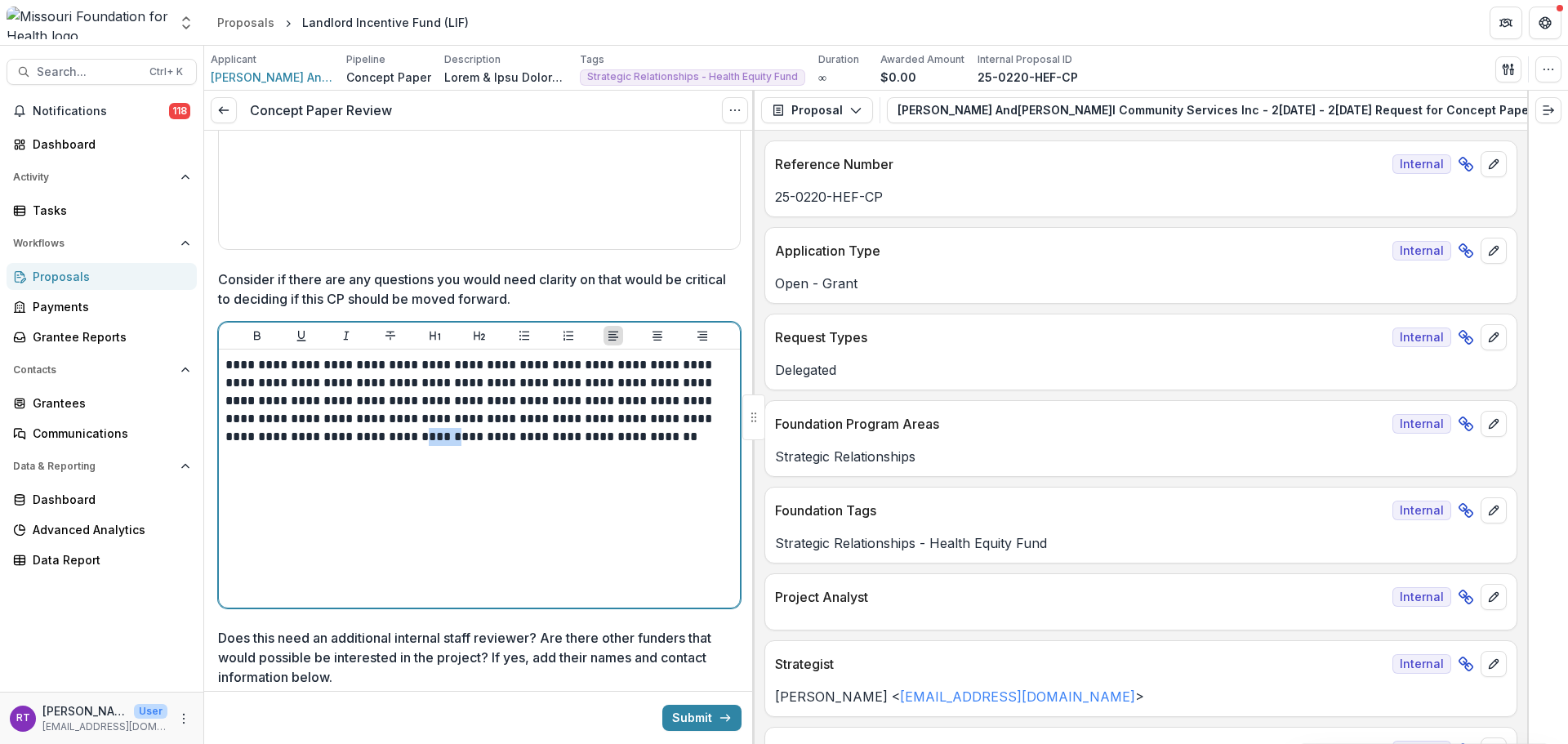
drag, startPoint x: 396, startPoint y: 455, endPoint x: 371, endPoint y: 460, distance: 25.5
click at [371, 446] on p "**********" at bounding box center [478, 419] width 505 height 54
click at [357, 464] on p "**********" at bounding box center [478, 428] width 505 height 72
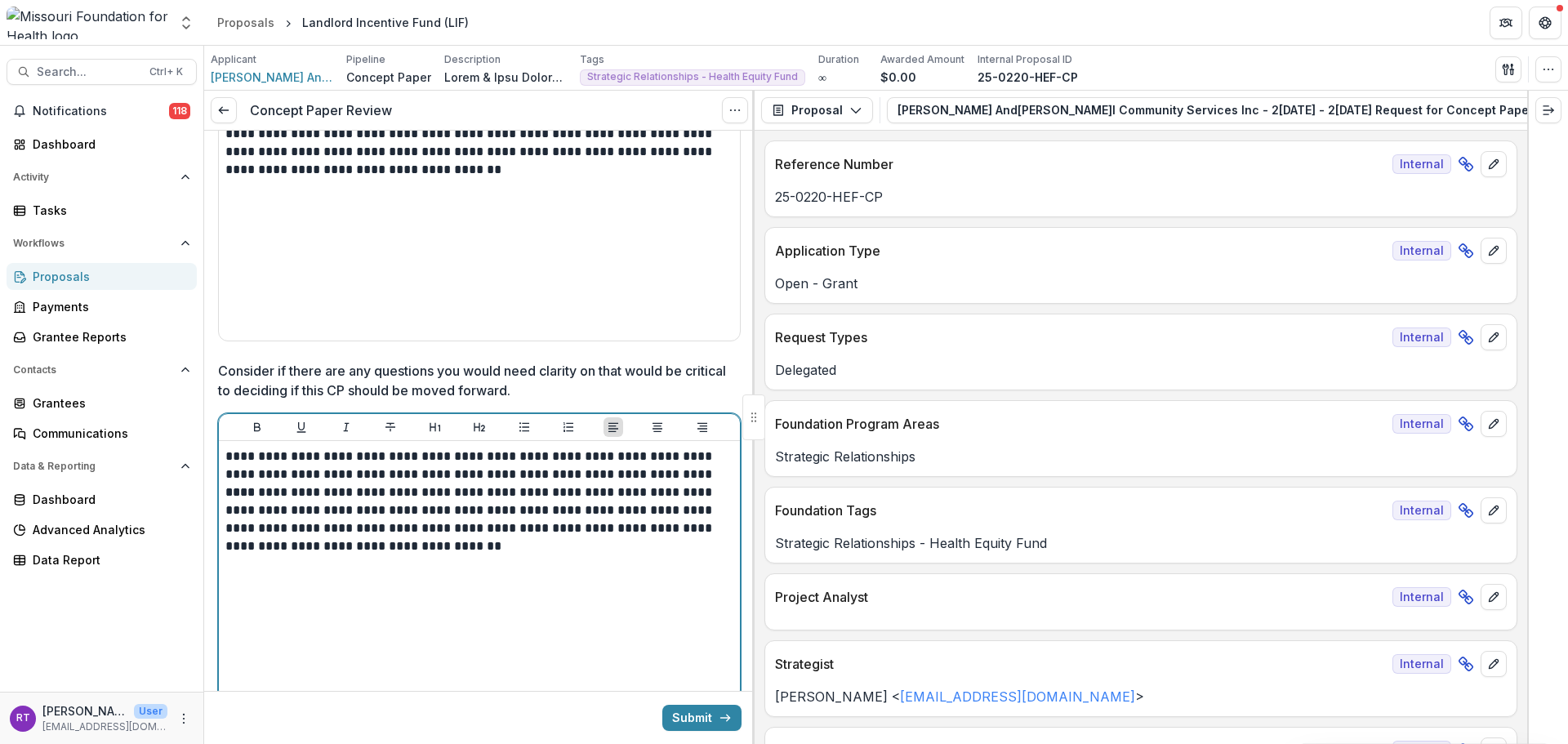
scroll to position [2531, 0]
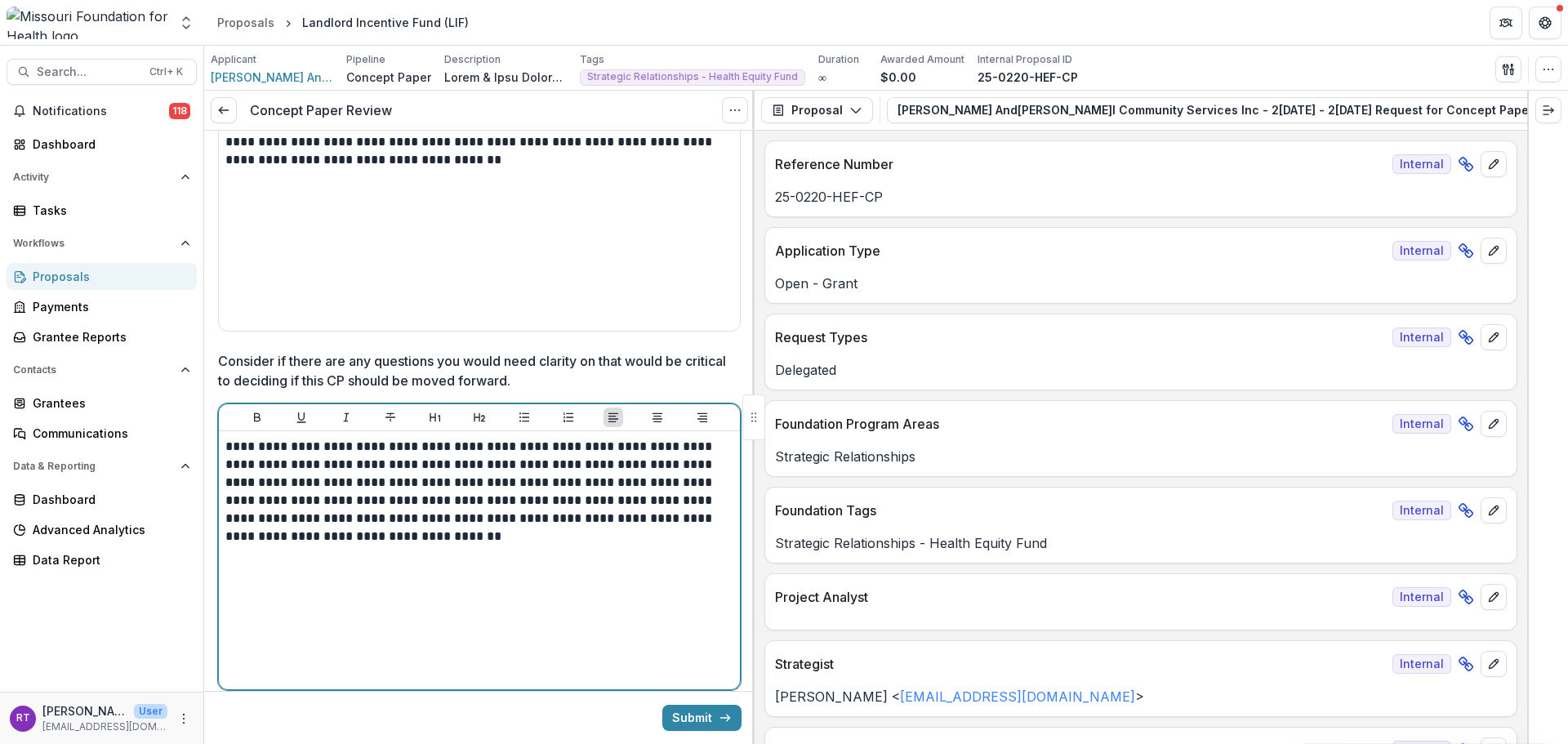
click at [710, 473] on p "**********" at bounding box center [478, 456] width 505 height 36
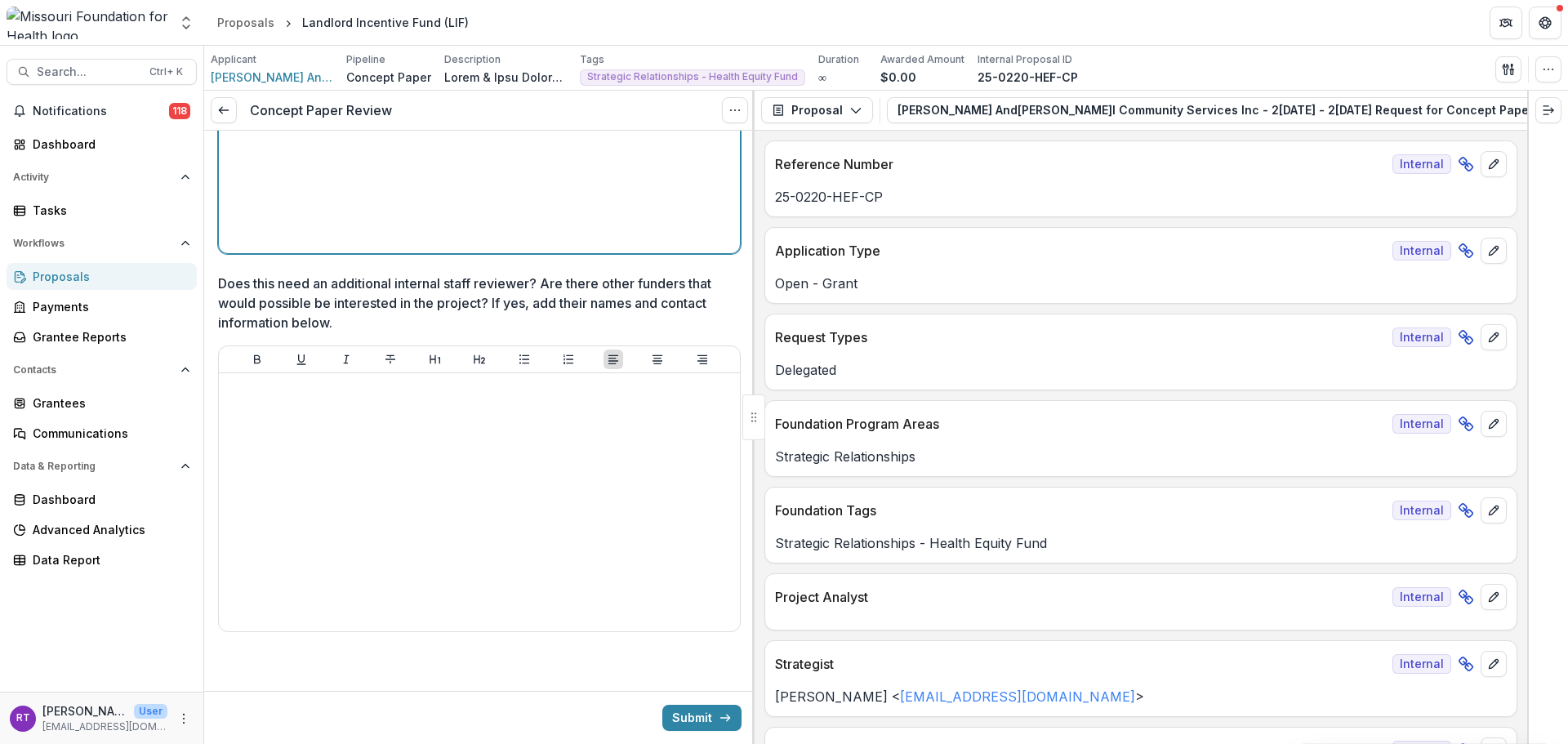
scroll to position [2987, 0]
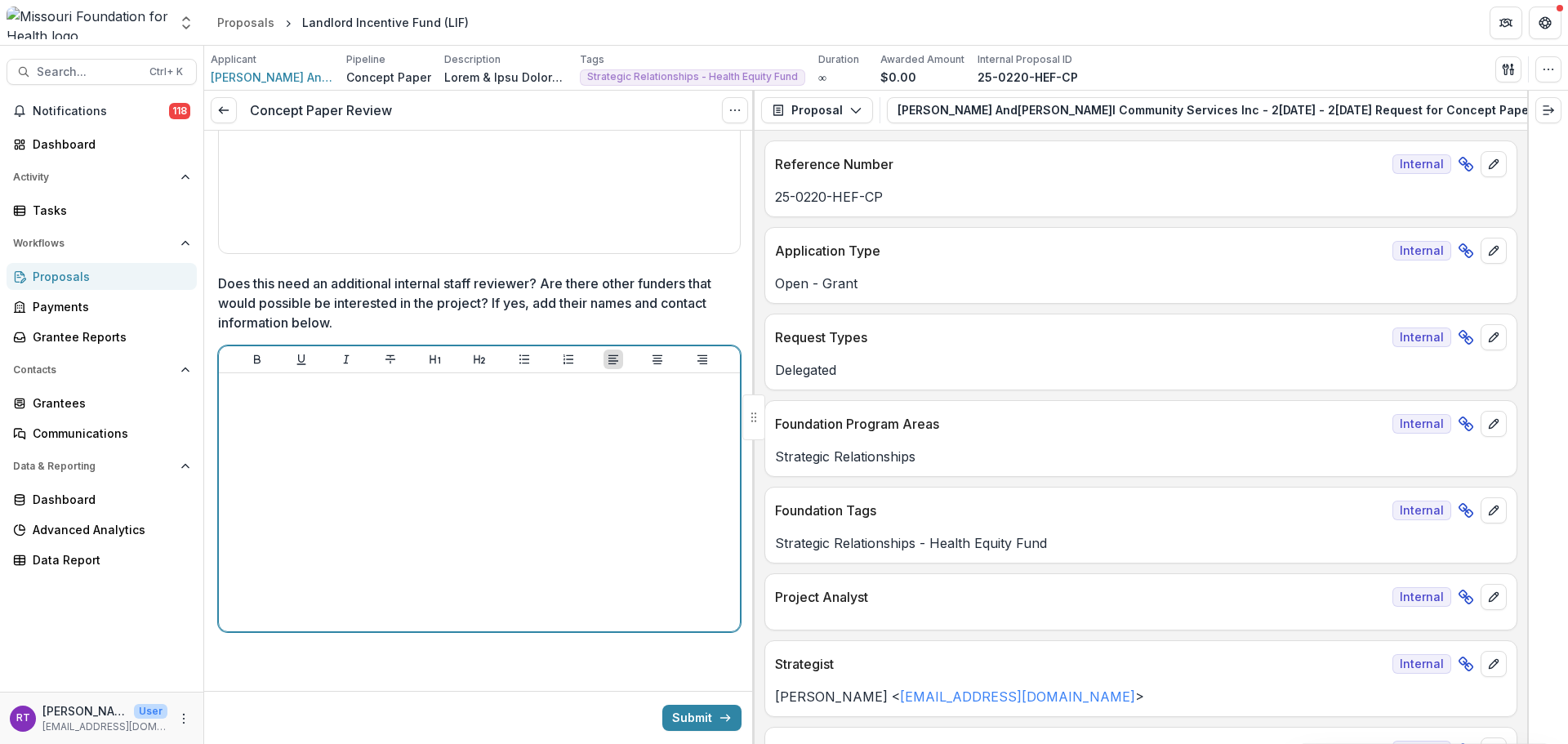
click at [526, 457] on div at bounding box center [479, 502] width 508 height 245
drag, startPoint x: 264, startPoint y: 480, endPoint x: 265, endPoint y: 467, distance: 13.0
click at [264, 480] on div "**********" at bounding box center [479, 502] width 508 height 245
click at [266, 462] on div "**********" at bounding box center [479, 502] width 508 height 245
click at [276, 428] on p "********" at bounding box center [478, 424] width 505 height 18
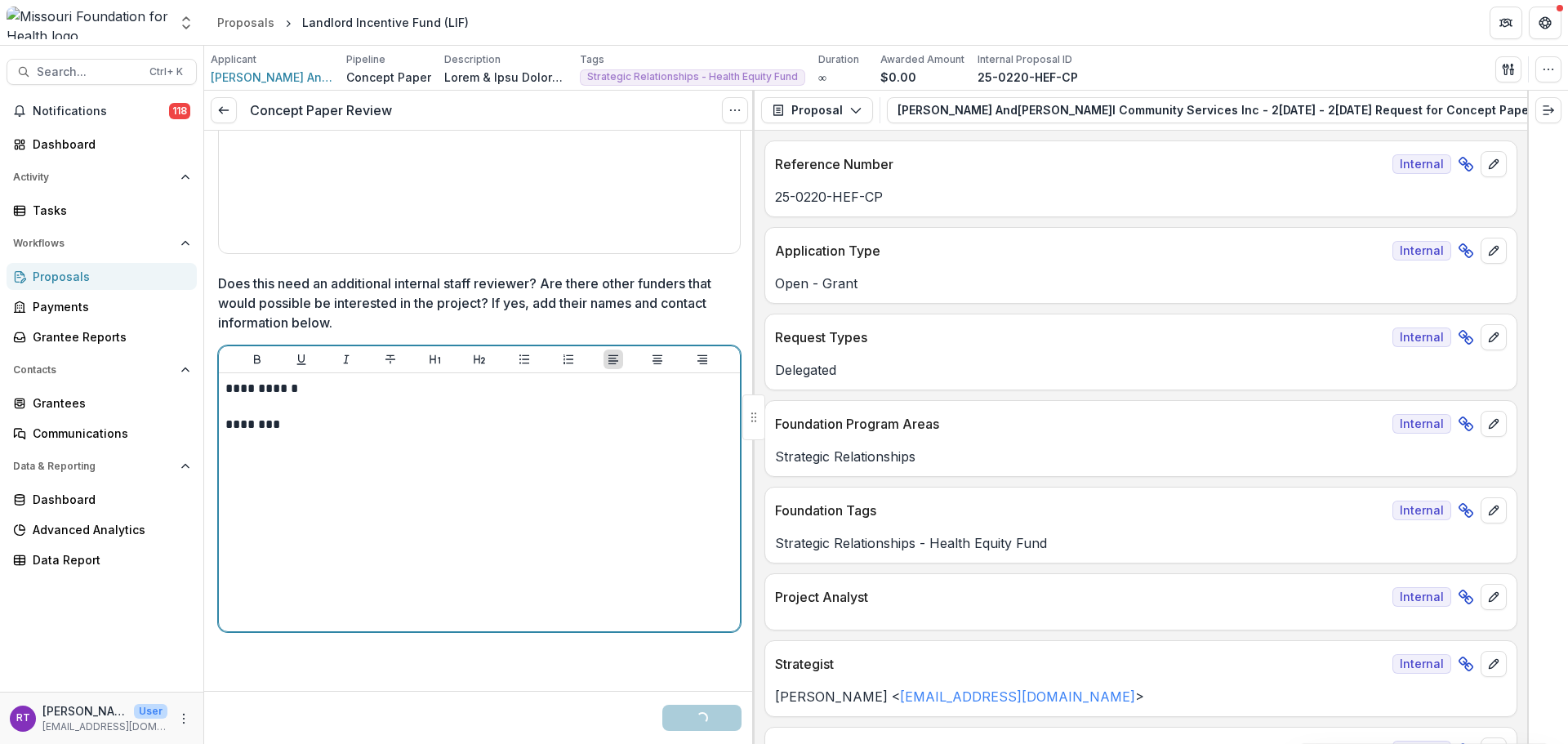
click at [279, 426] on p "********" at bounding box center [478, 424] width 505 height 18
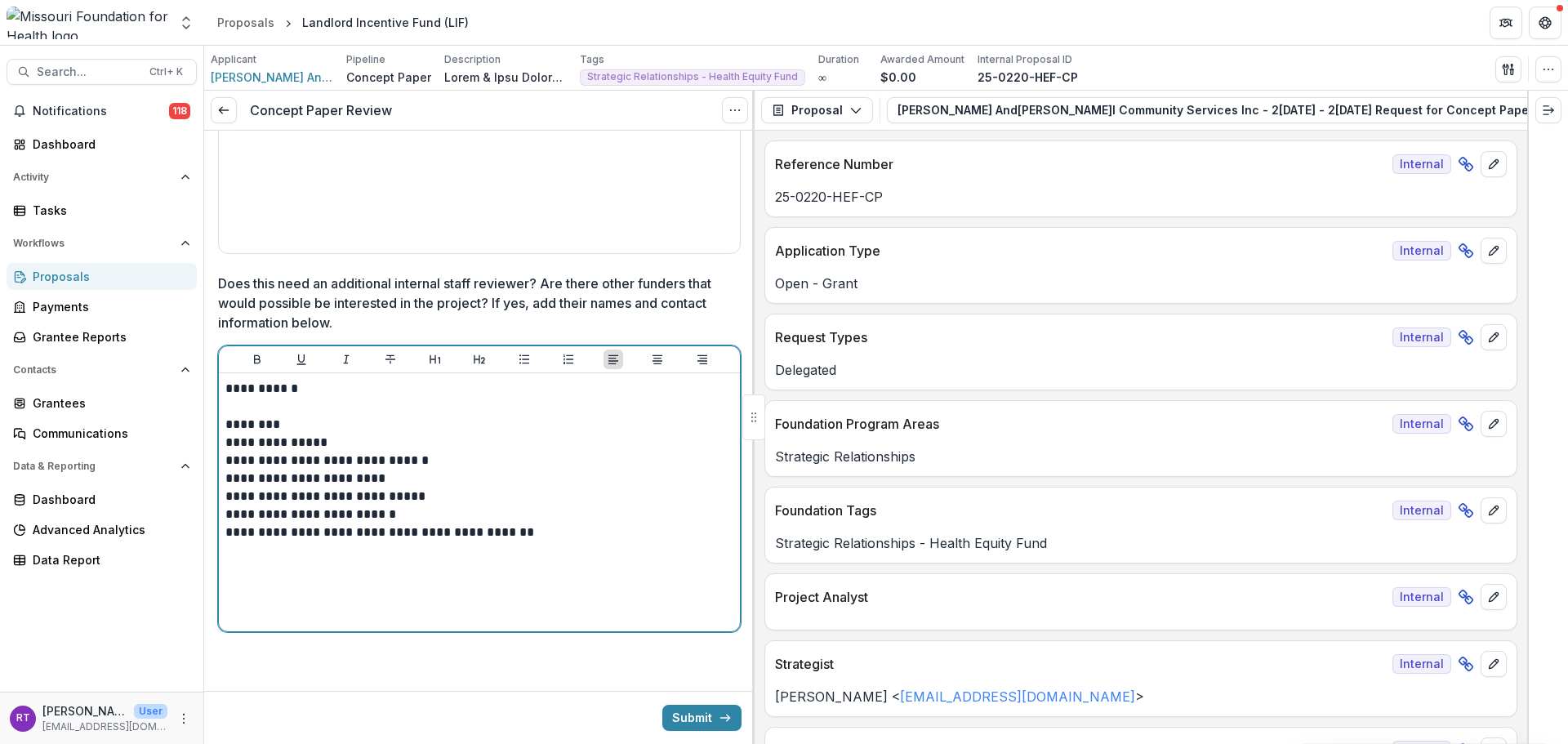
click at [244, 476] on p "**********" at bounding box center [478, 478] width 505 height 18
click at [515, 531] on p "**********" at bounding box center [478, 532] width 505 height 18
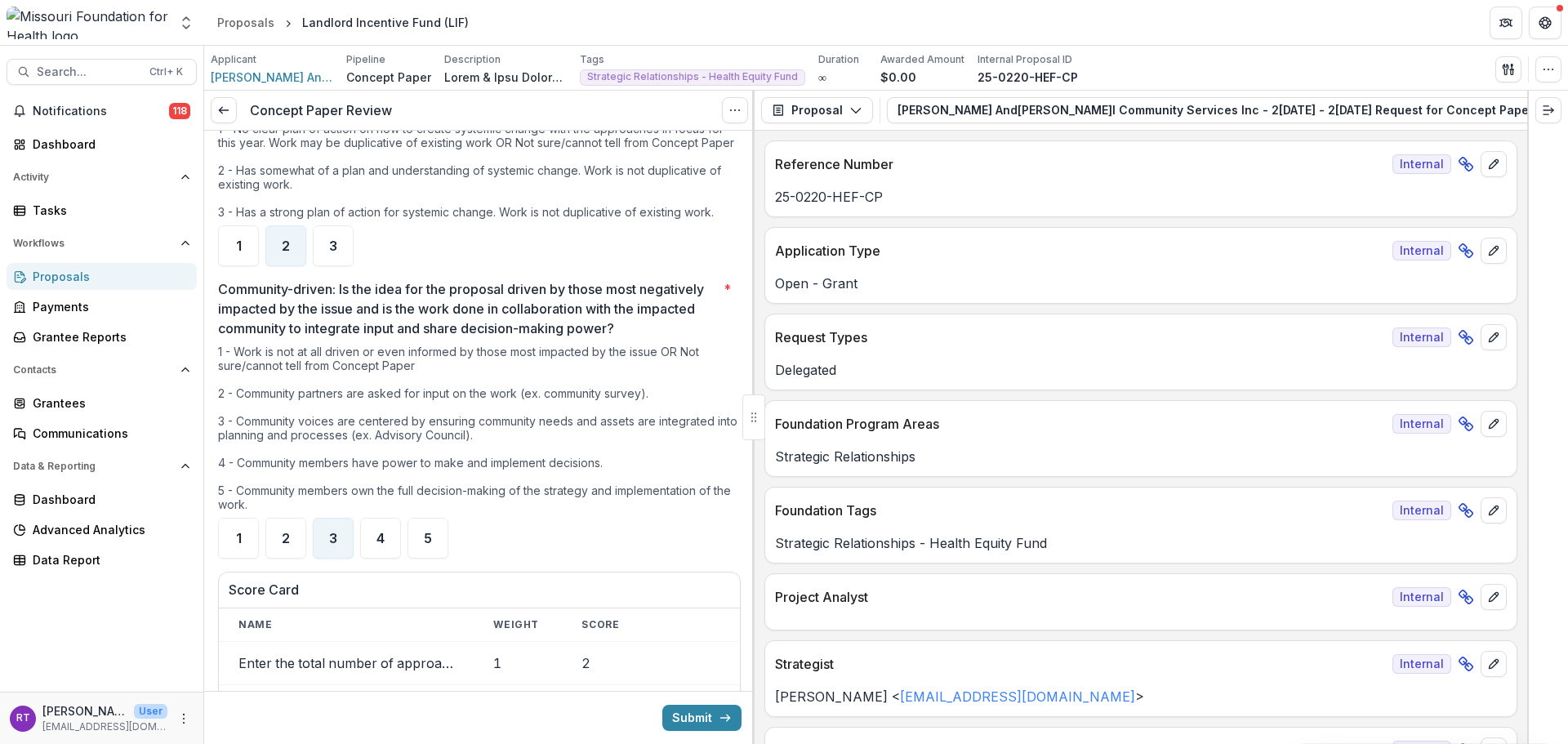
scroll to position [1762, 0]
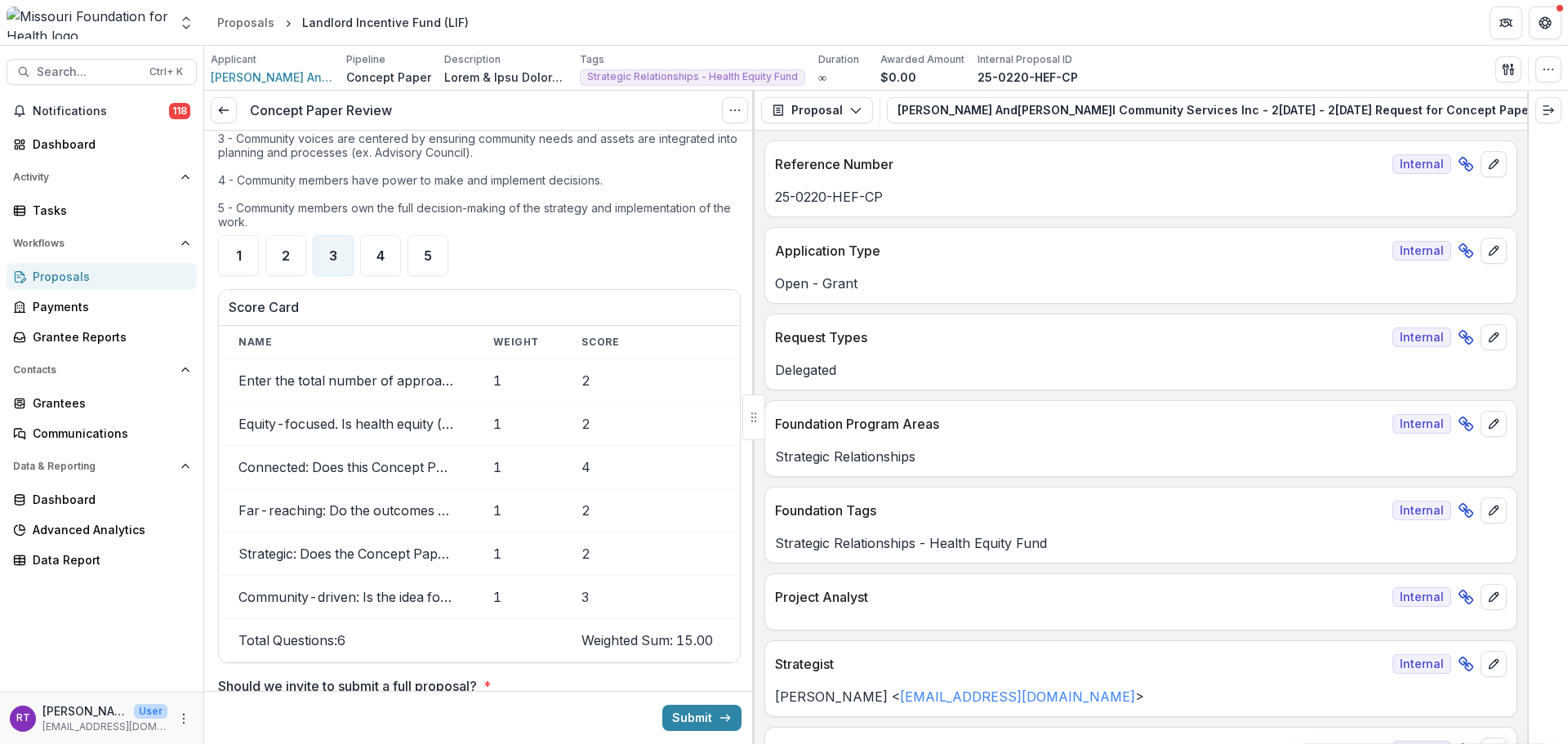
click at [680, 645] on button "Submit" at bounding box center [702, 718] width 79 height 26
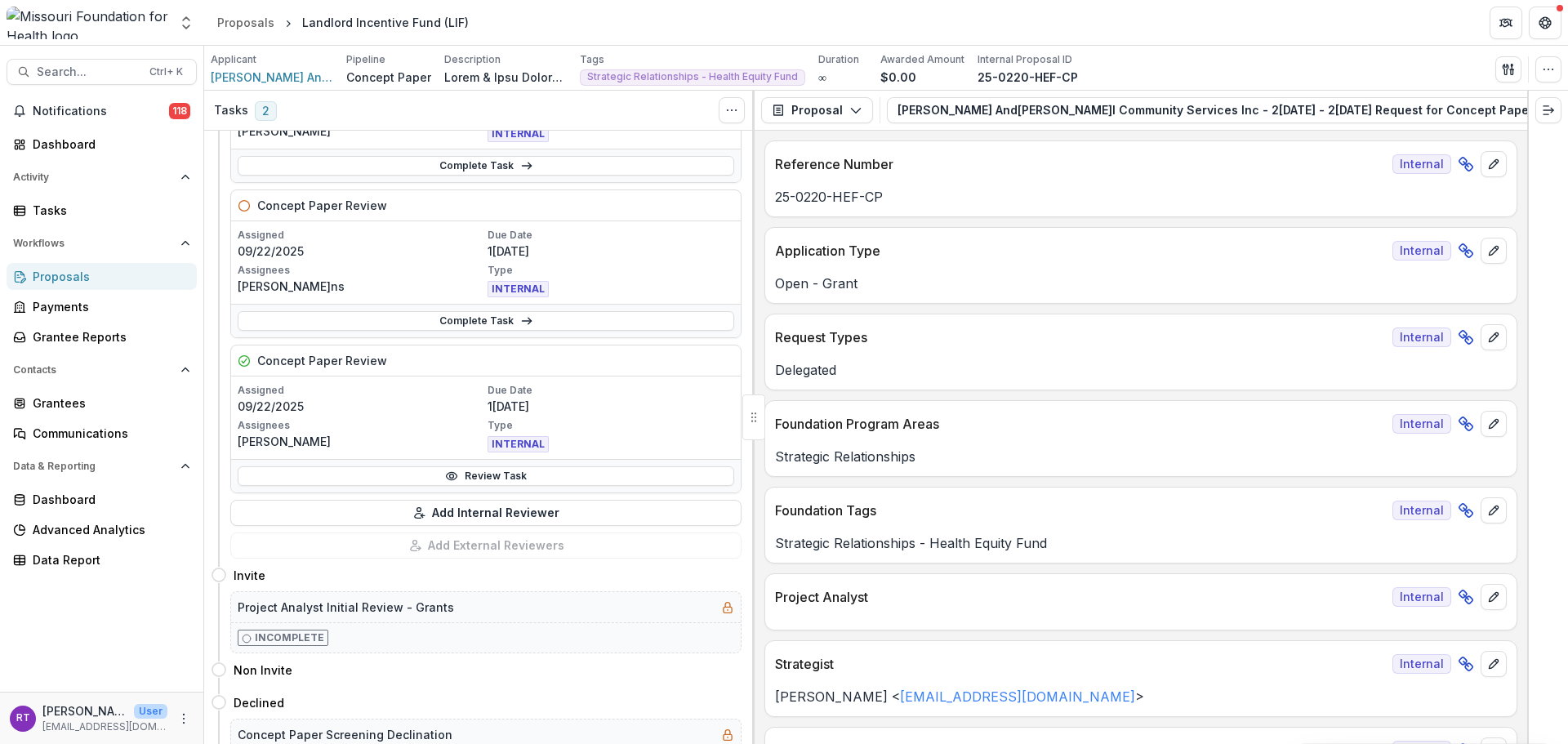
scroll to position [154, 0]
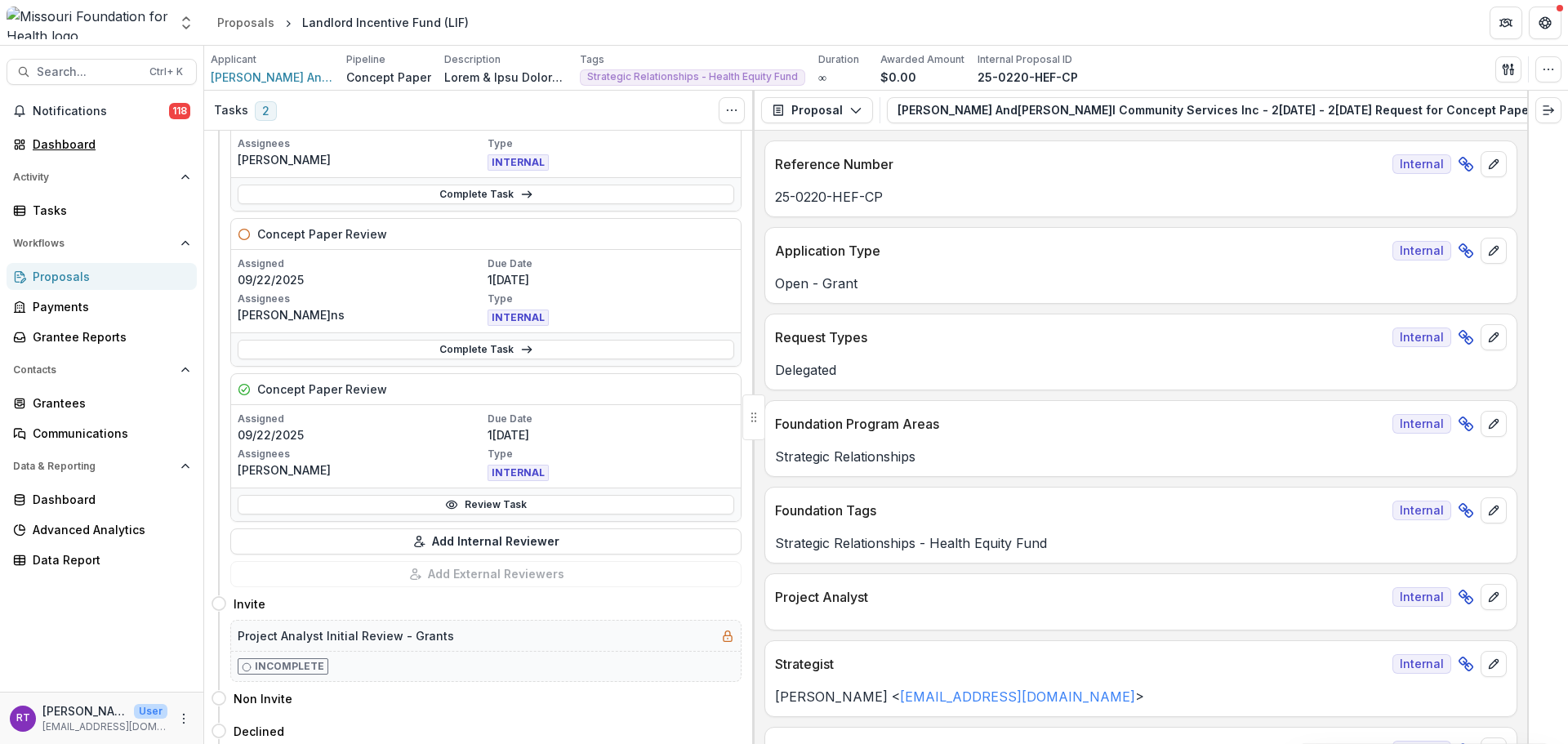
click at [77, 149] on div "Dashboard" at bounding box center [109, 144] width 151 height 17
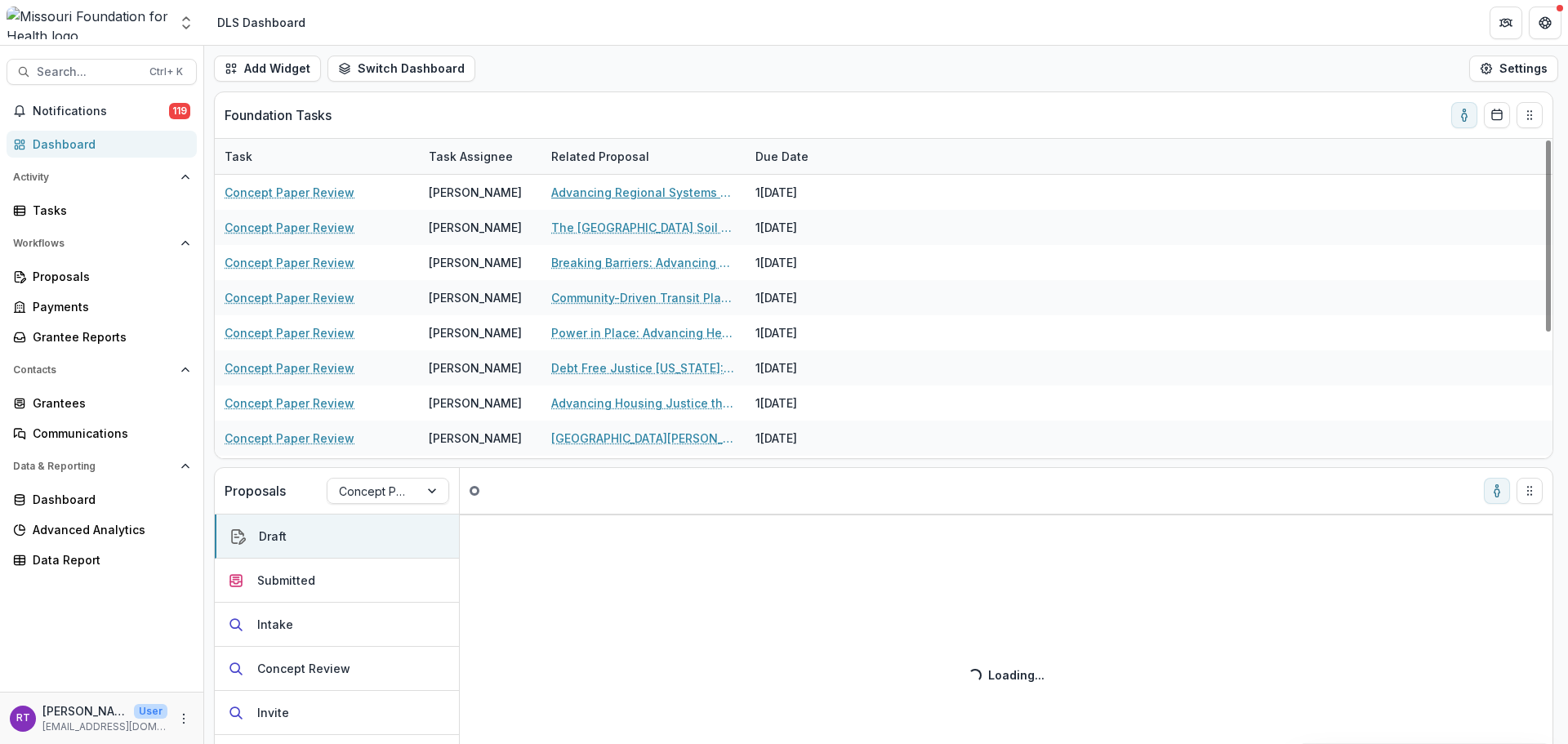
click at [640, 195] on link "Advancing Regional Systems Transformation to End Homelessness in the [GEOGRAPHI…" at bounding box center [644, 193] width 185 height 17
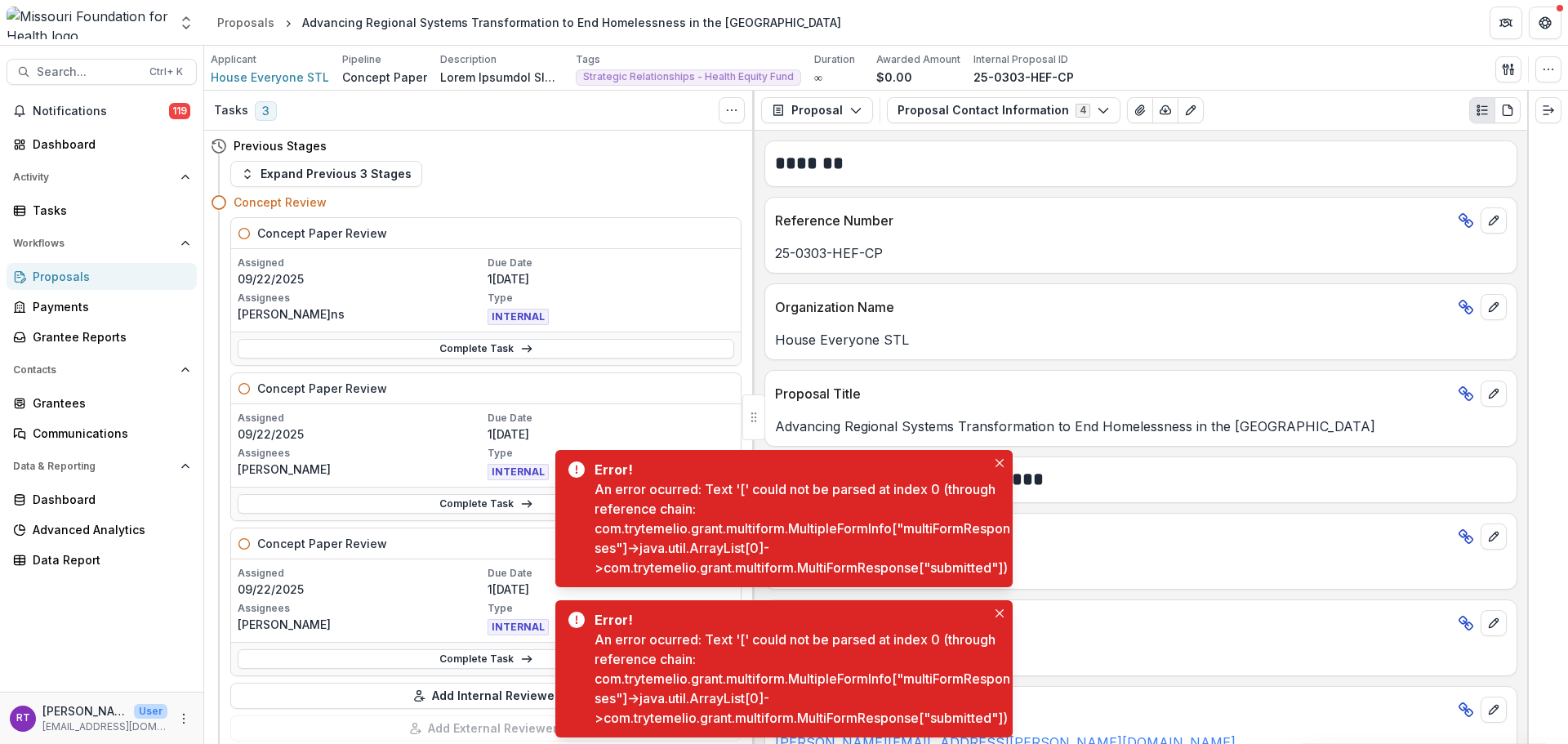
click at [1004, 453] on button "Close" at bounding box center [1000, 462] width 20 height 20
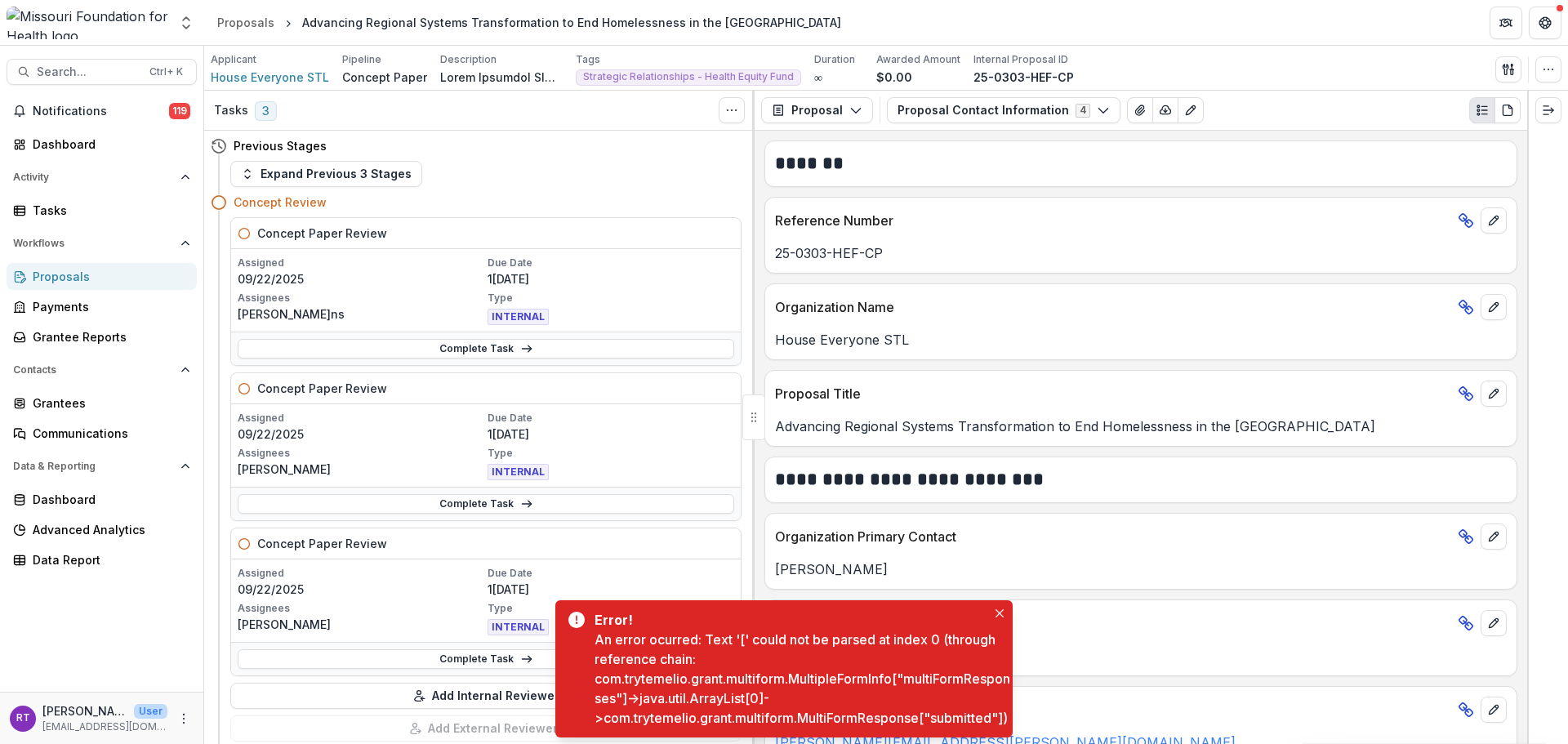
click at [994, 603] on button "Close" at bounding box center [1000, 613] width 20 height 20
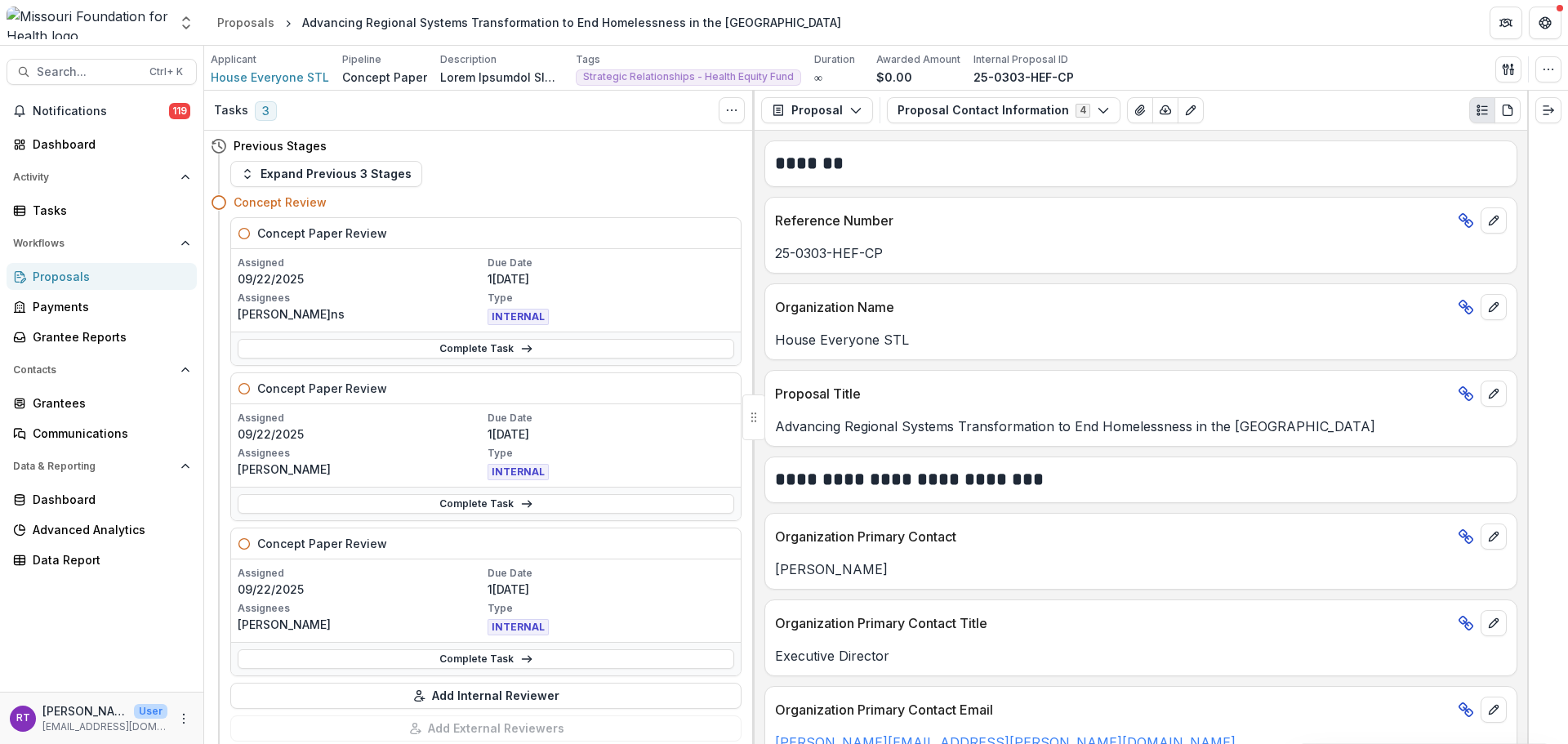
click at [947, 109] on button "Proposal Contact Information 4" at bounding box center [1003, 110] width 233 height 26
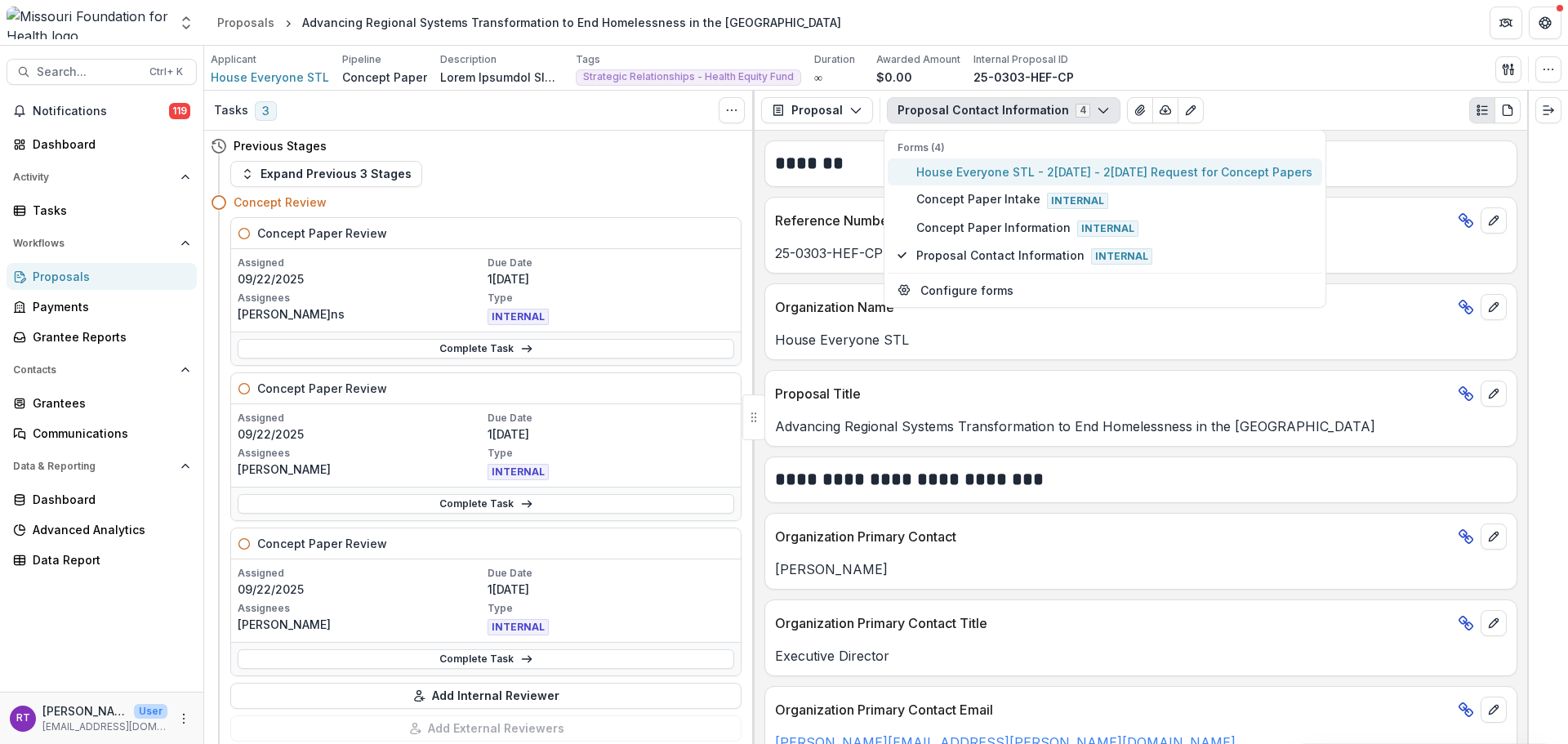
click at [968, 181] on span "House Everyone STL - 2[DATE] - 2[DATE] Request for Concept Papers" at bounding box center [1114, 172] width 396 height 17
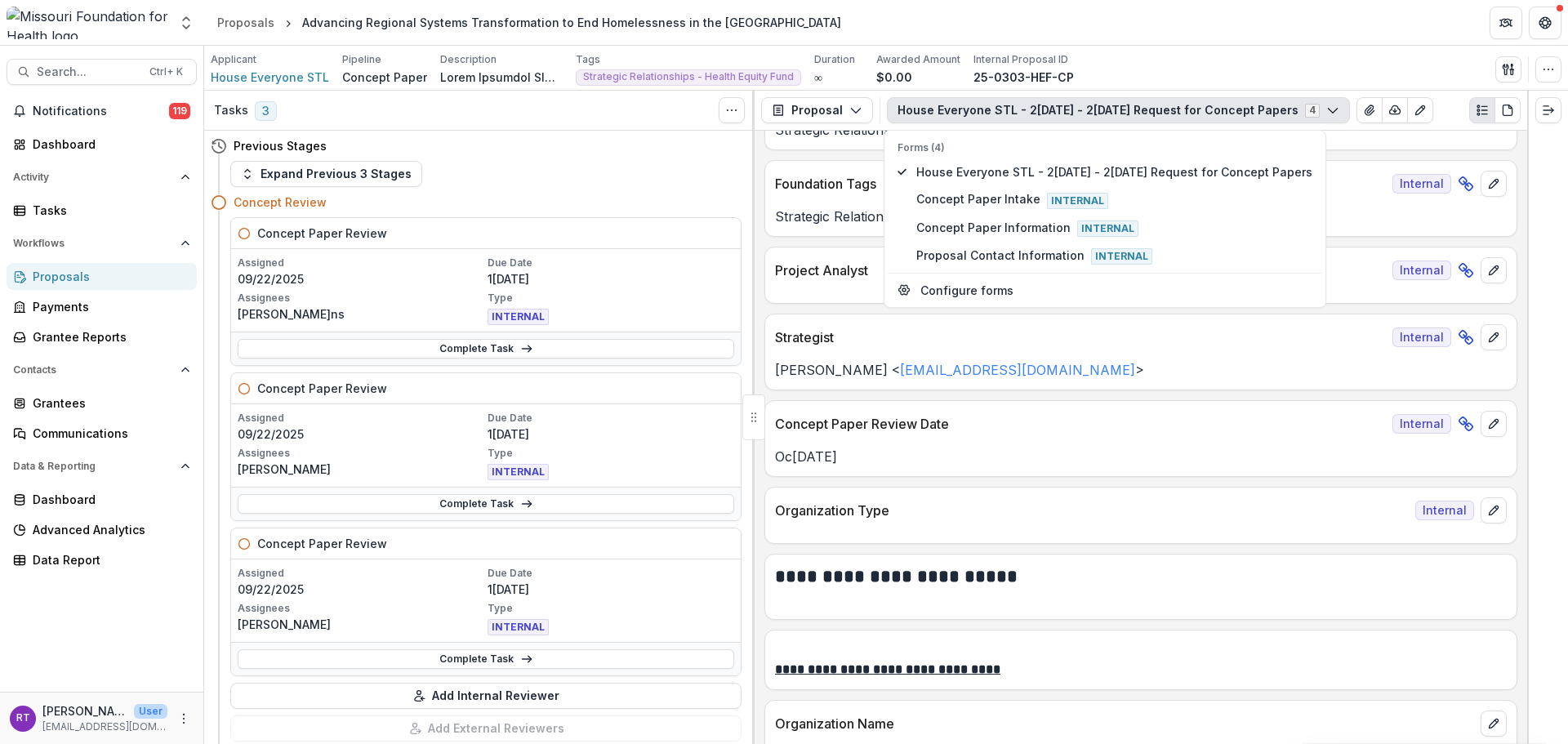
click at [1022, 585] on h2 "**********" at bounding box center [1139, 577] width 727 height 25
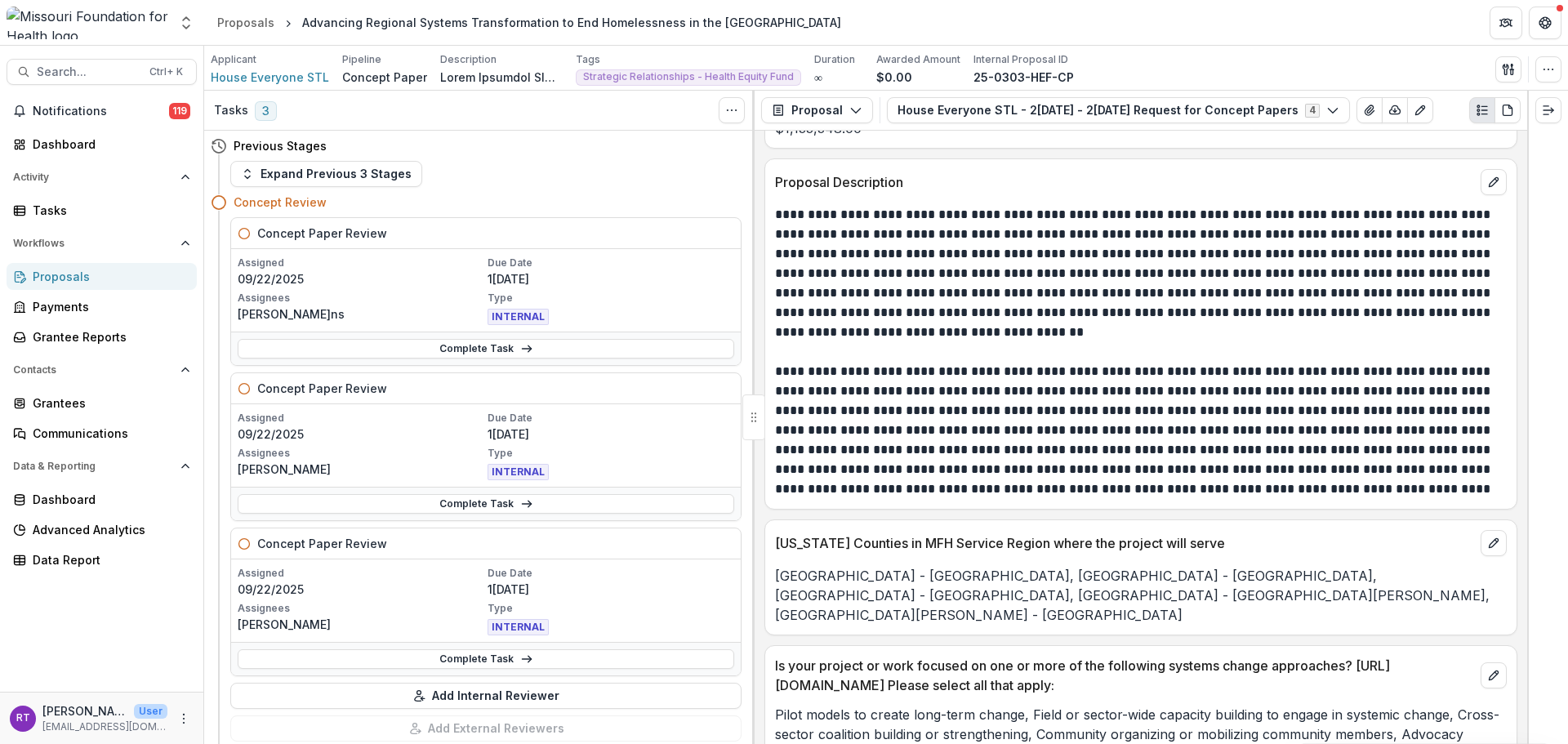
scroll to position [3675, 0]
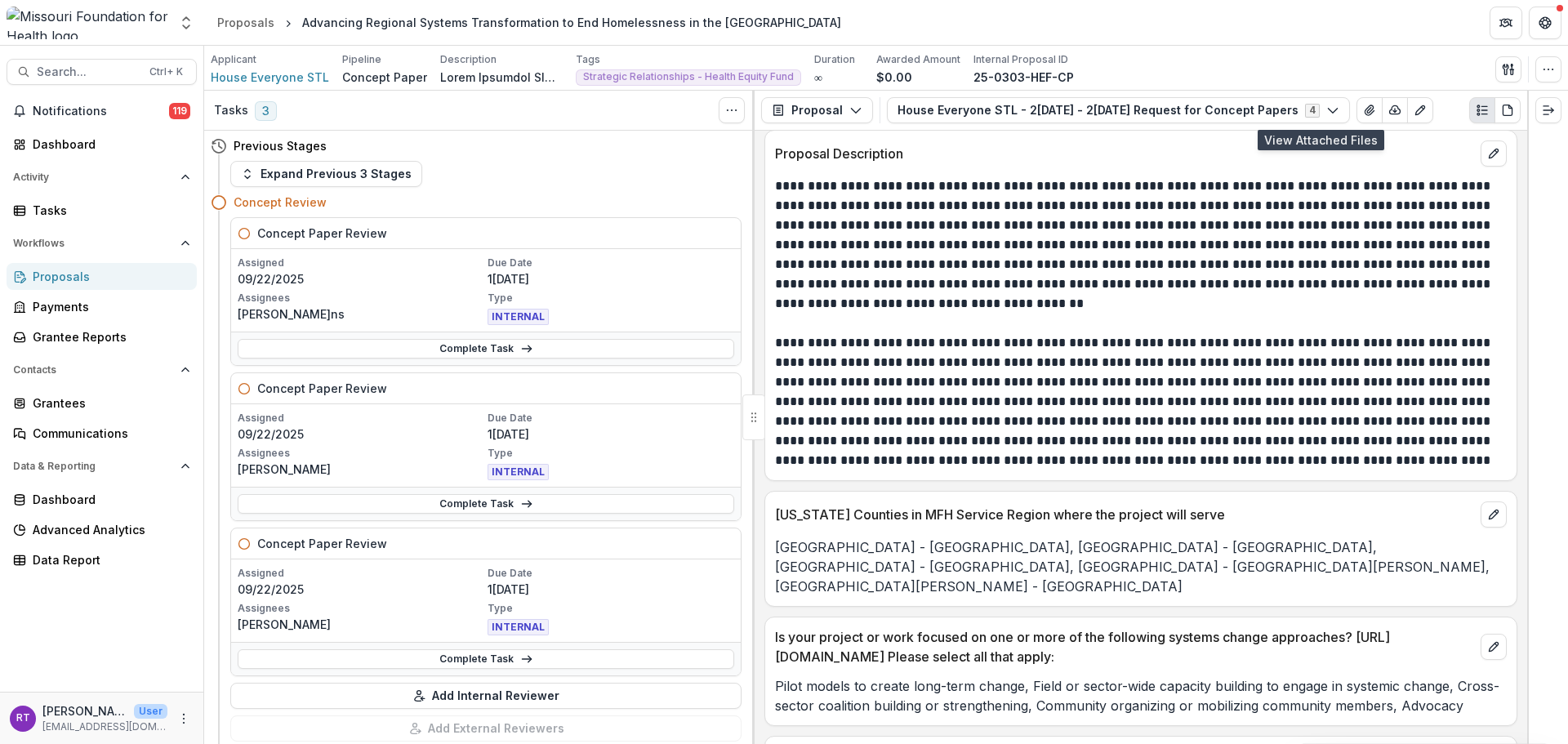
click at [1175, 104] on icon "View Attached Files" at bounding box center [1369, 109] width 13 height 13
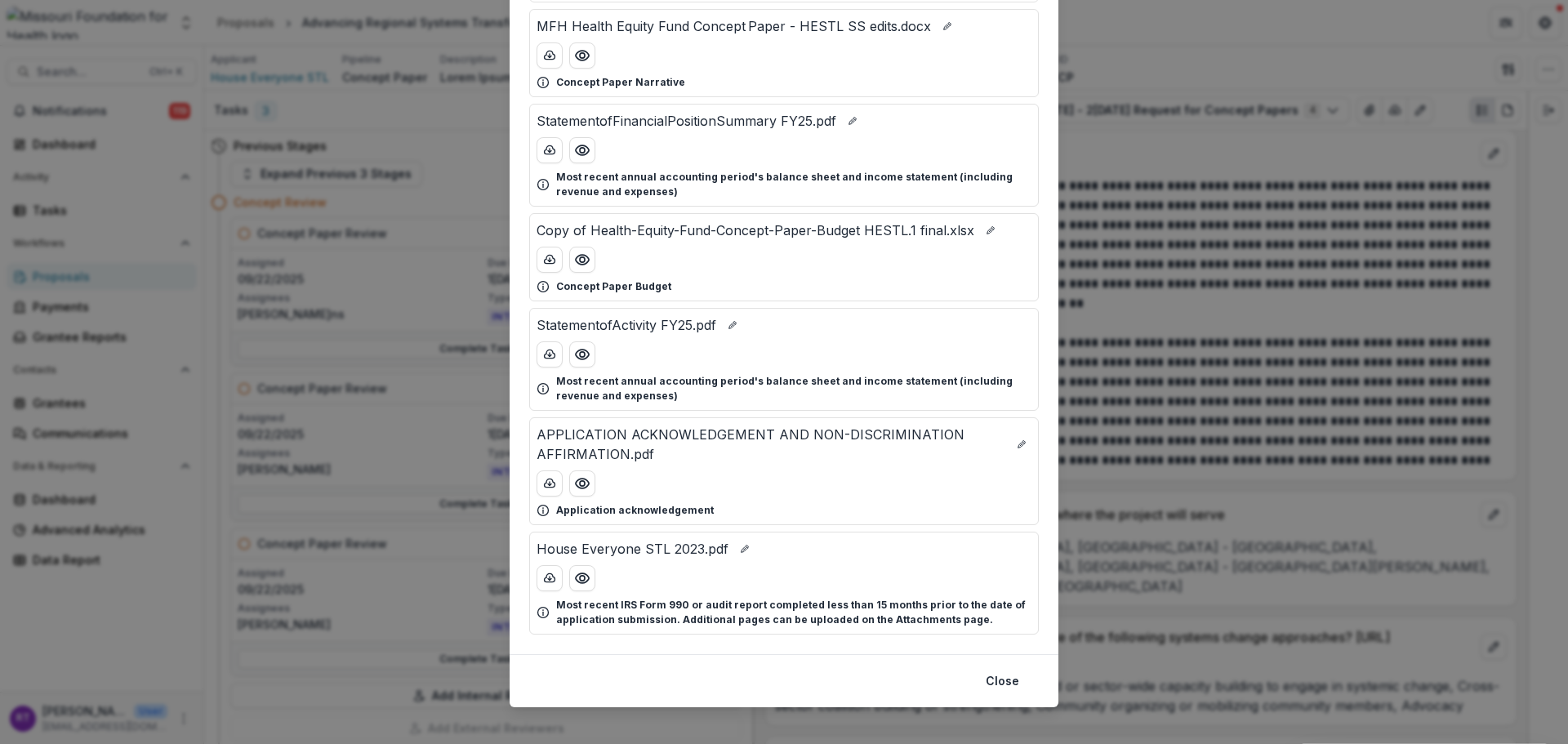
scroll to position [222, 0]
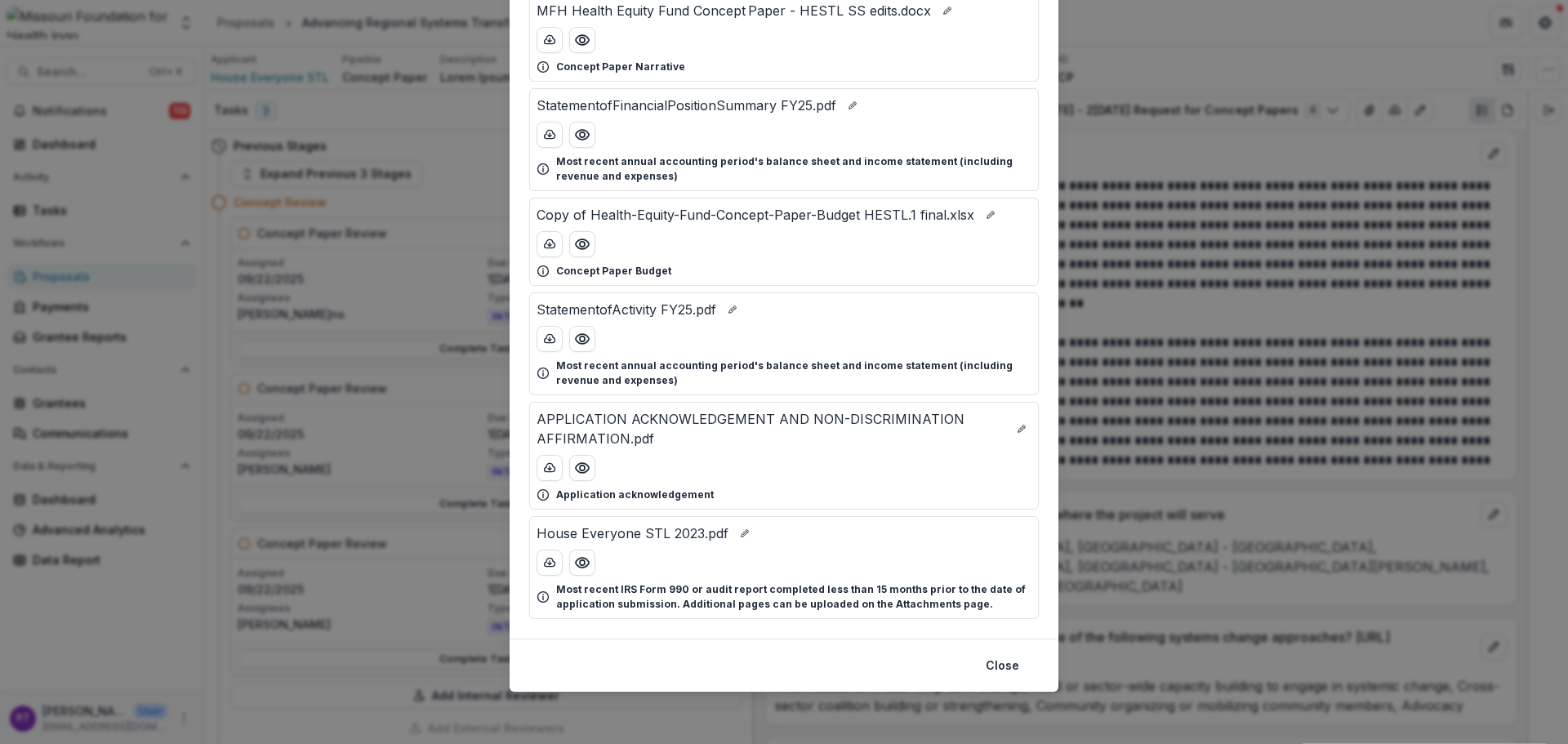
click at [583, 562] on icon "Preview House Everyone STL 2023.pdf" at bounding box center [582, 562] width 16 height 16
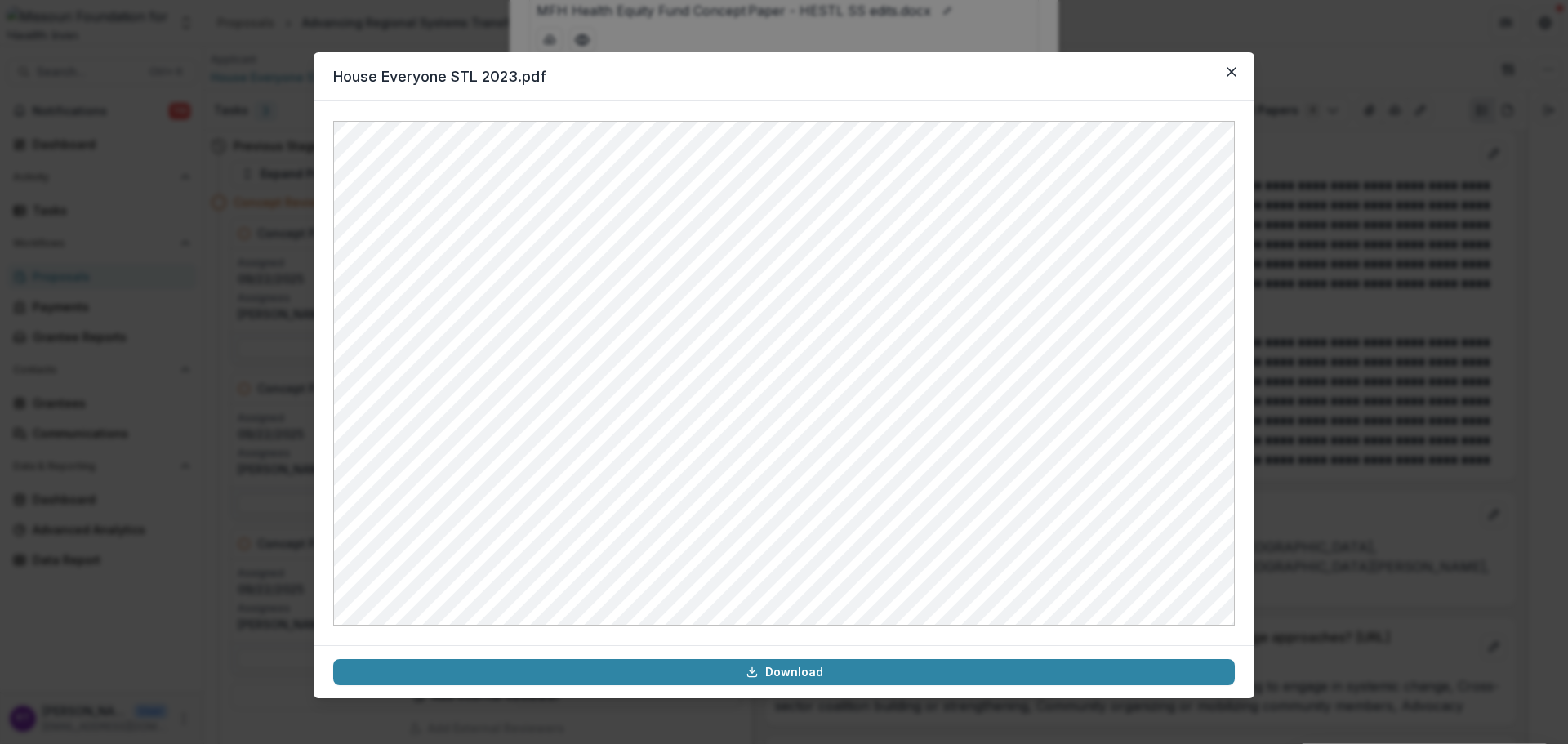
click at [1175, 70] on button "Close" at bounding box center [1231, 71] width 26 height 26
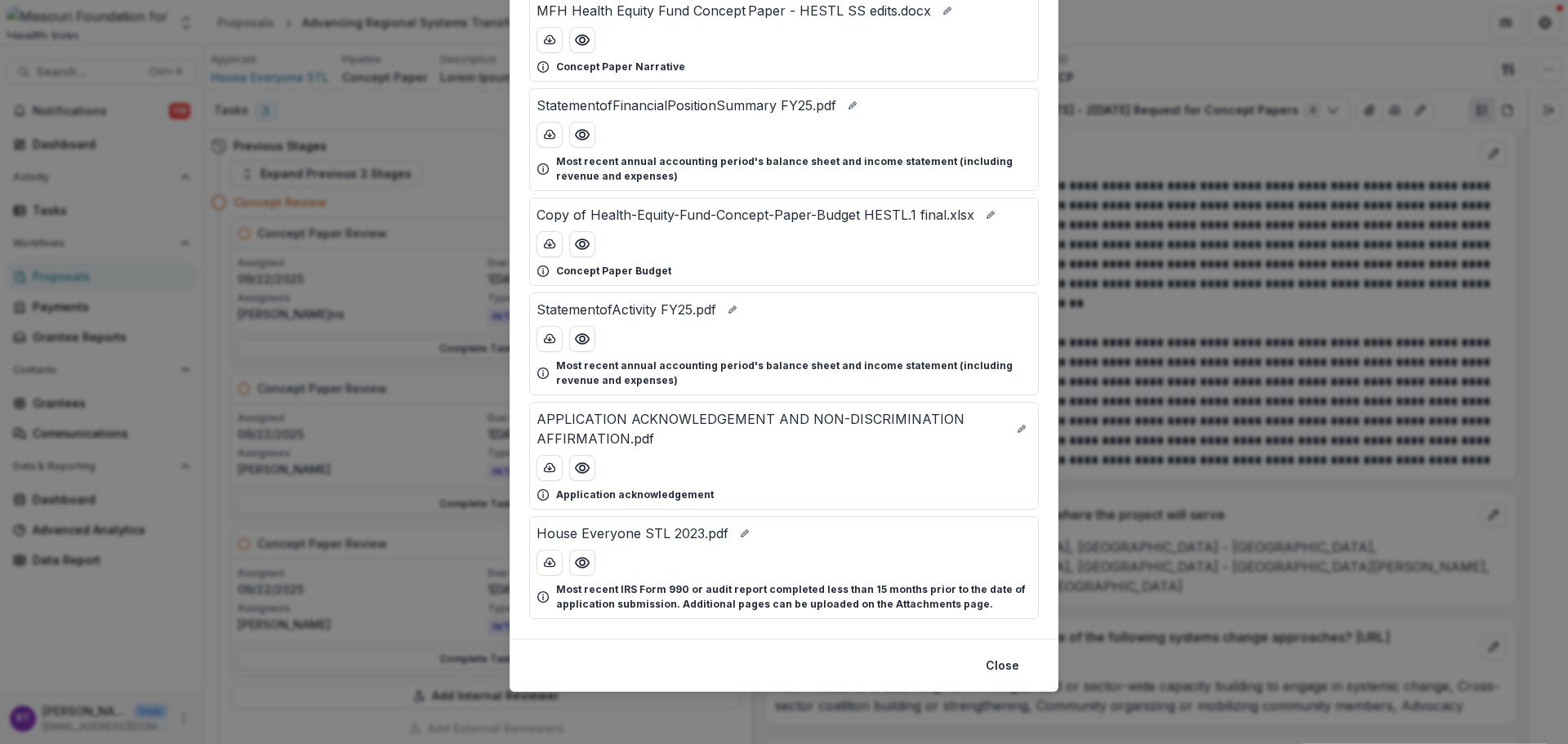
click at [592, 246] on button "Preview Copy of Health-Equity-Fund-Concept-Paper-Budget HESTL.1 final.xlsx" at bounding box center [582, 243] width 26 height 26
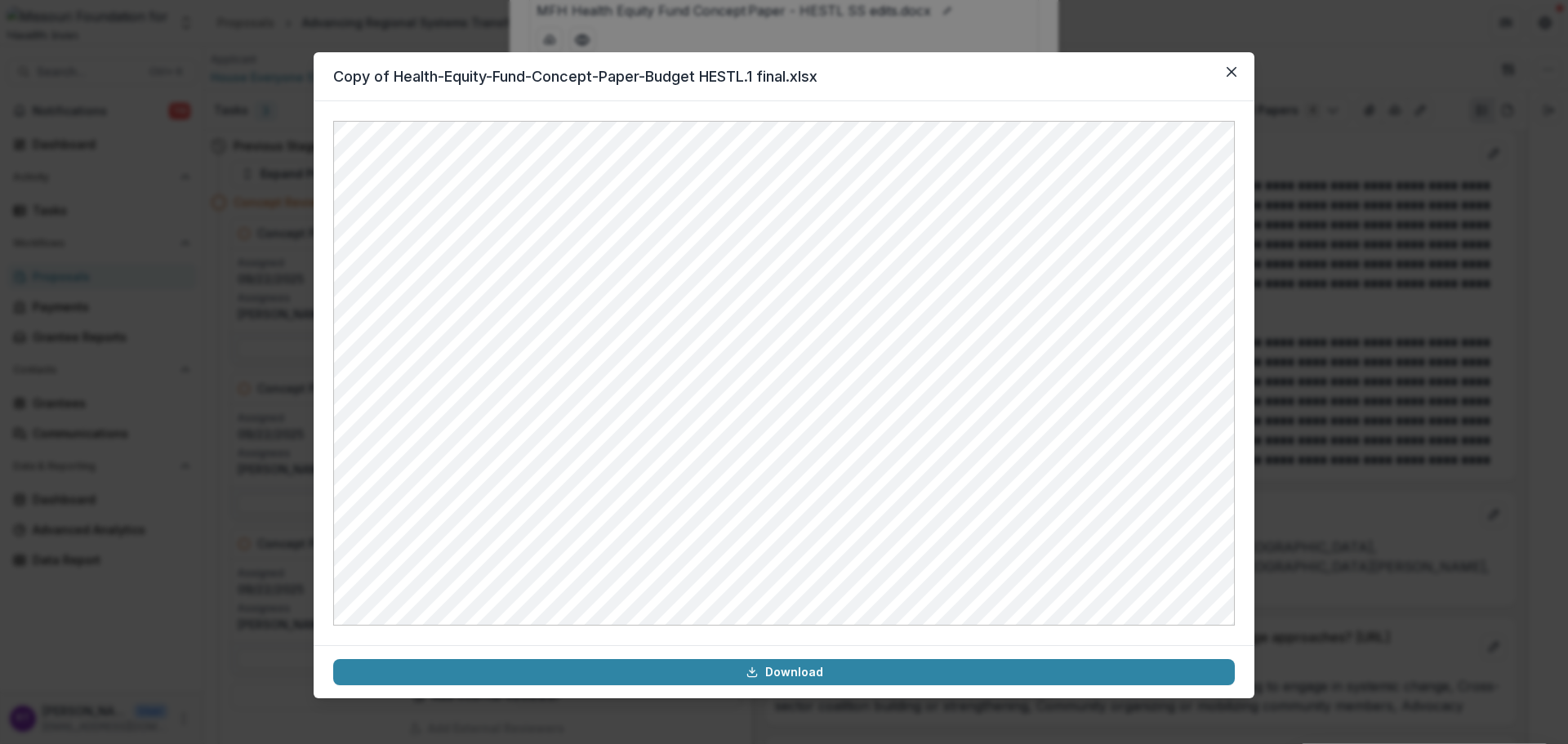
click at [1175, 81] on button "Close" at bounding box center [1231, 71] width 26 height 26
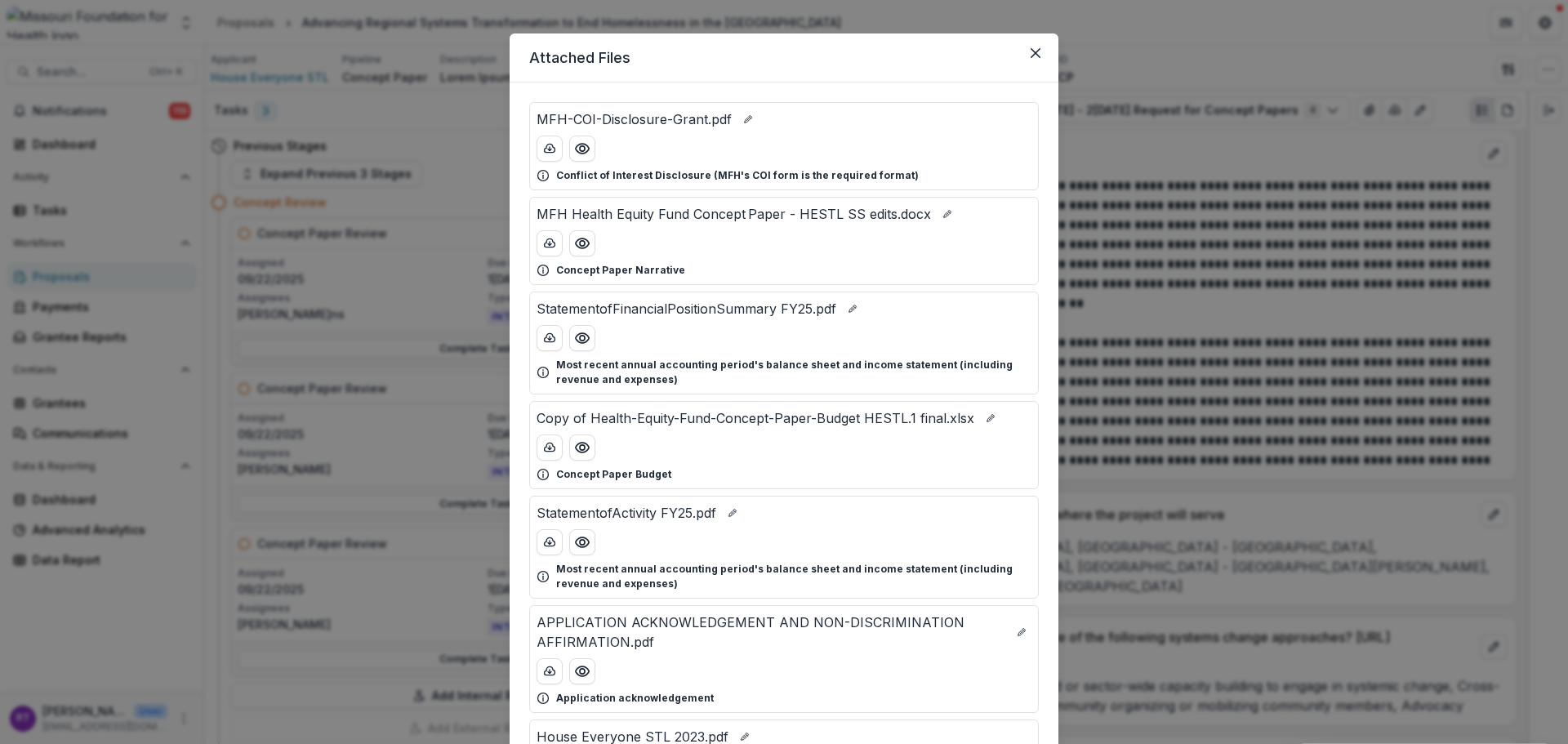
scroll to position [0, 0]
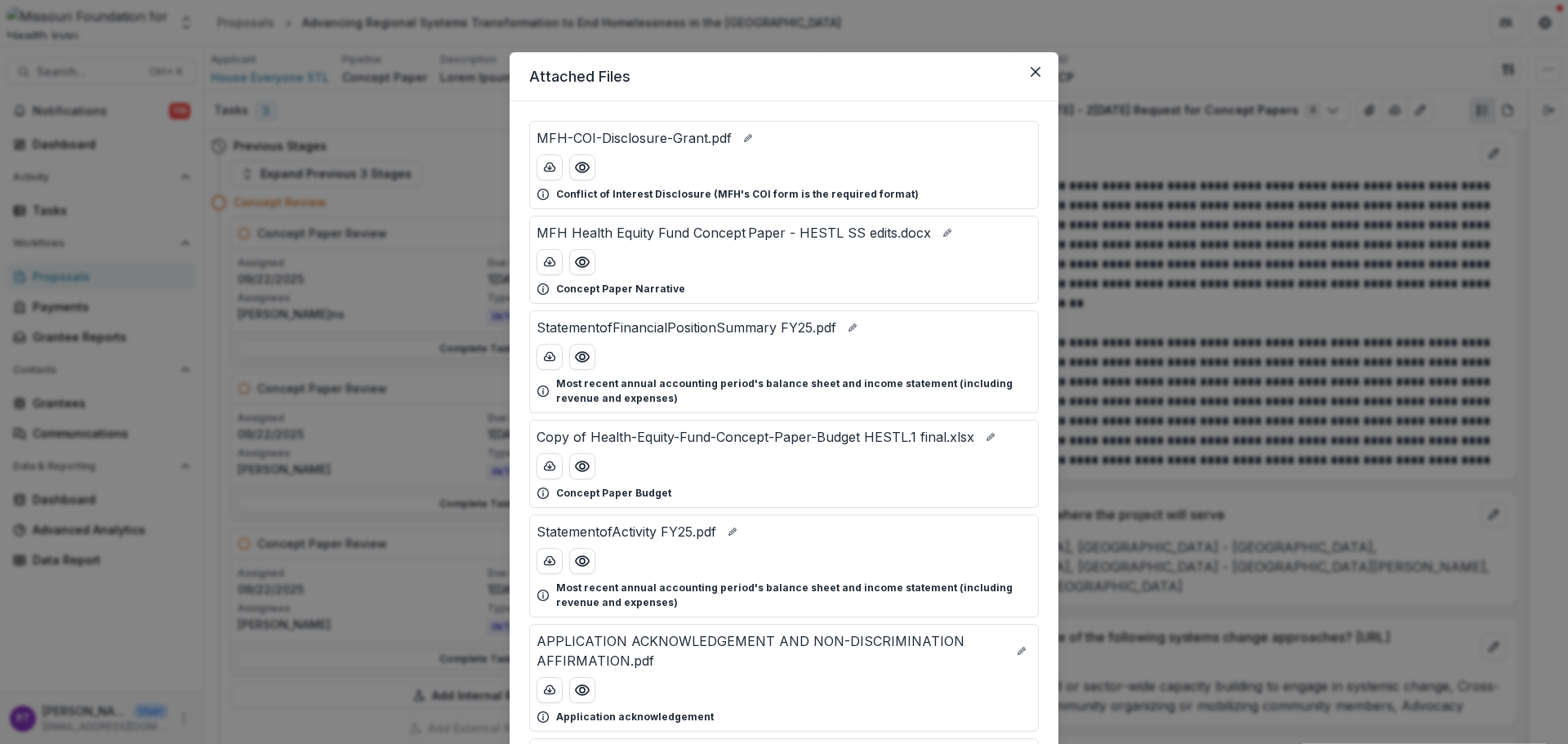
click at [589, 258] on button "Preview MFH Health Equity Fund Concept Paper - HESTL SS edits.docx" at bounding box center [582, 262] width 26 height 26
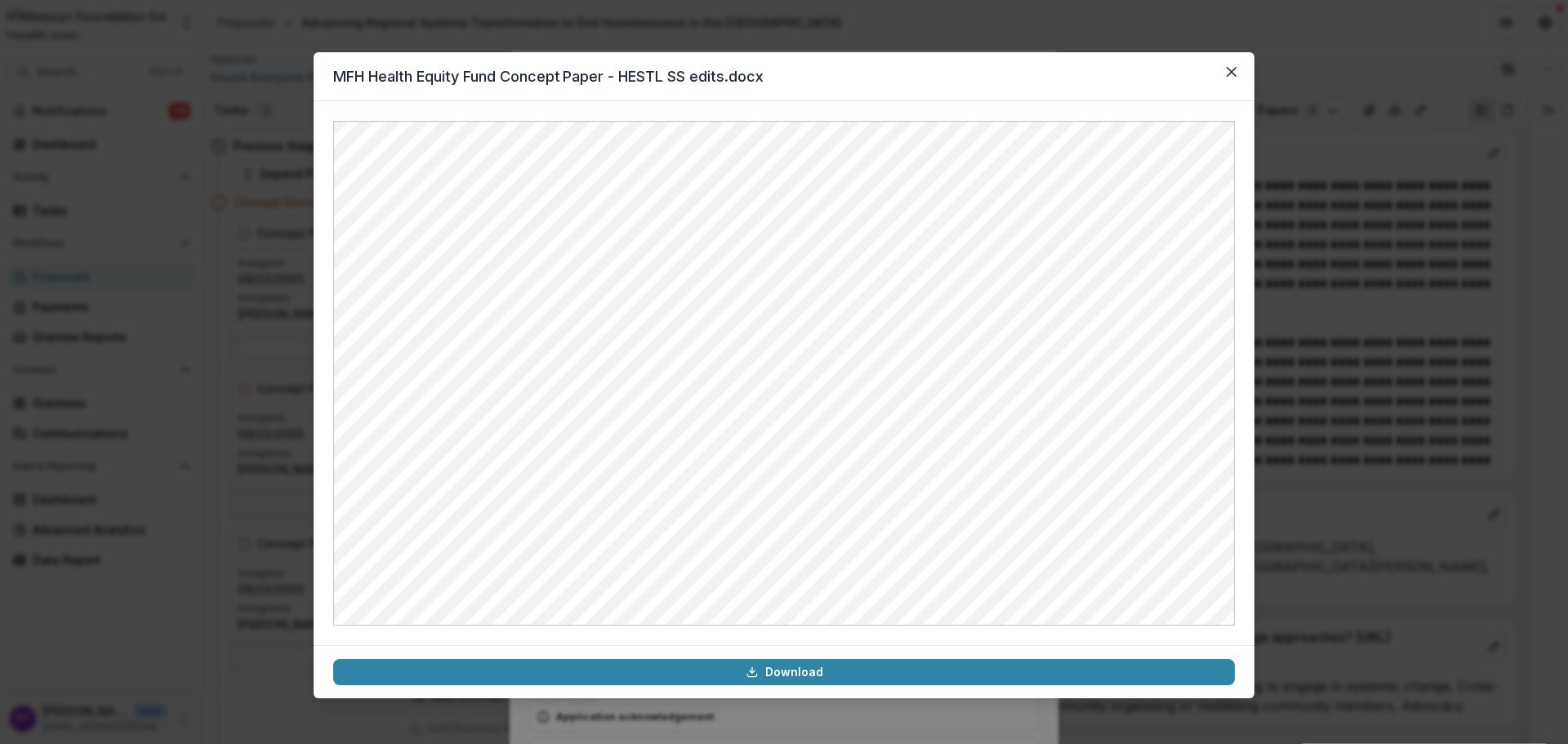
click at [1175, 76] on button "Close" at bounding box center [1231, 71] width 26 height 26
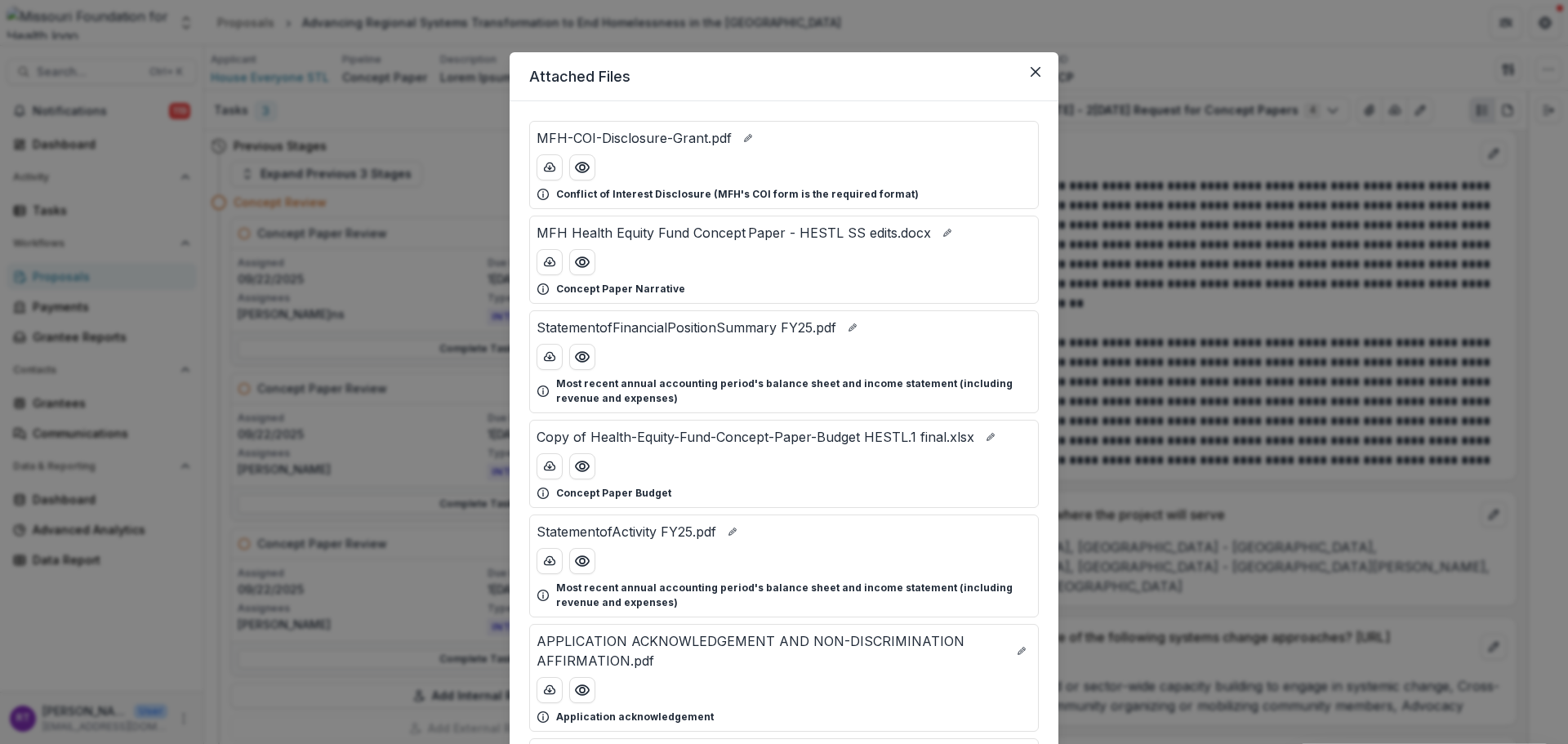
click at [576, 359] on icon "Preview StatementofFinancialPositionSummary FY25.pdf" at bounding box center [582, 357] width 13 height 10
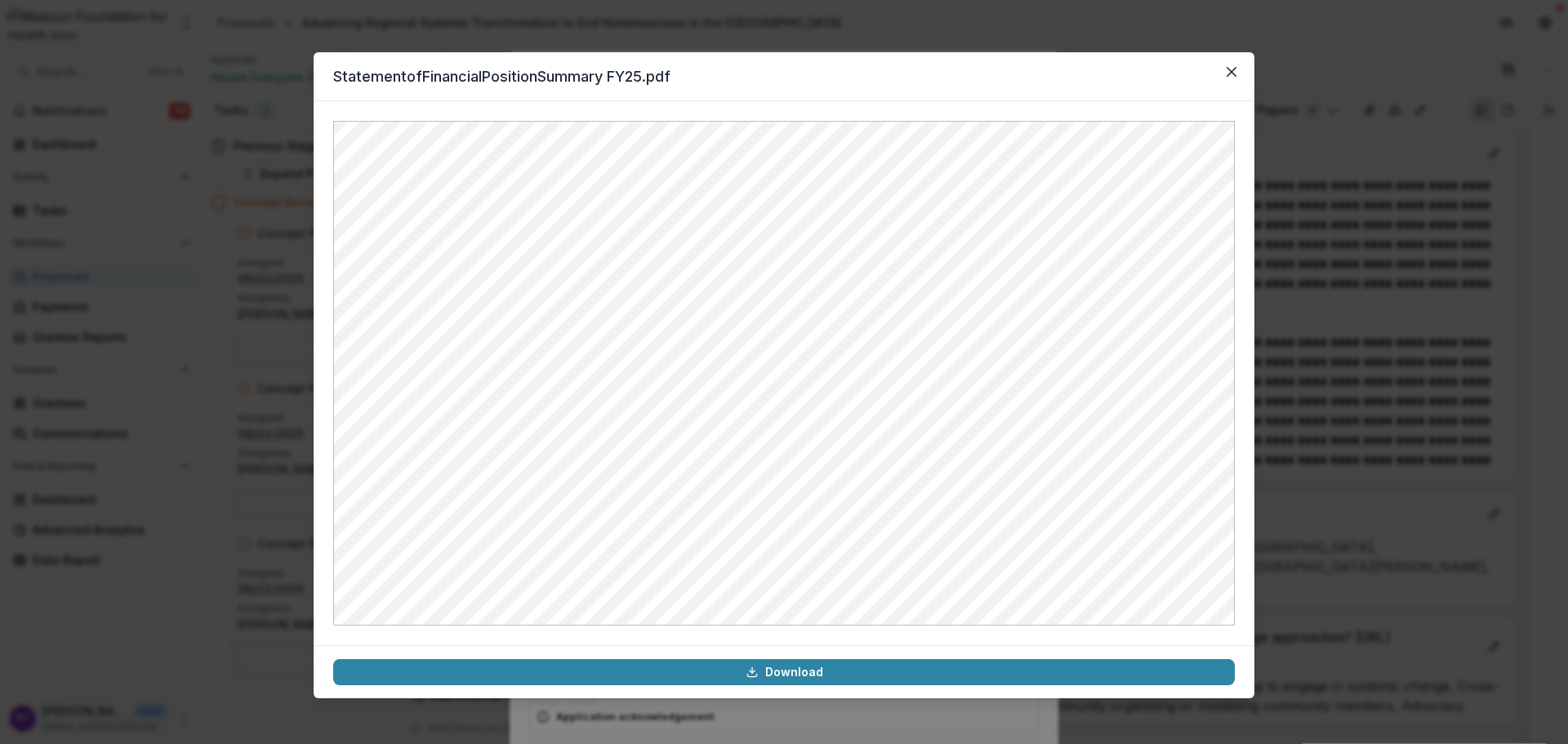
click at [1175, 67] on icon "Close" at bounding box center [1232, 72] width 10 height 10
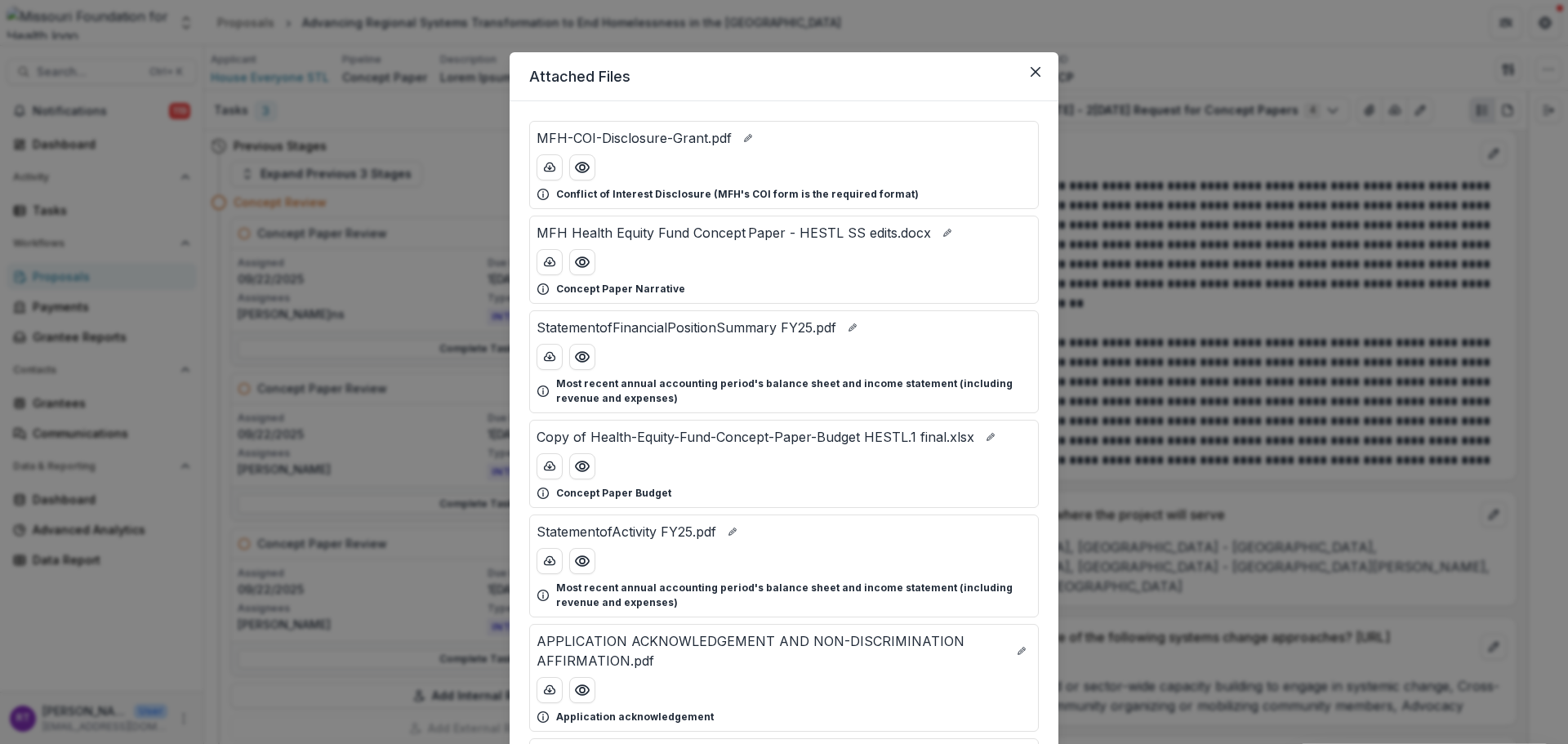
click at [443, 199] on div "Attached Files MFH-COI-Disclosure-Grant.pdf Conflict of Interest Disclosure (MF…" at bounding box center [784, 372] width 1568 height 744
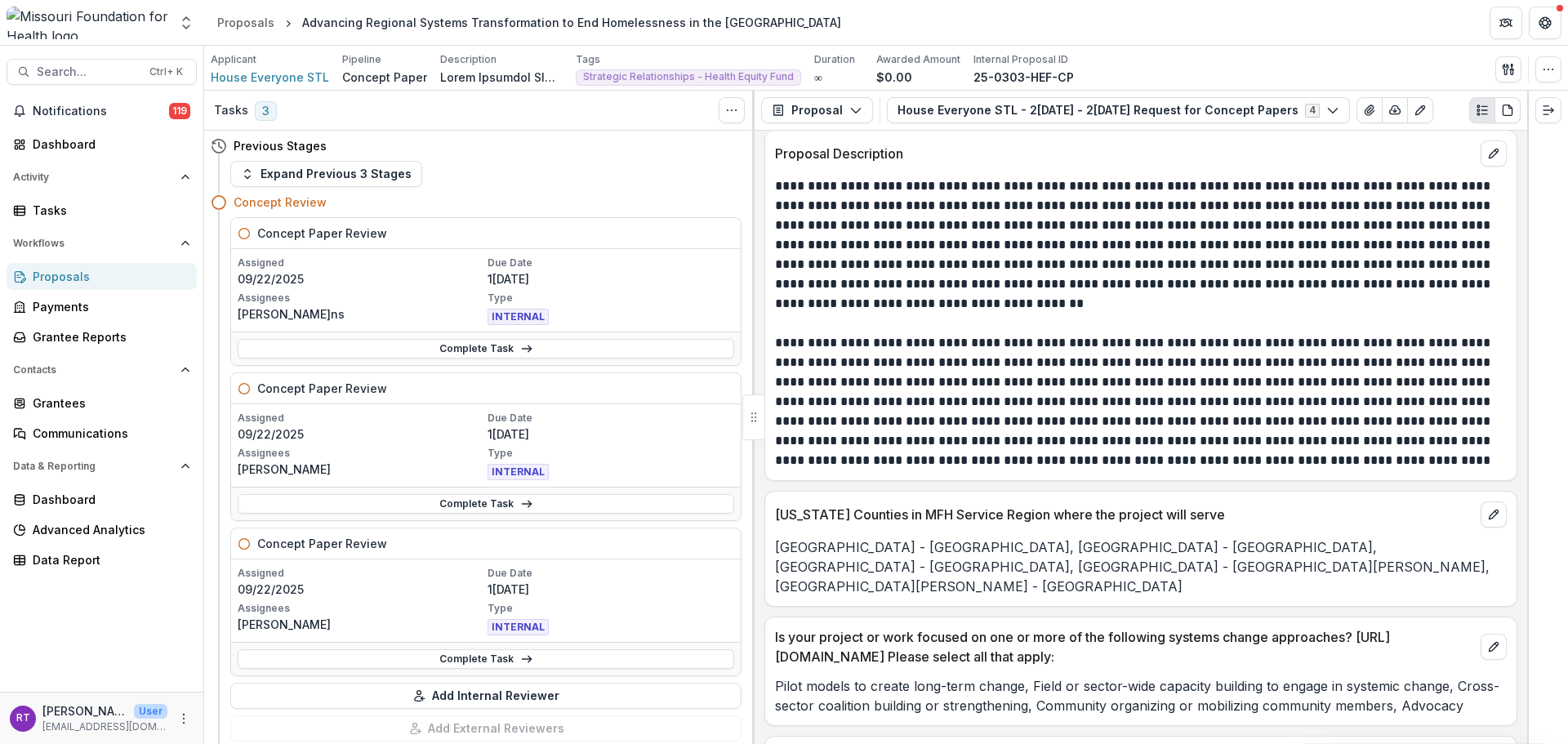
click at [417, 512] on link "Complete Task" at bounding box center [485, 503] width 496 height 20
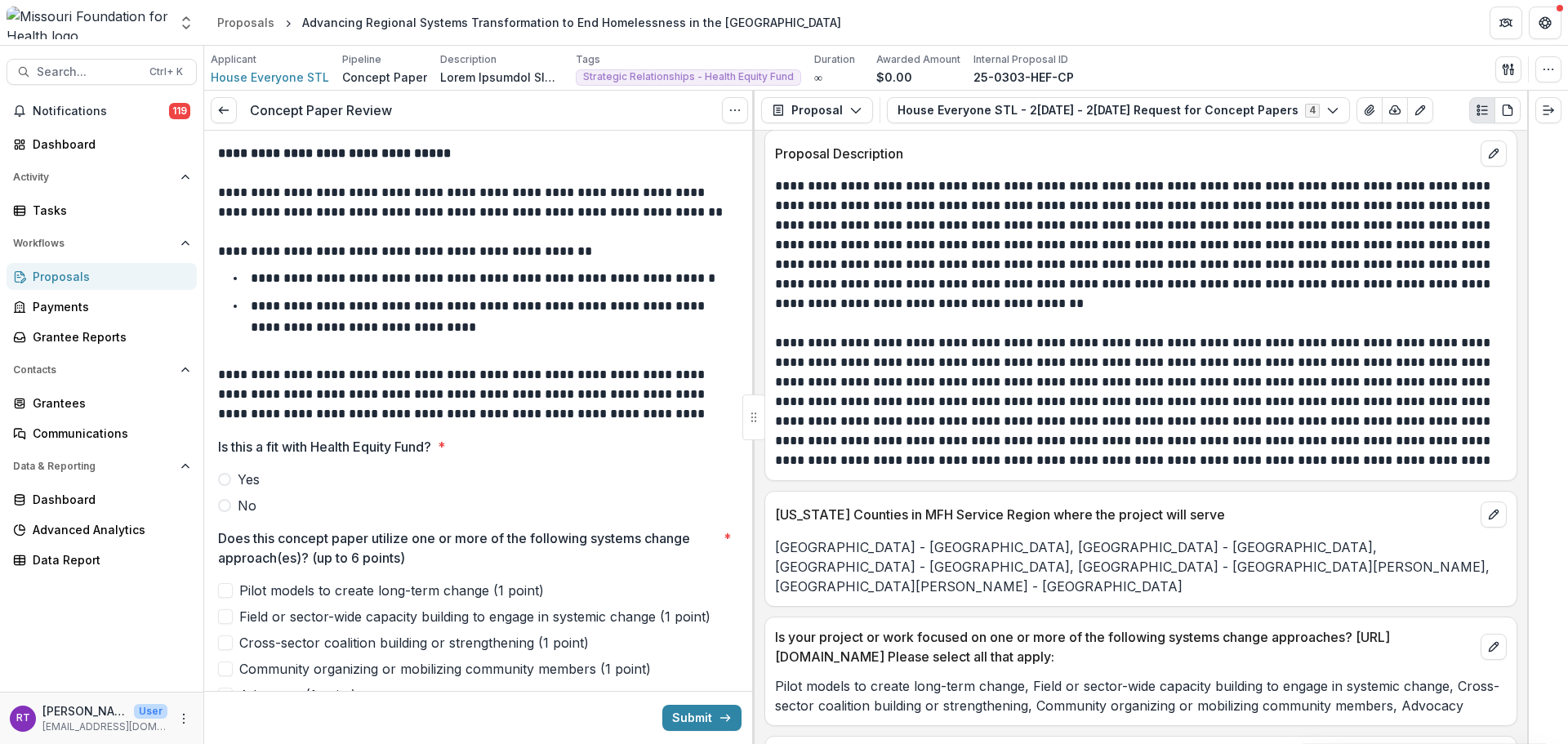
click at [246, 477] on span "Yes" at bounding box center [249, 479] width 22 height 20
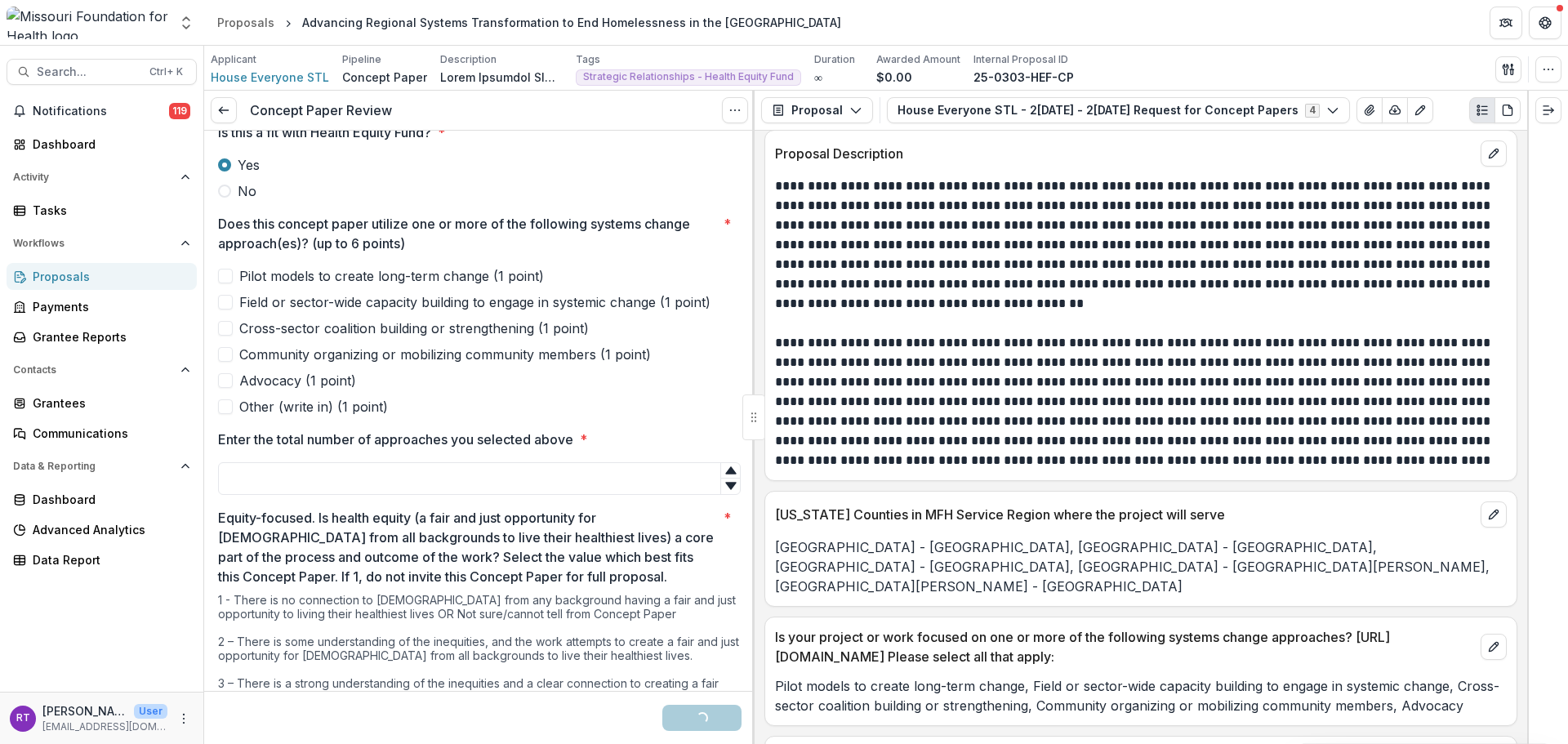
scroll to position [327, 0]
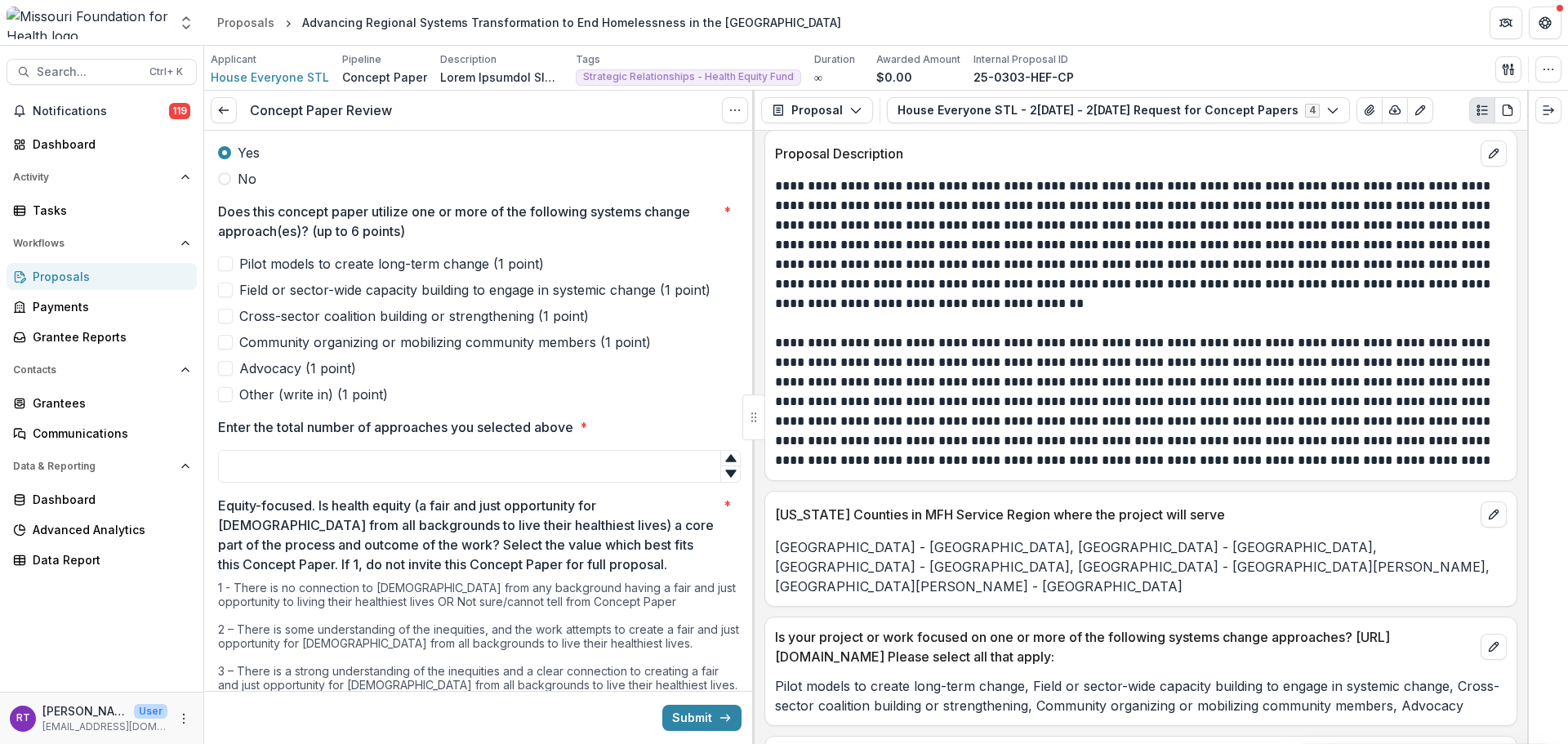
click at [355, 288] on span "Field or sector-wide capacity building to engage in systemic change (1 point)" at bounding box center [474, 289] width 471 height 20
click at [382, 321] on span "Cross-sector coalition building or strengthening (1 point)" at bounding box center [414, 316] width 350 height 20
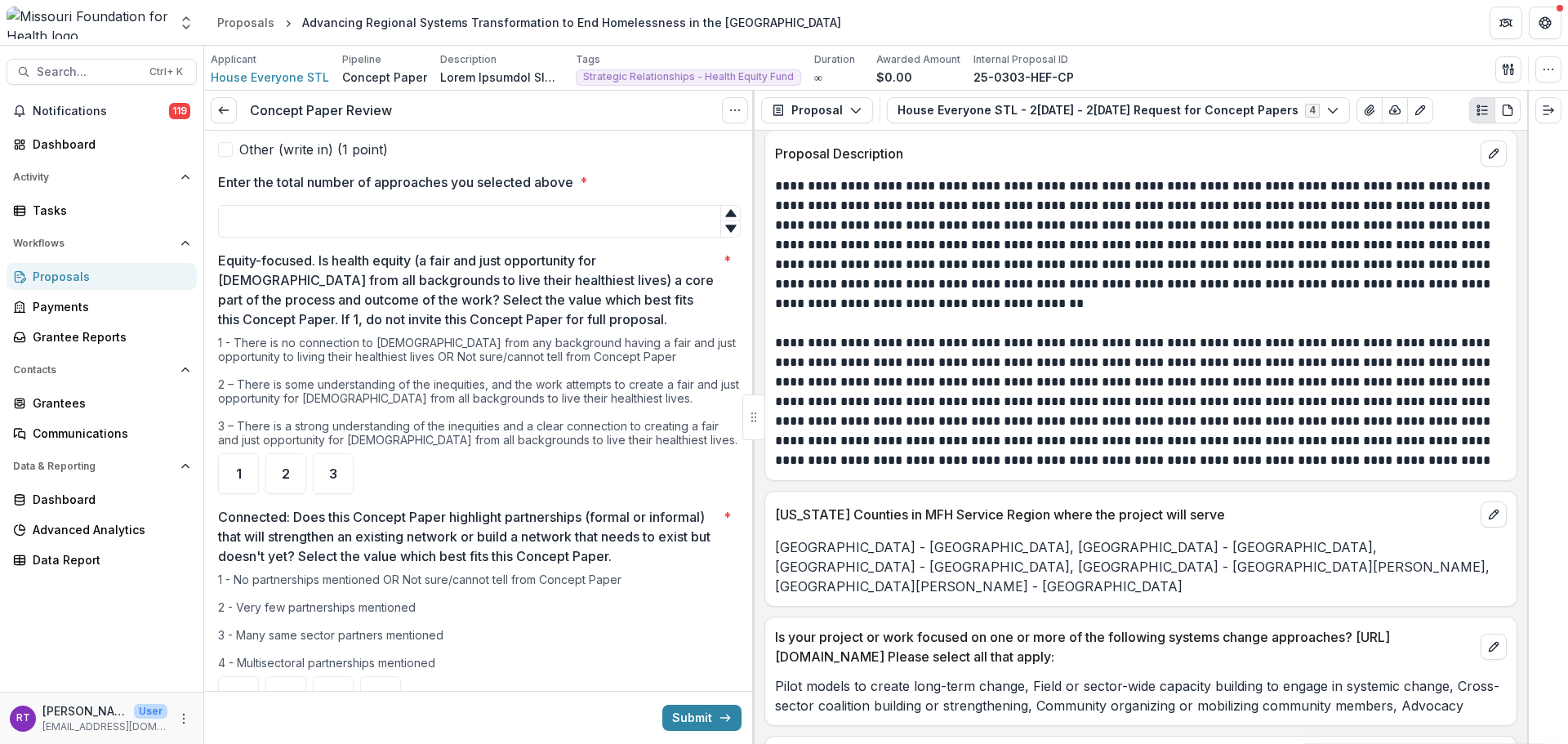
scroll to position [653, 0]
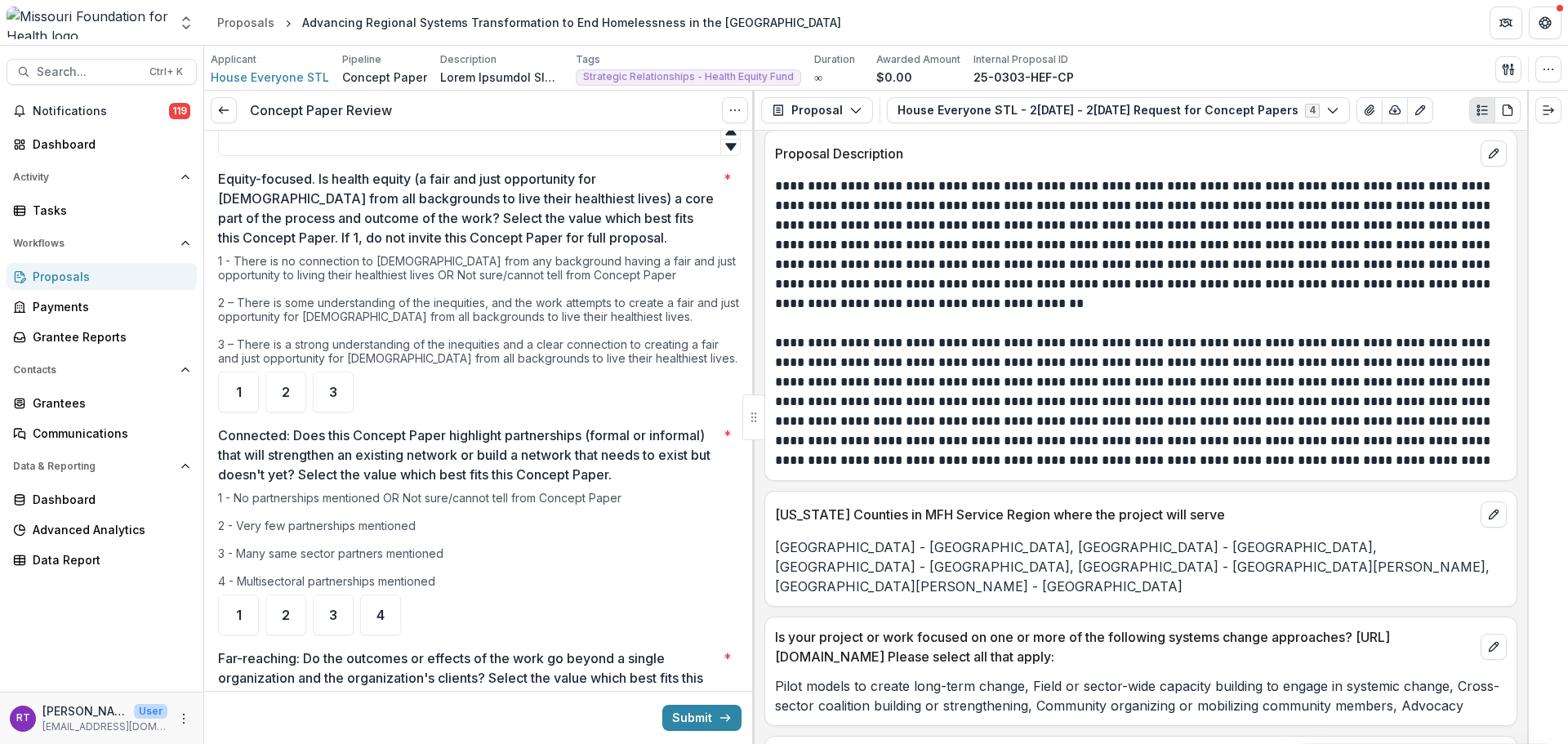
click at [368, 394] on ul "1 2 3" at bounding box center [479, 392] width 523 height 41
click at [358, 396] on ul "1 2 3" at bounding box center [479, 392] width 523 height 41
click at [350, 404] on div "3" at bounding box center [333, 392] width 41 height 41
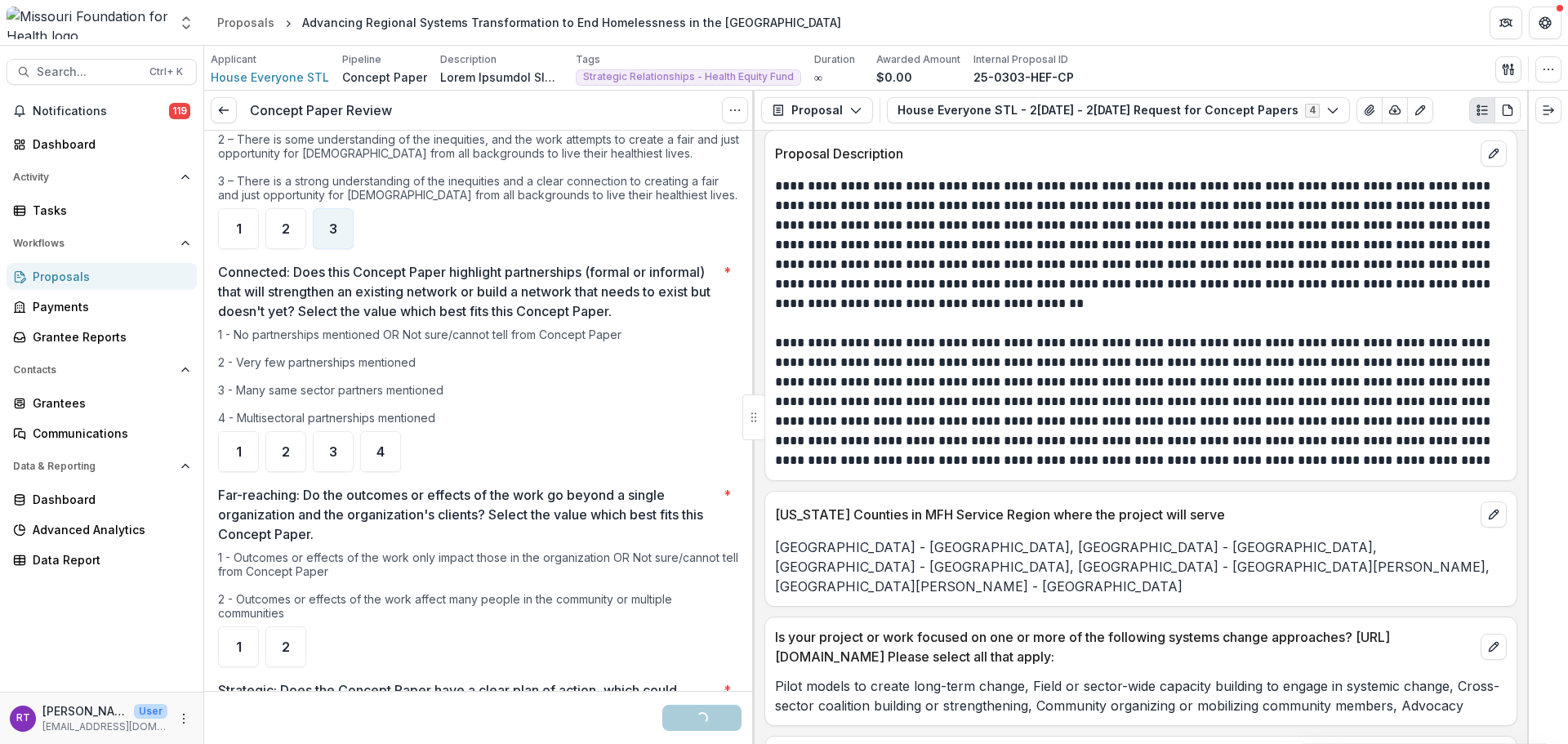
scroll to position [898, 0]
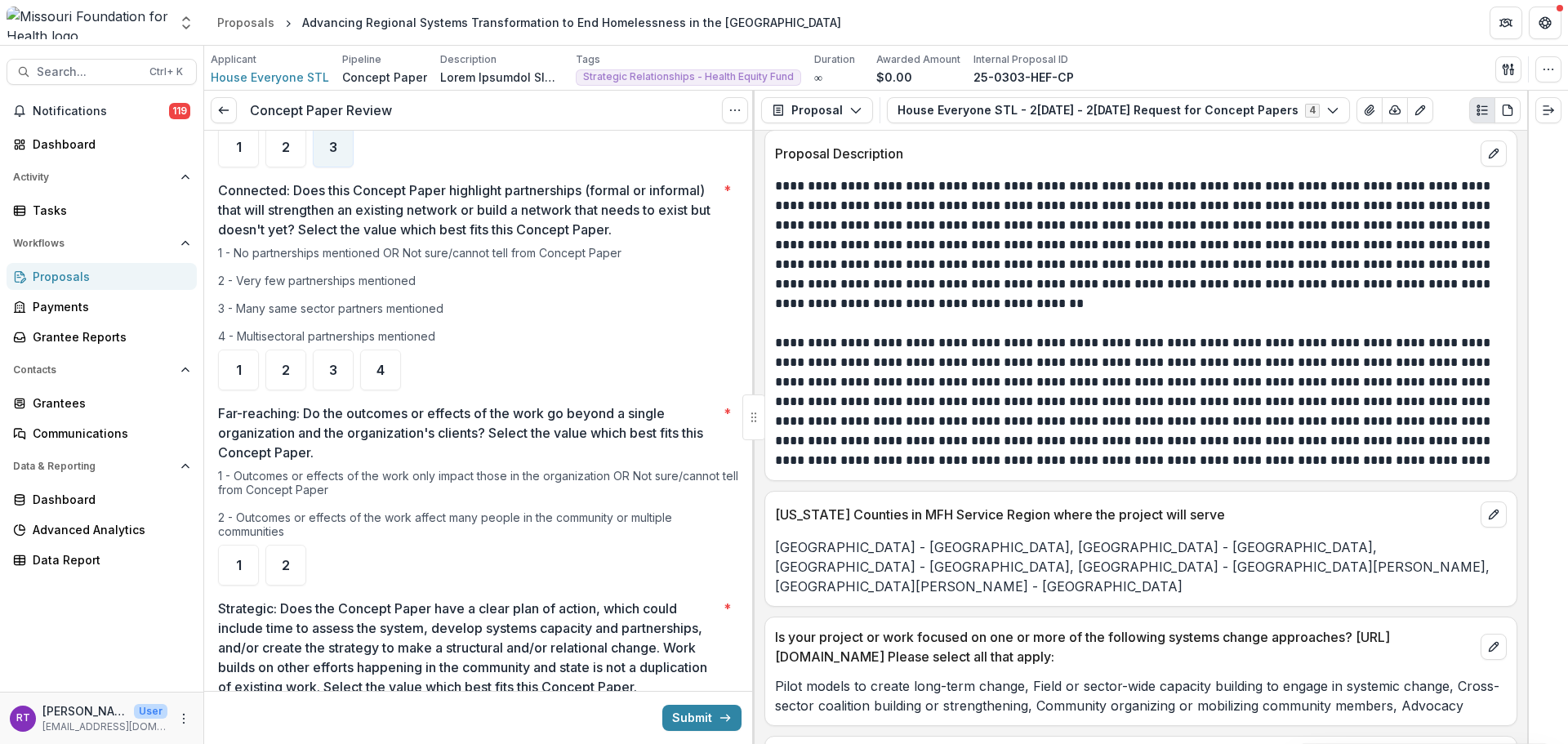
click at [386, 364] on div "4" at bounding box center [381, 370] width 41 height 41
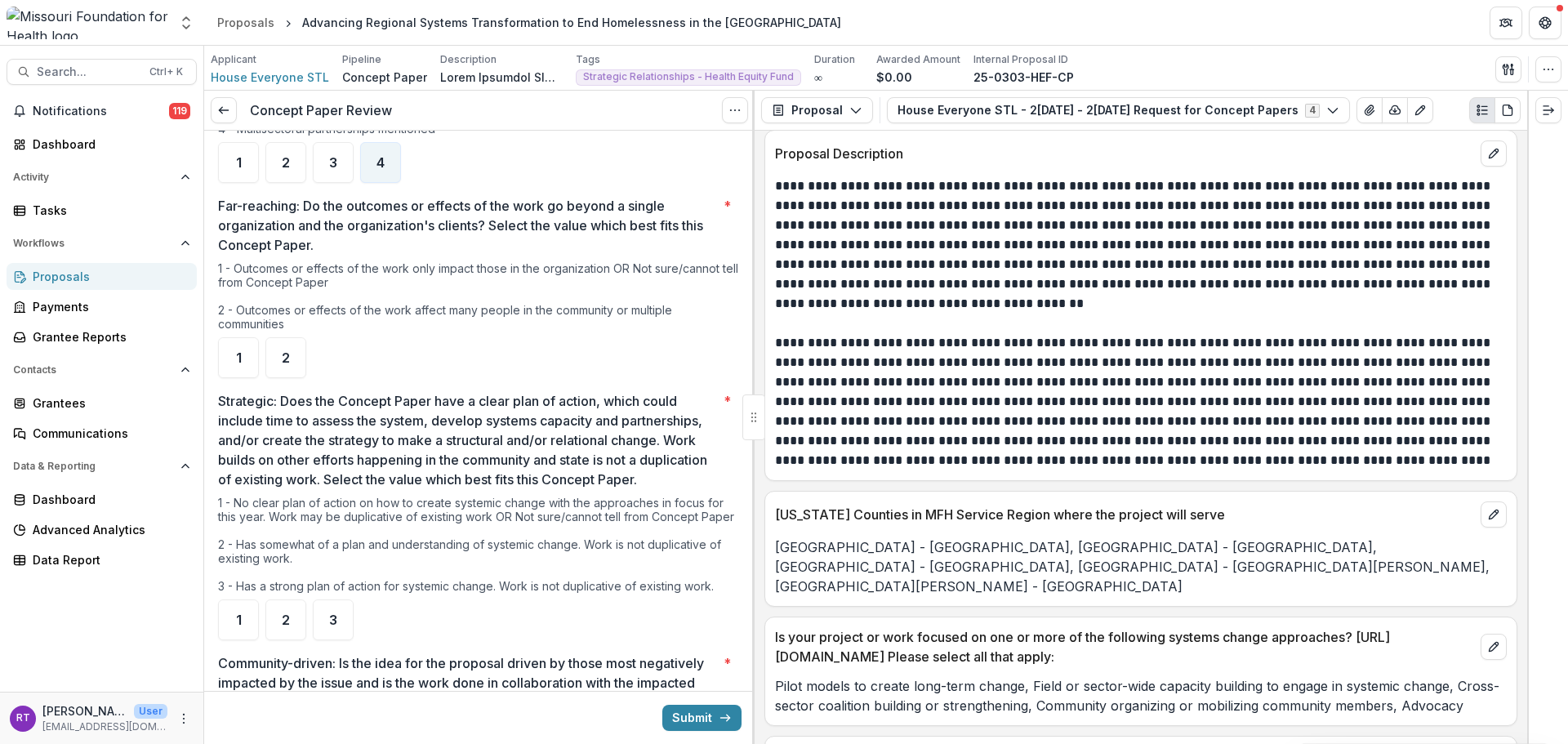
scroll to position [1144, 0]
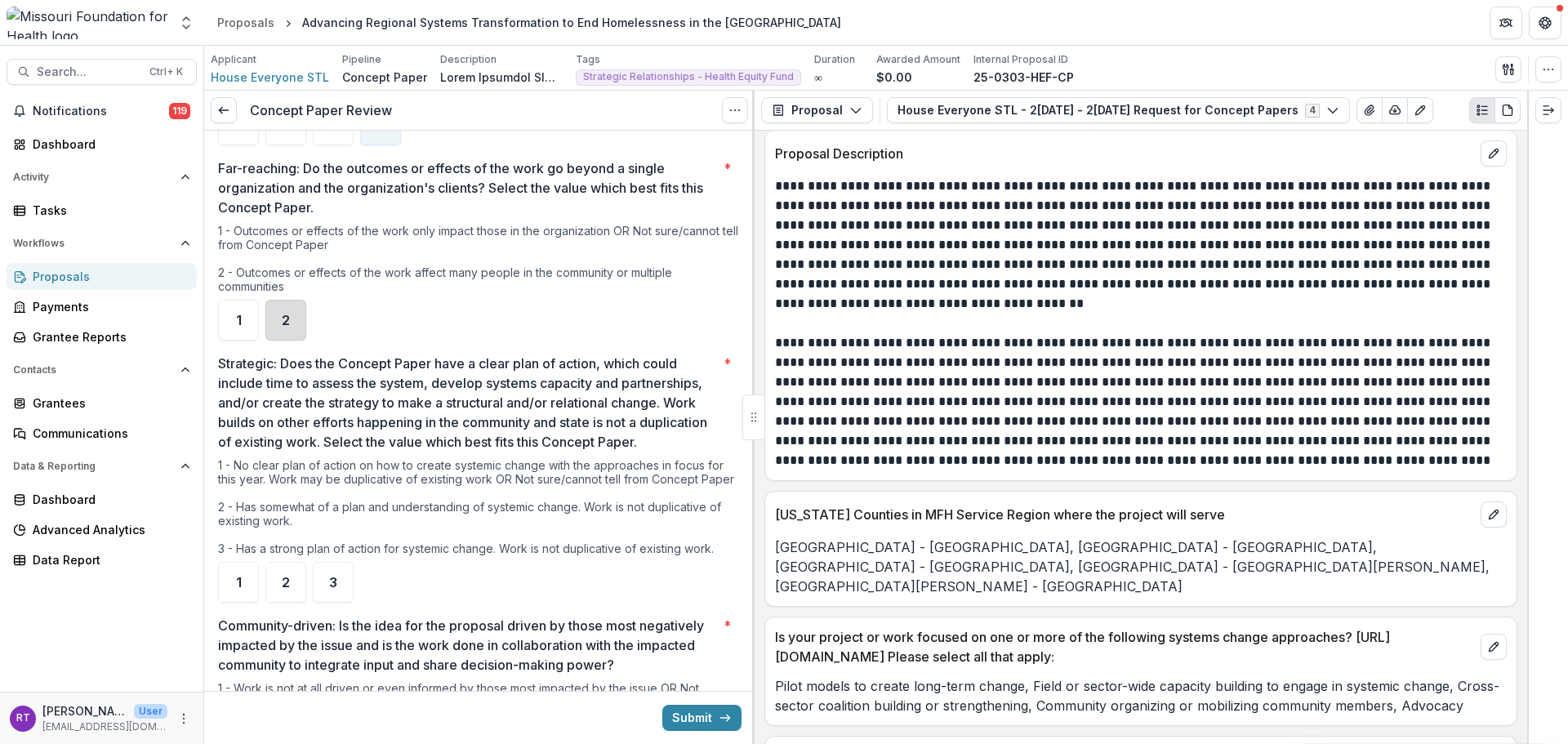
click at [295, 325] on div "2" at bounding box center [286, 320] width 41 height 41
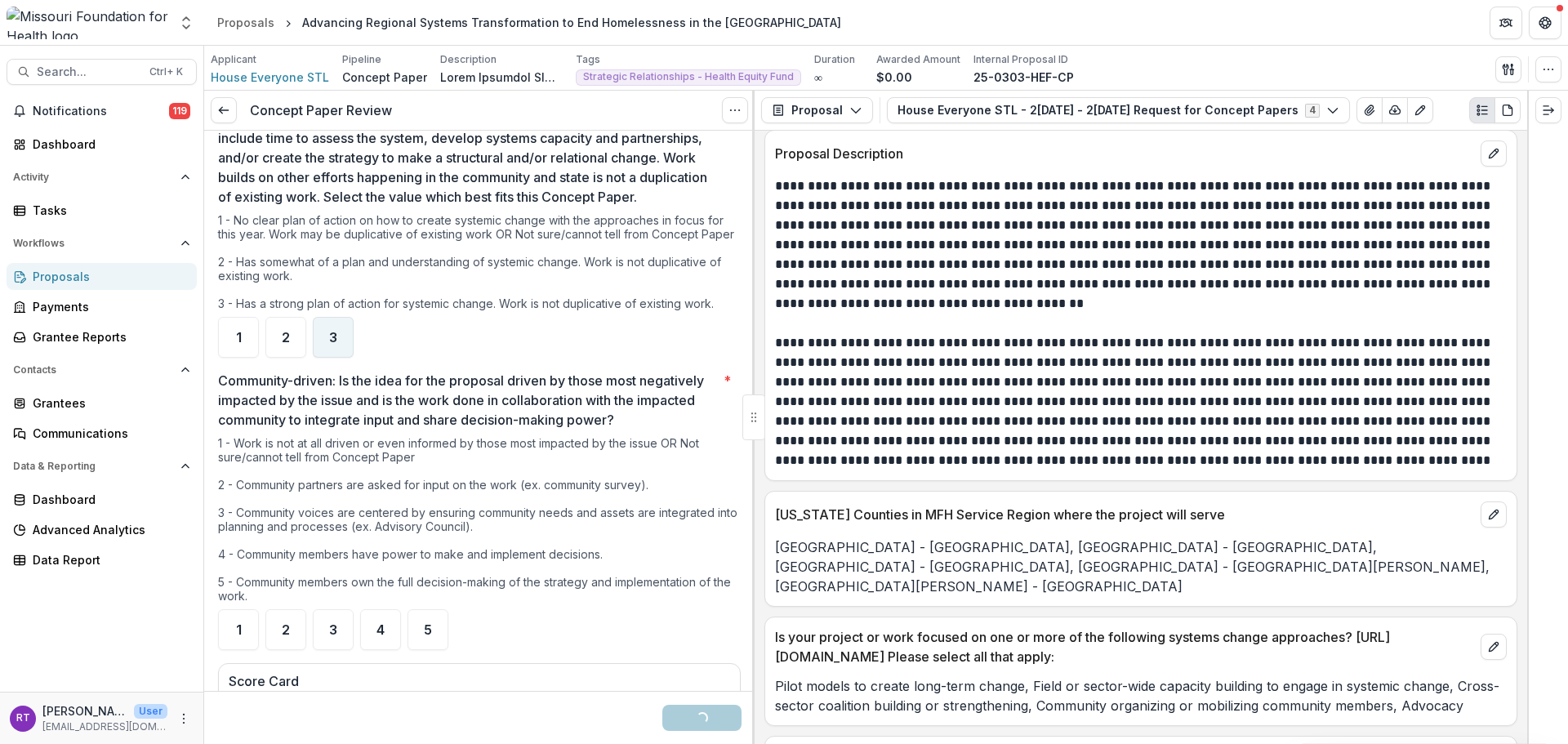
click at [337, 358] on div "3" at bounding box center [333, 337] width 41 height 41
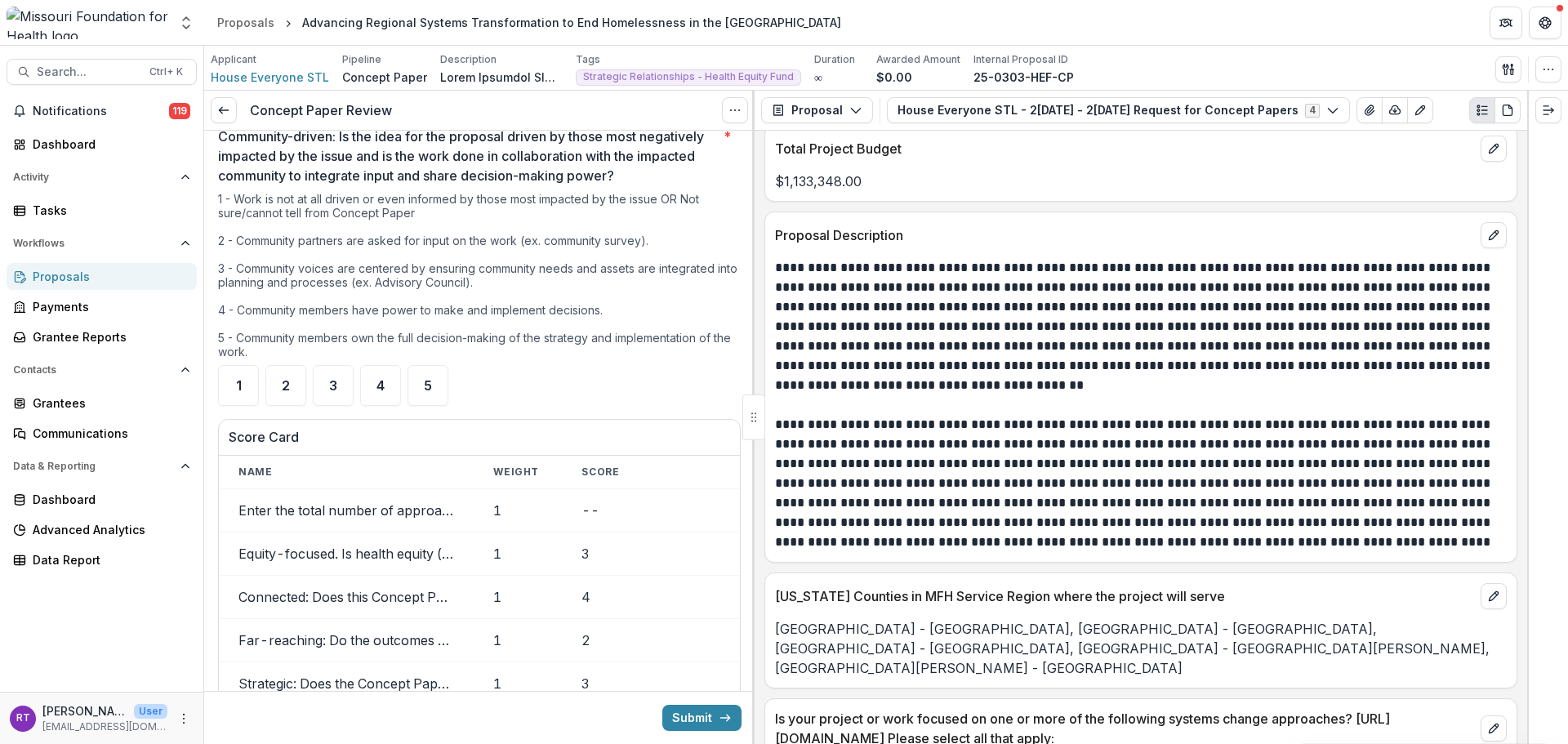
scroll to position [1633, 0]
click at [389, 399] on div "4" at bounding box center [381, 384] width 41 height 41
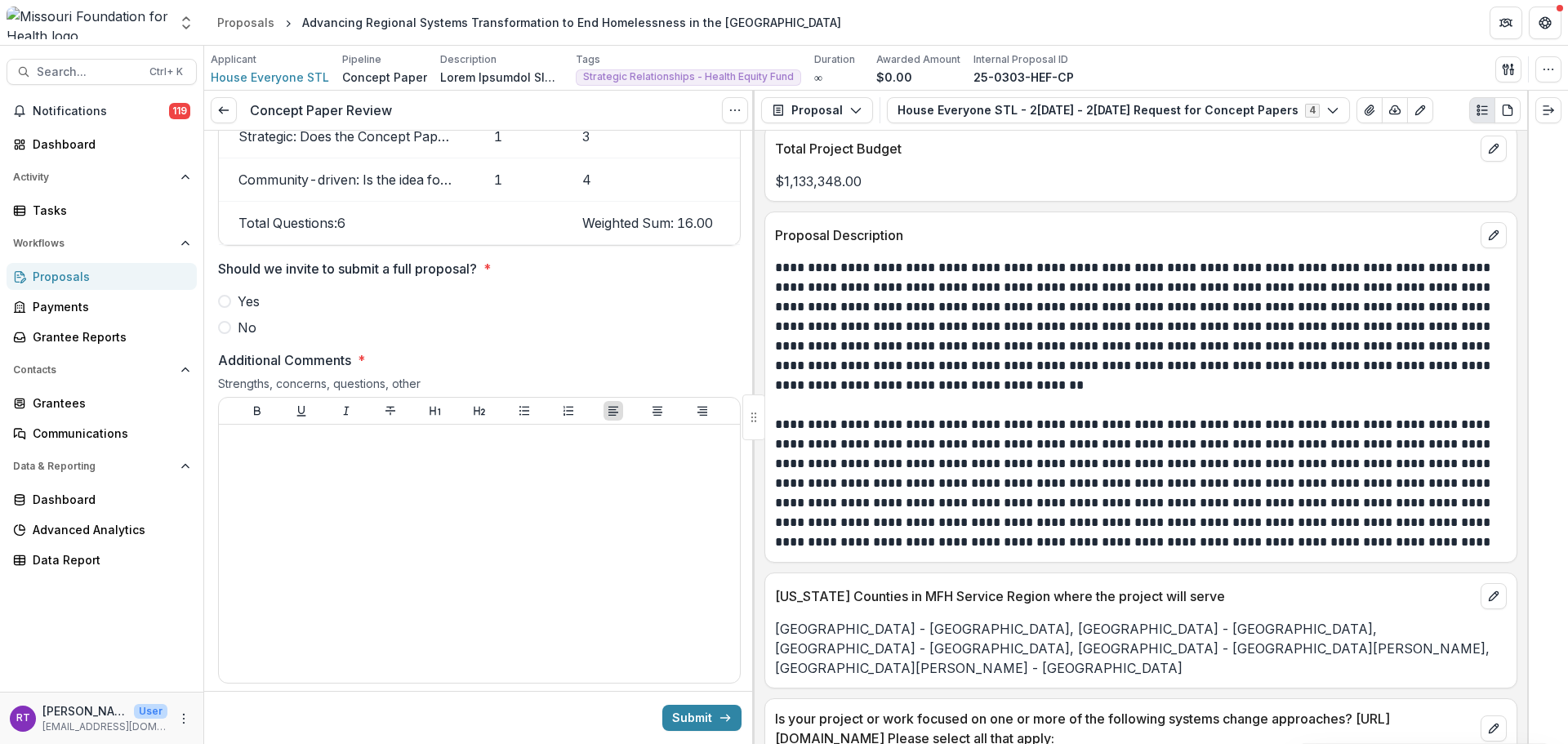
scroll to position [2205, 0]
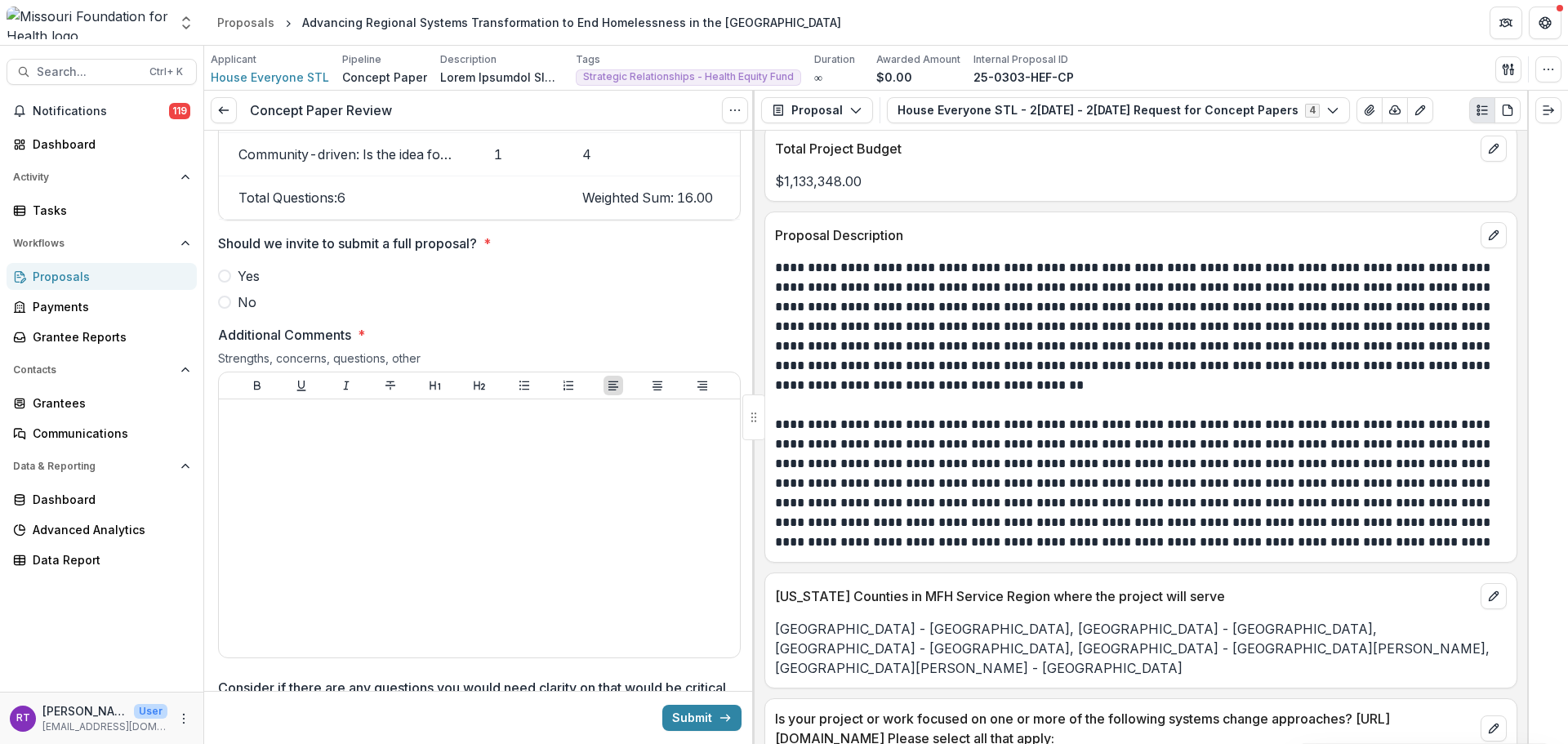
click at [243, 286] on span "Yes" at bounding box center [249, 276] width 22 height 20
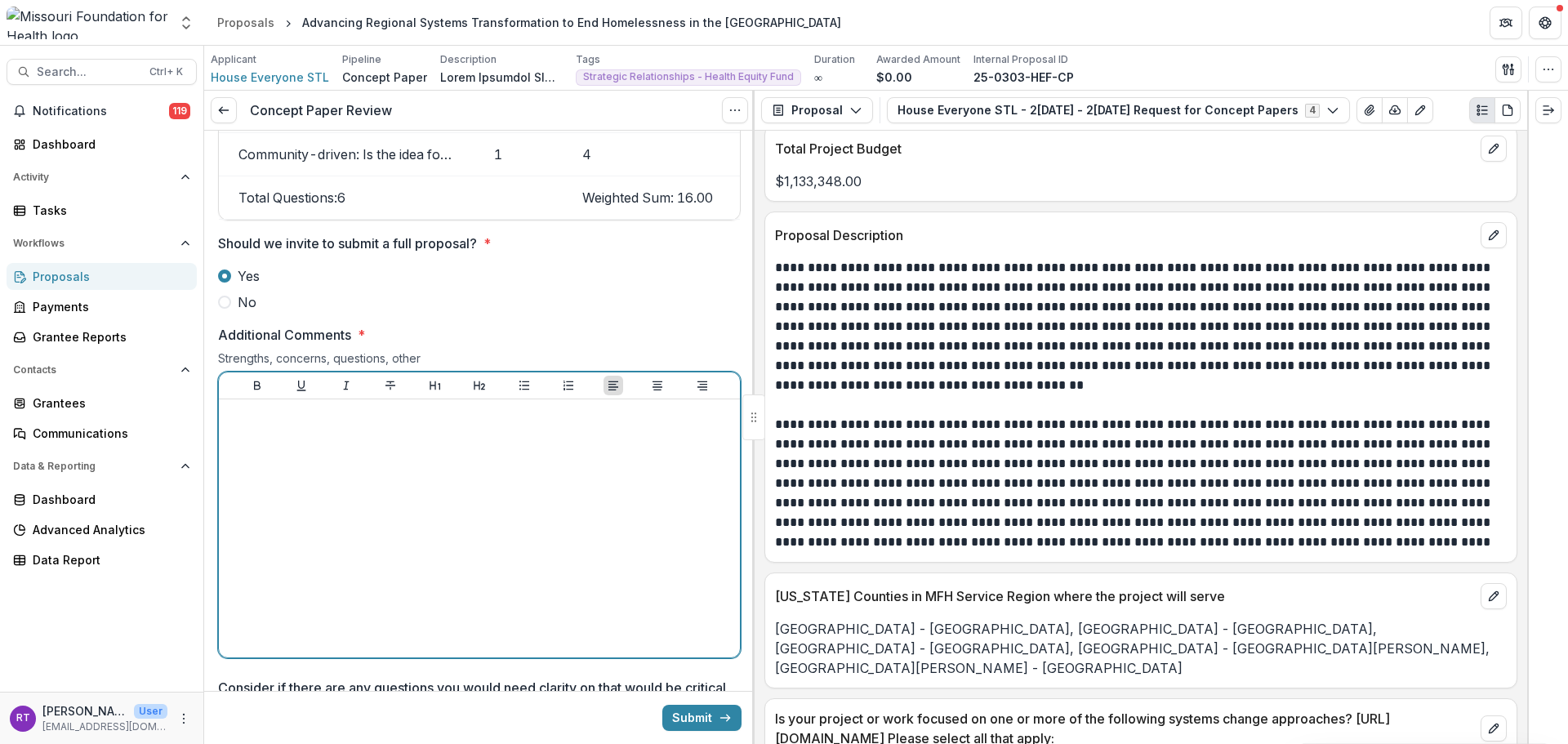
click at [356, 489] on div at bounding box center [479, 528] width 508 height 245
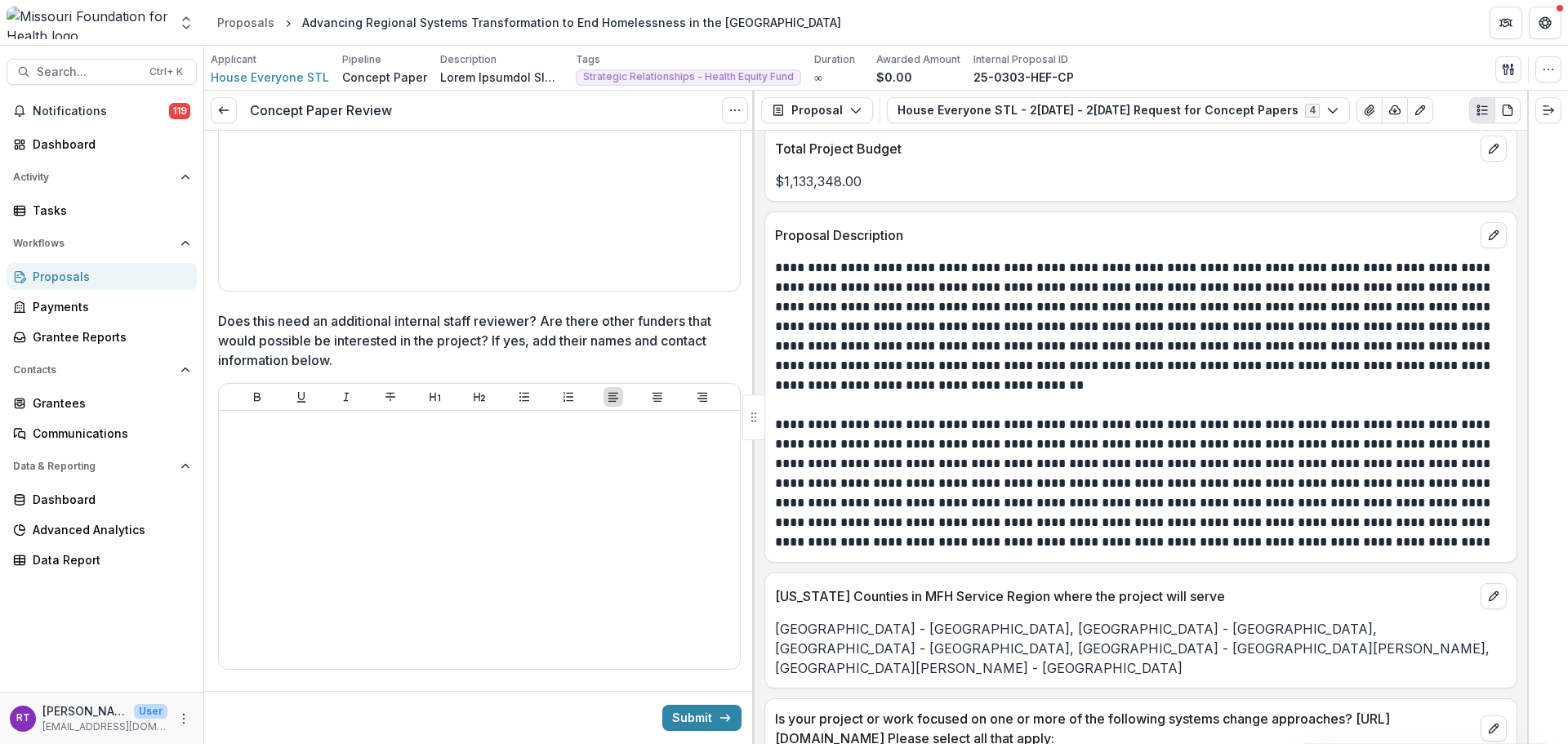
scroll to position [2934, 0]
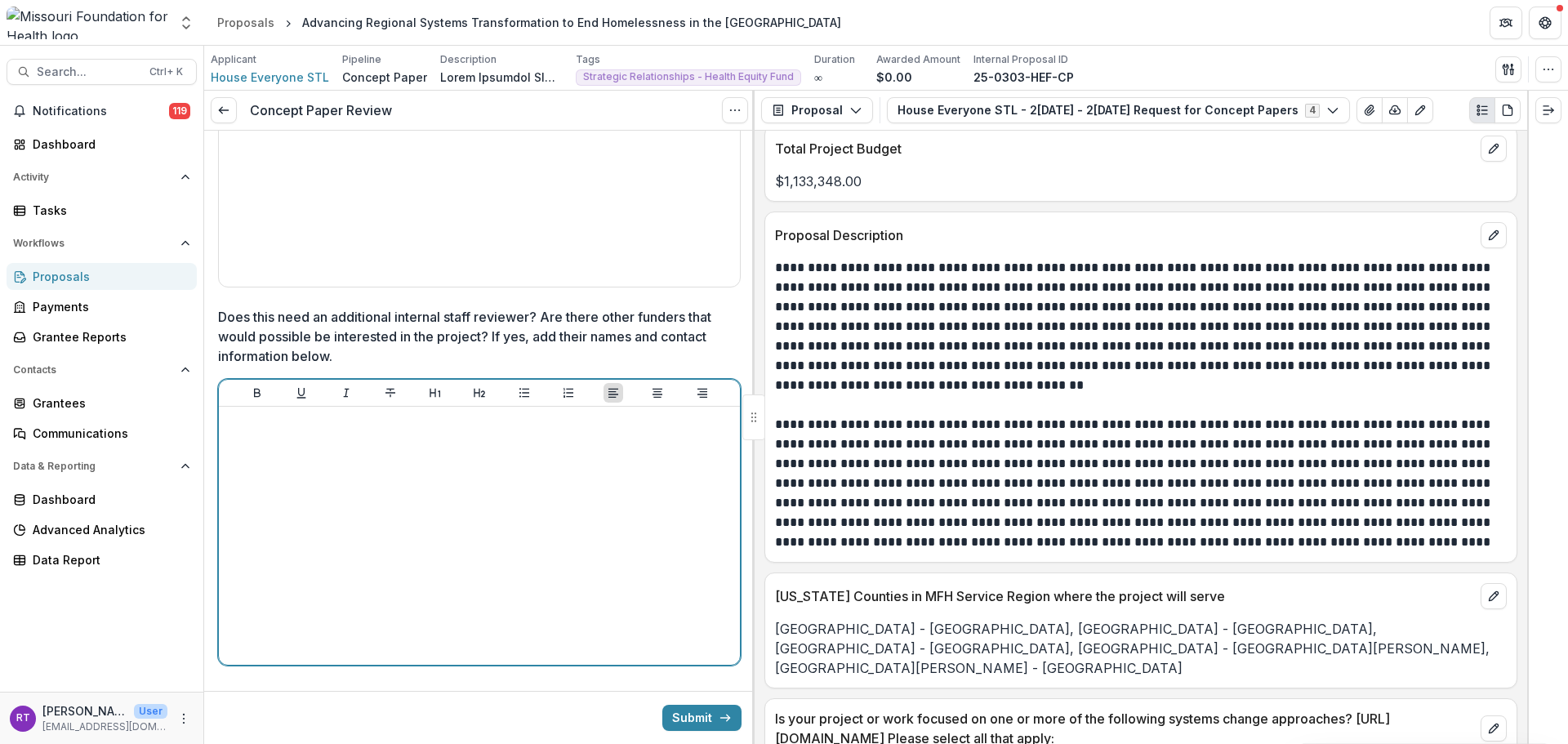
click at [402, 485] on div at bounding box center [479, 535] width 508 height 245
click at [264, 542] on div "**********" at bounding box center [479, 535] width 508 height 245
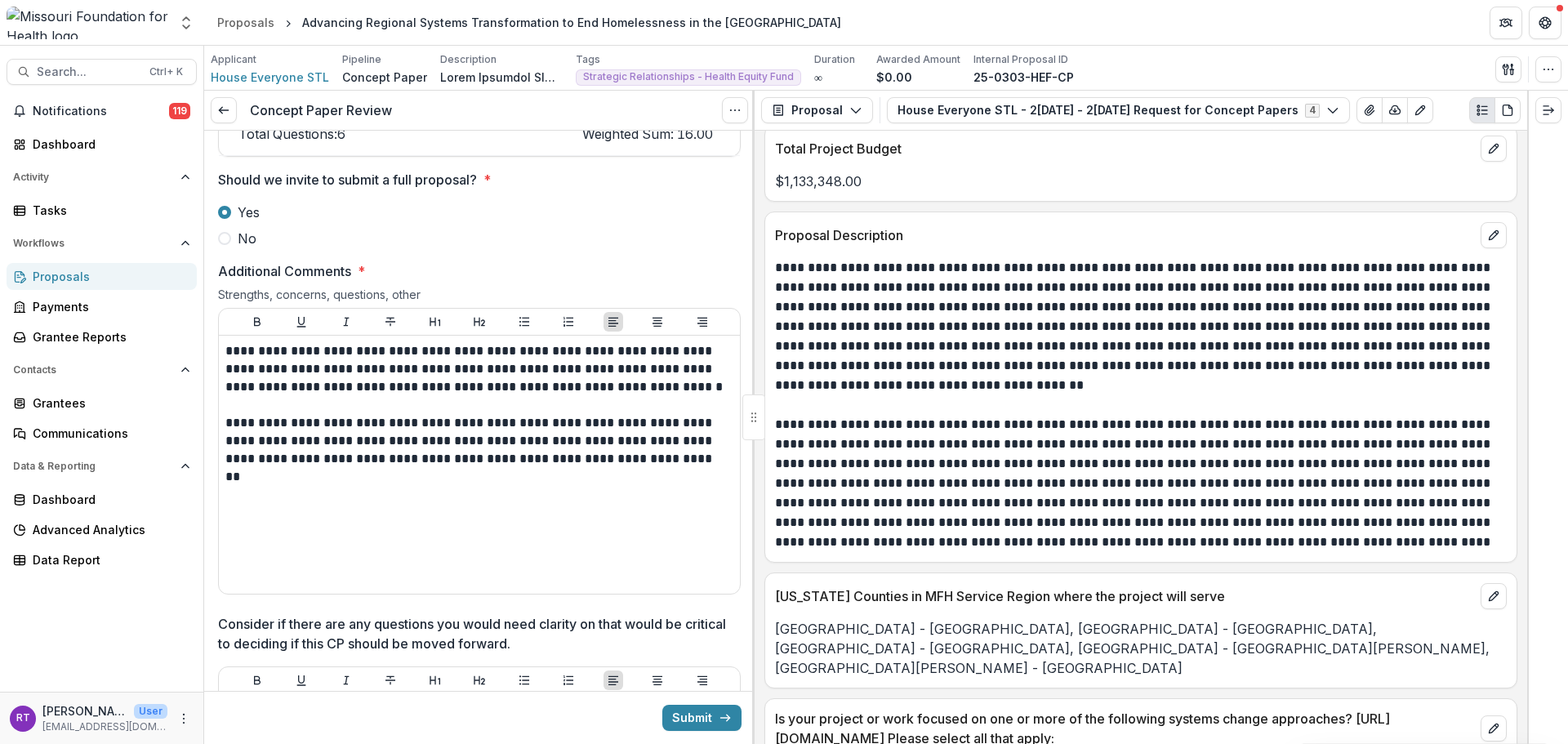
scroll to position [2273, 0]
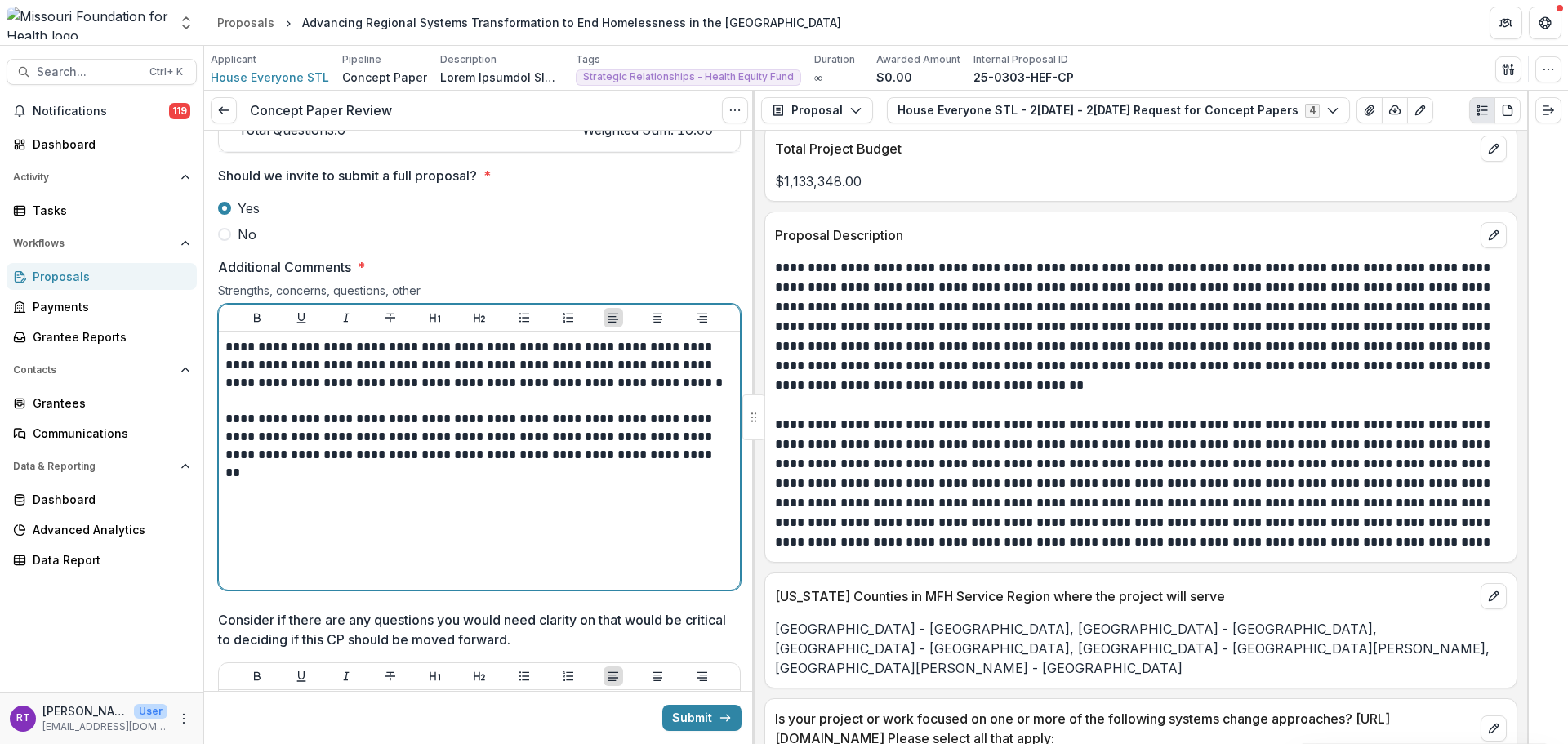
click at [310, 522] on div "**********" at bounding box center [479, 461] width 508 height 245
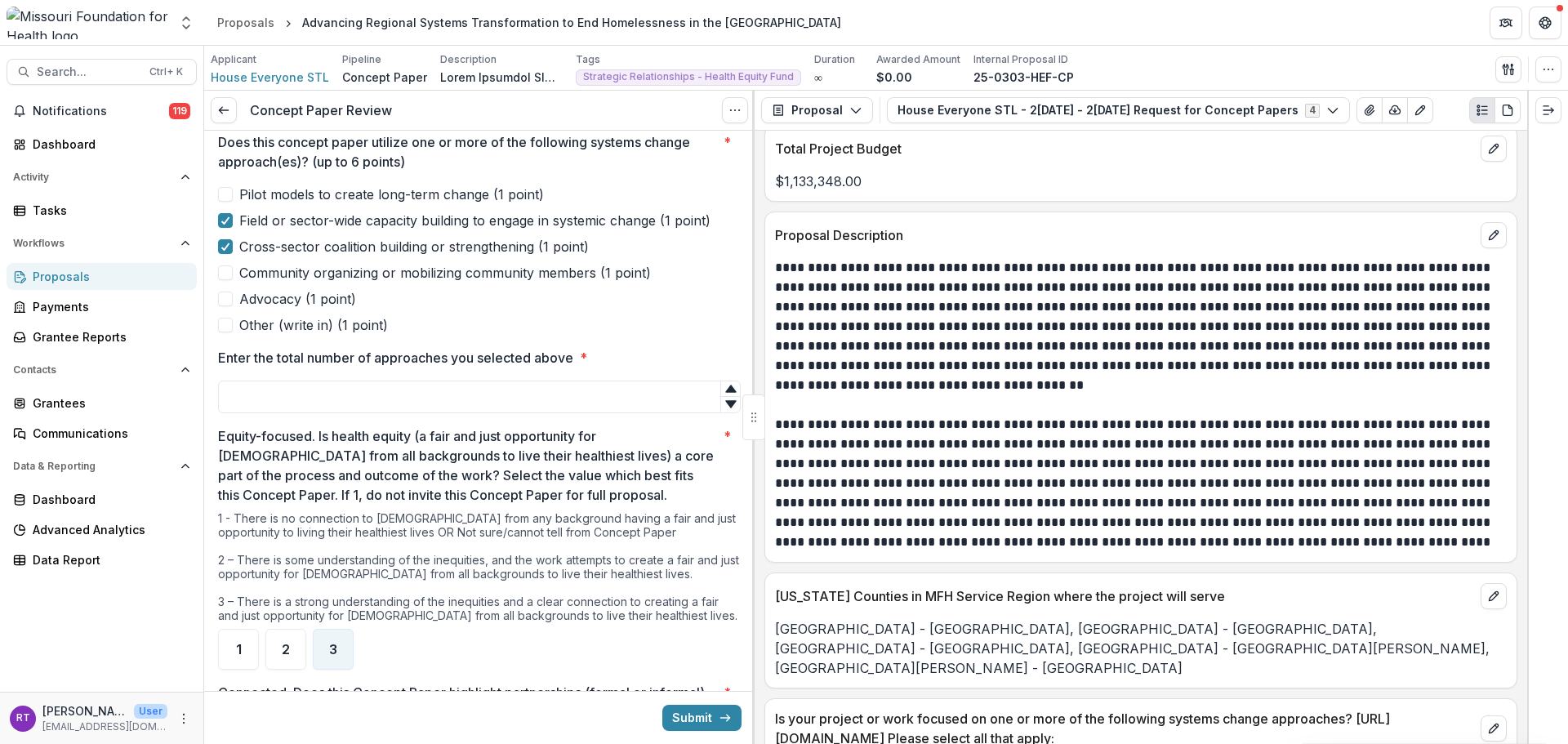
scroll to position [215, 0]
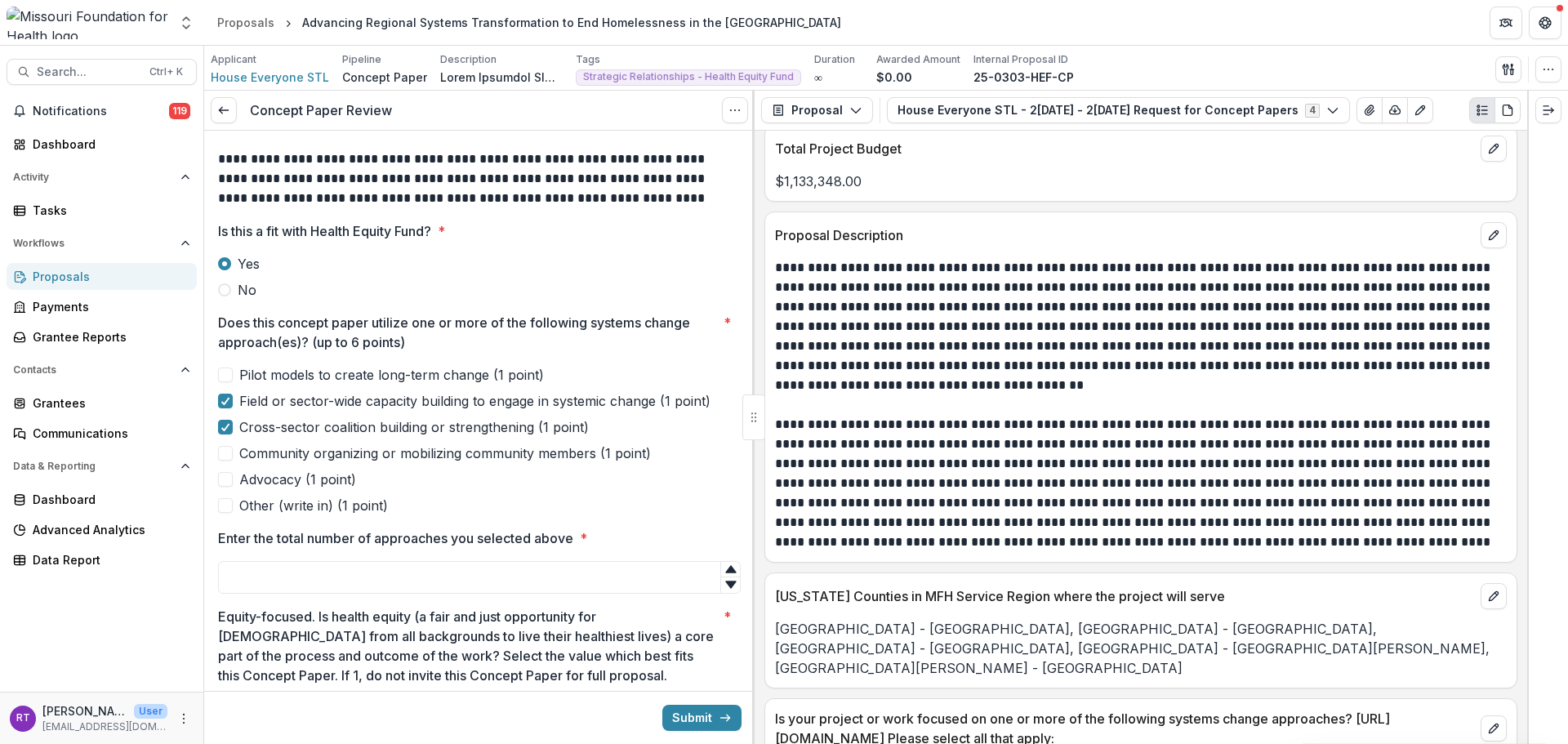
click at [701, 645] on button "Submit" at bounding box center [702, 718] width 79 height 26
type input "*"
click at [228, 371] on span at bounding box center [225, 374] width 14 height 14
click at [297, 562] on input "*" at bounding box center [479, 577] width 523 height 33
type input "*"
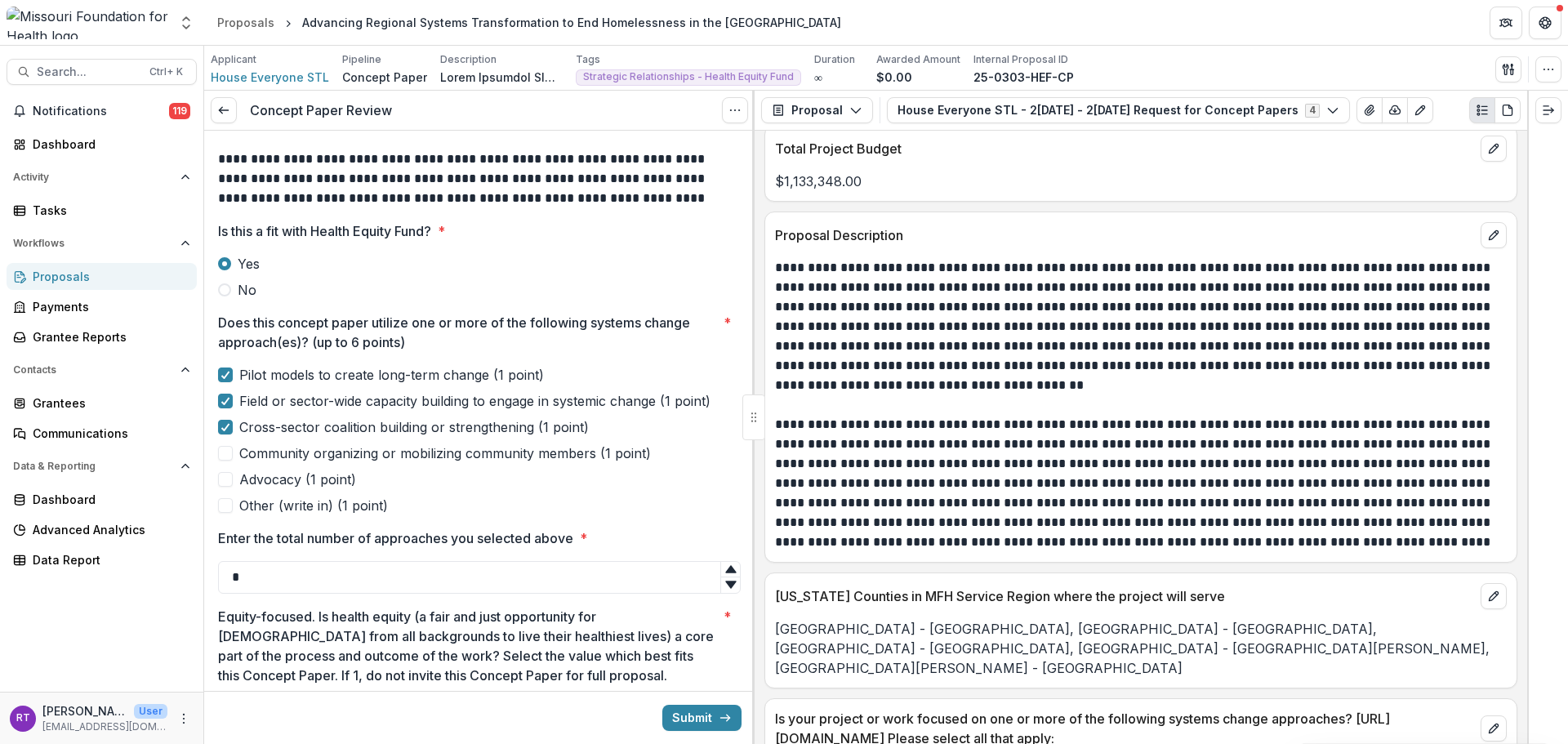
click at [706, 645] on button "Submit" at bounding box center [702, 718] width 79 height 26
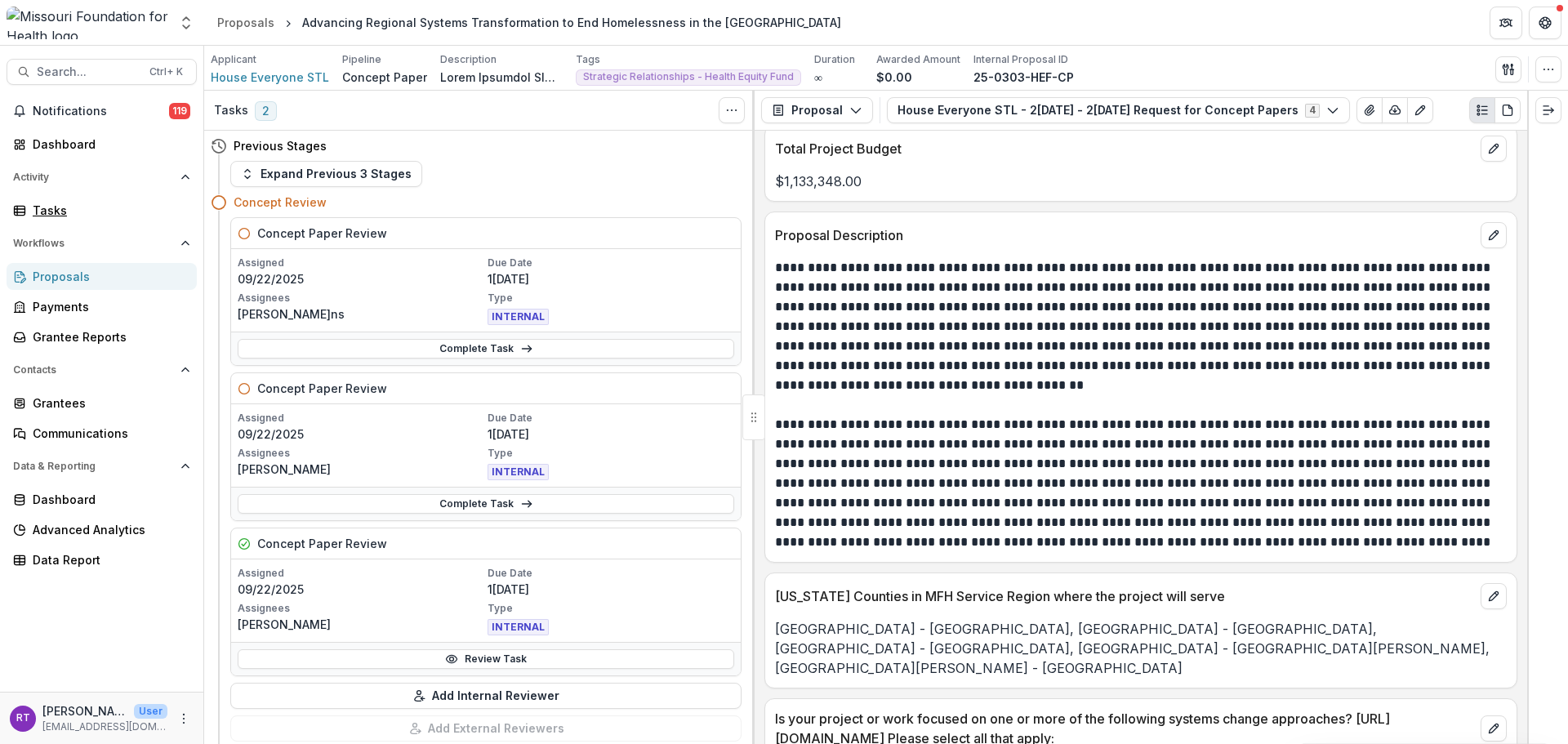
click at [71, 208] on div "Tasks" at bounding box center [109, 210] width 151 height 17
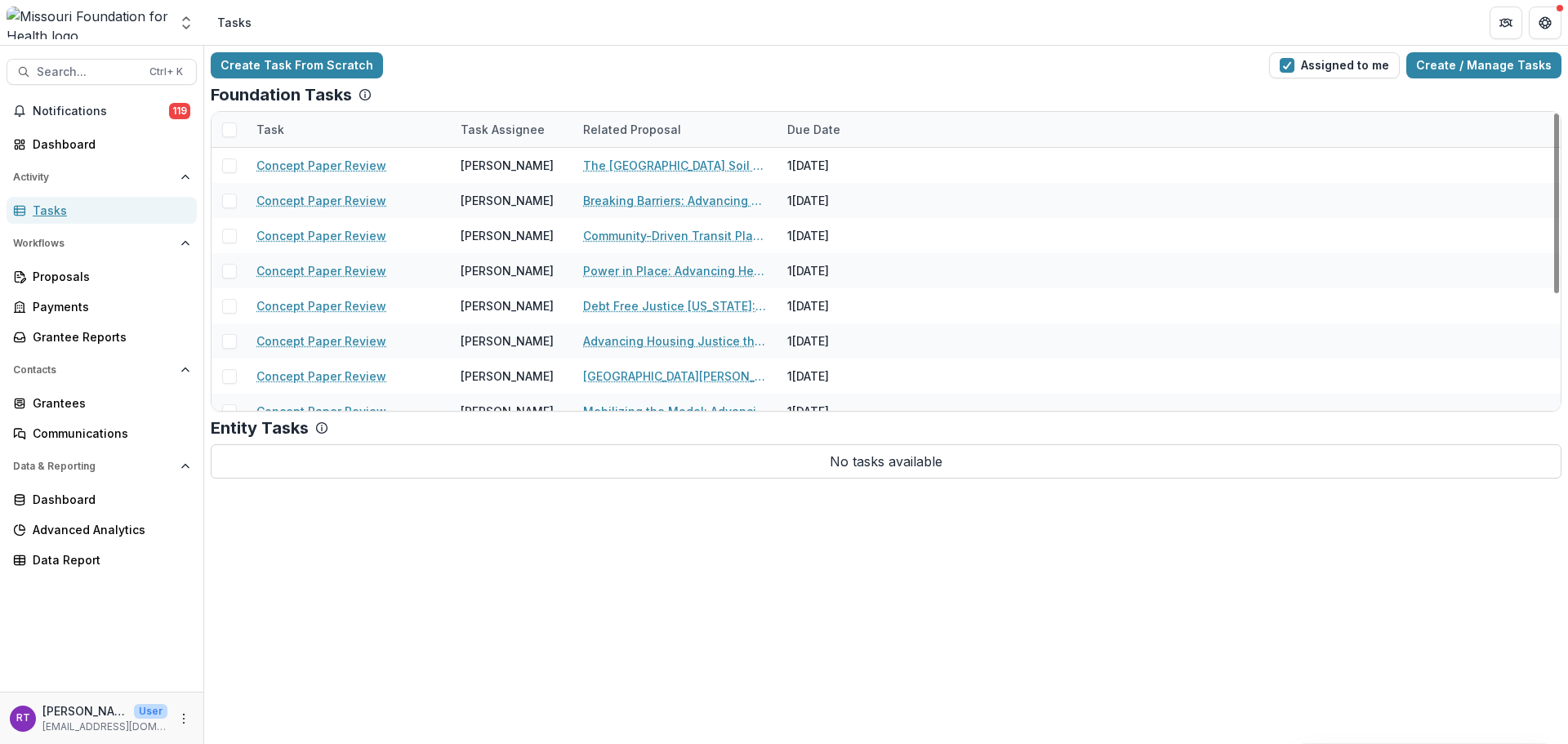
scroll to position [1, 0]
click at [645, 162] on link "The [GEOGRAPHIC_DATA] Soil and Water Conservation District Pilot Program" at bounding box center [675, 165] width 185 height 17
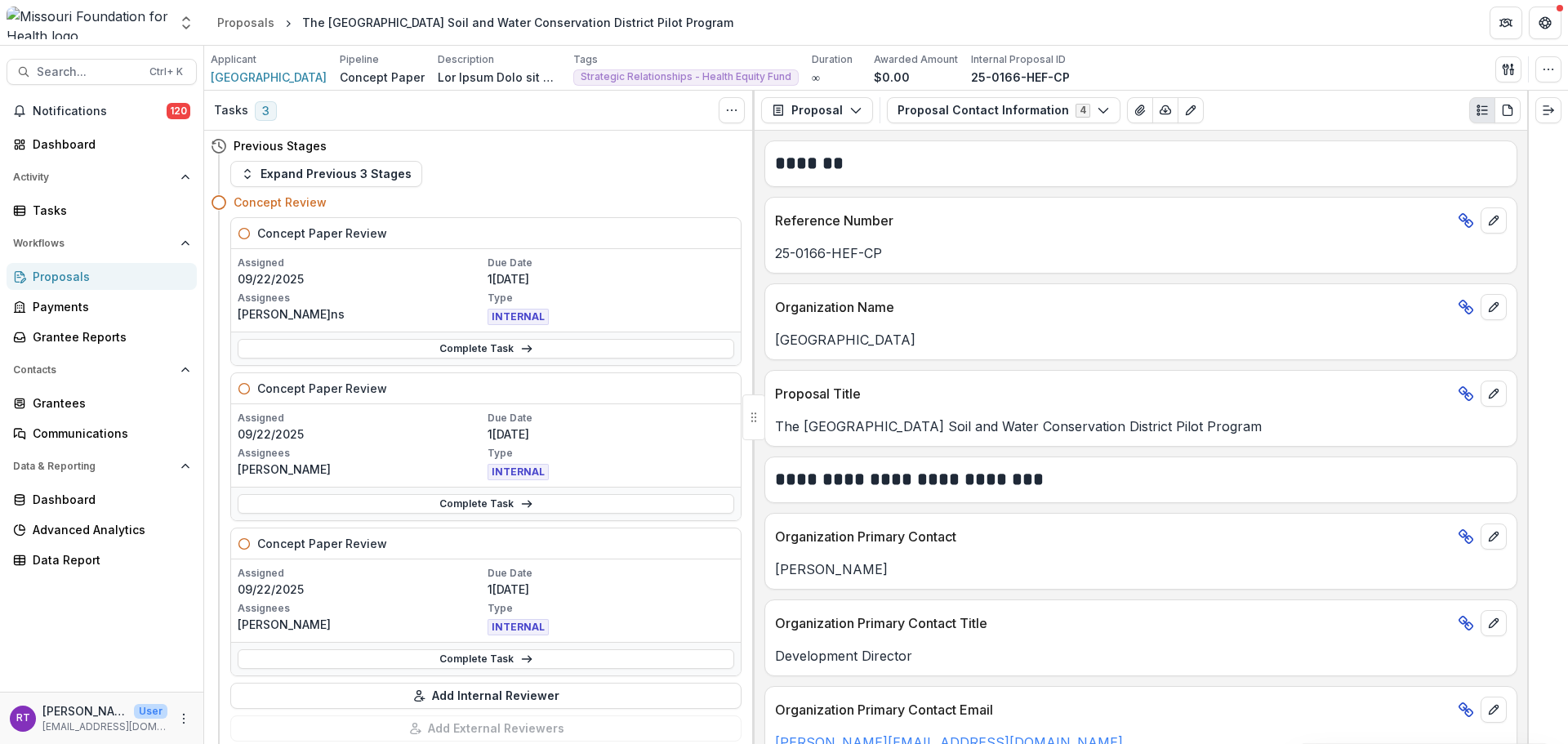
click at [48, 60] on button "Search... Ctrl + K" at bounding box center [102, 71] width 190 height 26
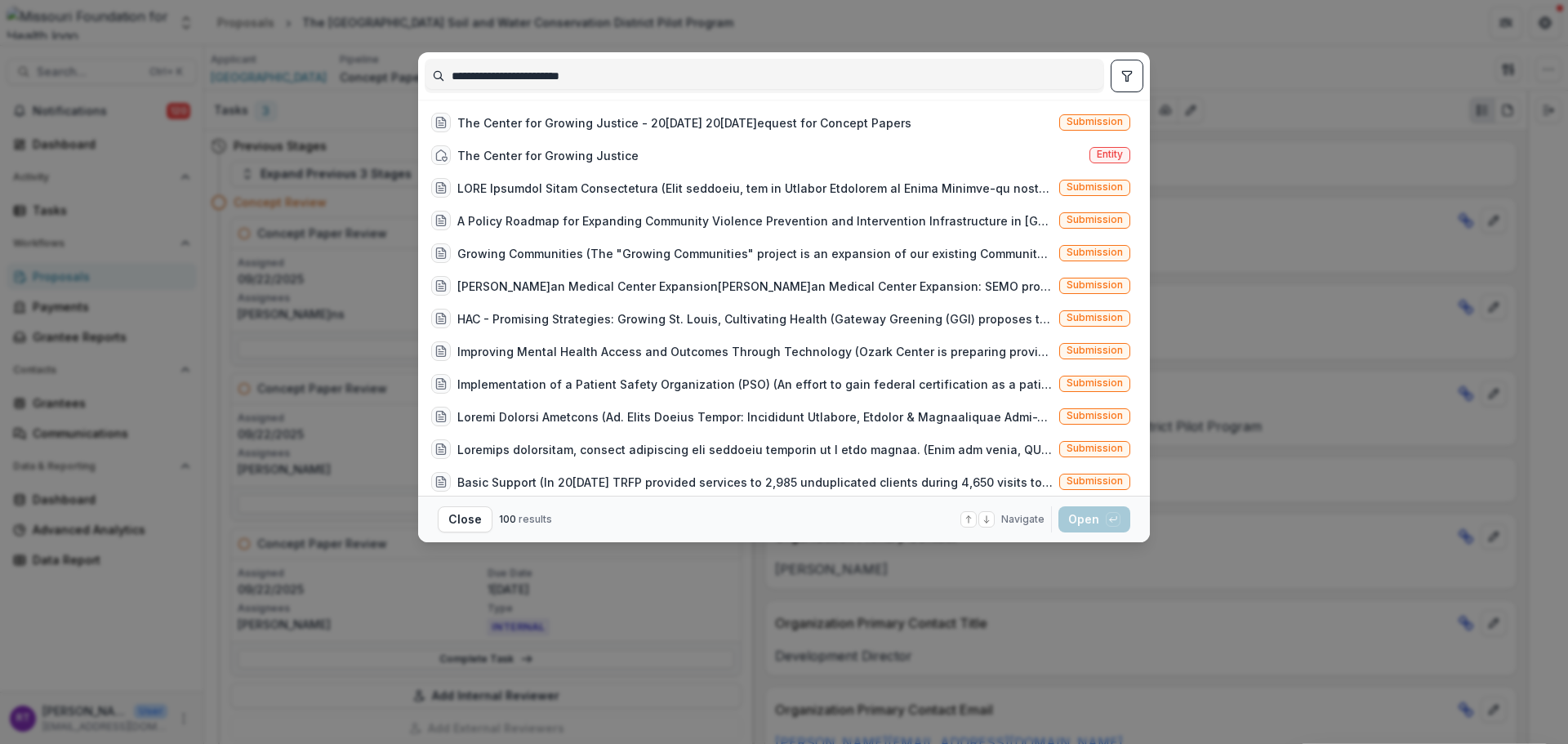
type input "**********"
click at [610, 156] on div "The Center for Growing Justice" at bounding box center [548, 155] width 182 height 17
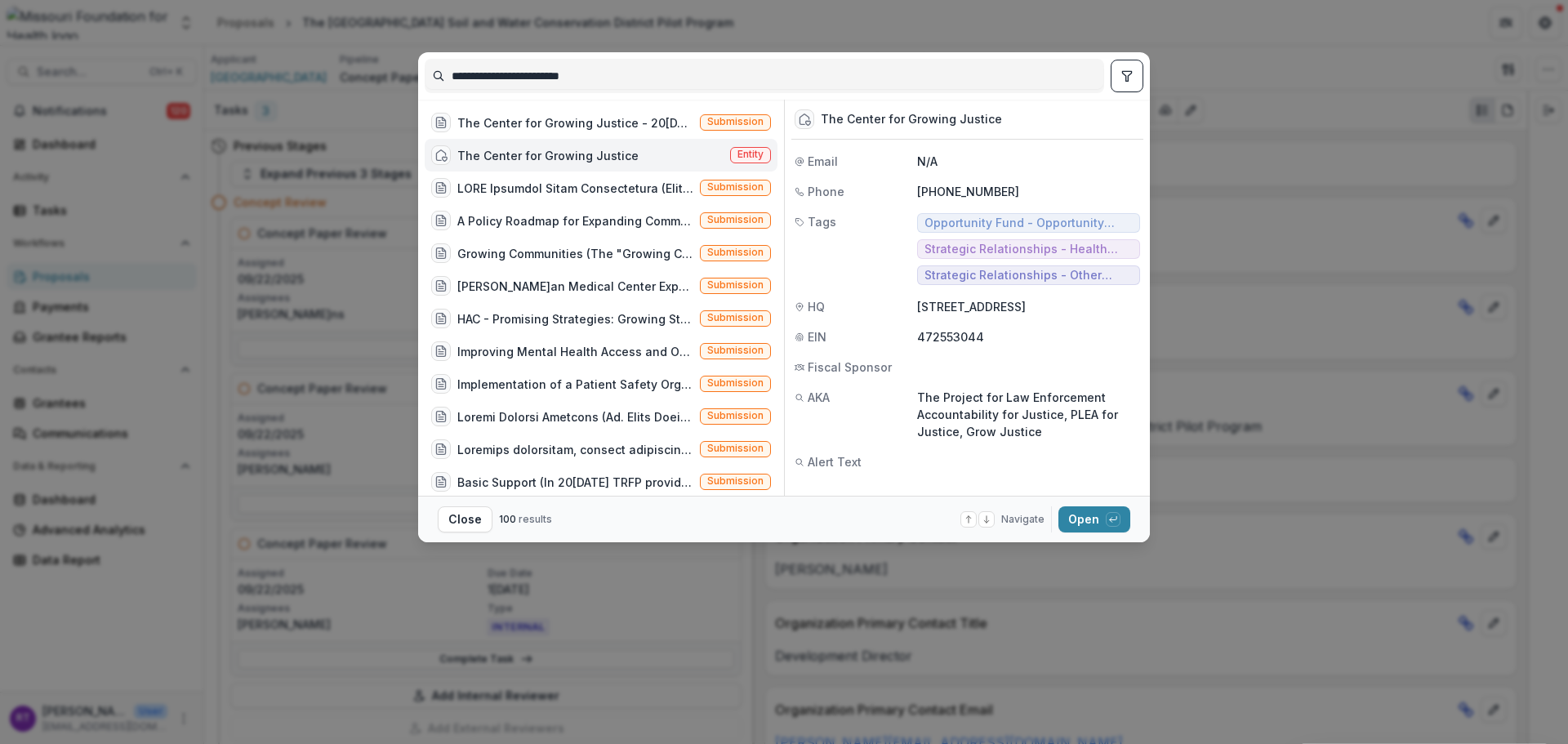
click at [1098, 522] on button "Open with enter key" at bounding box center [1095, 519] width 72 height 26
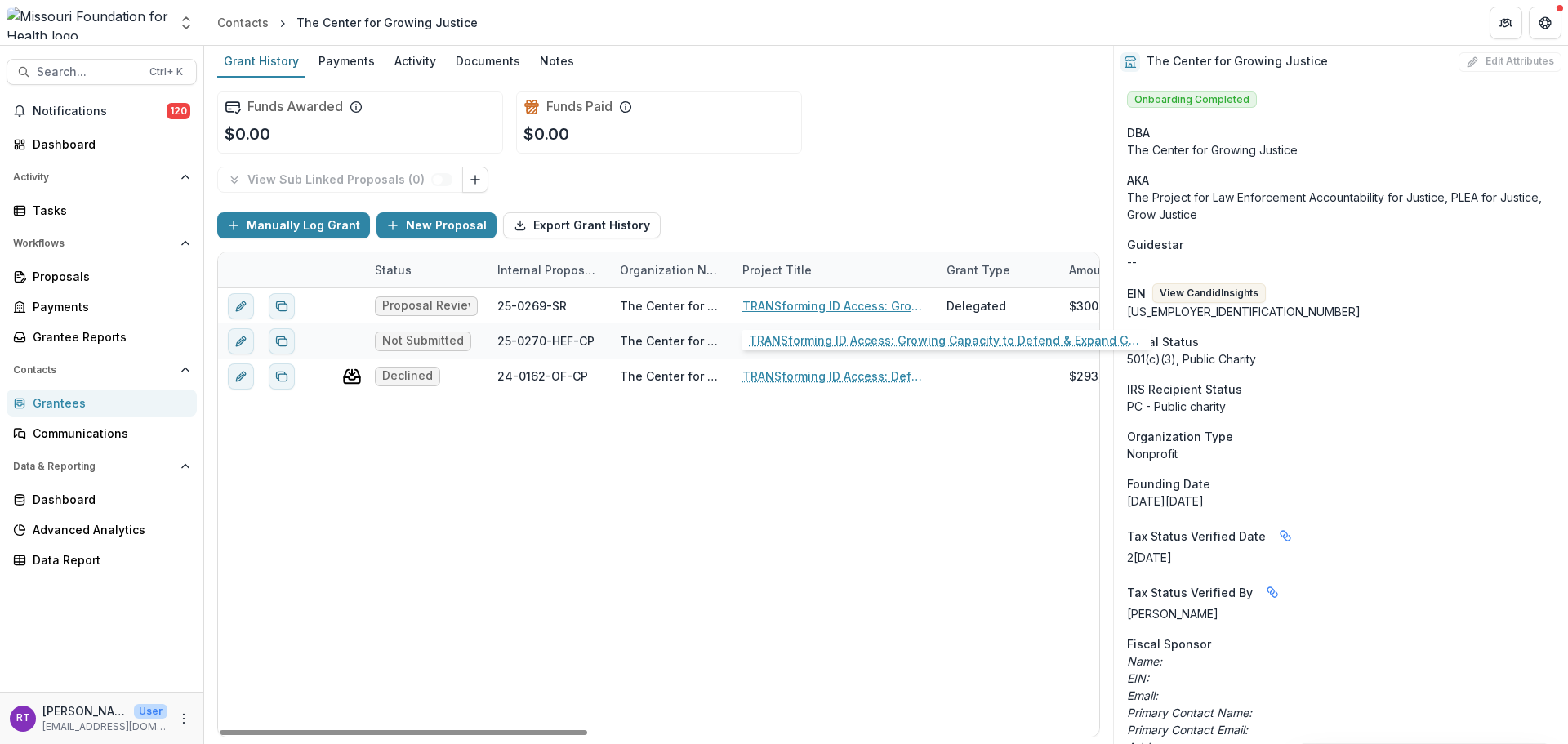
click at [823, 308] on link "TRANSforming ID Access: Growing Capacity to Defend & Expand Gender Marker Chang…" at bounding box center [835, 305] width 185 height 17
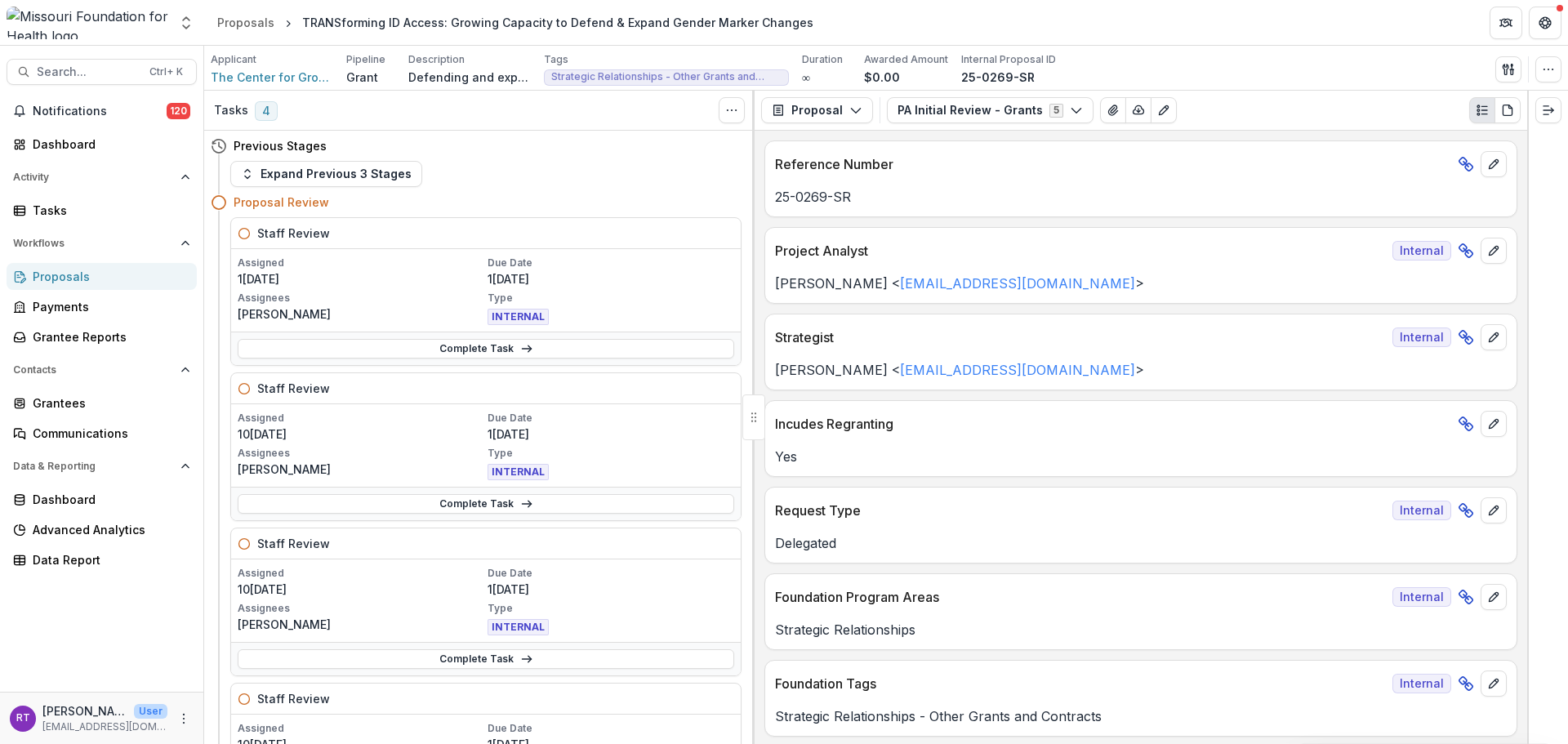
click at [1053, 109] on button "PA Initial Review - Grants 5" at bounding box center [990, 110] width 207 height 26
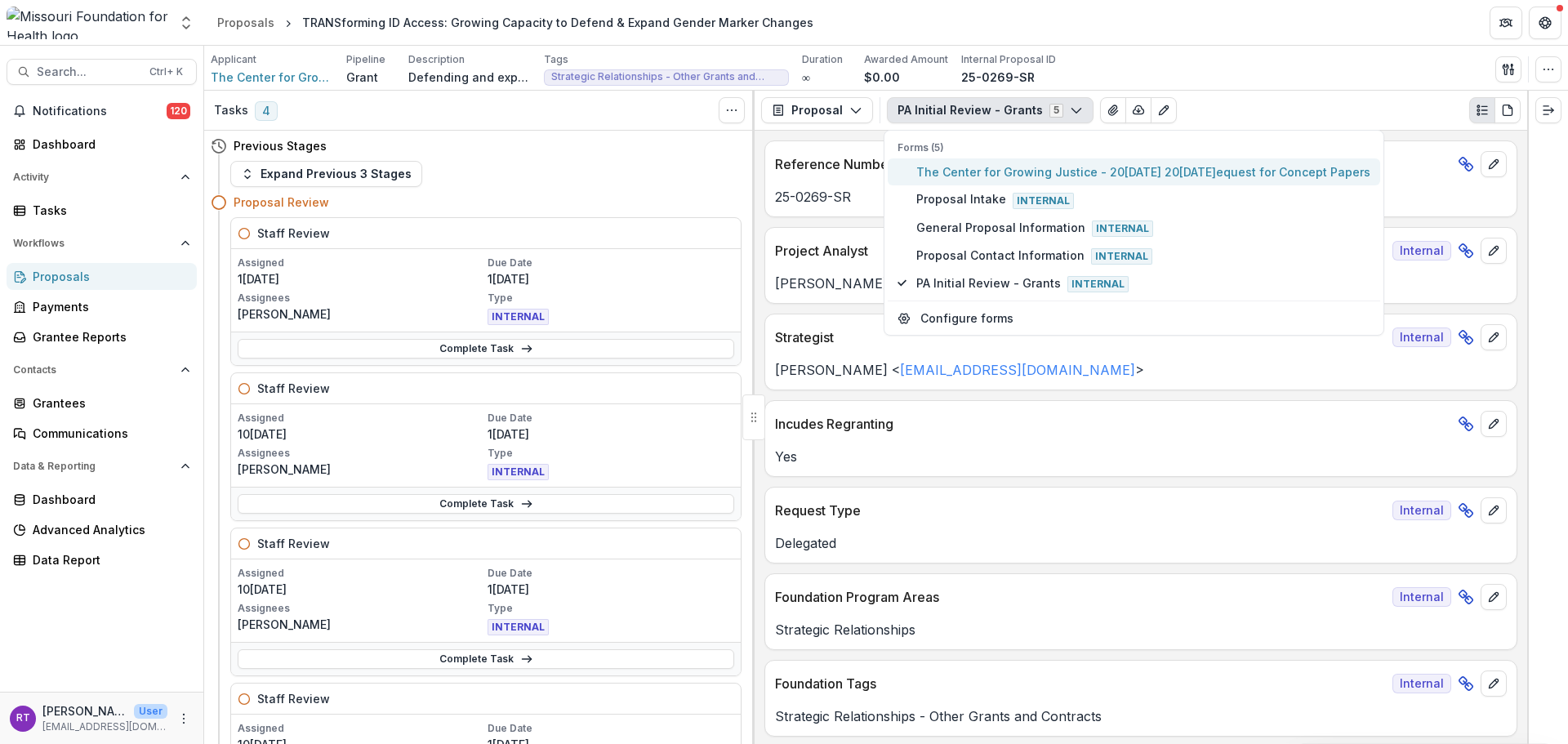
click at [1051, 167] on span "The Center for Growing Justice - 20[DATE] 20[DATE]equest for Concept Papers" at bounding box center [1143, 172] width 454 height 17
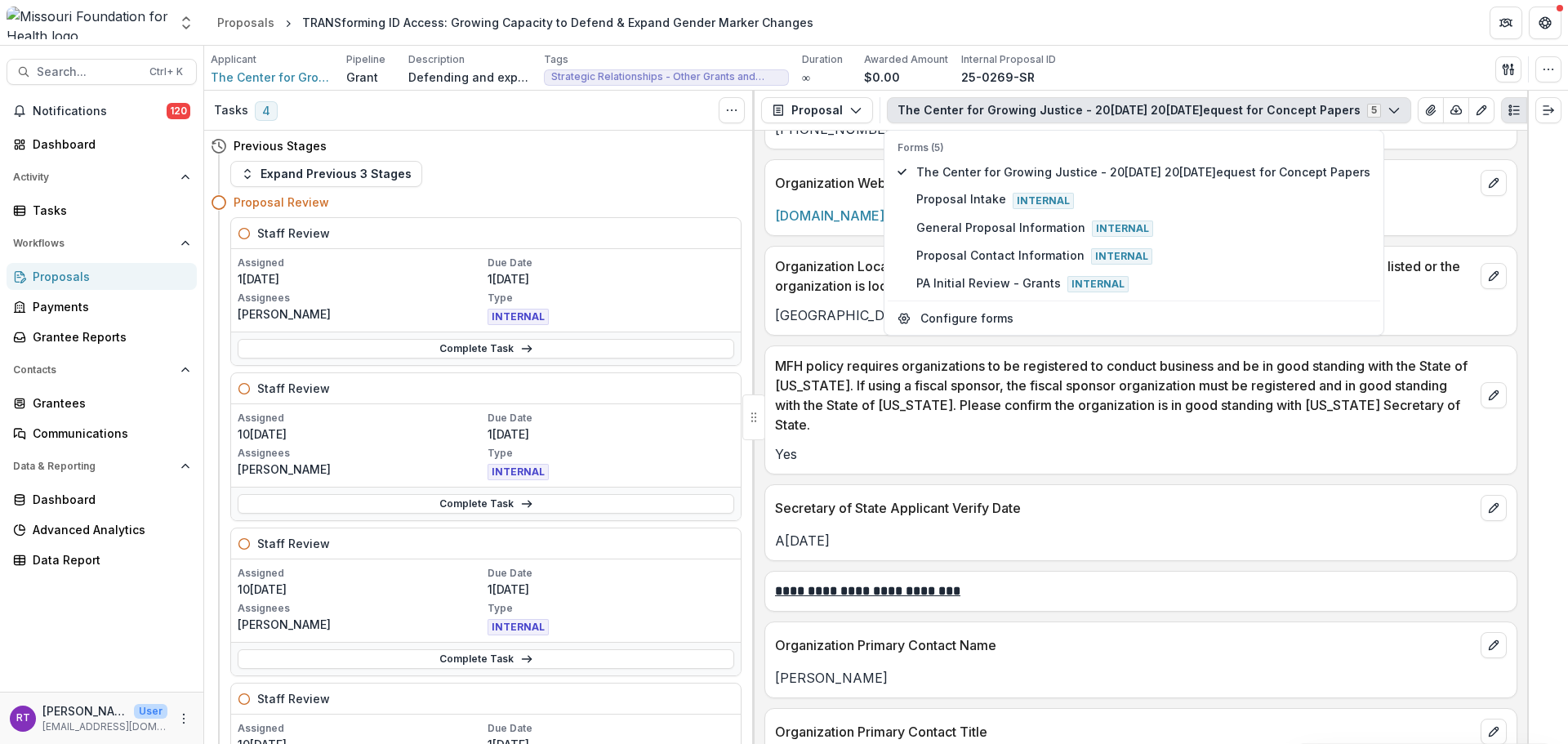
scroll to position [1715, 0]
click at [1038, 443] on p "Yes" at bounding box center [1141, 452] width 731 height 20
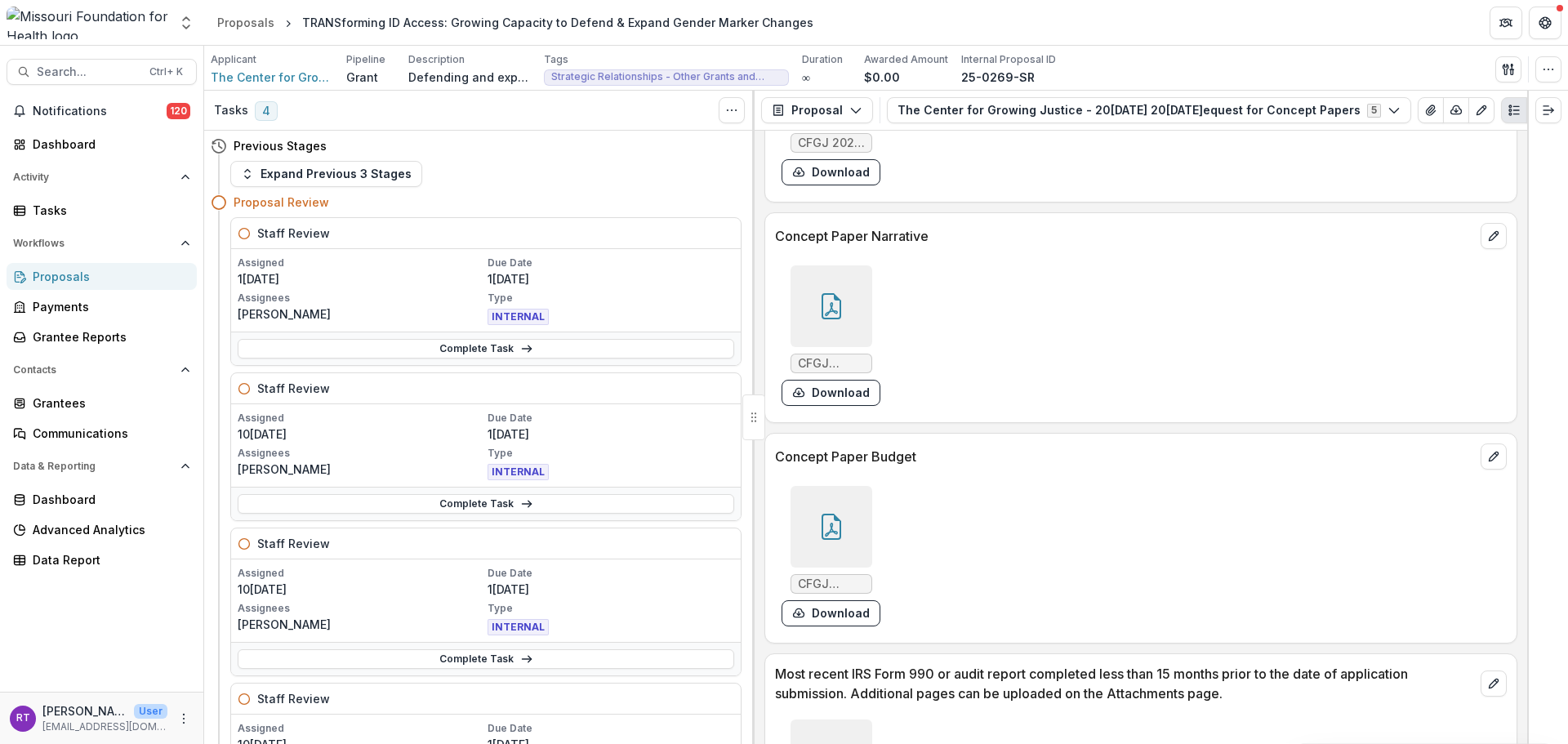
scroll to position [4410, 0]
click at [821, 288] on icon at bounding box center [832, 300] width 26 height 26
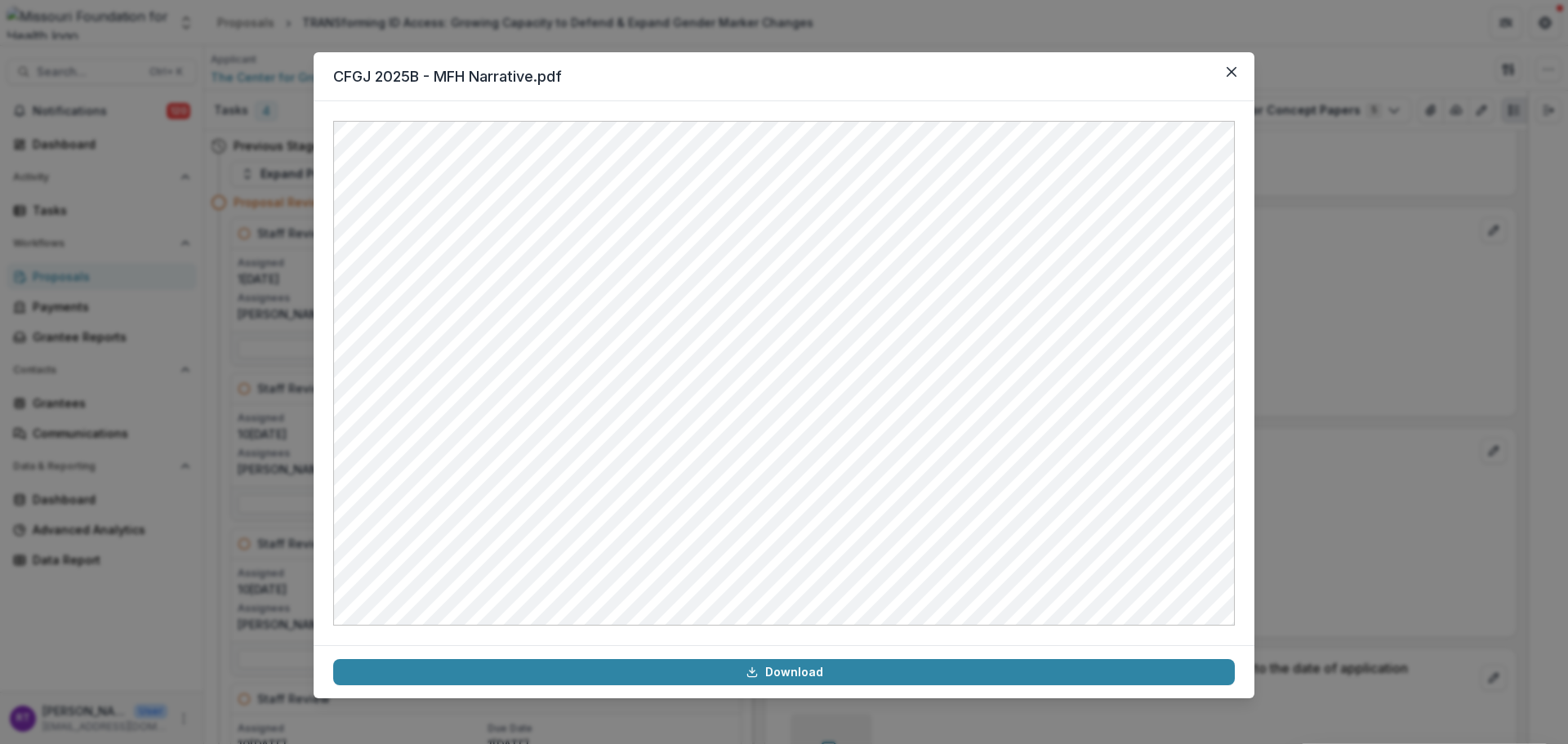
click at [1175, 71] on button "Close" at bounding box center [1231, 71] width 26 height 26
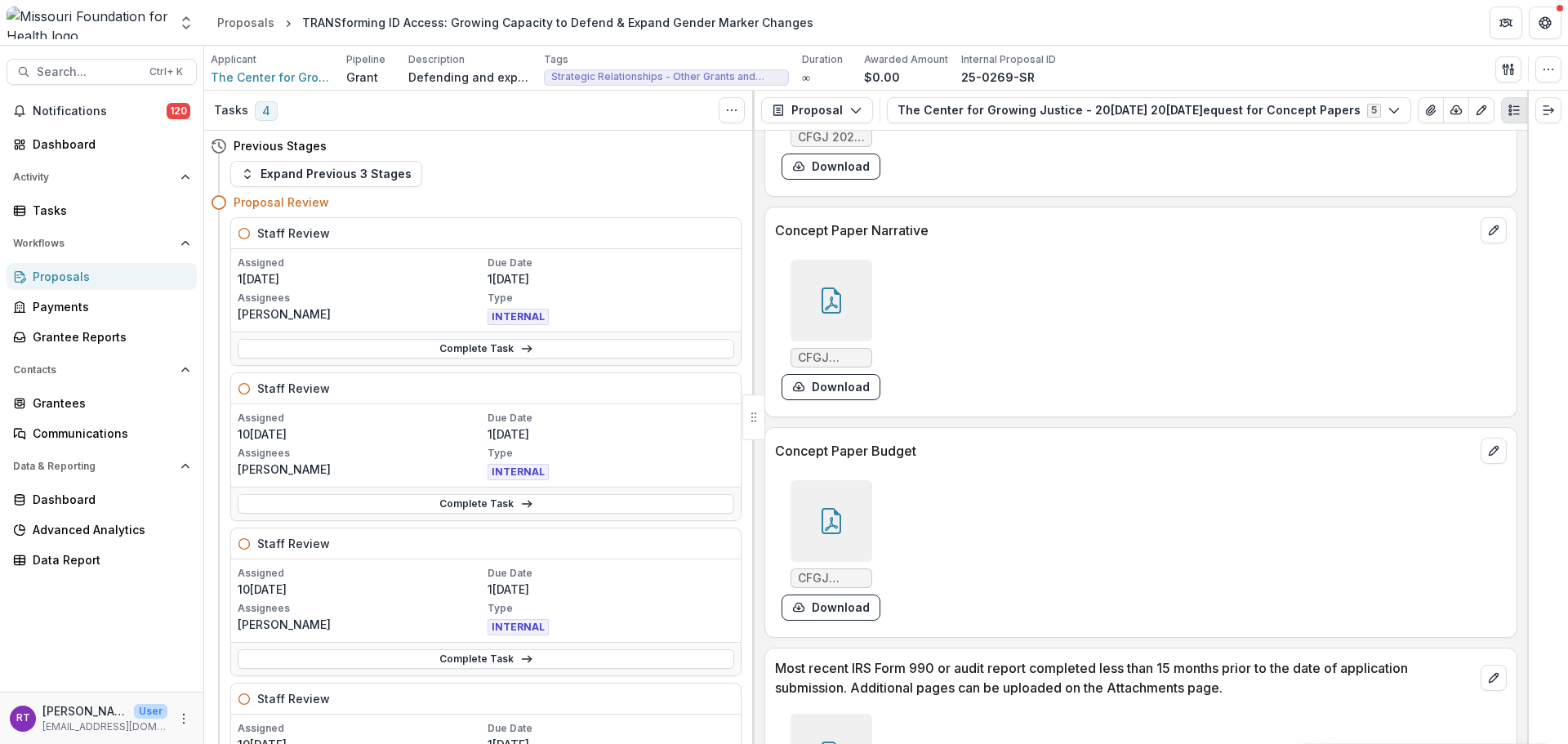
click at [860, 495] on div at bounding box center [832, 521] width 81 height 81
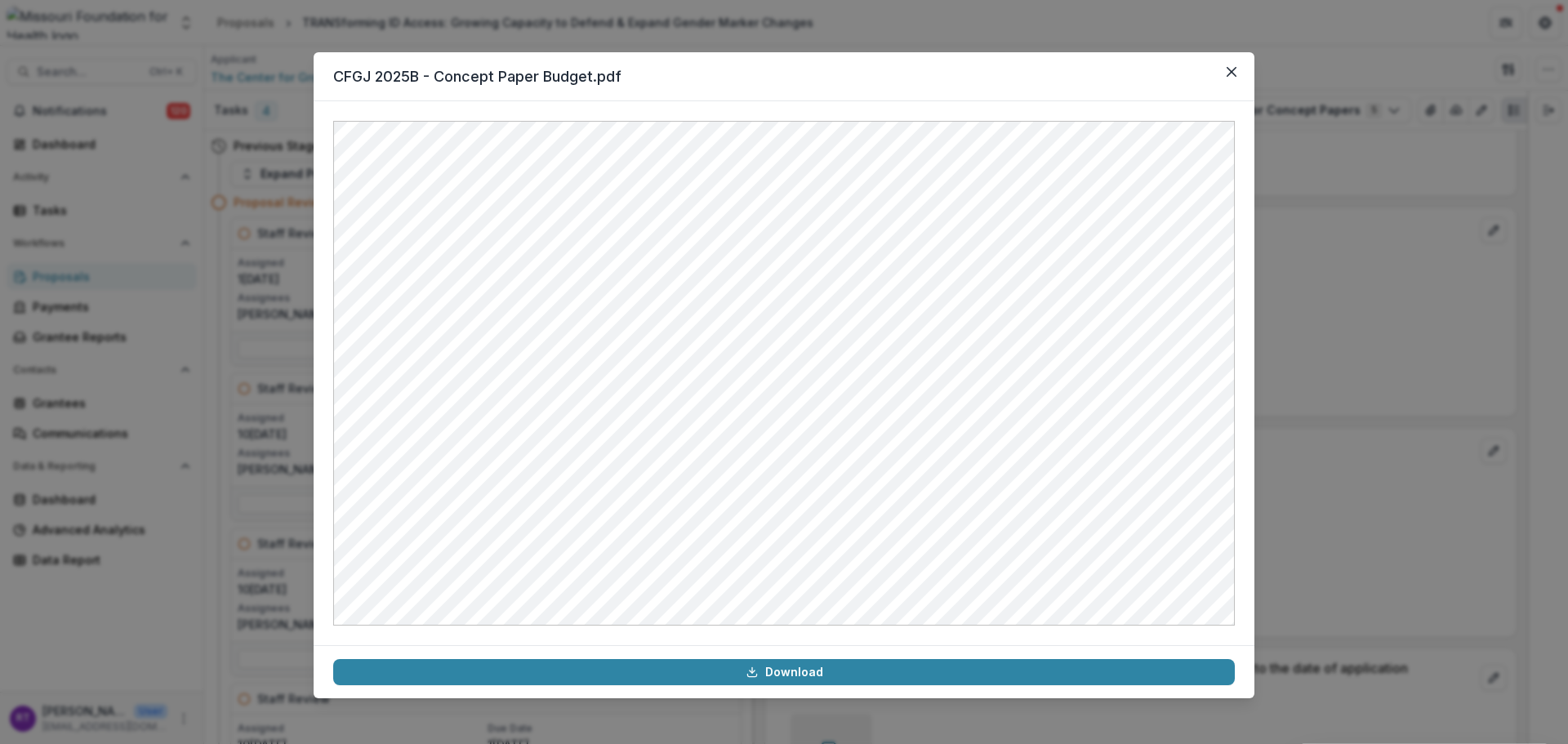
click at [1175, 76] on icon "Close" at bounding box center [1232, 72] width 10 height 10
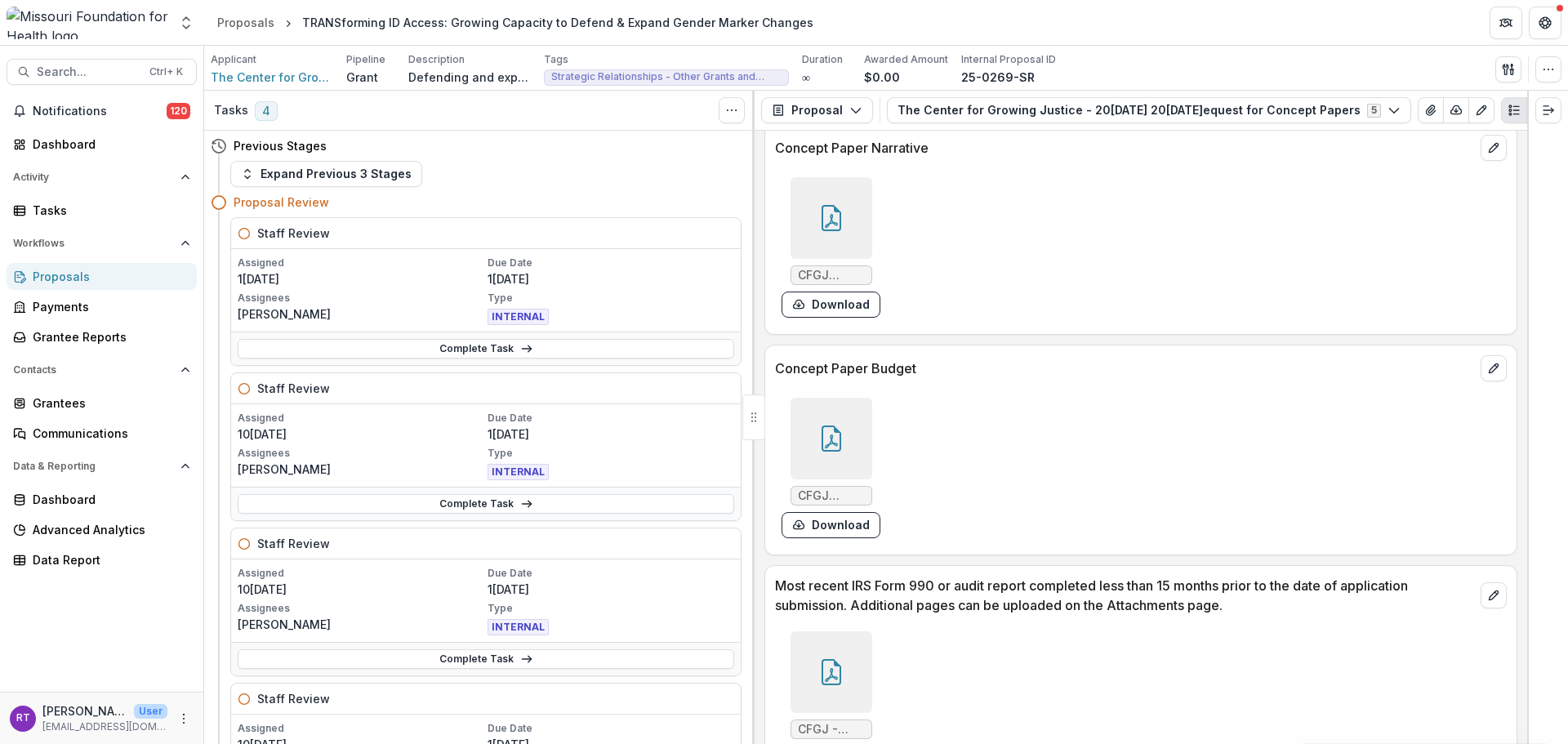
scroll to position [4491, 0]
click at [65, 81] on button "Search... Ctrl + K" at bounding box center [102, 71] width 190 height 26
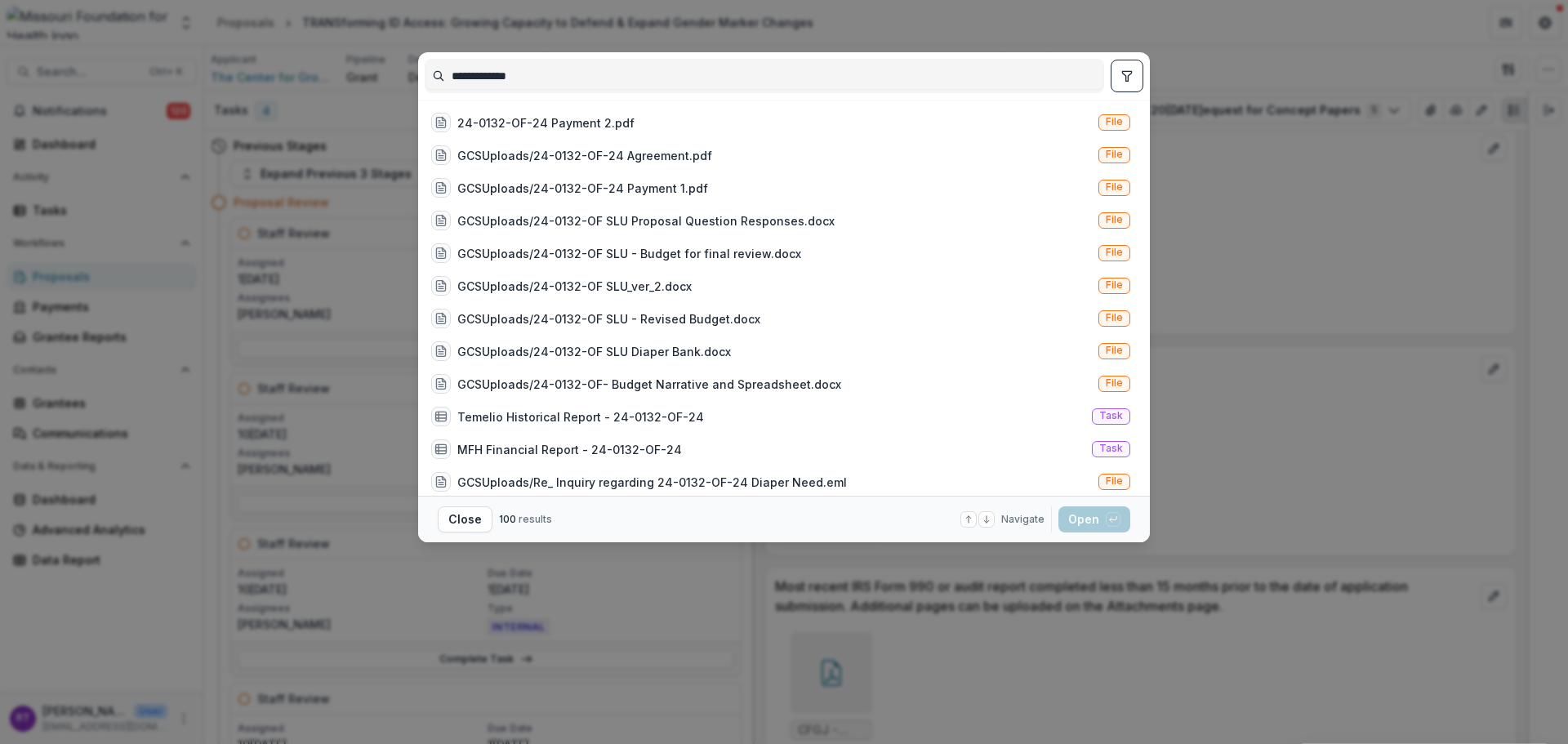
type input "**********"
click at [1119, 76] on button "toggle filters" at bounding box center [1127, 76] width 33 height 33
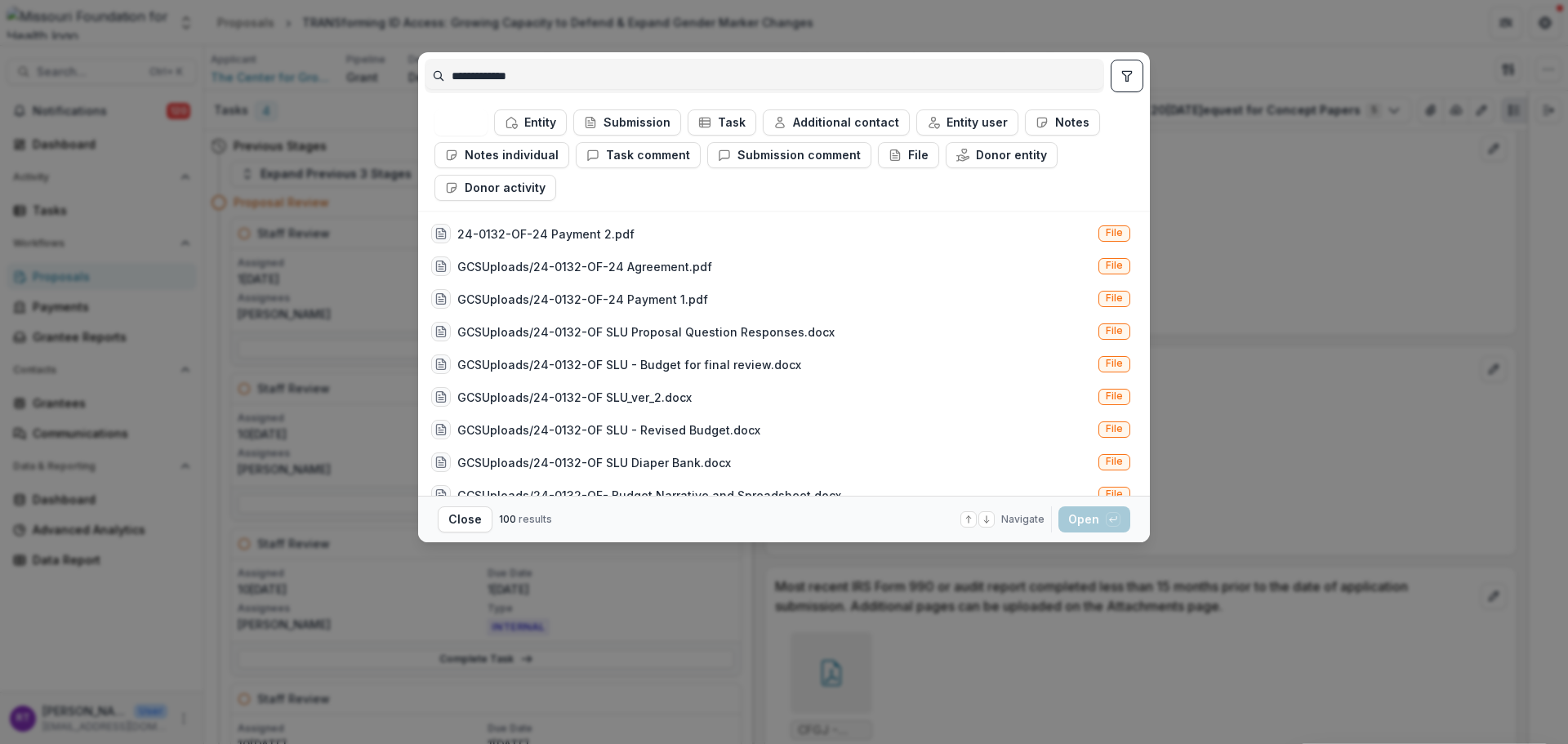
click at [665, 111] on button "Submission" at bounding box center [627, 122] width 108 height 26
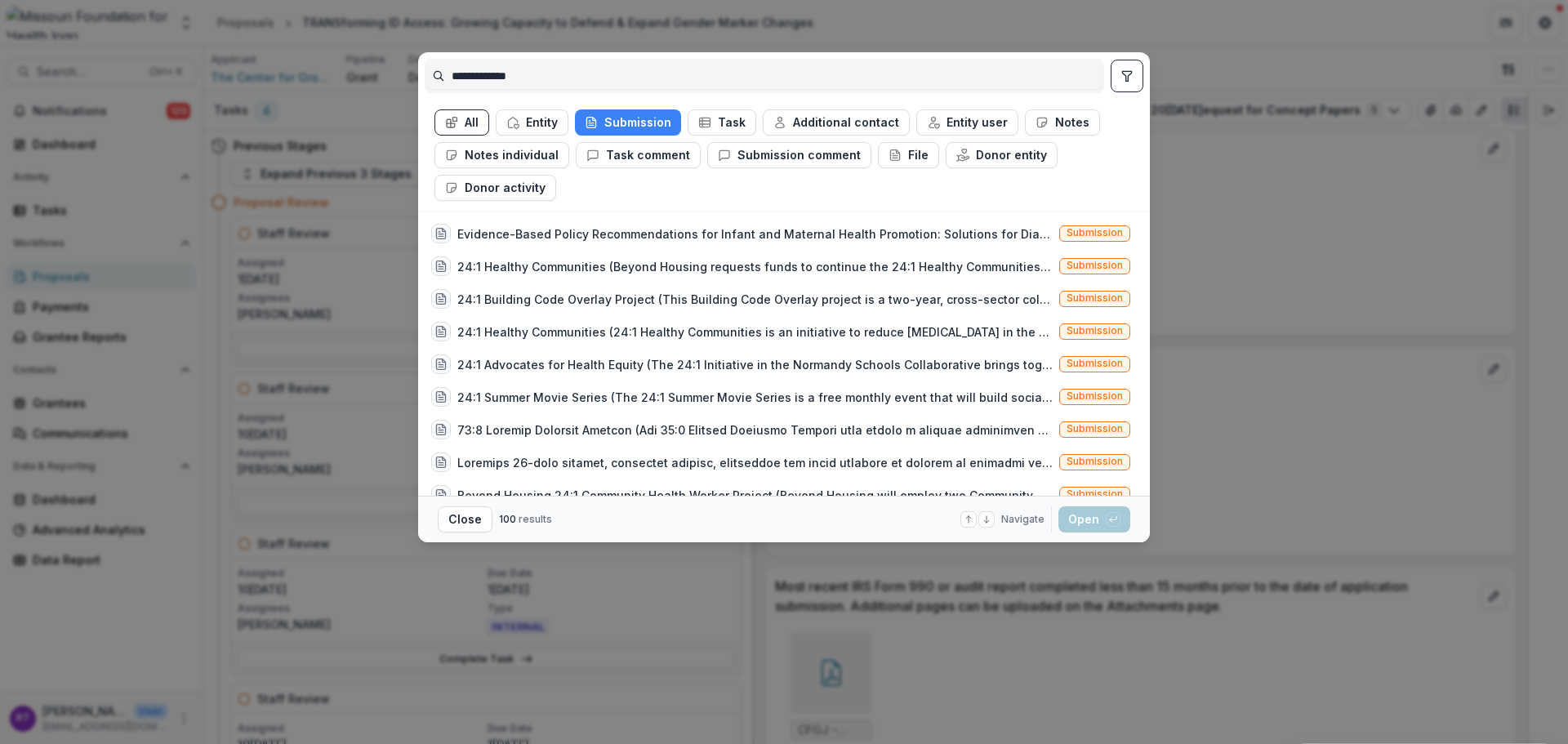
click at [714, 228] on div "Evidence-Based Policy Recommendations for Infant and Maternal Health Promotion:…" at bounding box center [755, 234] width 596 height 17
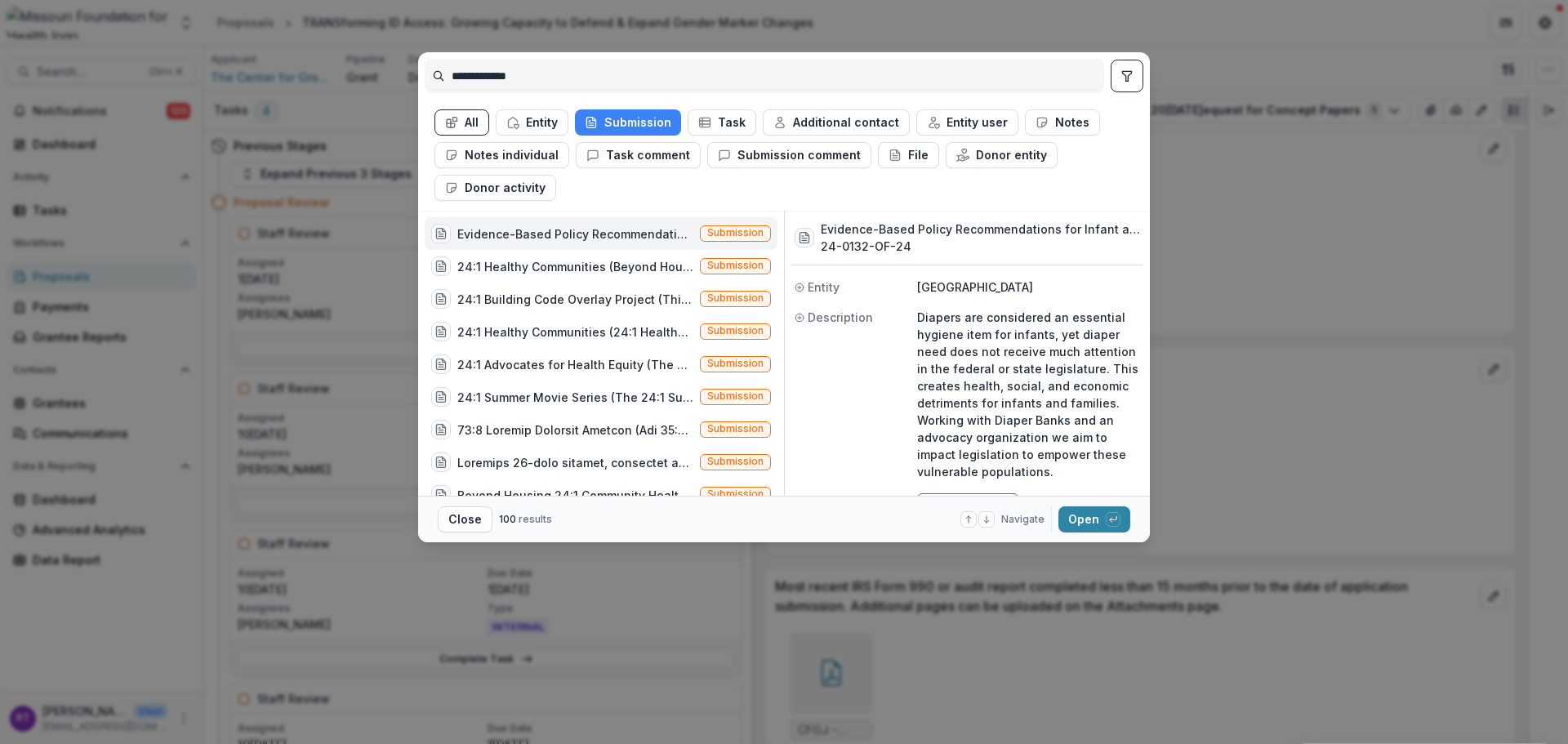
click at [1106, 523] on div "button" at bounding box center [1112, 519] width 14 height 14
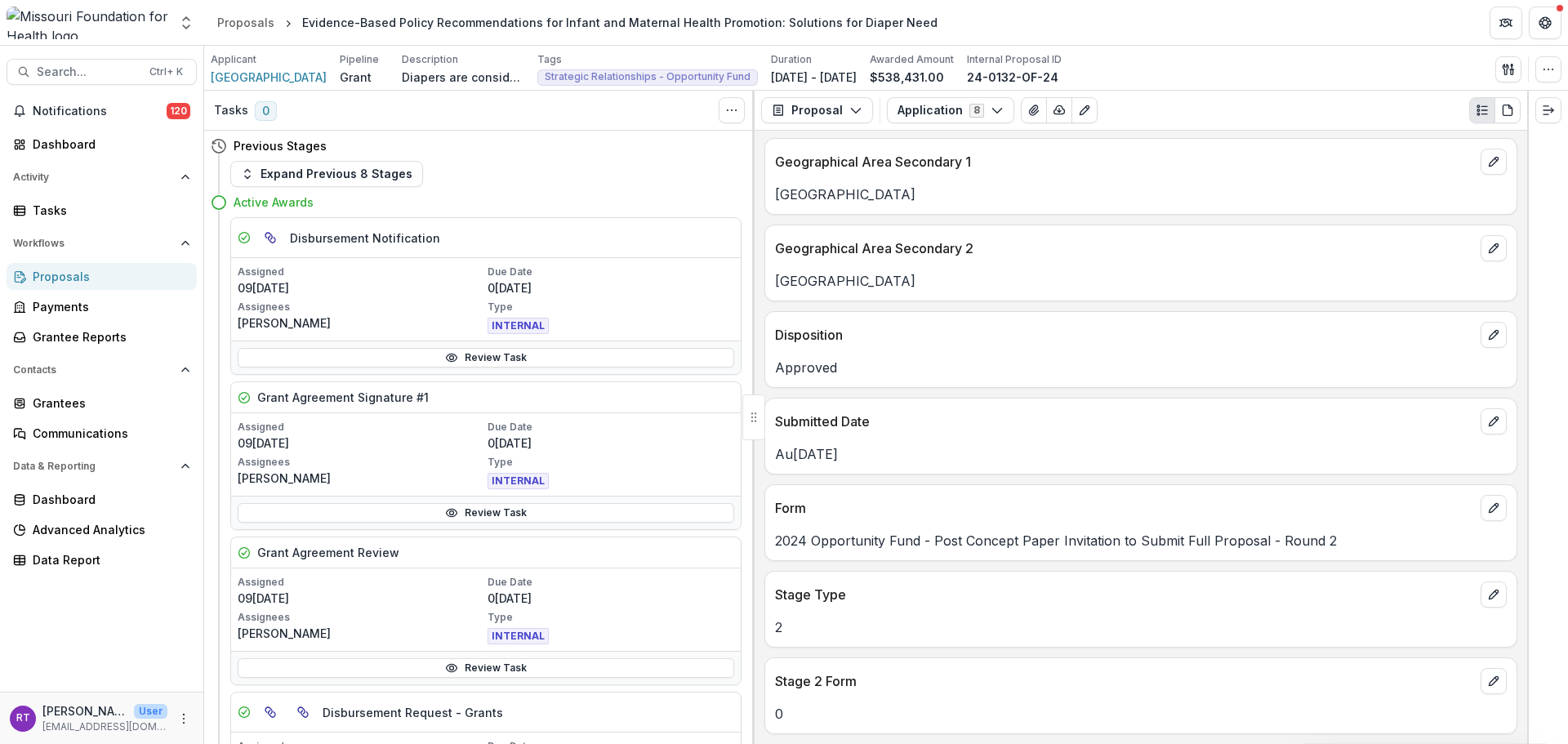
click at [111, 73] on span "Search..." at bounding box center [87, 72] width 103 height 14
click at [1175, 339] on div "**********" at bounding box center [784, 372] width 1568 height 744
click at [790, 115] on button "Proposal" at bounding box center [817, 110] width 112 height 26
click at [1175, 120] on div "Application 8 Forms (8) Proposal Intake Internal General Proposal Information I…" at bounding box center [1203, 110] width 634 height 26
click at [1175, 107] on icon "Expand right" at bounding box center [1548, 109] width 13 height 13
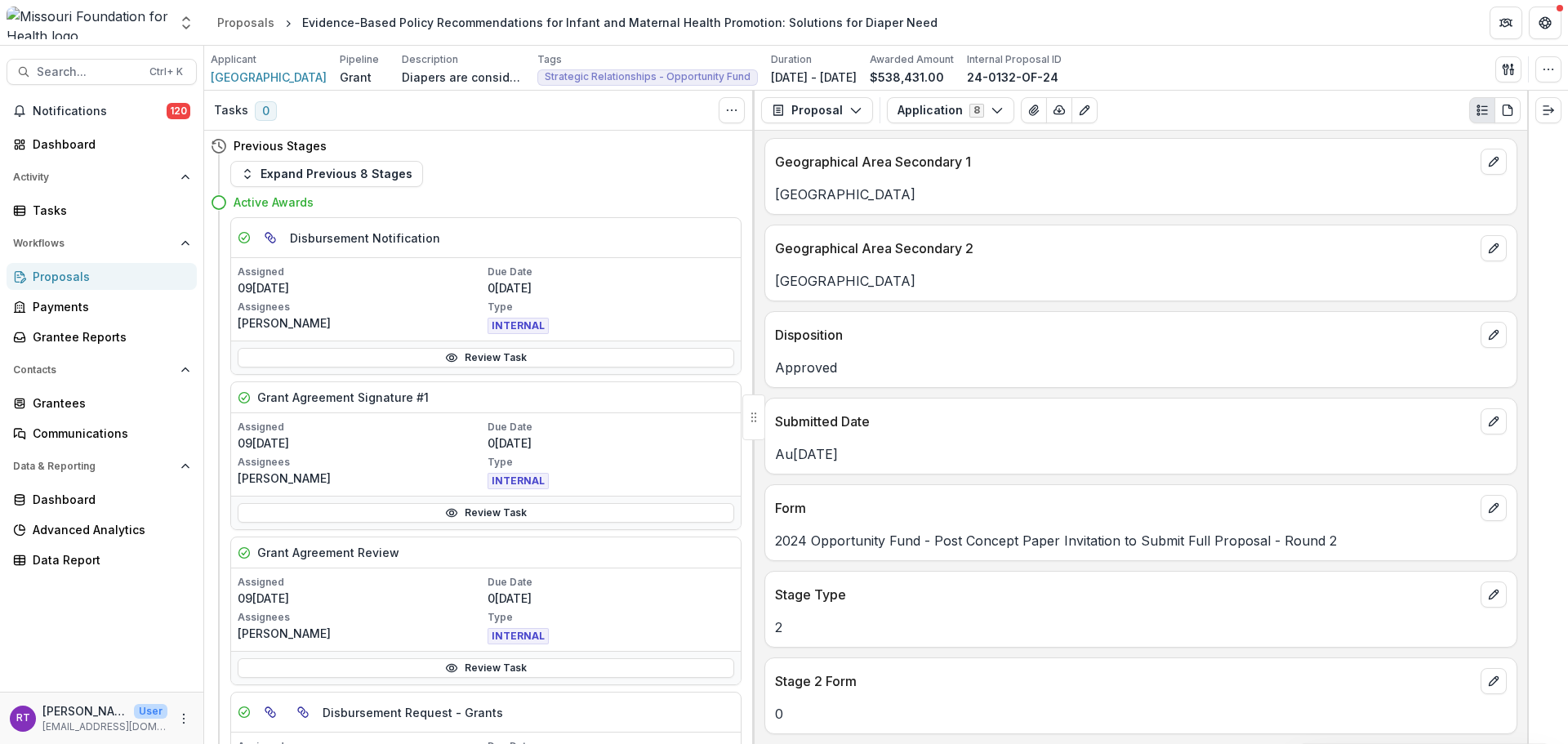
scroll to position [2632, 0]
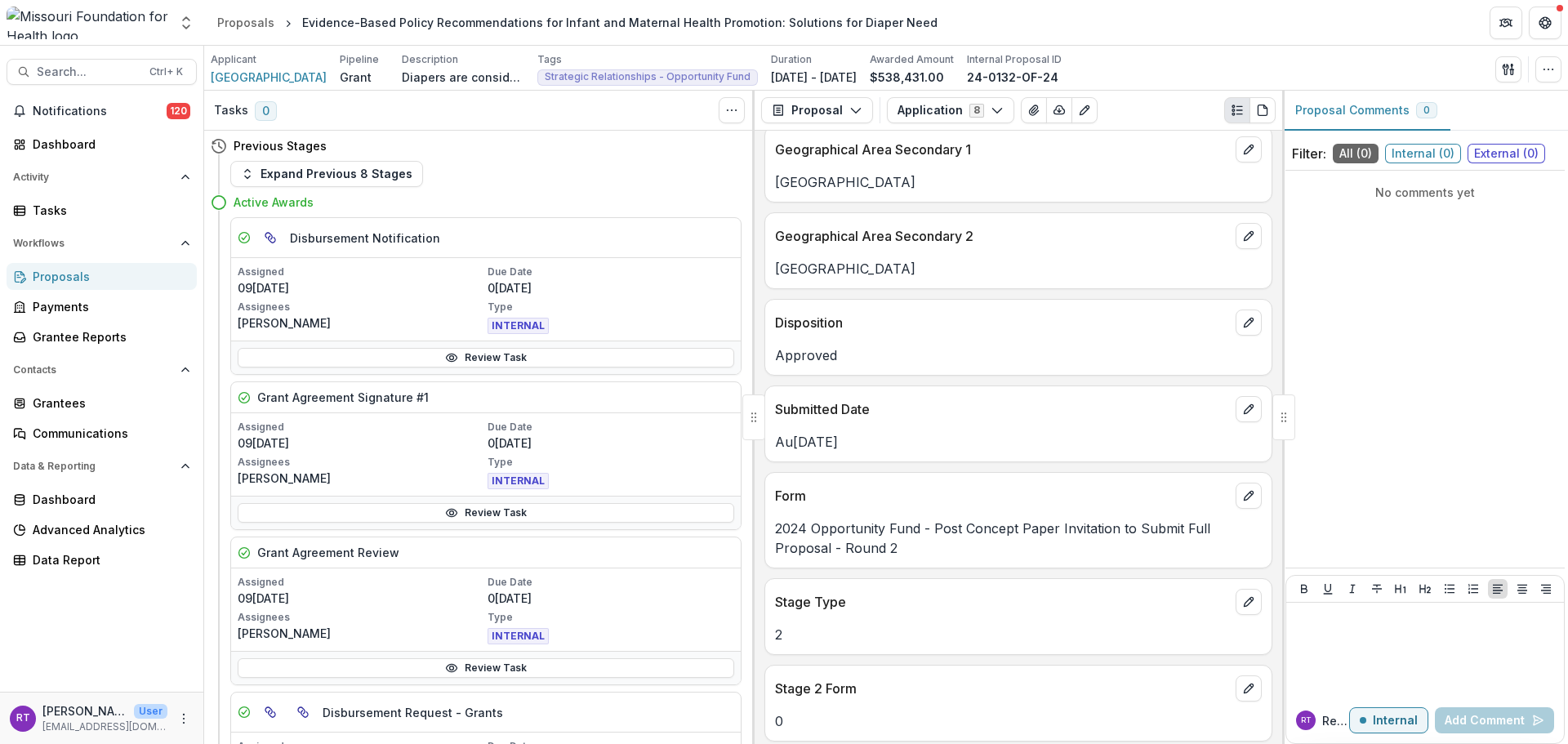
click at [845, 114] on button "Proposal" at bounding box center [817, 110] width 112 height 26
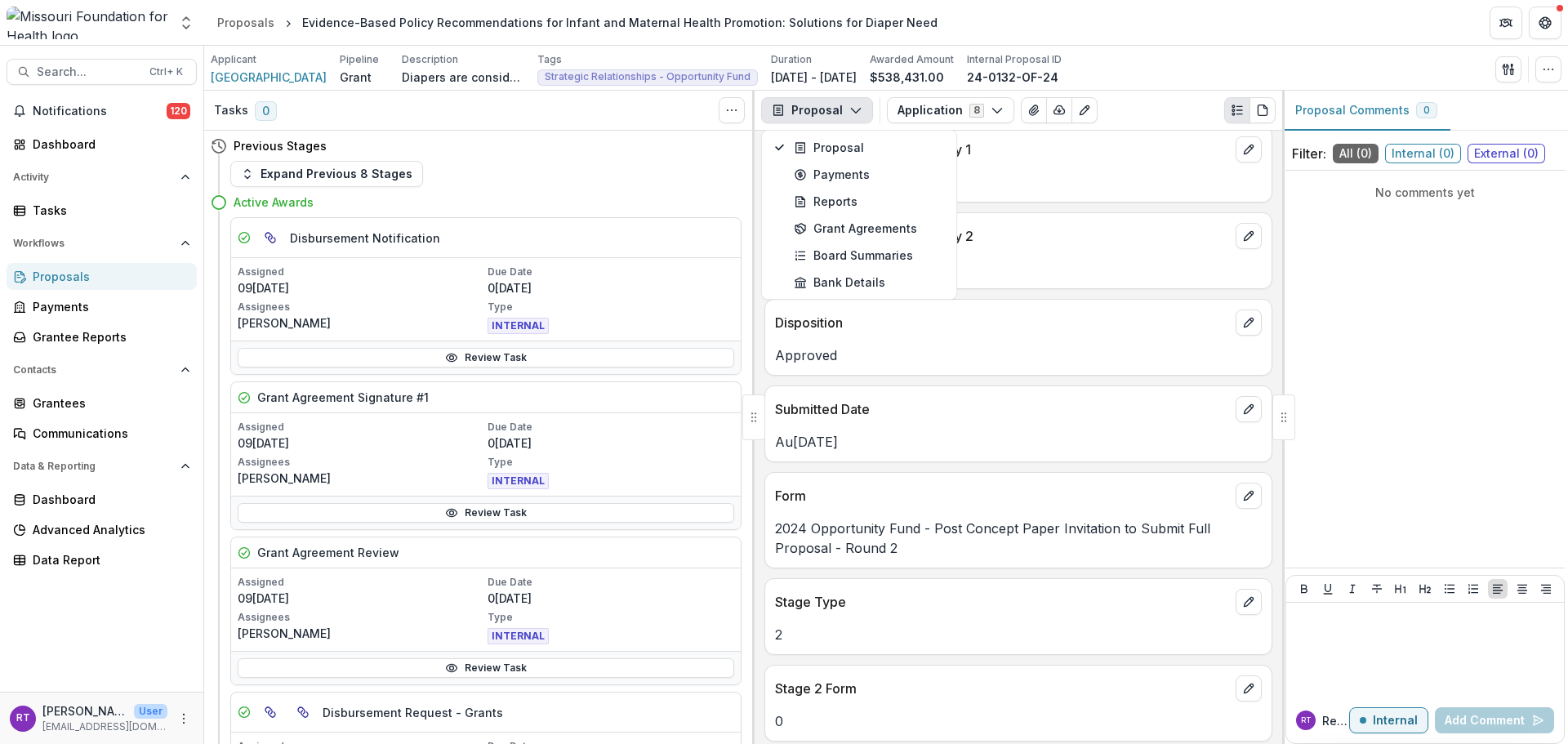
click at [1175, 108] on icon "PDF view" at bounding box center [1262, 109] width 13 height 13
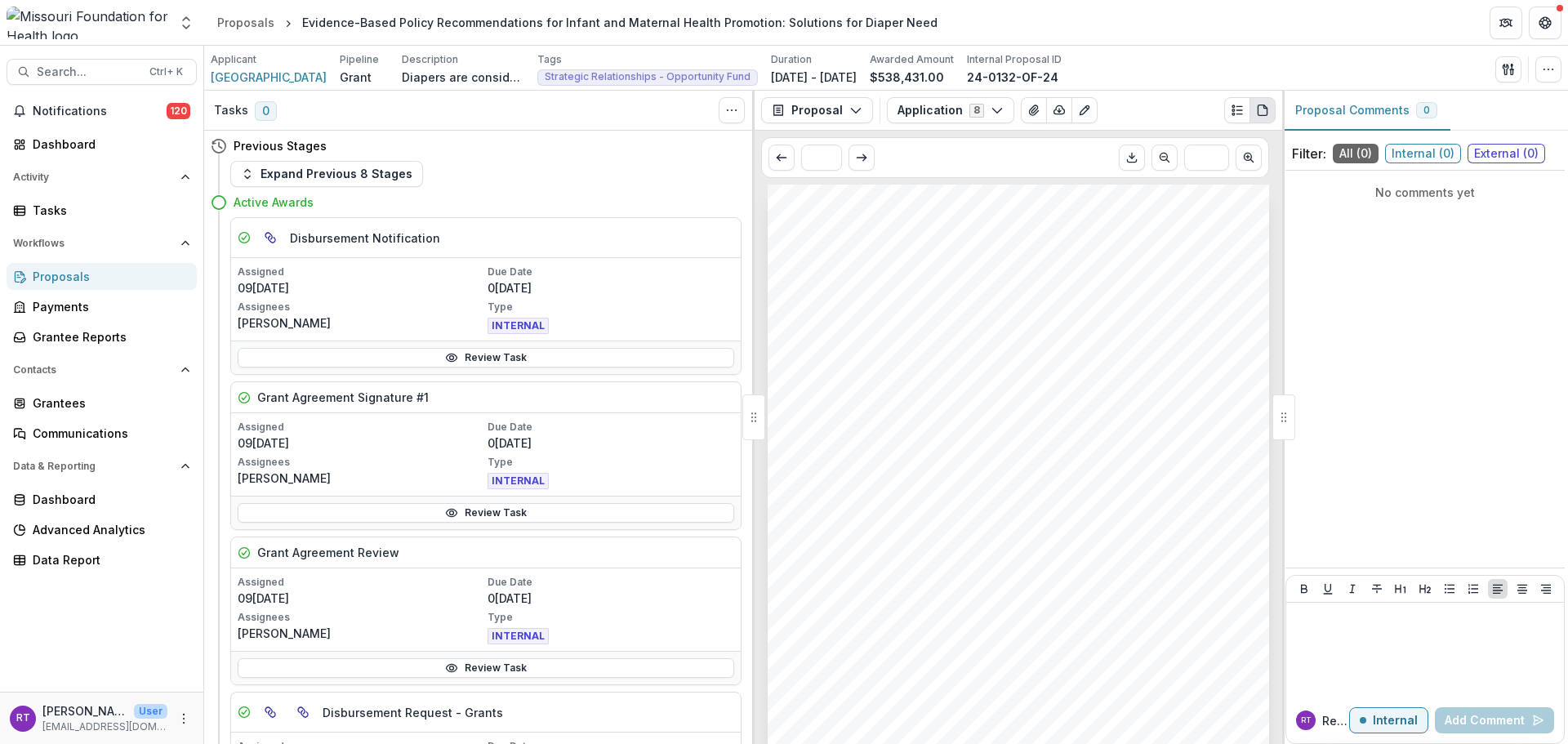
click at [787, 97] on div "Proposal Proposal Payments Reports Grant Agreements Board Summaries Bank Detail…" at bounding box center [1018, 110] width 528 height 40
click at [797, 113] on button "Proposal" at bounding box center [817, 110] width 112 height 26
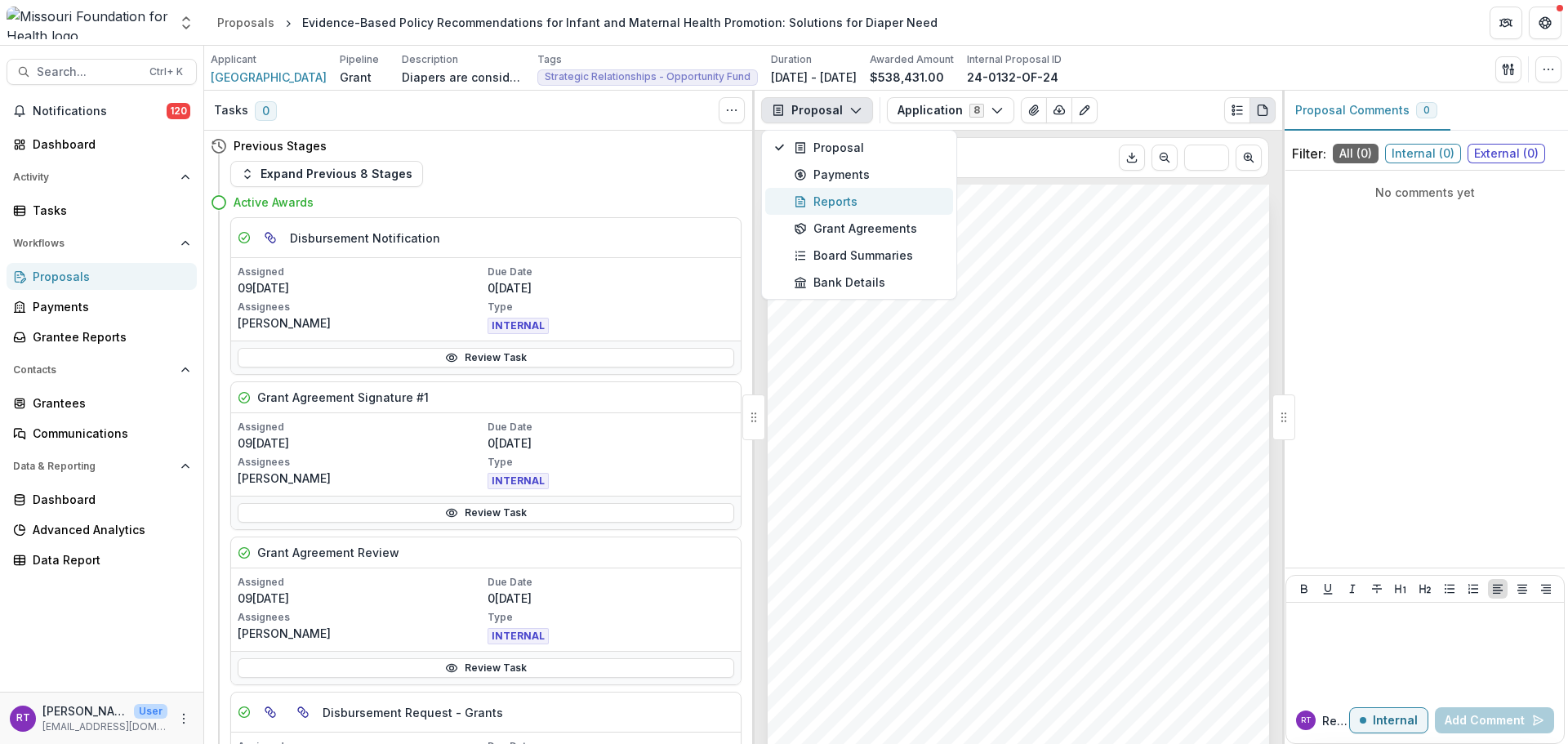
click at [860, 198] on div "Reports" at bounding box center [869, 201] width 149 height 17
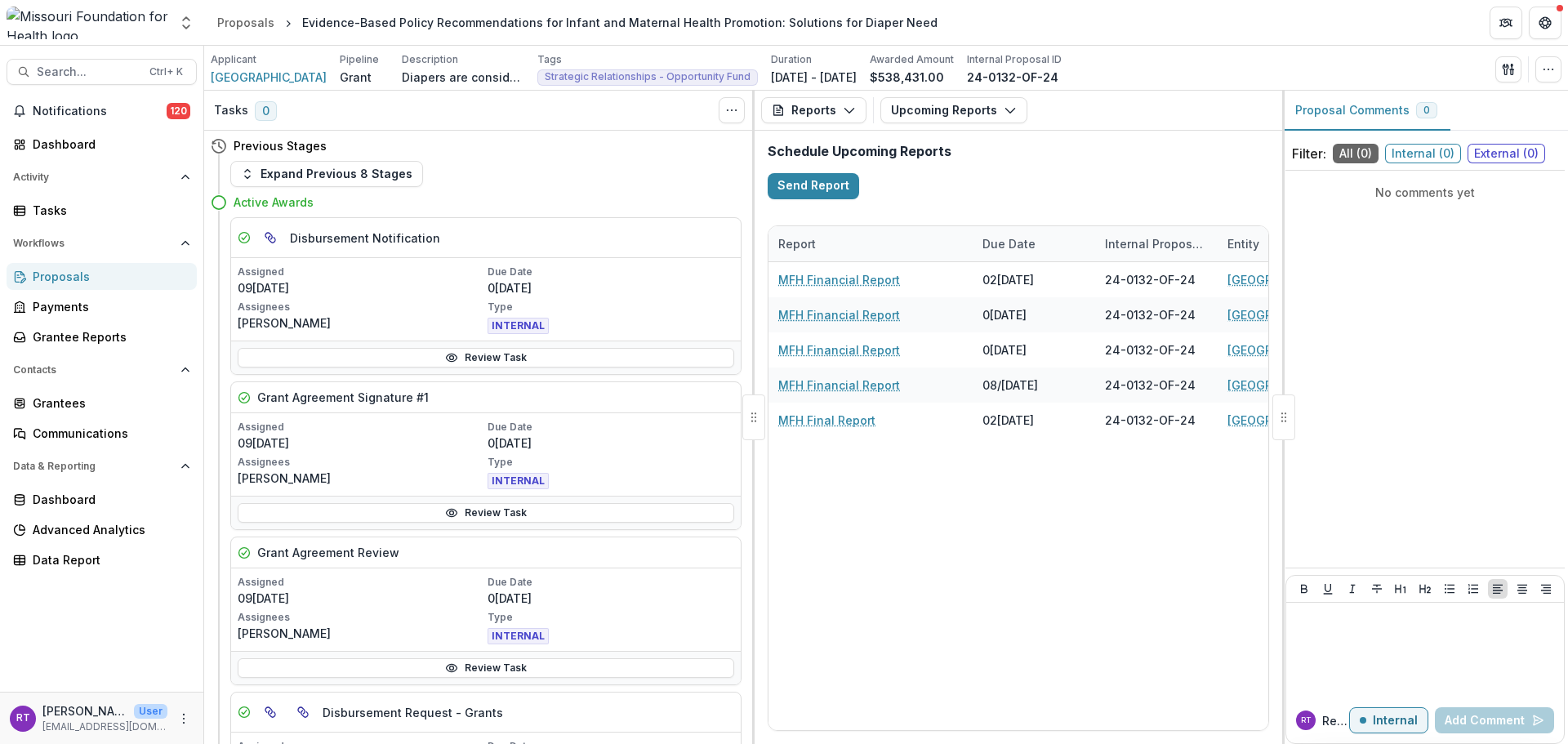
click at [923, 108] on button "Upcoming Reports" at bounding box center [954, 110] width 147 height 26
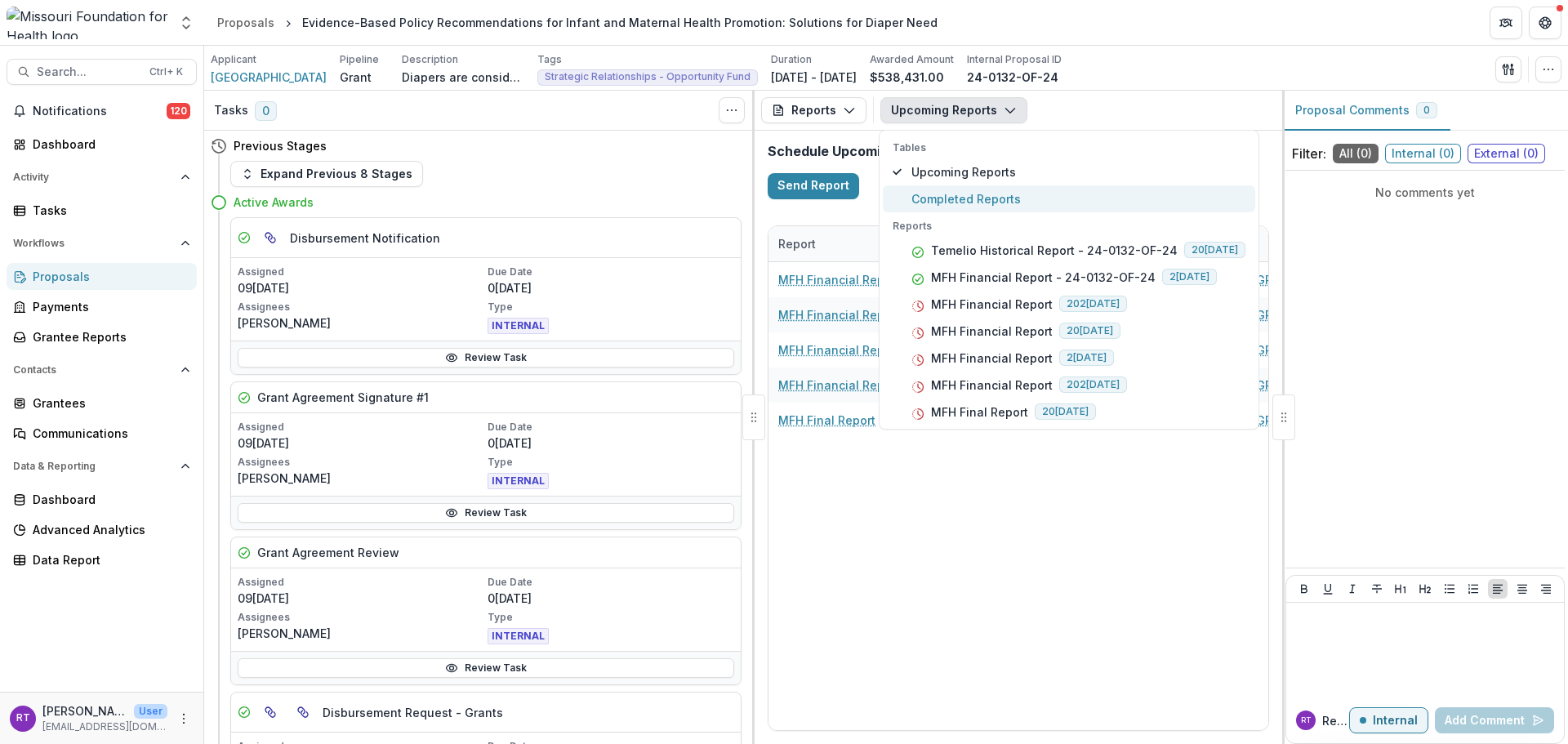
click at [949, 198] on span "Completed Reports" at bounding box center [1078, 199] width 334 height 17
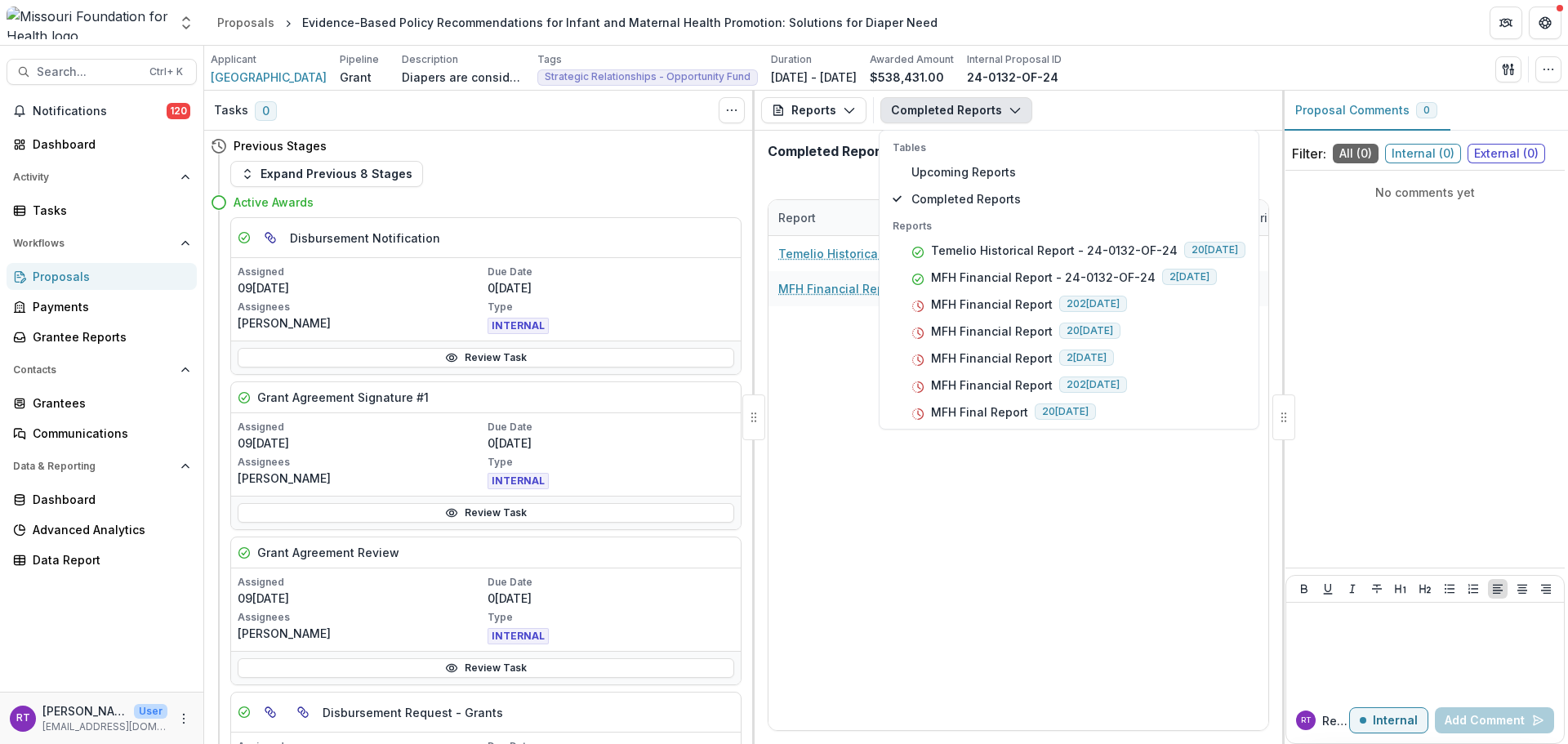
click at [804, 469] on div "Temelio Historical Report - 24-0132-OF-24 0[DATE] 24-0132-OF-24 [GEOGRAPHIC_DAT…" at bounding box center [1463, 483] width 1388 height 494
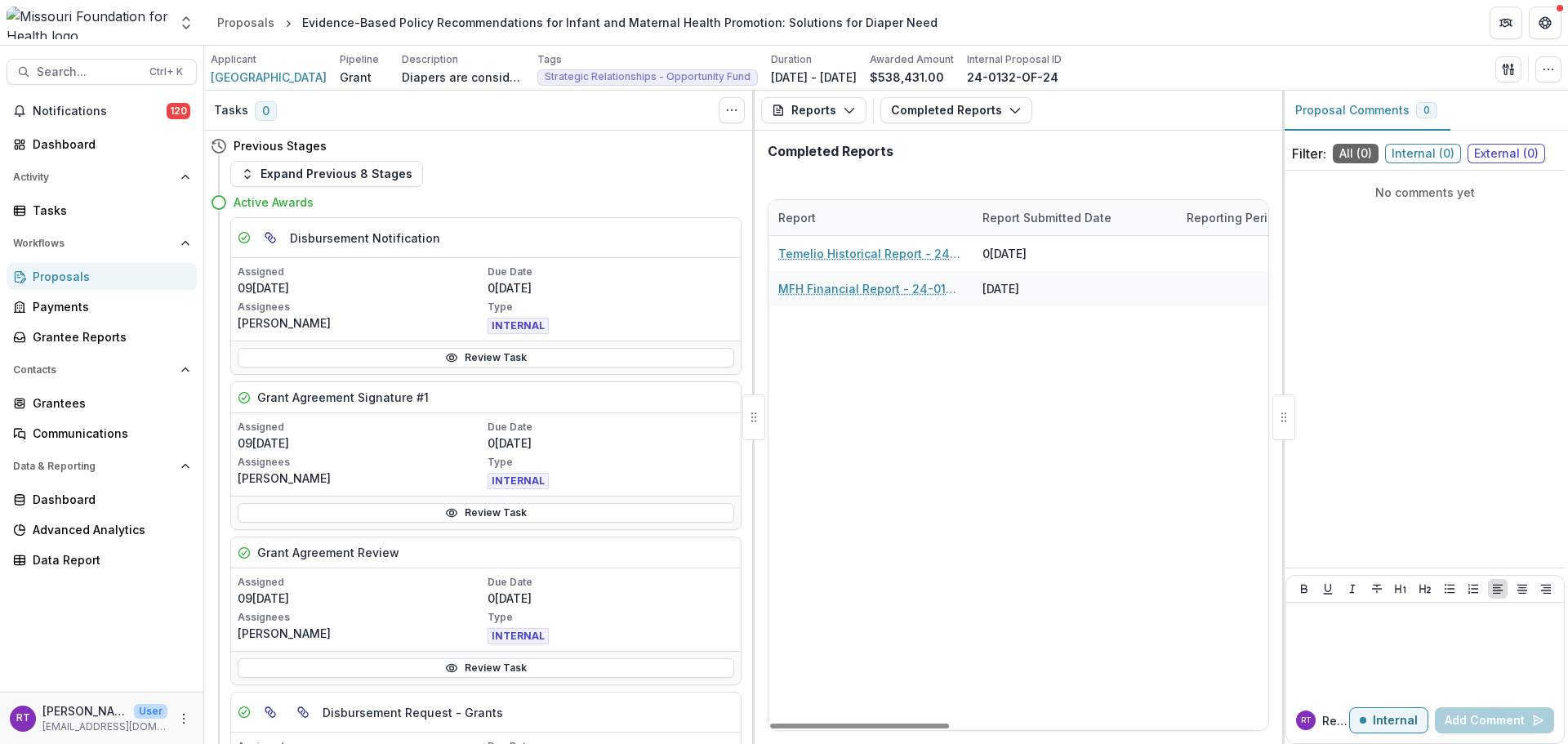
click at [914, 119] on button "Completed Reports" at bounding box center [956, 110] width 152 height 26
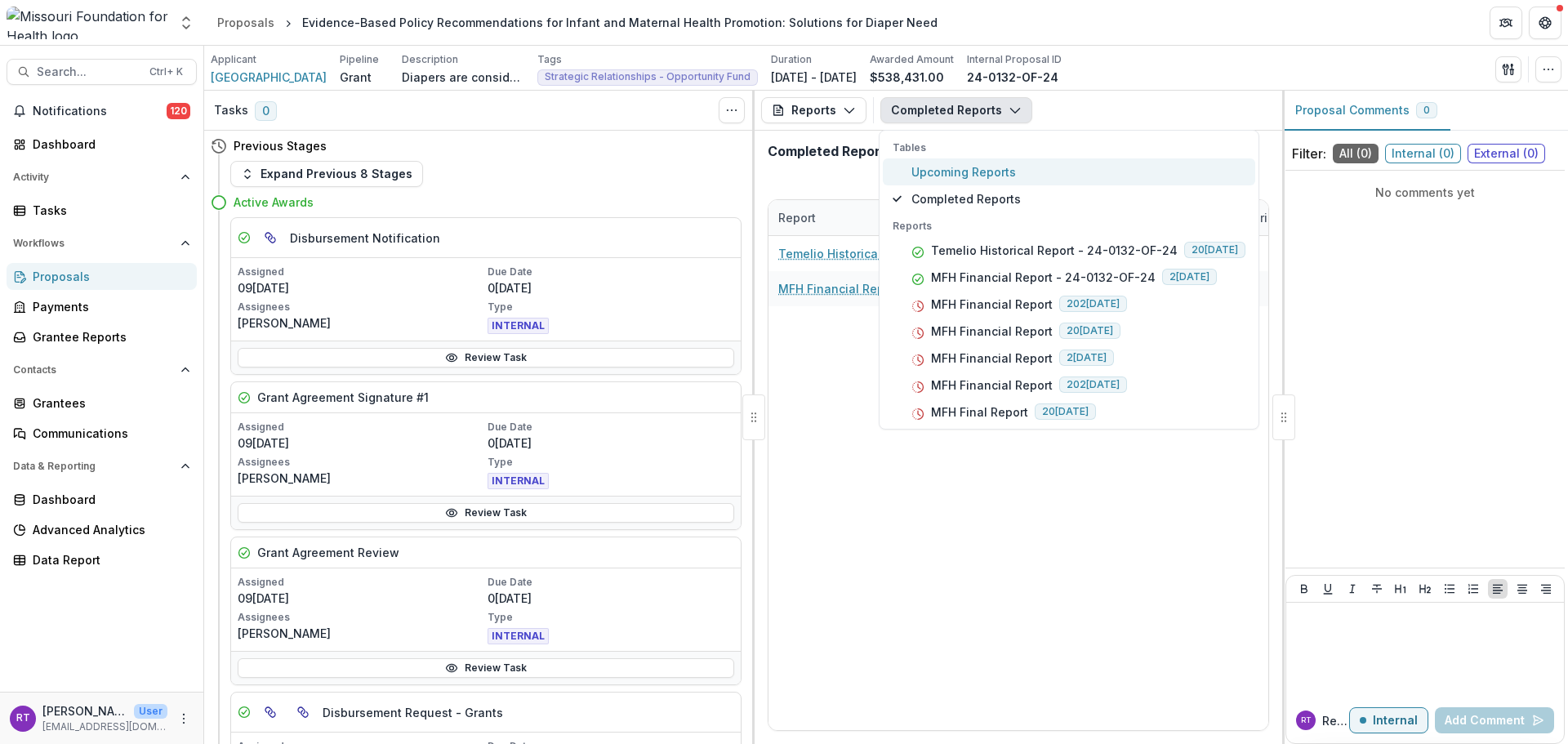
click at [927, 179] on span "Upcoming Reports" at bounding box center [1078, 172] width 334 height 17
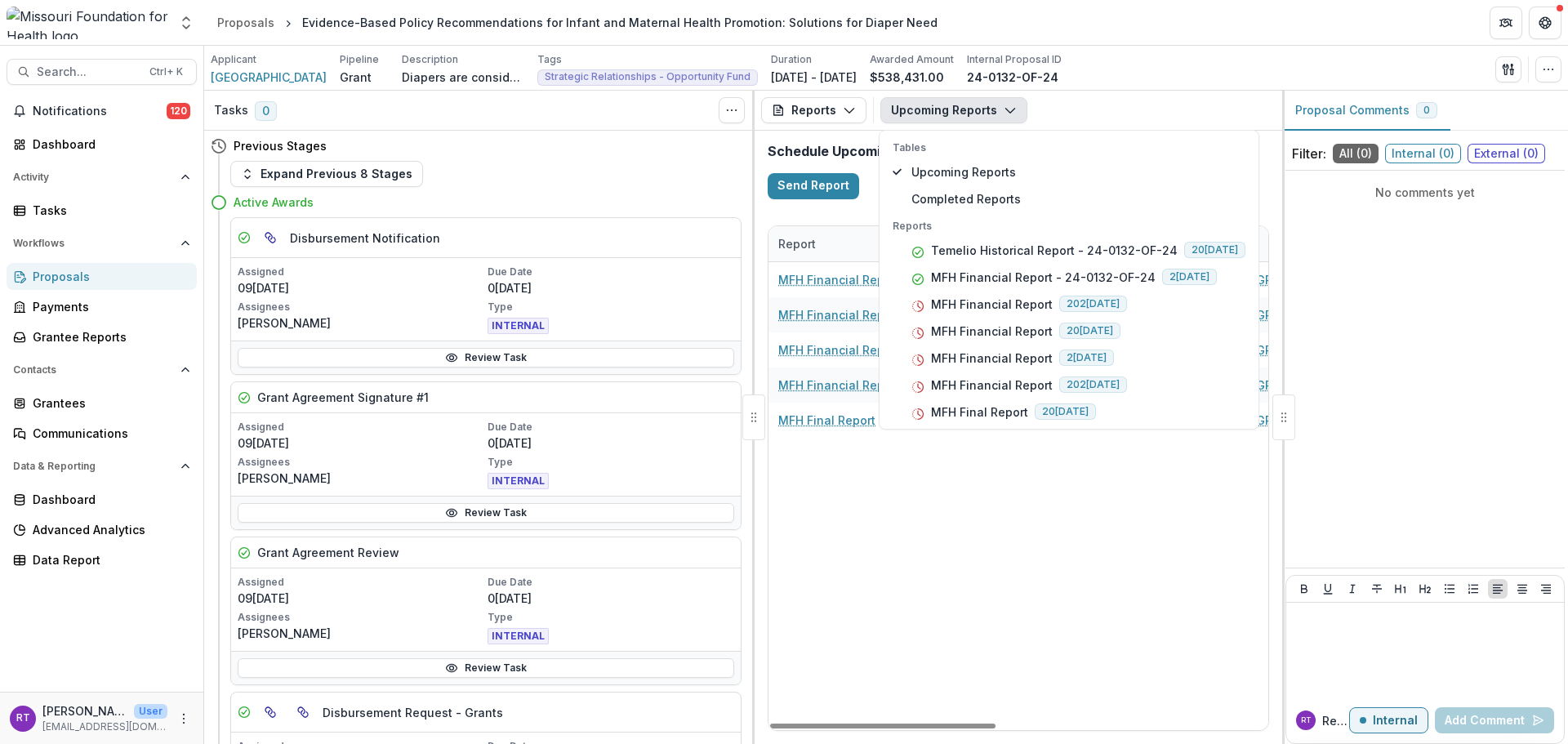
click at [899, 491] on div "MFH Financial Report 02[DATE]4-0132-OF-24 [GEOGRAPHIC_DATA] Evidence-Based Poli…" at bounding box center [1320, 496] width 1103 height 468
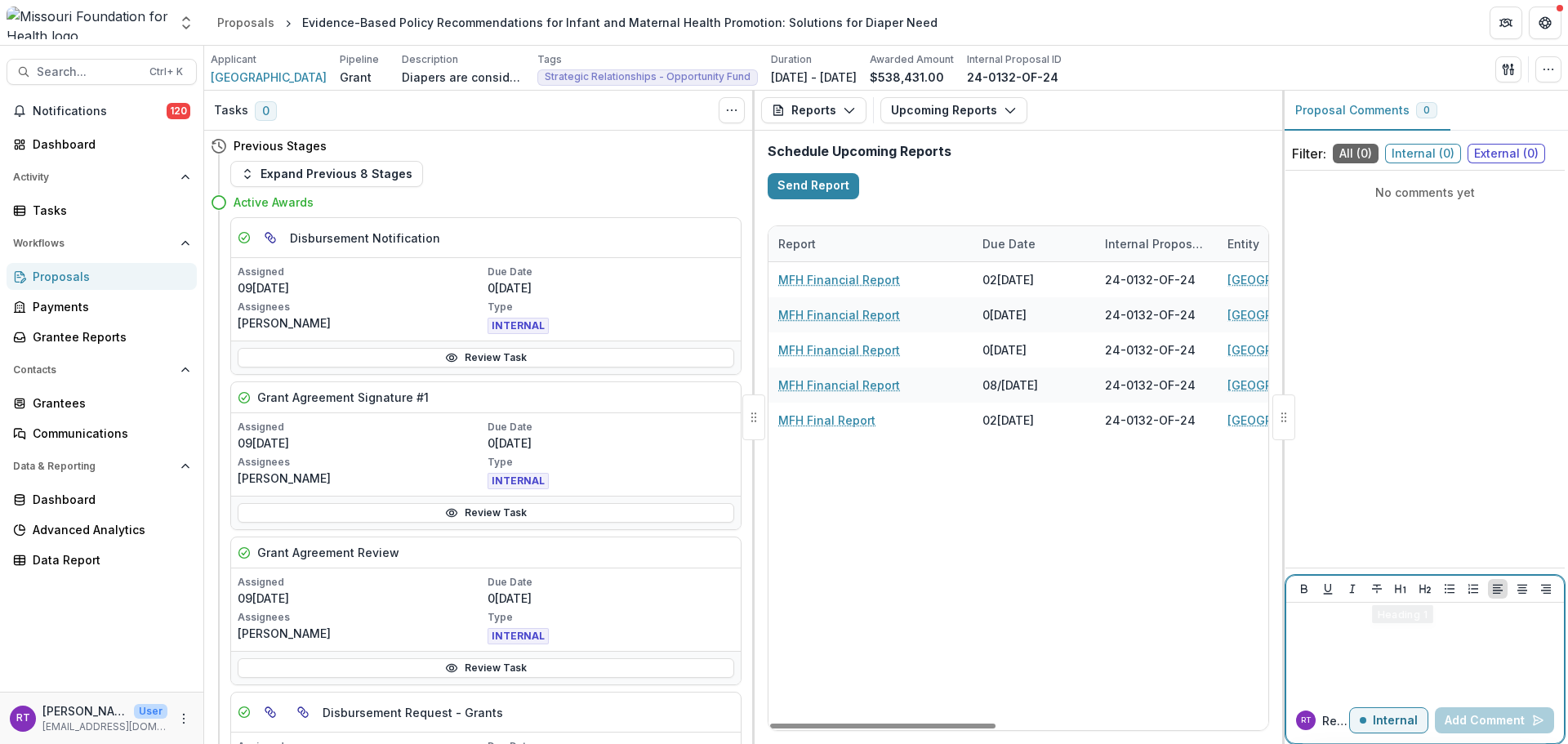
click at [1175, 628] on div at bounding box center [1425, 650] width 265 height 81
click at [1175, 632] on div at bounding box center [1425, 650] width 265 height 81
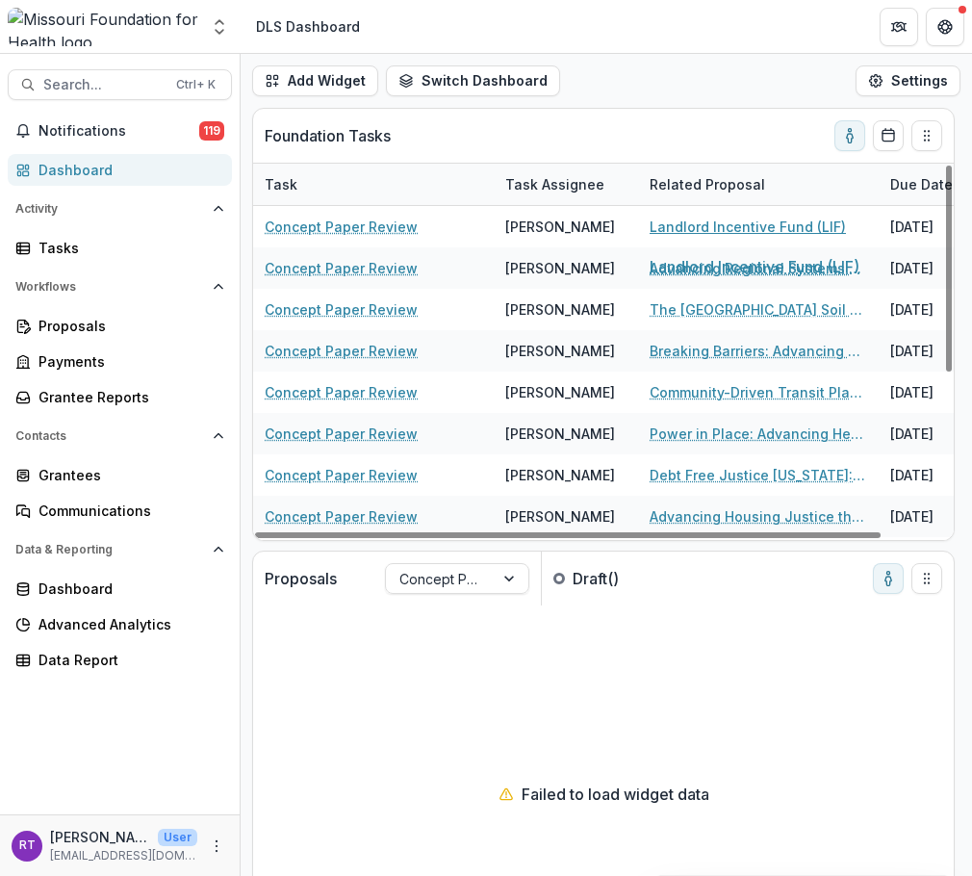
click at [743, 228] on link "Landlord Incentive Fund (LIF)" at bounding box center [748, 227] width 196 height 20
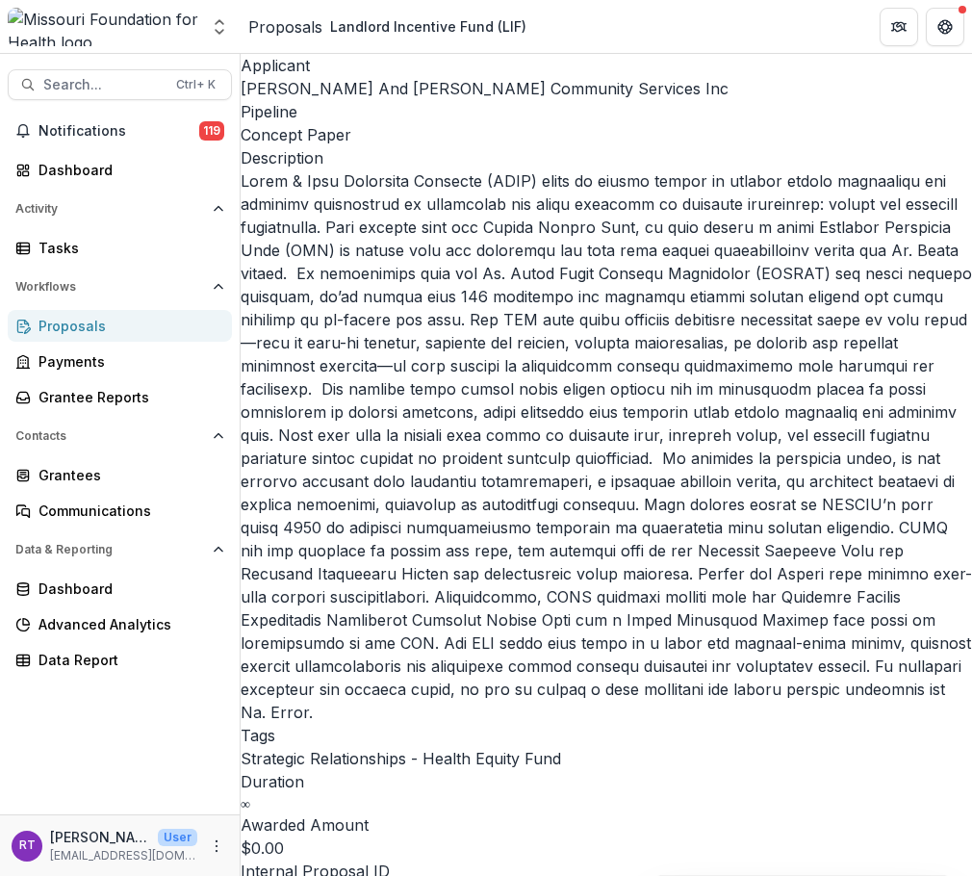
scroll to position [335, 0]
drag, startPoint x: 399, startPoint y: 743, endPoint x: 267, endPoint y: 538, distance: 243.8
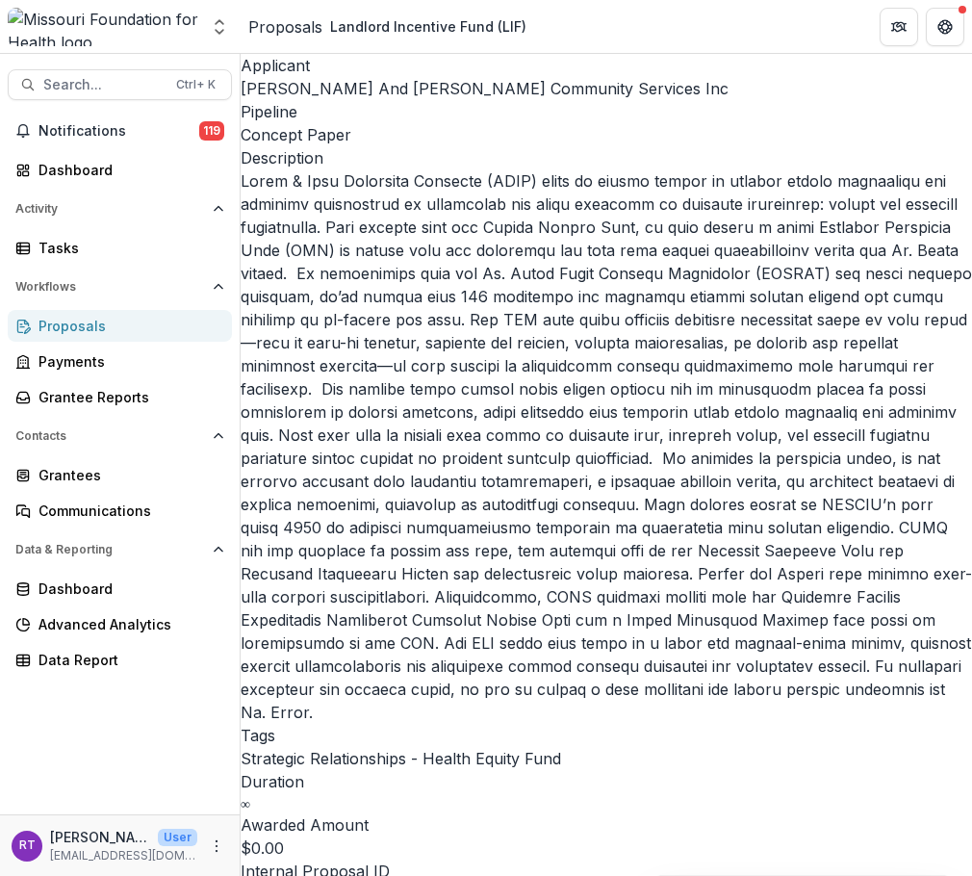
copy div "**********"
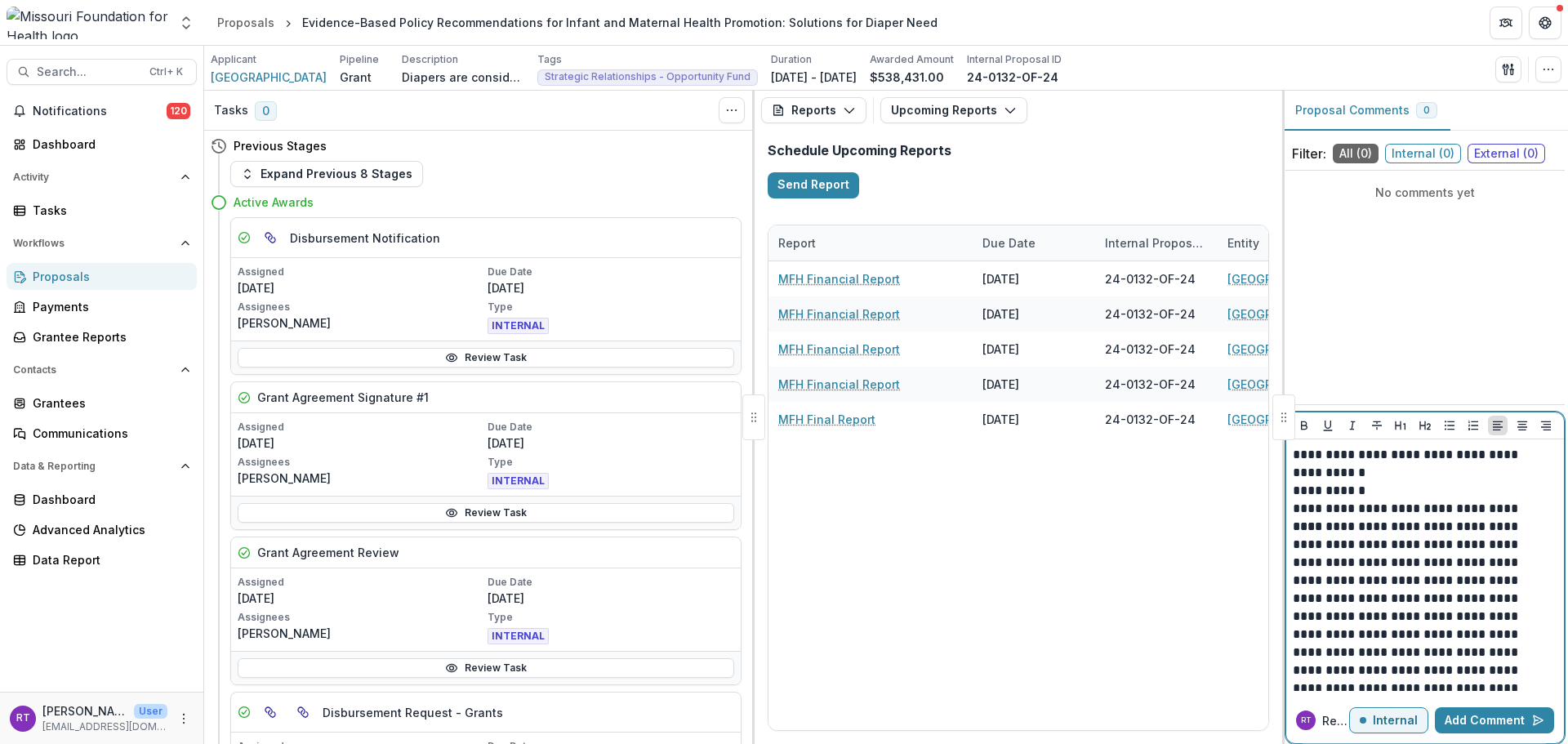
click at [1485, 719] on button "Add Comment" at bounding box center [1494, 720] width 120 height 26
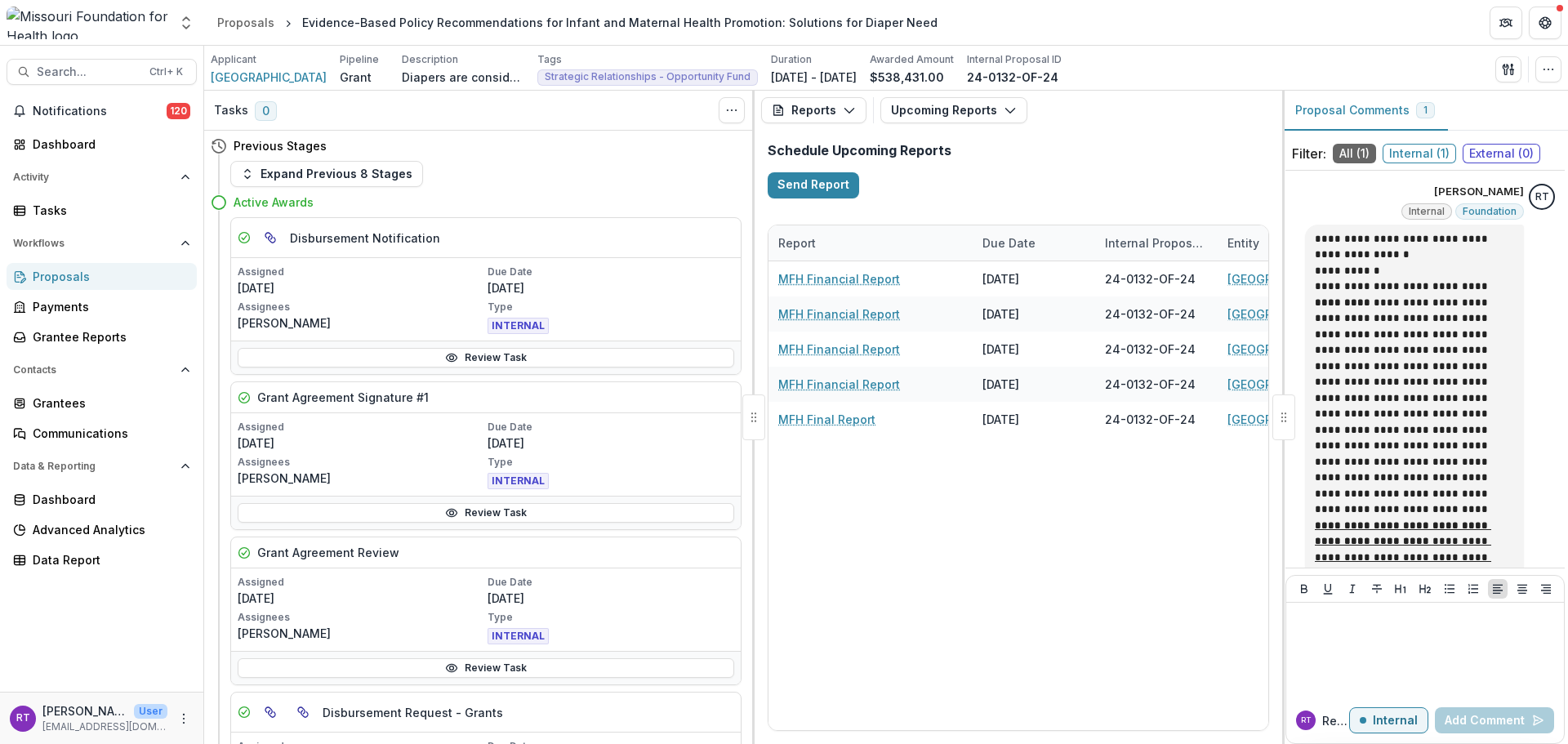
click at [98, 72] on span "Search..." at bounding box center [87, 72] width 103 height 14
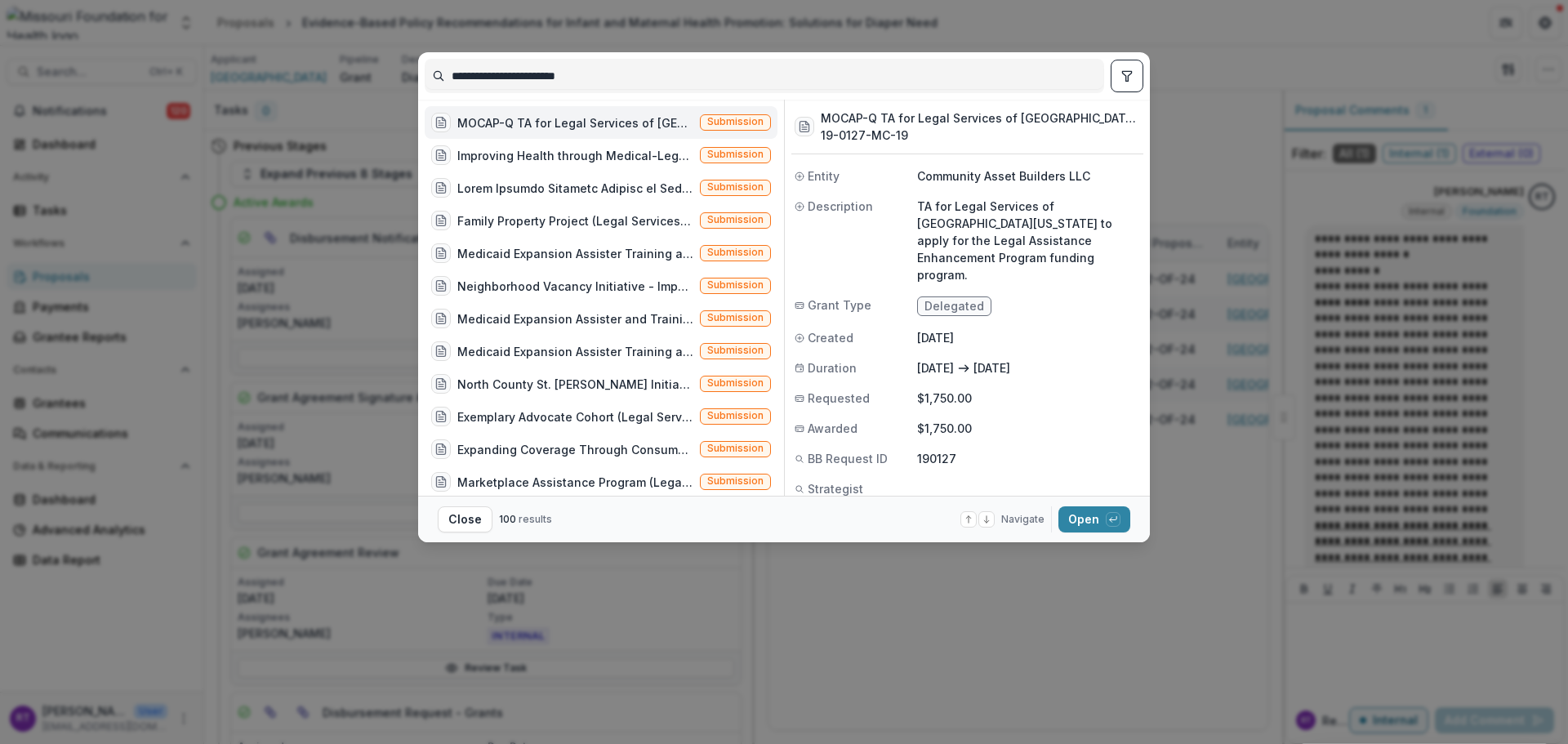
type input "**********"
click at [1123, 78] on icon "toggle filters" at bounding box center [1127, 76] width 13 height 13
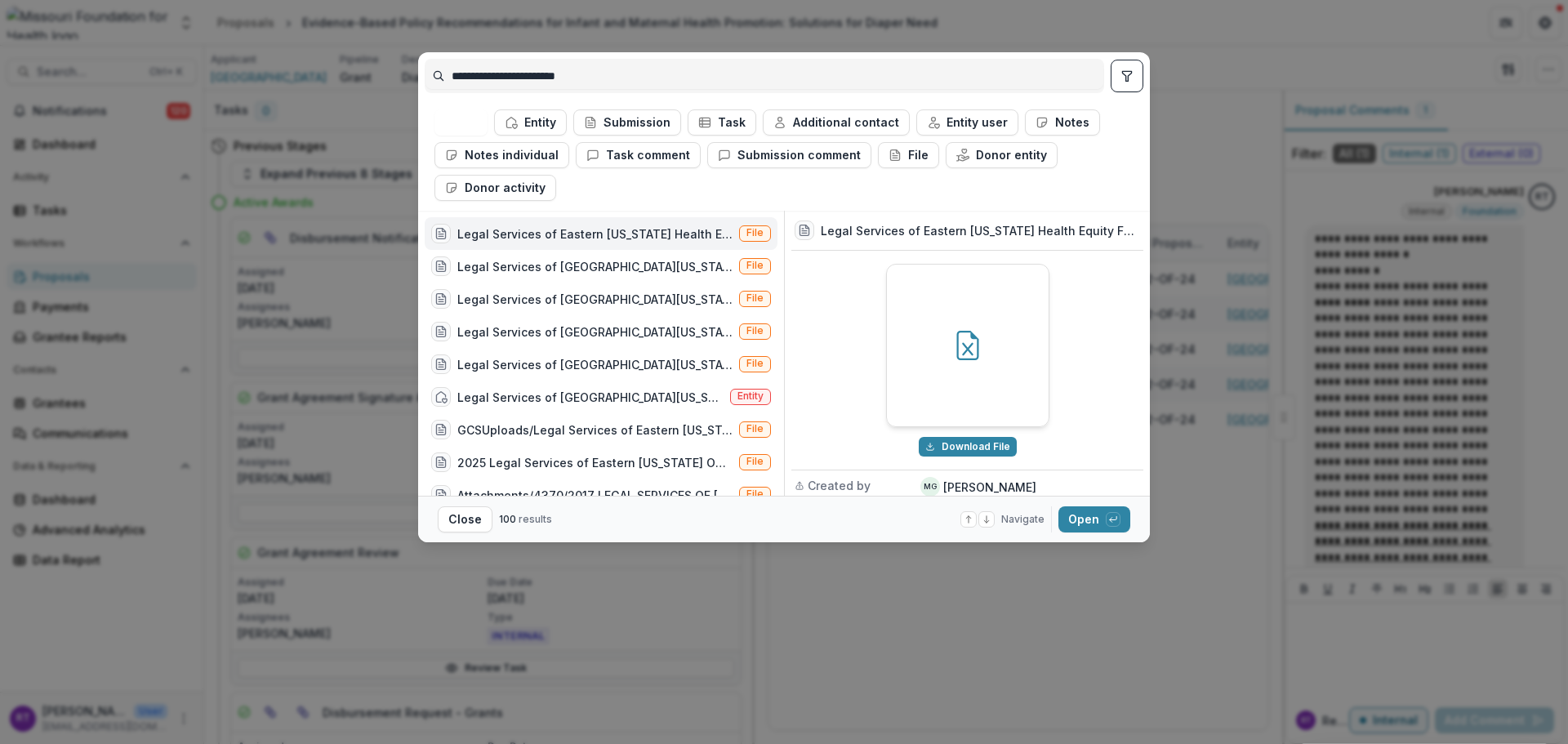
click at [540, 116] on button "Entity" at bounding box center [530, 122] width 73 height 26
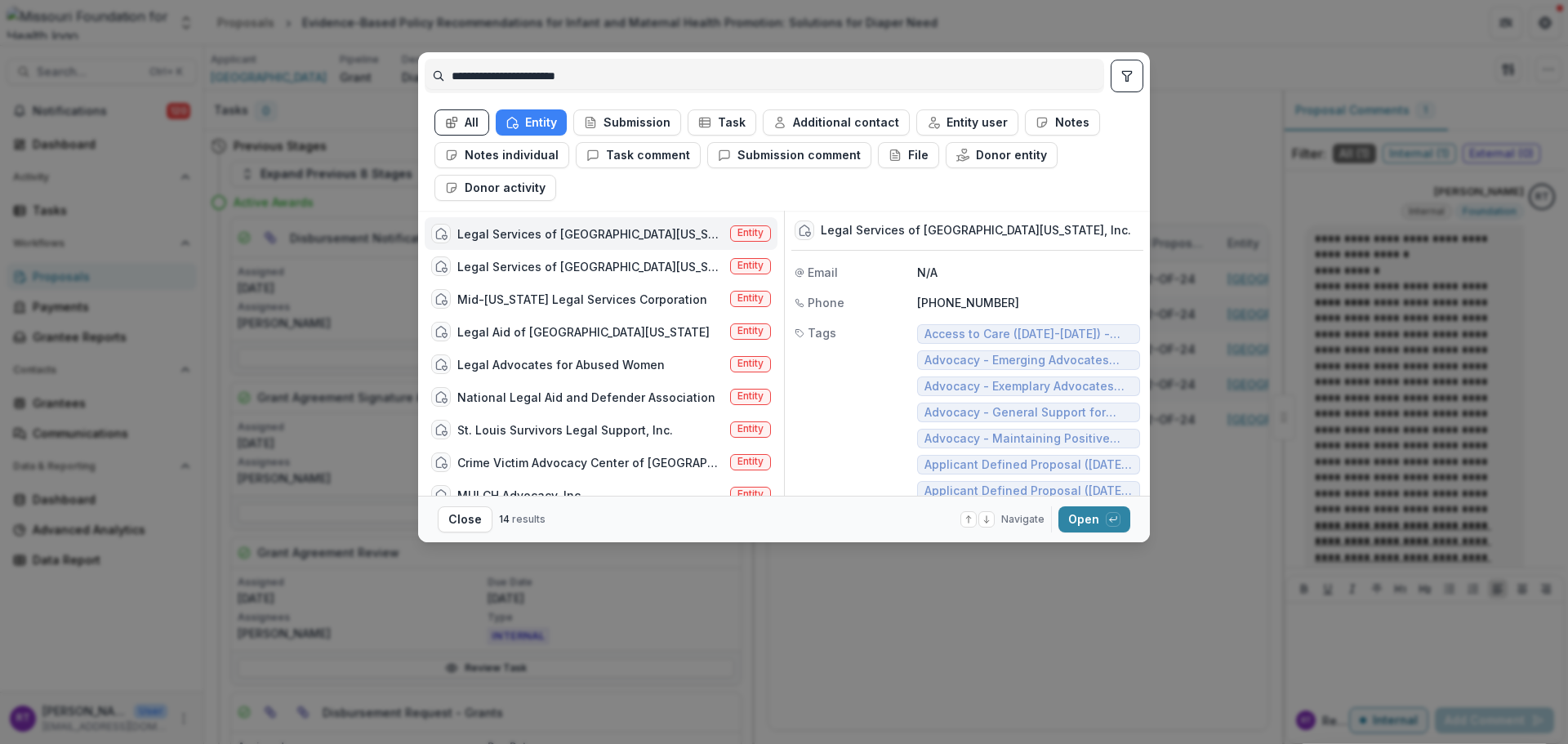
click at [644, 237] on div "Legal Services of [GEOGRAPHIC_DATA][US_STATE], Inc." at bounding box center [591, 234] width 266 height 17
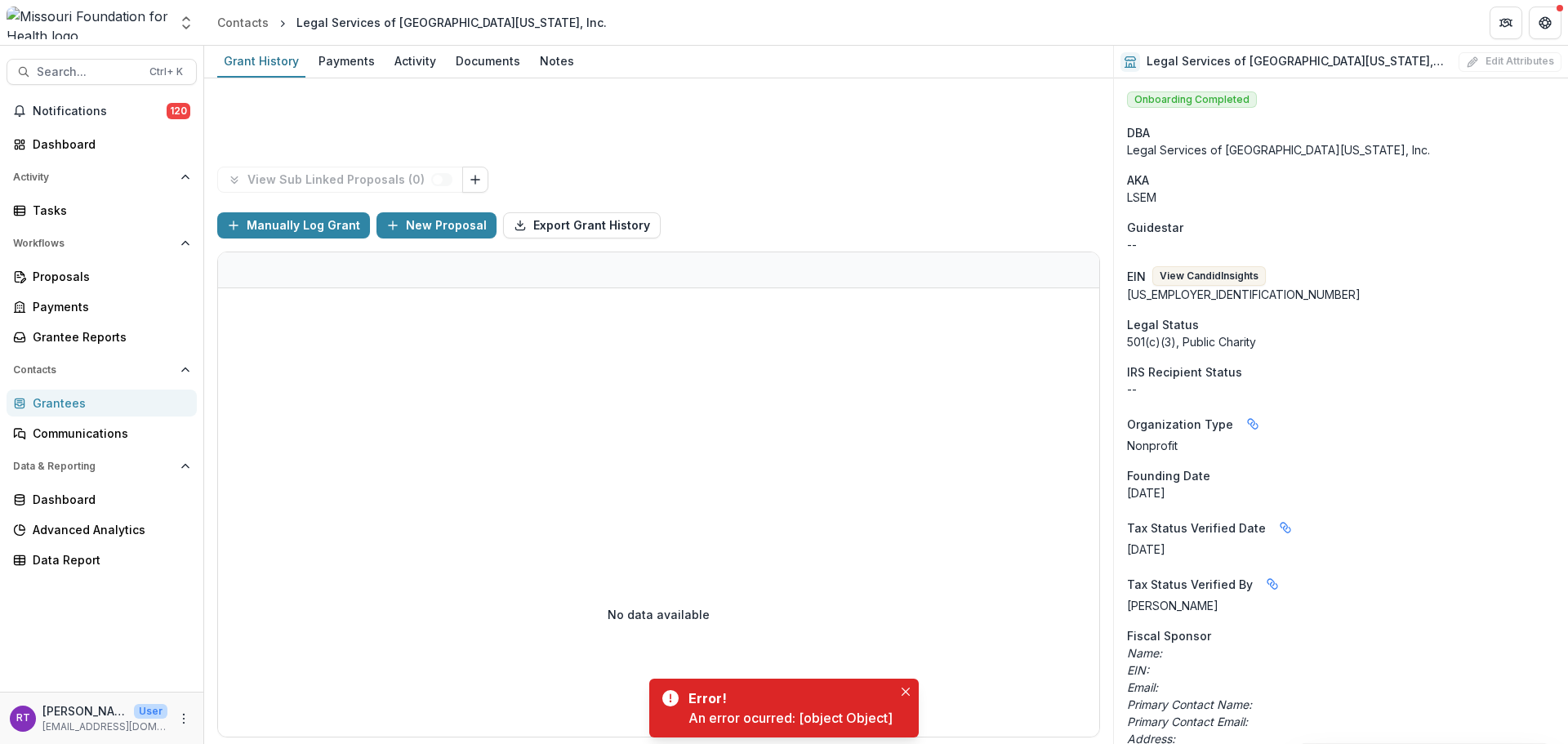
click at [906, 695] on icon "Close" at bounding box center [906, 692] width 8 height 8
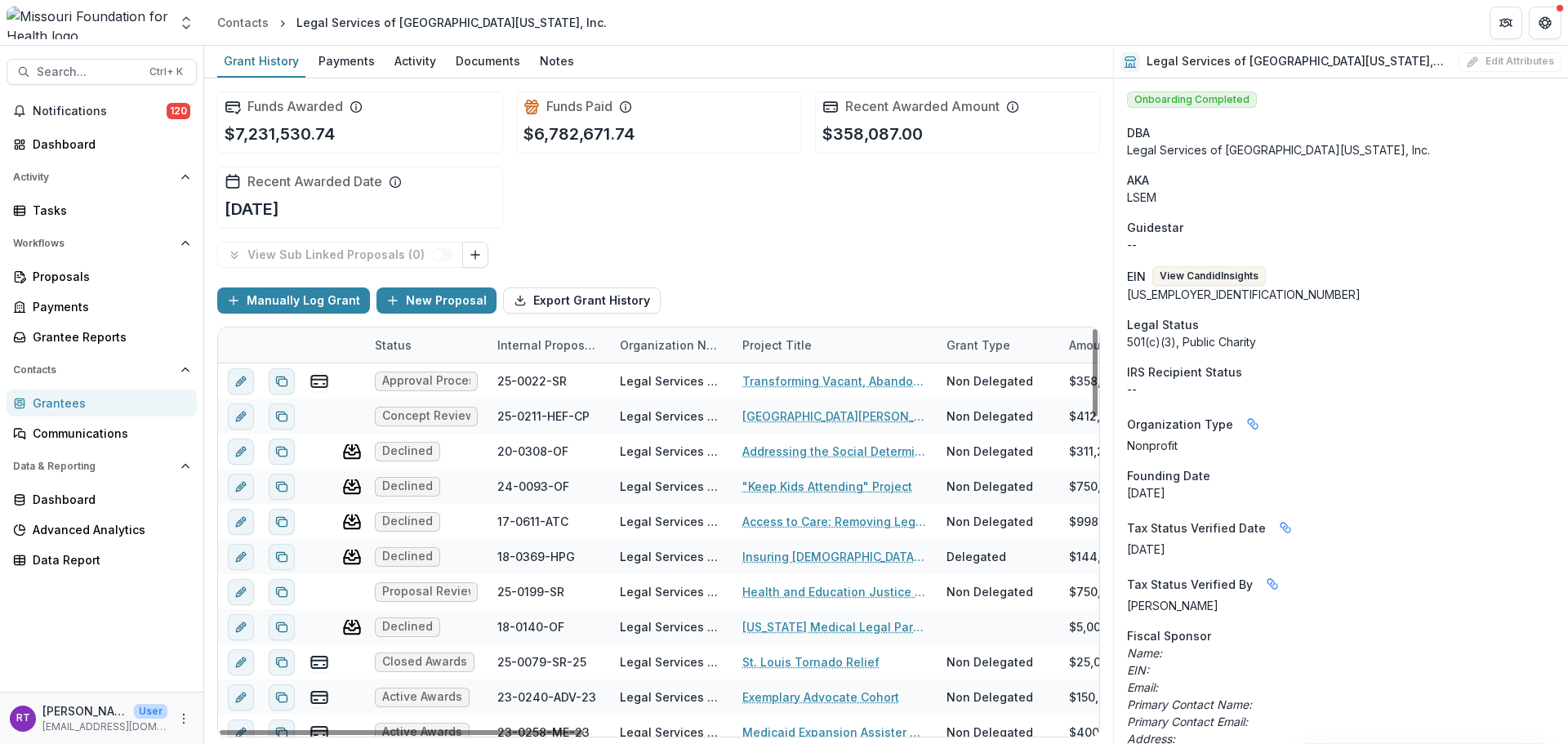
click at [423, 342] on div "Status" at bounding box center [426, 344] width 122 height 35
click at [432, 374] on input at bounding box center [466, 382] width 196 height 26
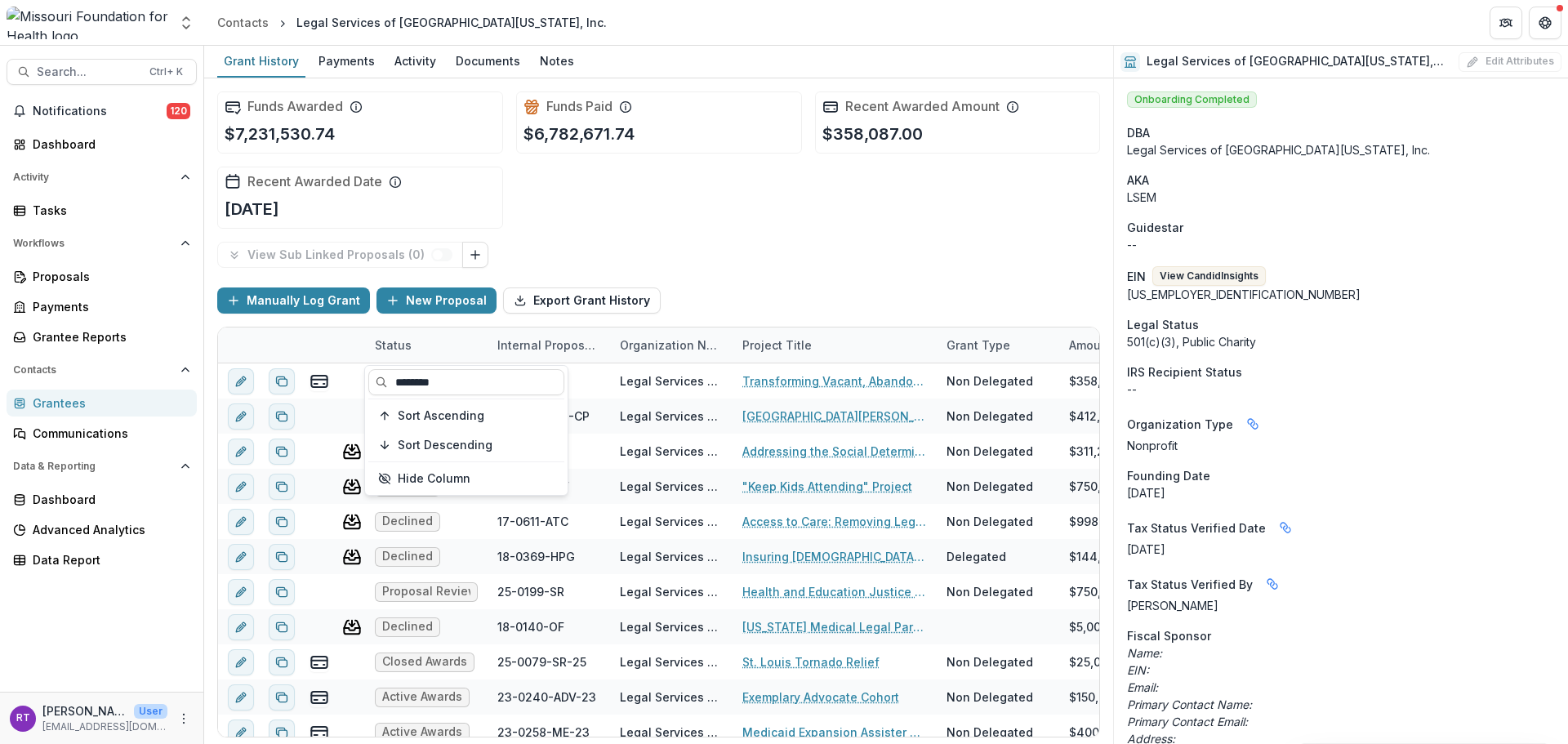
type input "********"
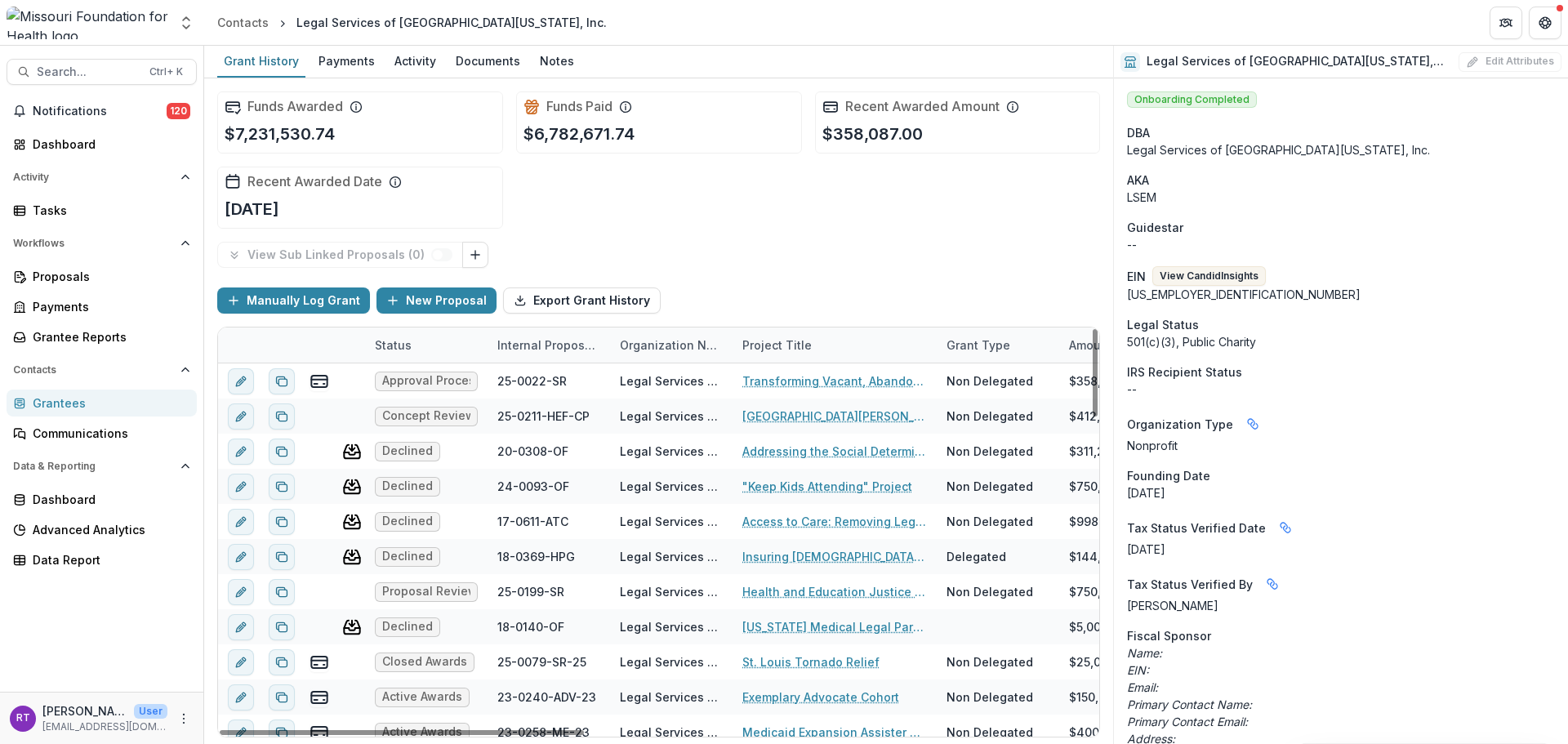
click at [427, 348] on div "Status" at bounding box center [426, 344] width 122 height 35
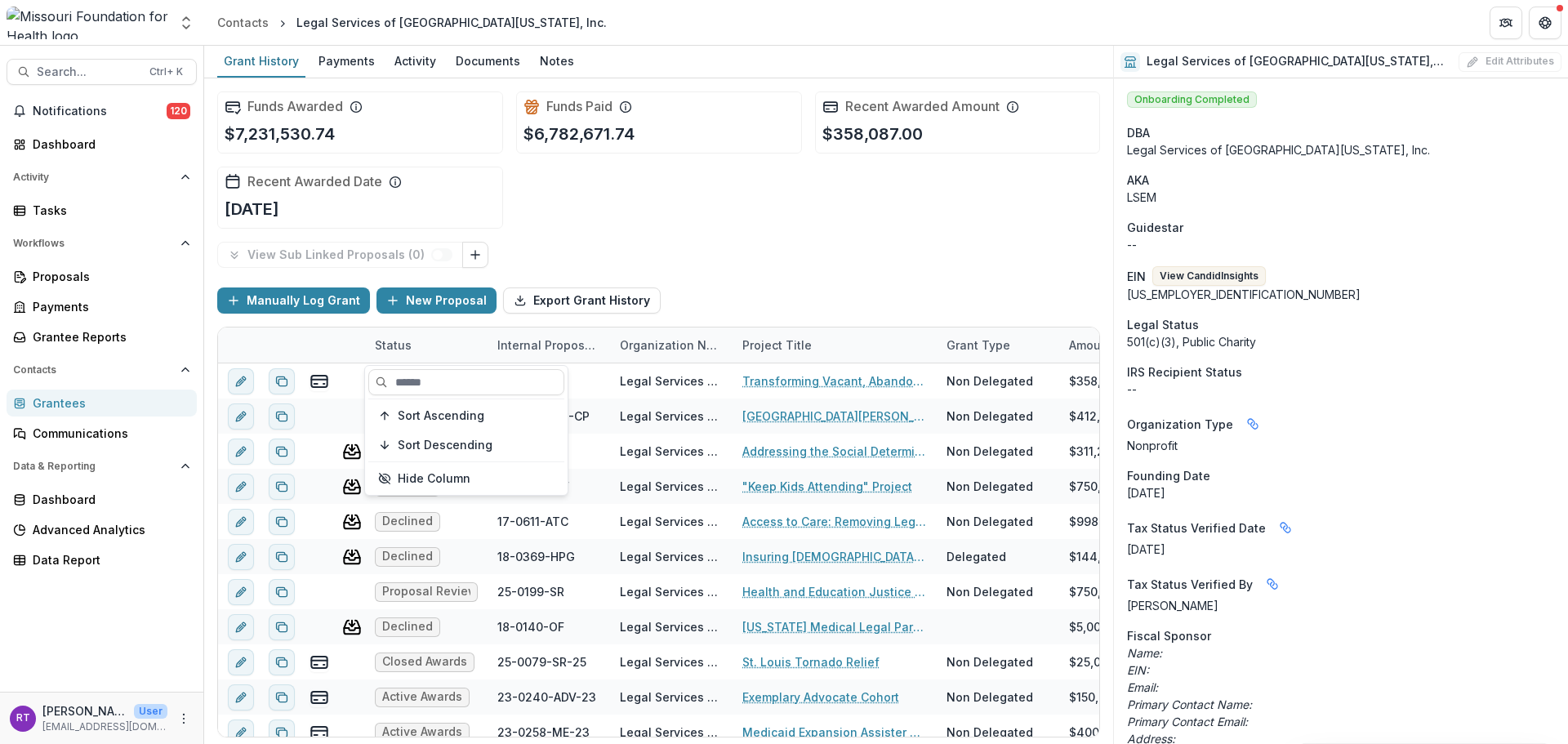
click at [450, 448] on span "Sort Descending" at bounding box center [445, 445] width 95 height 14
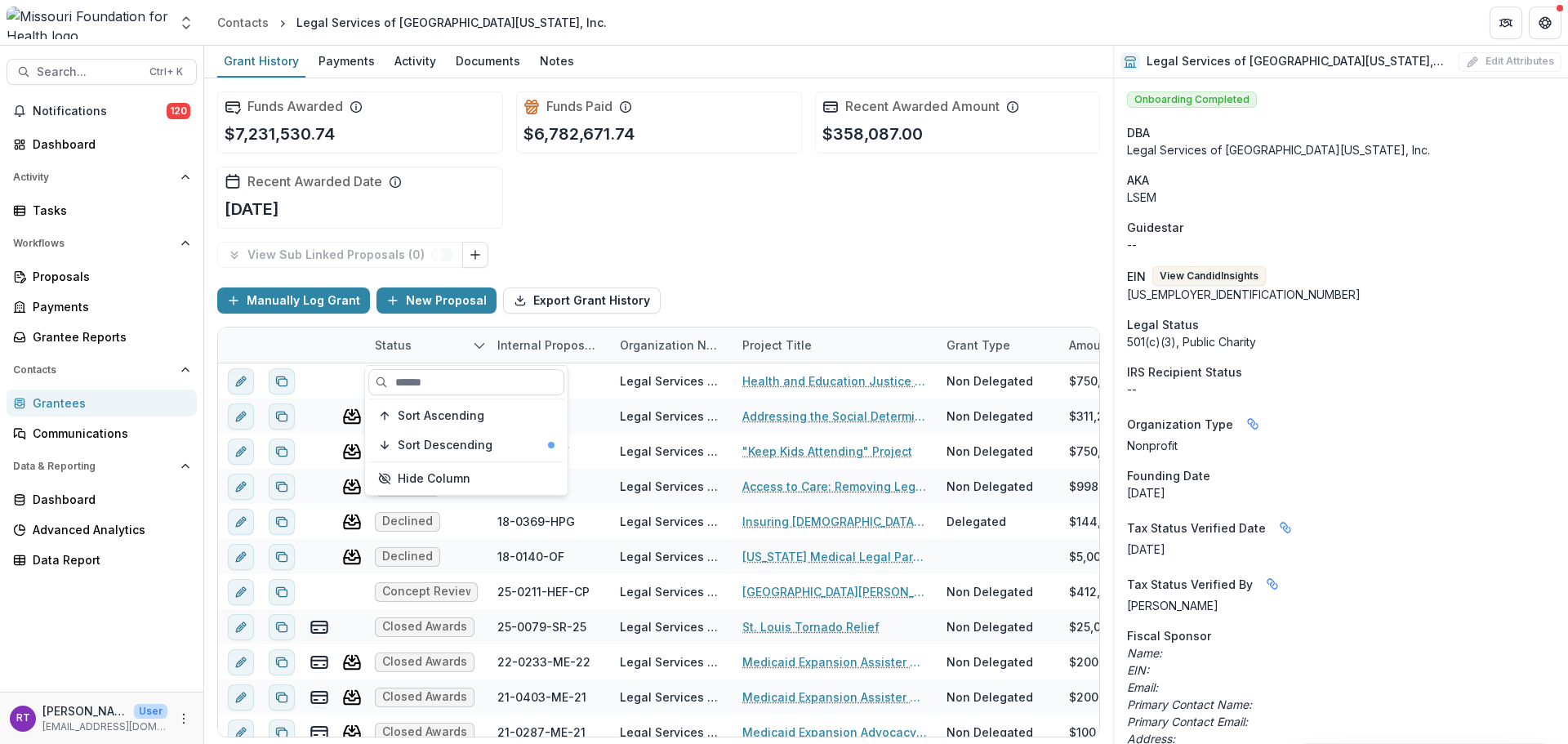
click at [738, 232] on div "Funds Awarded $7,231,530.74 Funds Paid $6,782,671.74 Recent Awarded Amount $358…" at bounding box center [658, 159] width 883 height 164
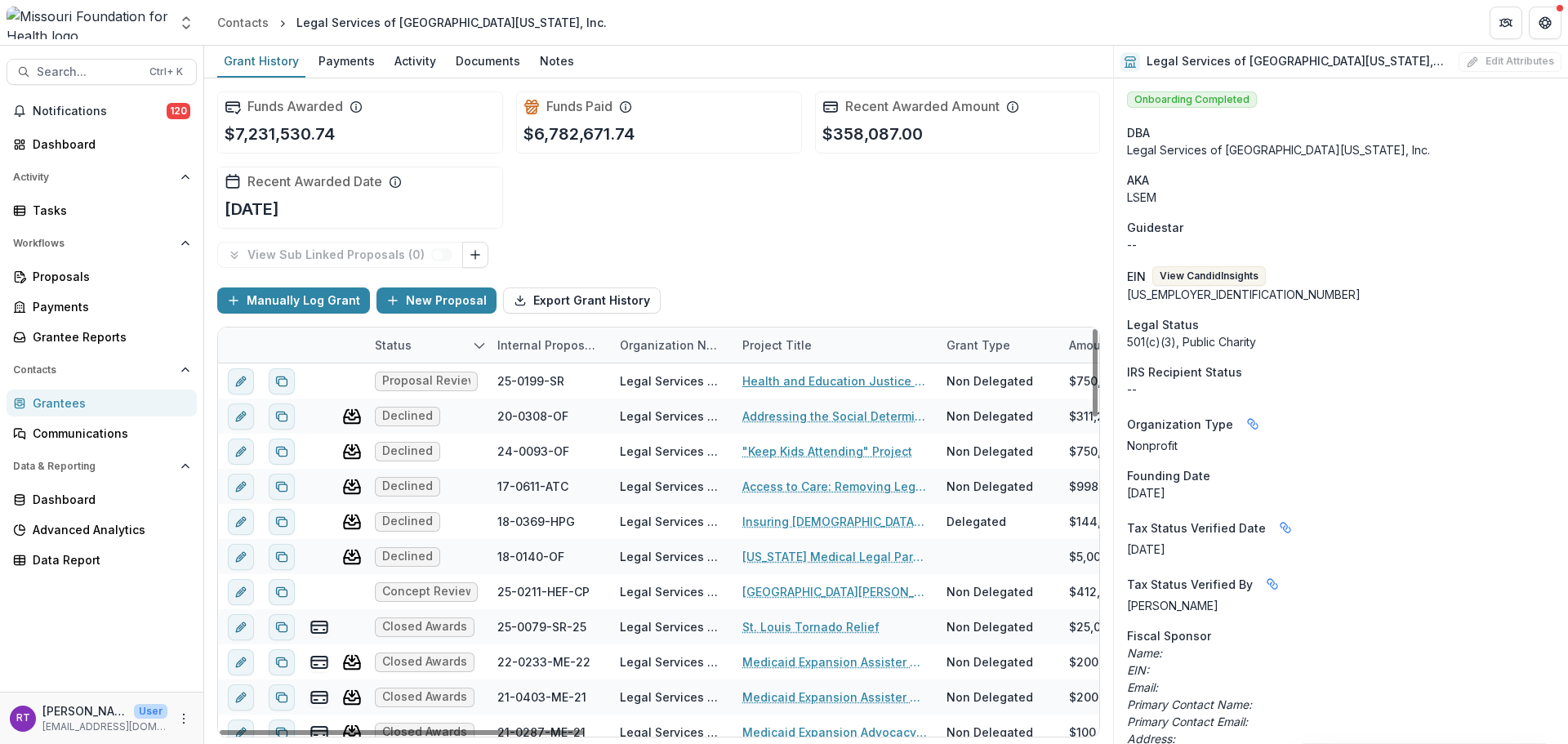
click at [820, 382] on link "Health and Education Justice Initiative" at bounding box center [835, 381] width 185 height 17
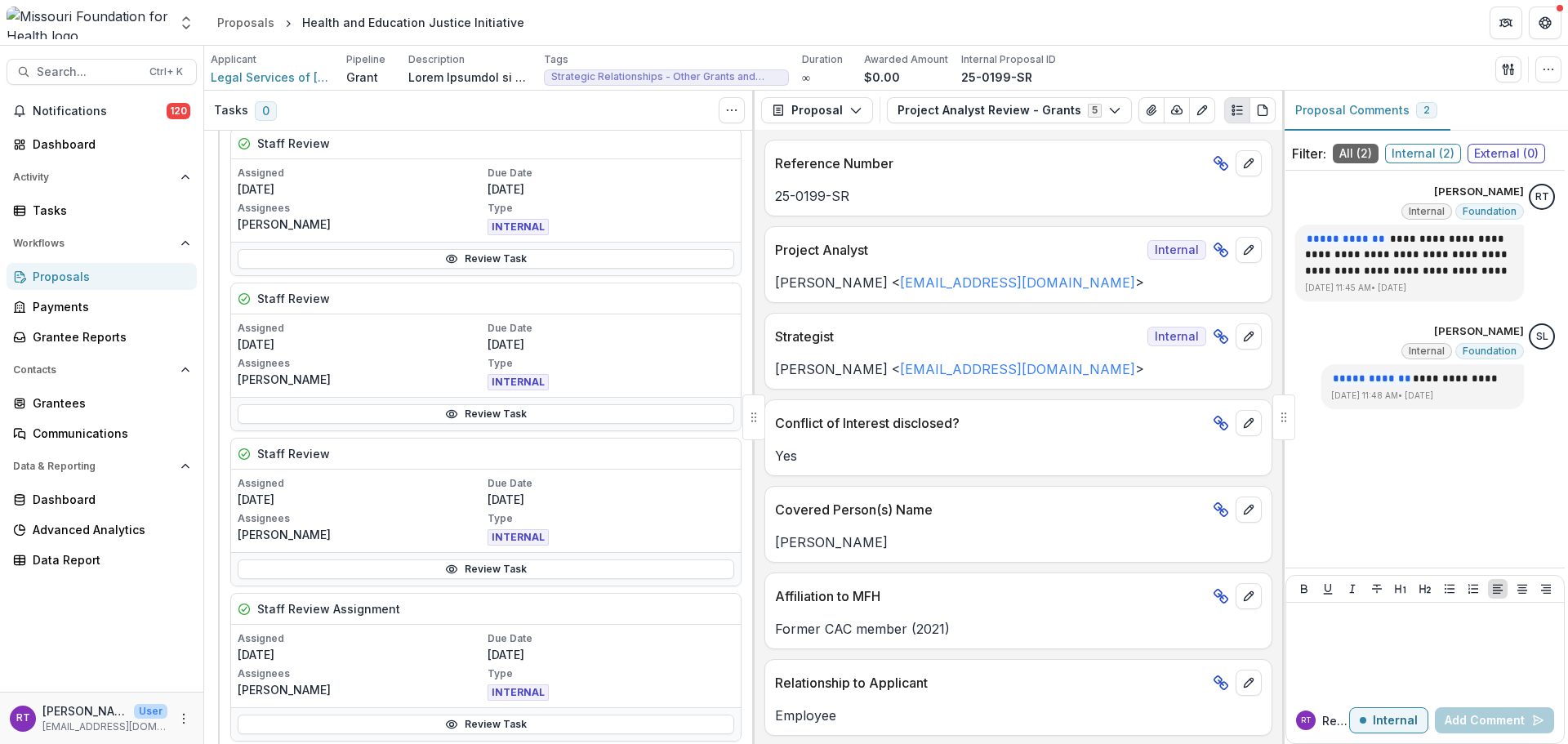
scroll to position [327, 0]
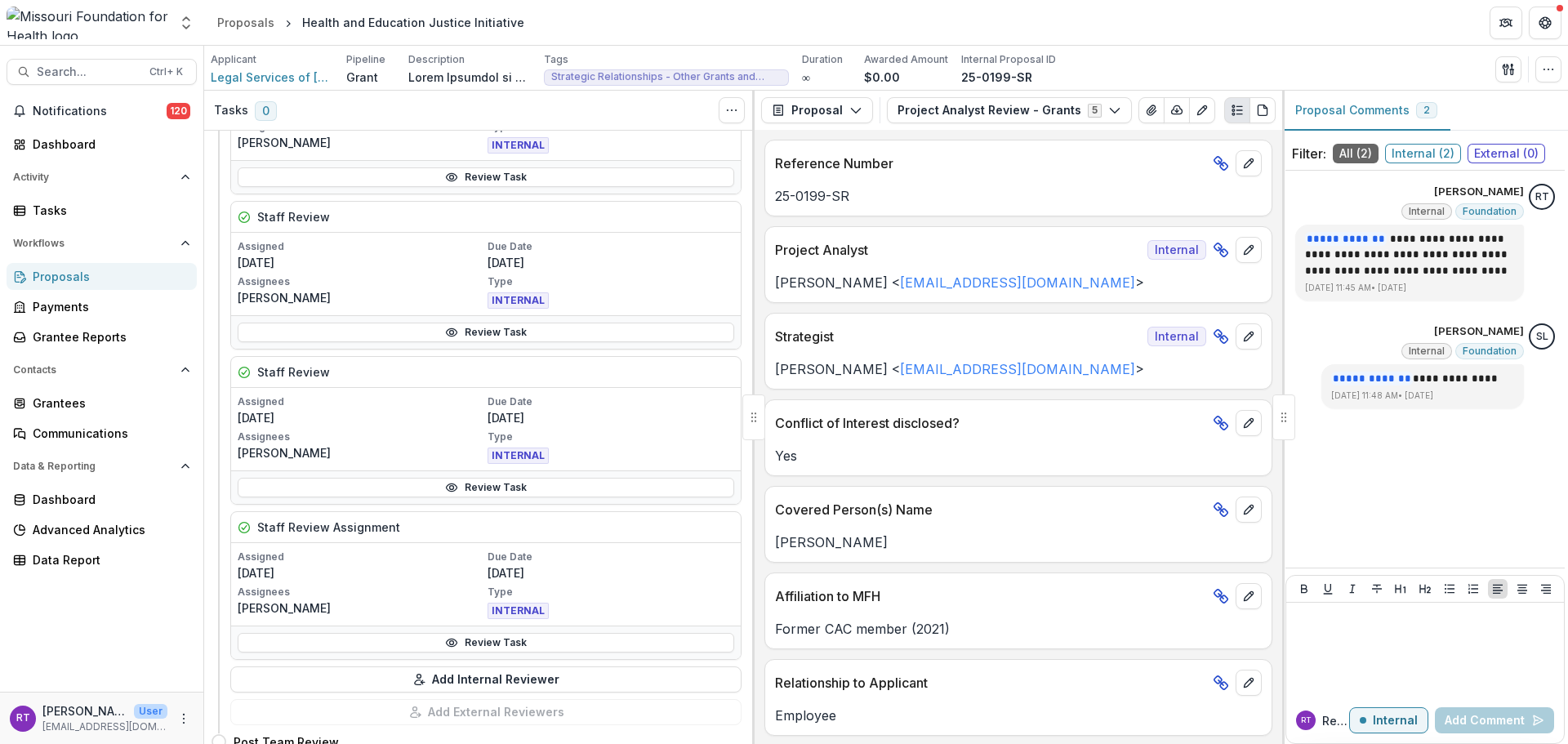
click at [504, 643] on link "Review Task" at bounding box center [485, 642] width 496 height 20
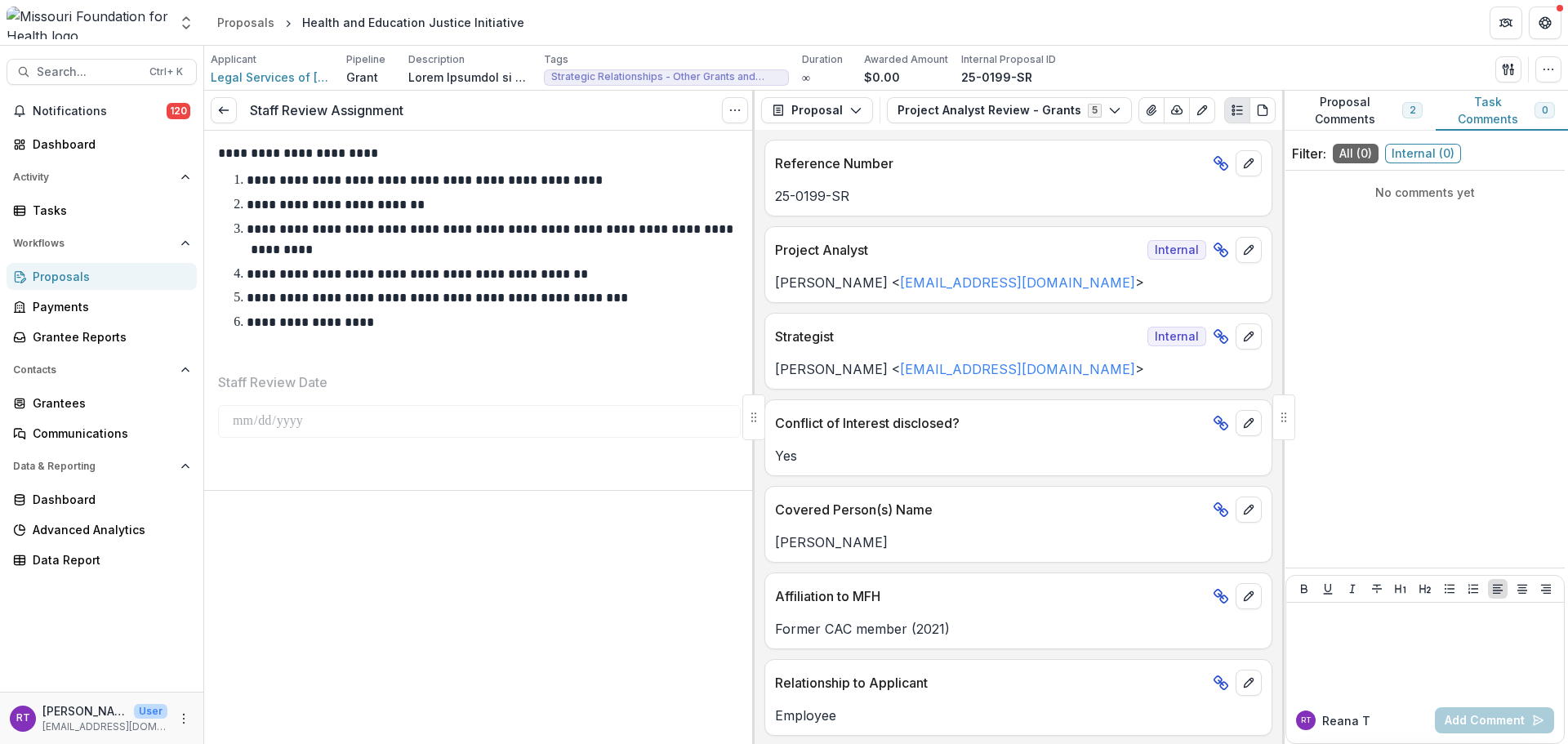
click at [221, 113] on icon at bounding box center [223, 109] width 13 height 13
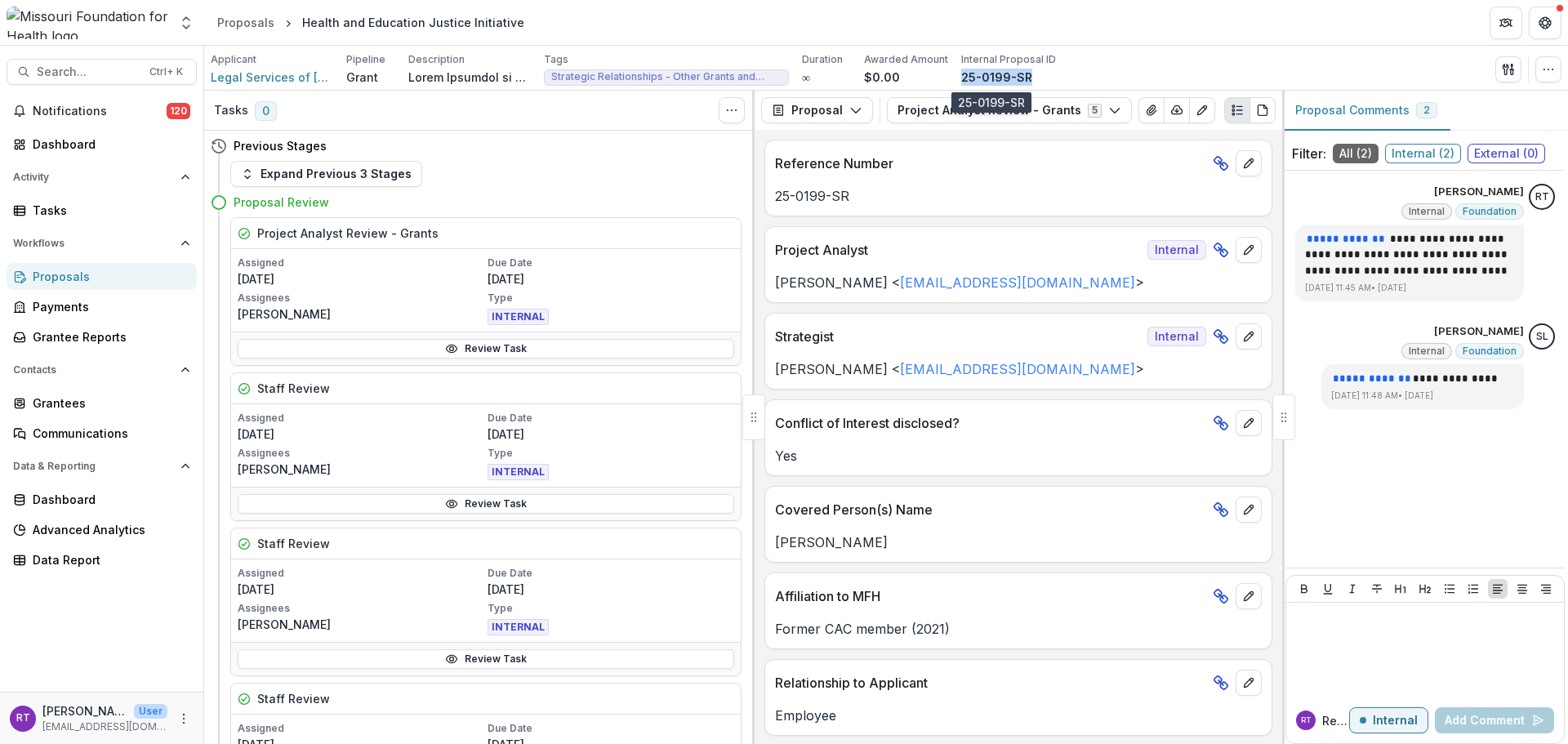
drag, startPoint x: 1024, startPoint y: 71, endPoint x: 103, endPoint y: 251, distance: 938.4
click at [955, 76] on div "Applicant Legal Services of Eastern Missouri, Inc. Pipeline Grant Description D…" at bounding box center [633, 69] width 845 height 33
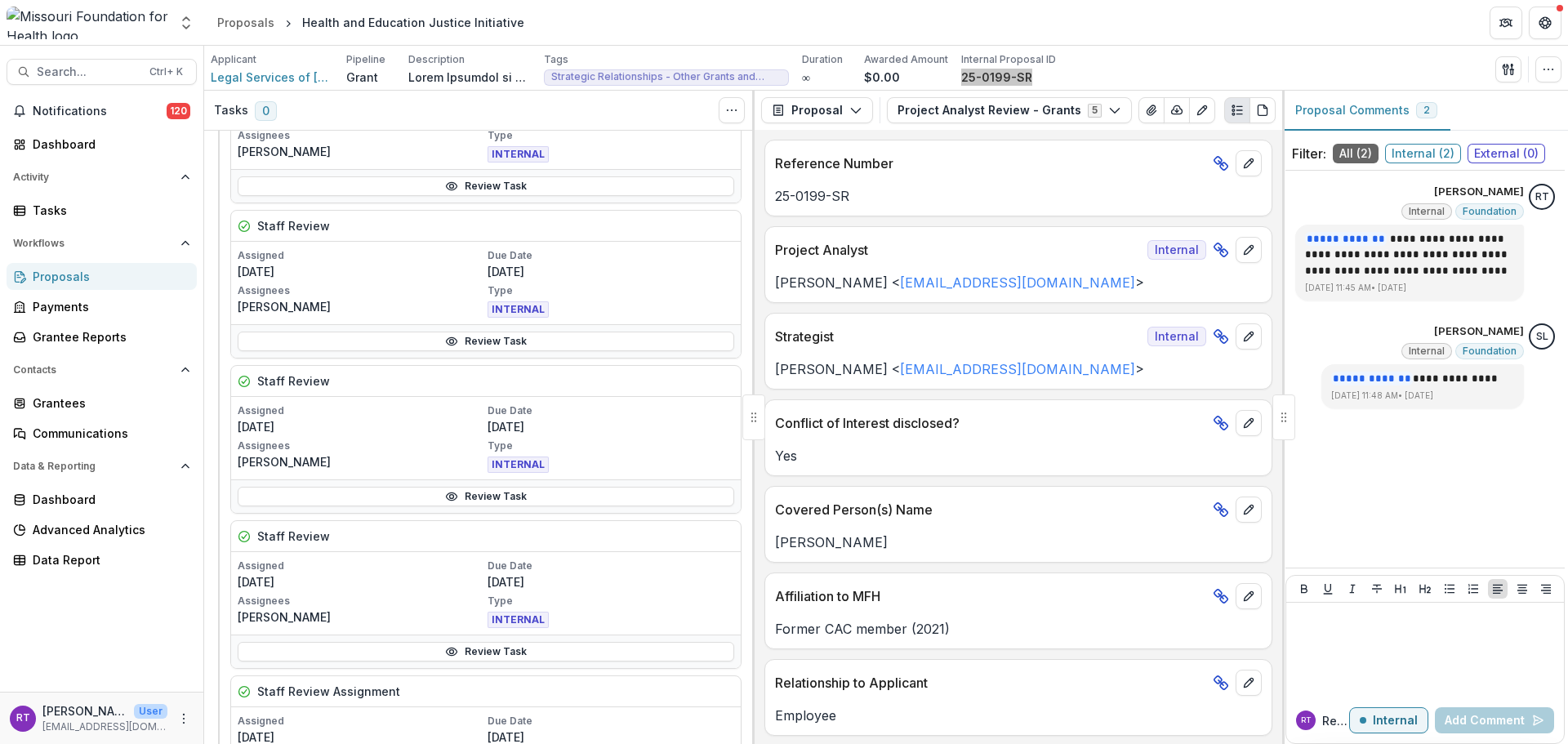
scroll to position [164, 0]
click at [507, 493] on link "Review Task" at bounding box center [485, 495] width 496 height 20
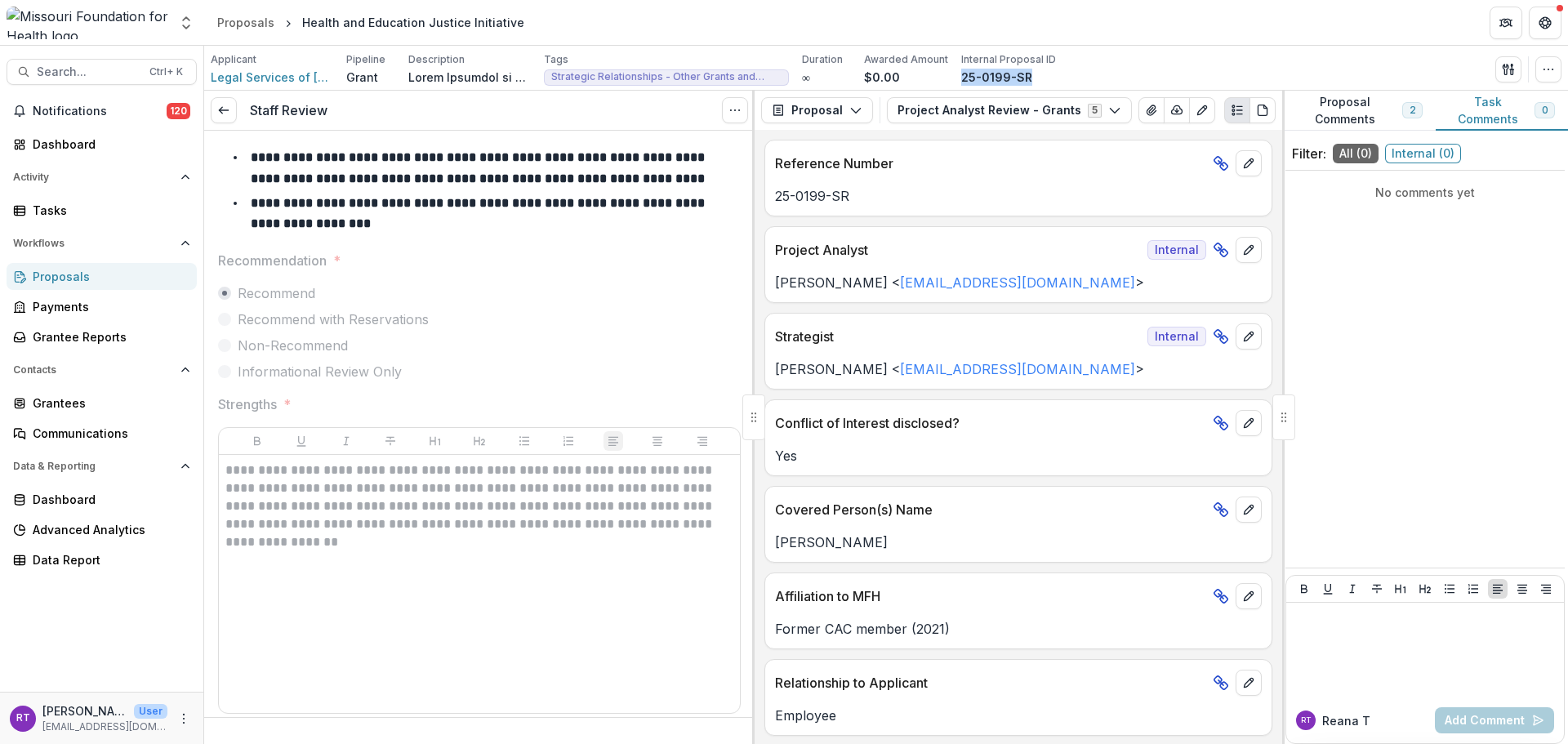
click at [218, 113] on icon at bounding box center [223, 109] width 13 height 13
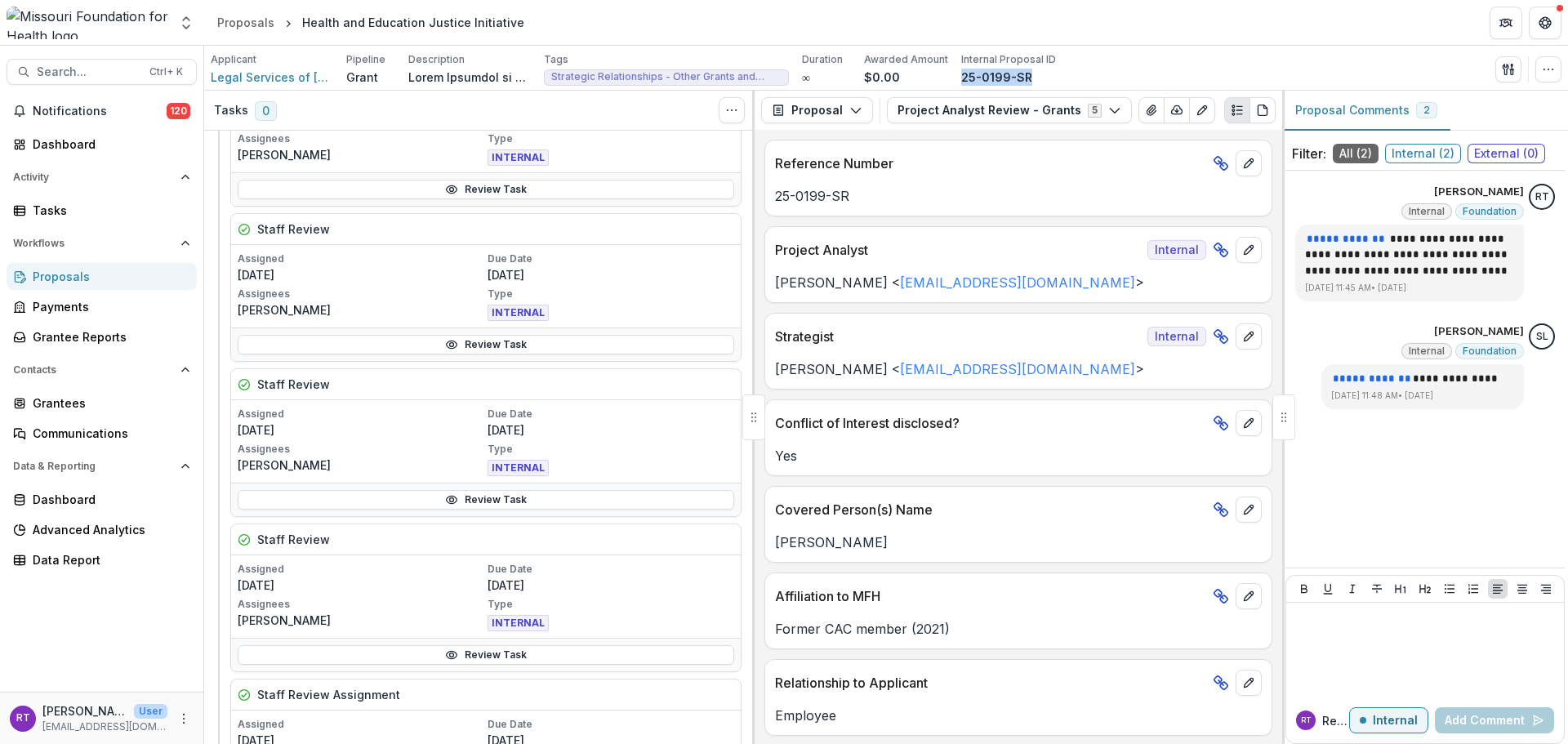
scroll to position [164, 0]
click at [443, 346] on link "Review Task" at bounding box center [485, 340] width 496 height 20
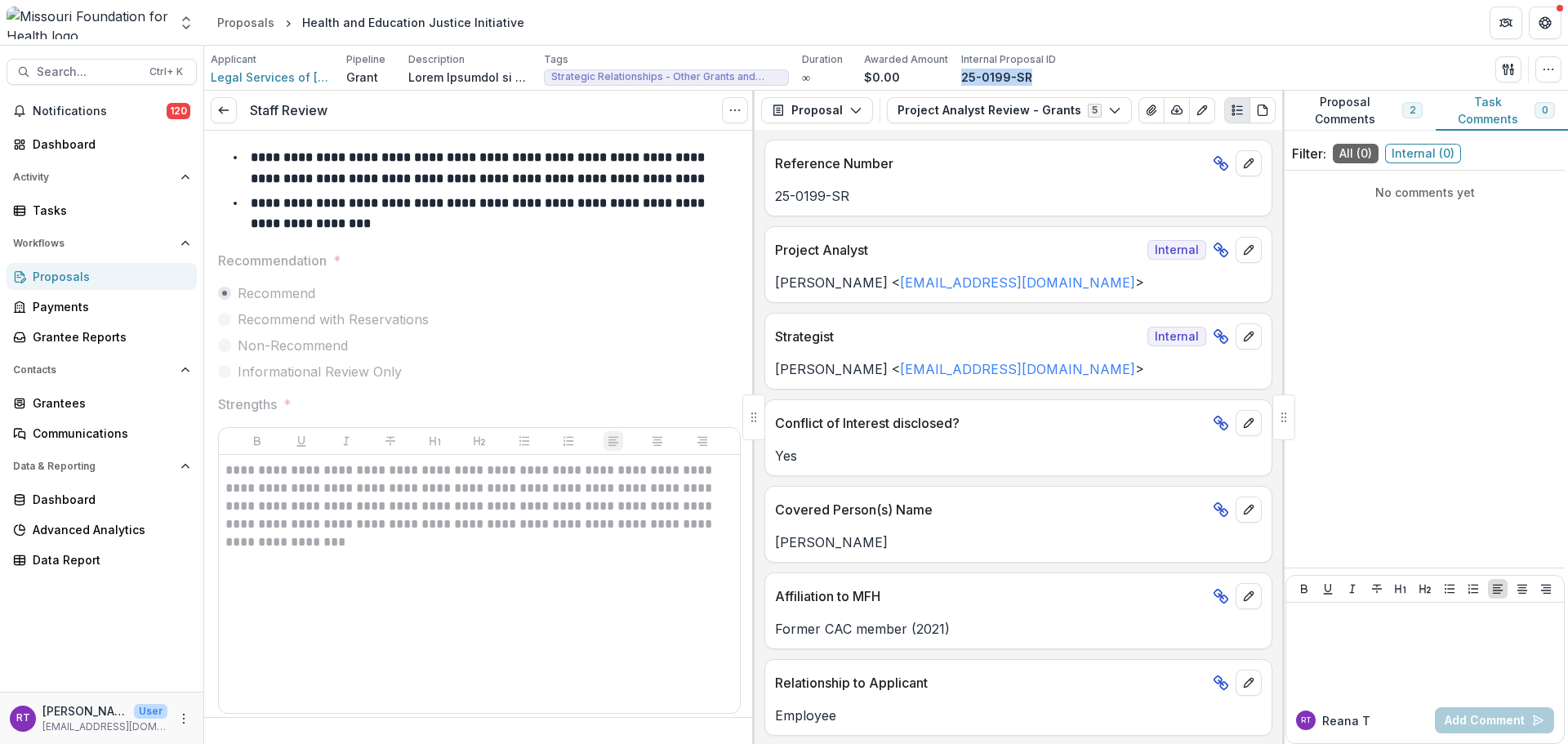
click at [228, 116] on icon at bounding box center [223, 109] width 13 height 13
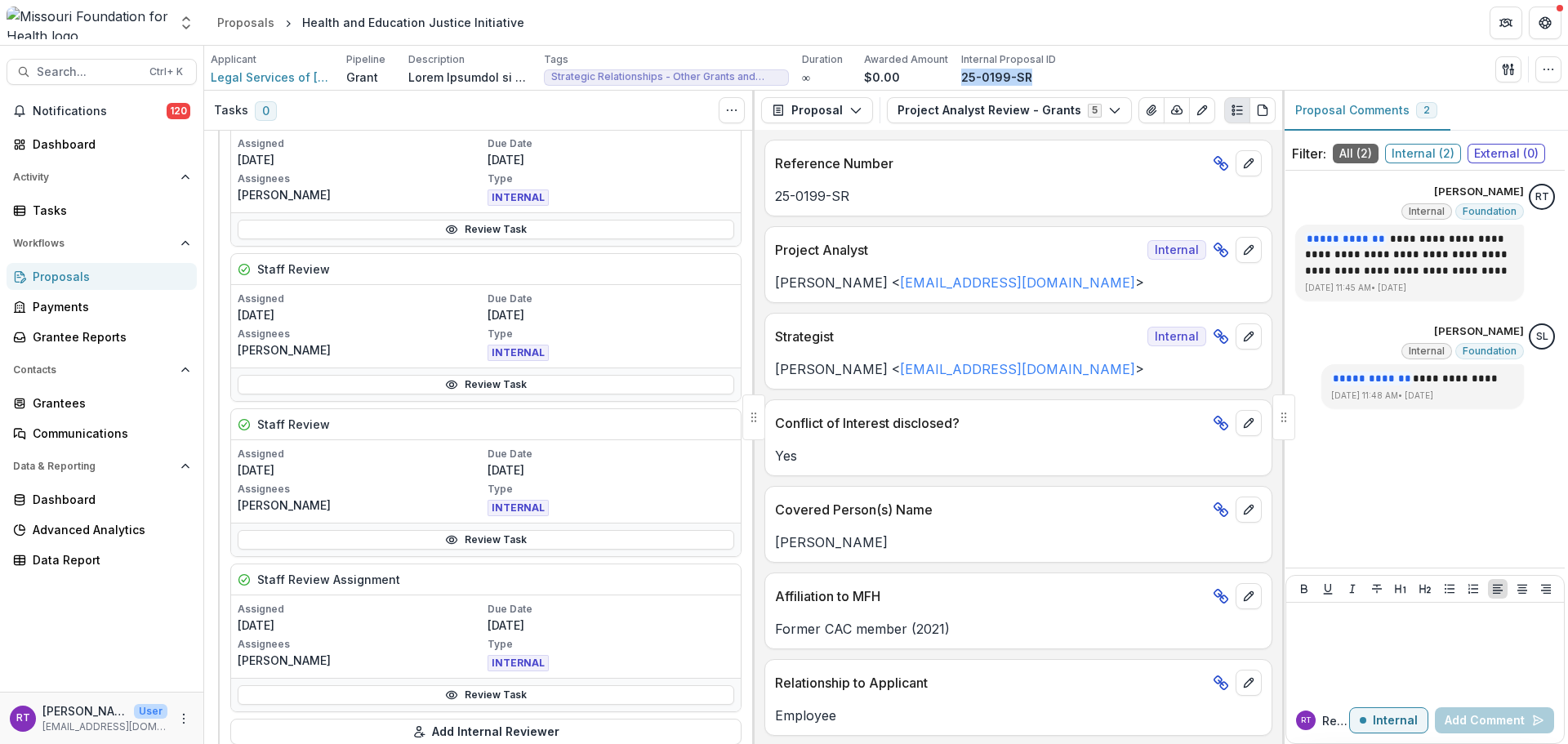
scroll to position [408, 0]
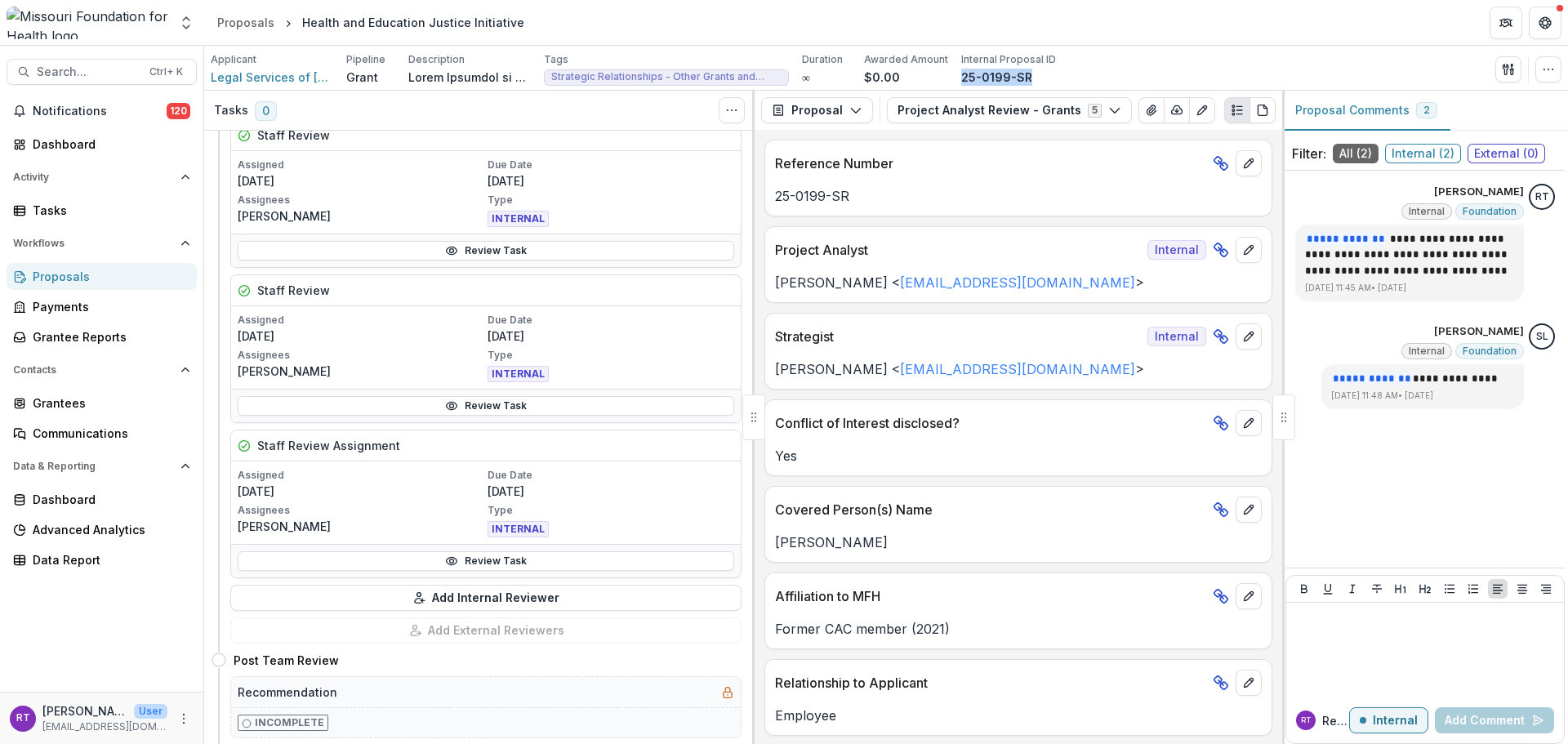
click at [464, 403] on link "Review Task" at bounding box center [485, 406] width 496 height 20
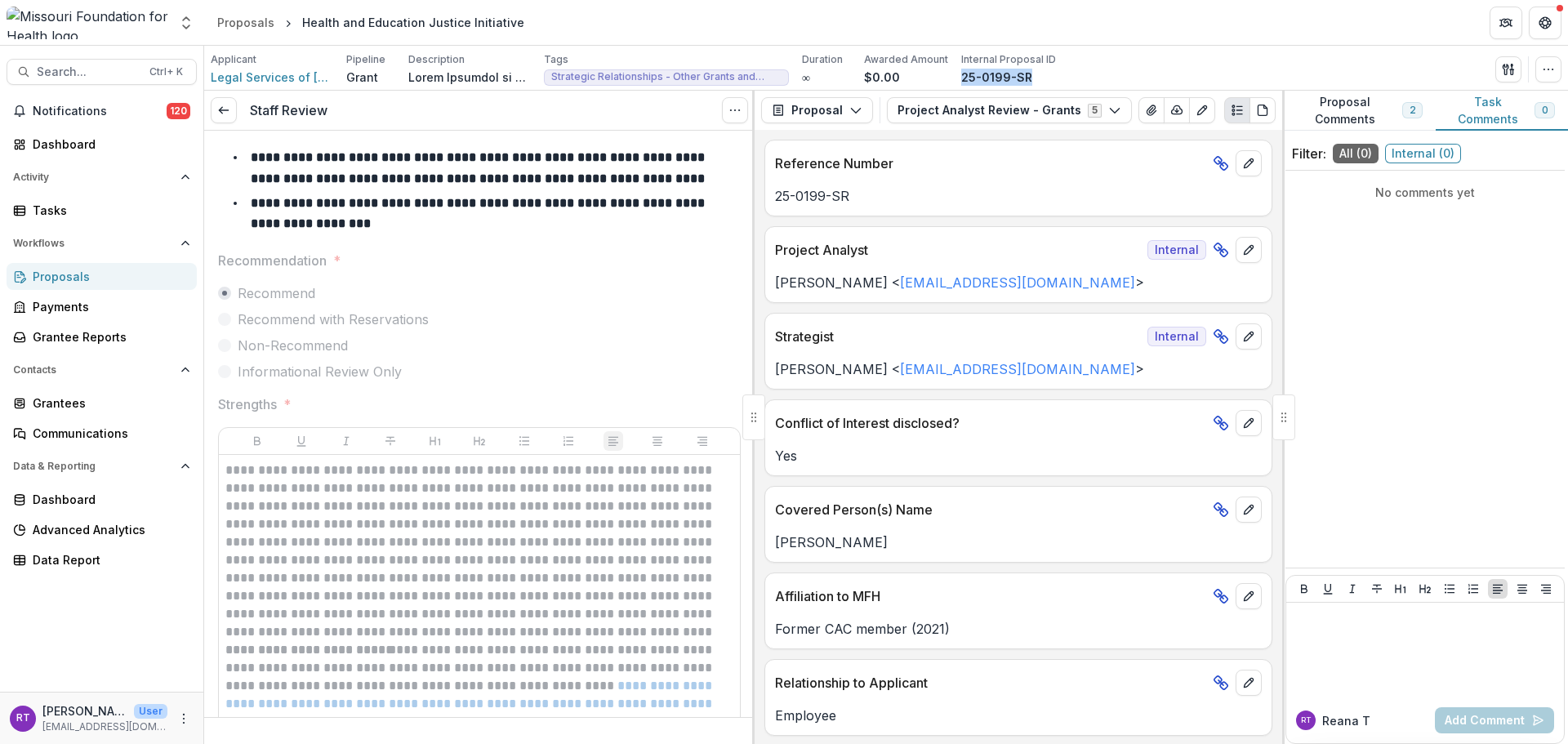
click at [105, 105] on span "Notifications" at bounding box center [100, 111] width 134 height 14
